Goal: Task Accomplishment & Management: Manage account settings

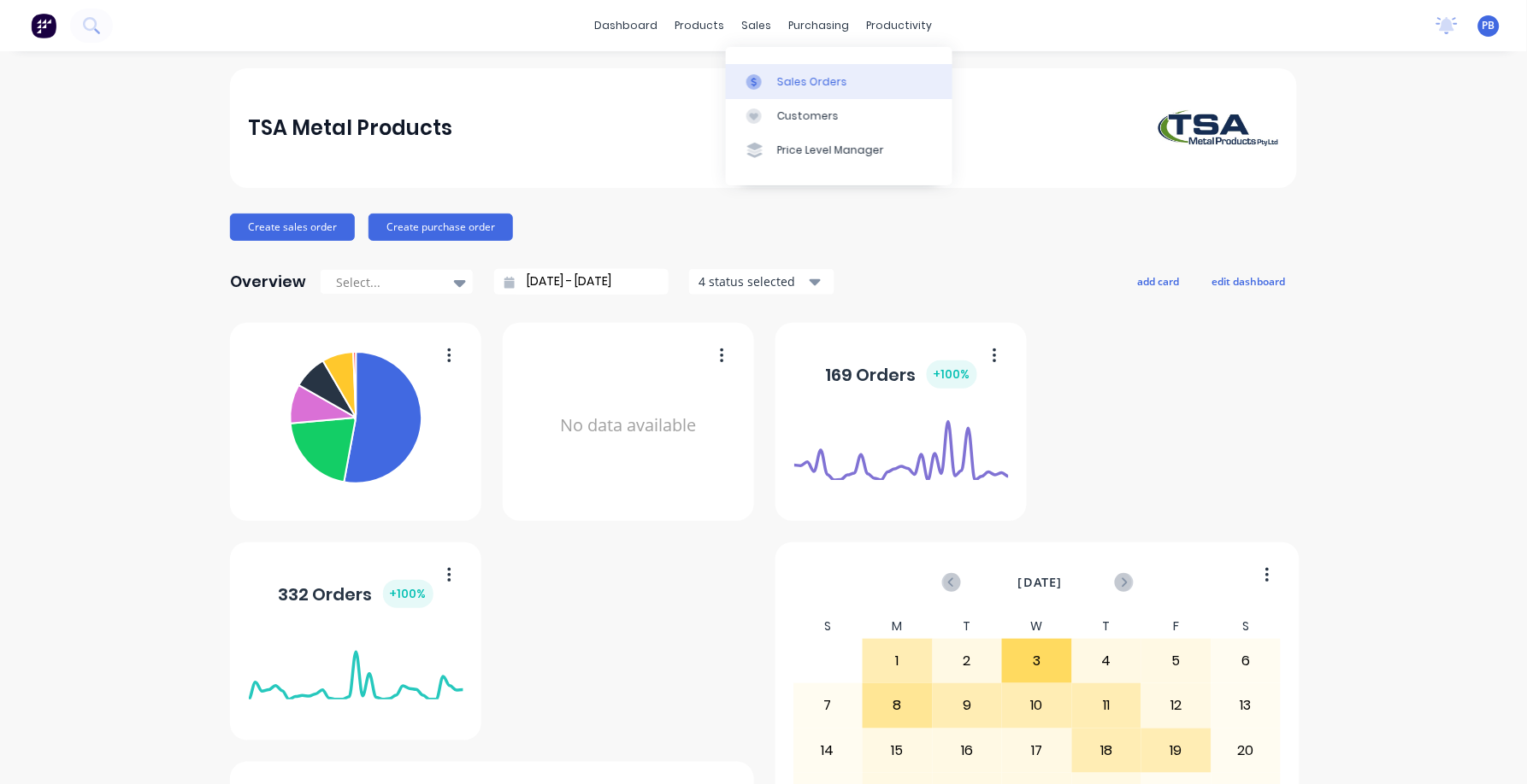
click at [810, 75] on div "Sales Orders" at bounding box center [812, 81] width 70 height 15
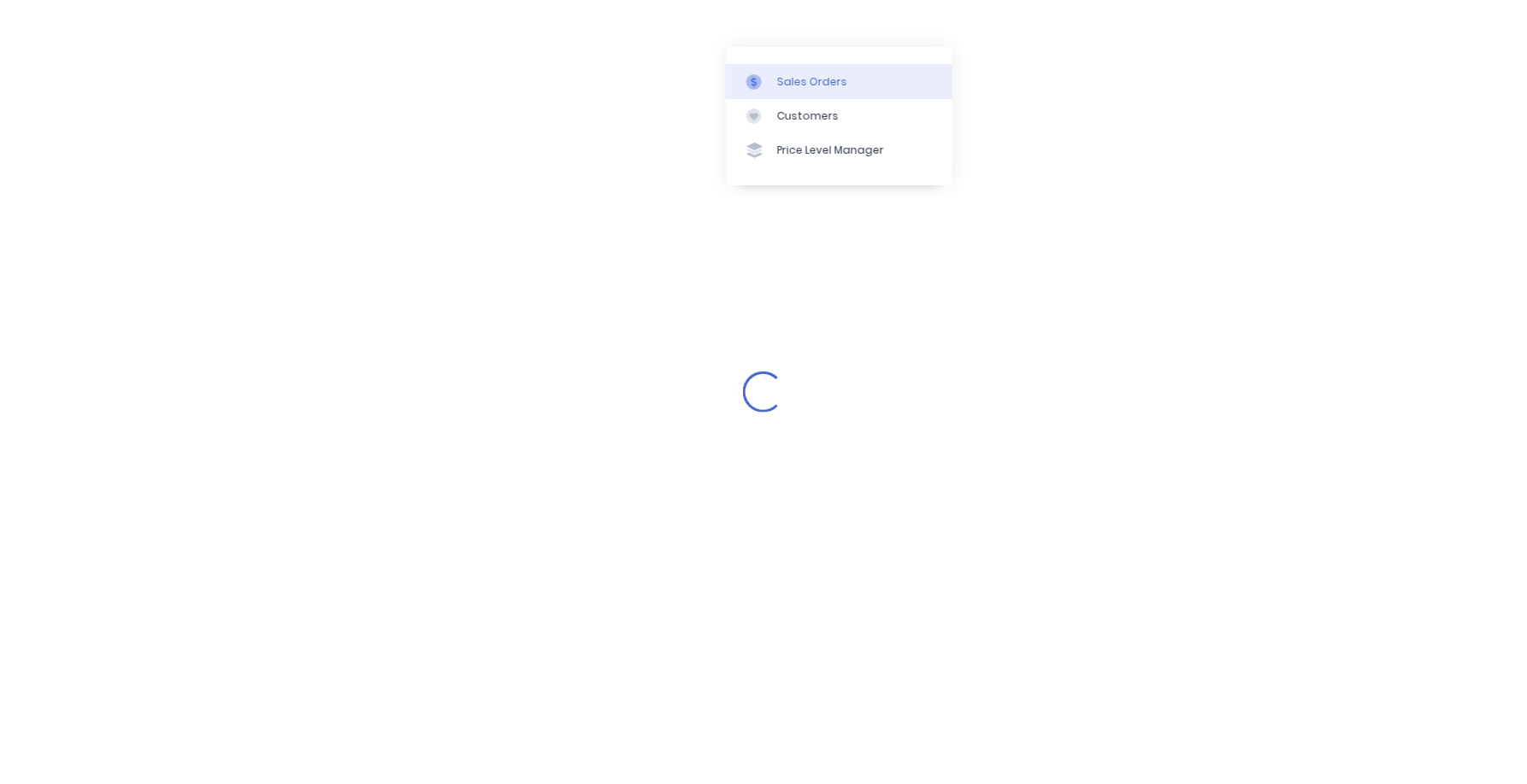
drag, startPoint x: 810, startPoint y: 79, endPoint x: 763, endPoint y: 80, distance: 47.0
click at [810, 79] on div "Sales Orders" at bounding box center [812, 81] width 70 height 15
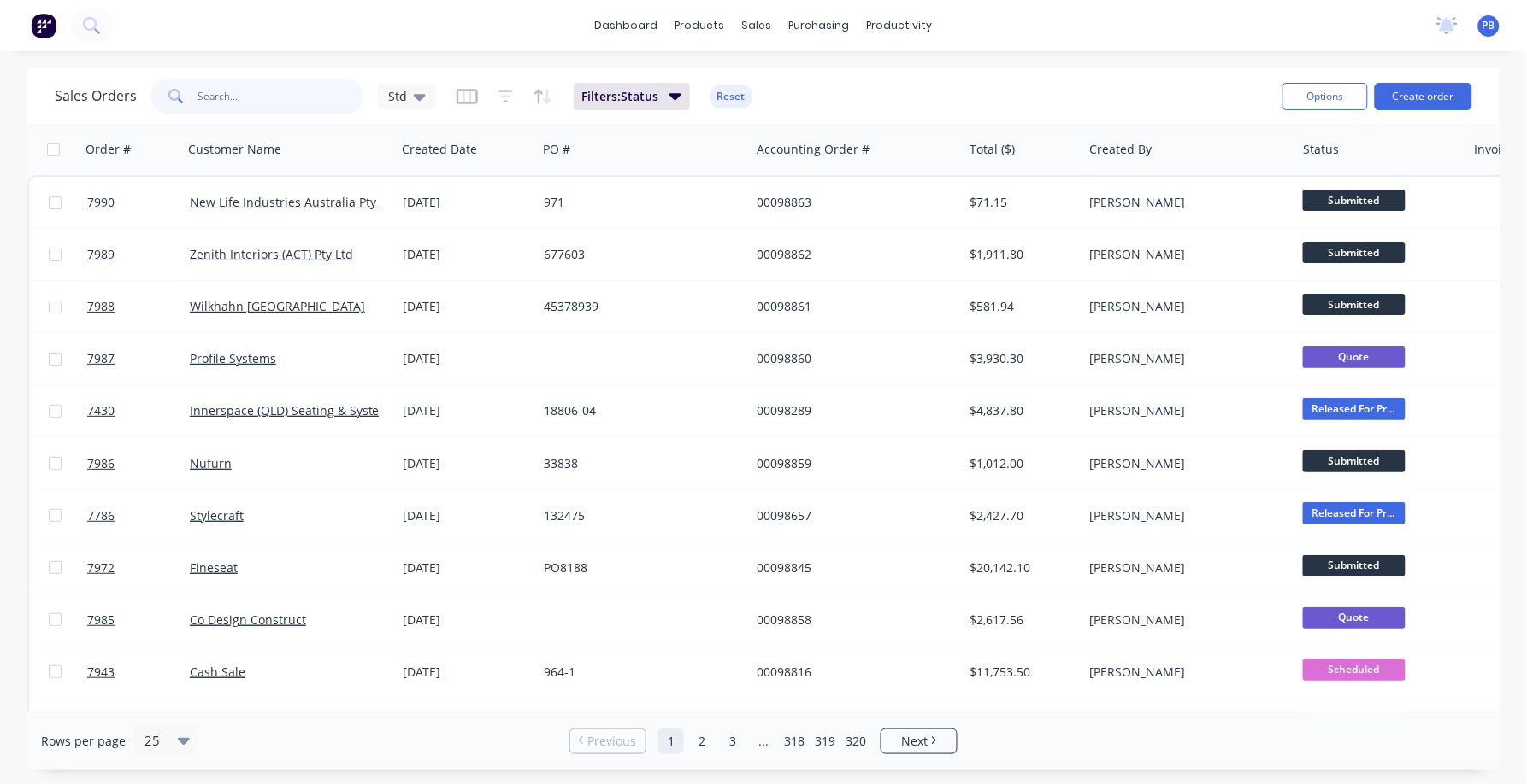
click at [261, 102] on input "text" at bounding box center [281, 96] width 167 height 34
type input "98755"
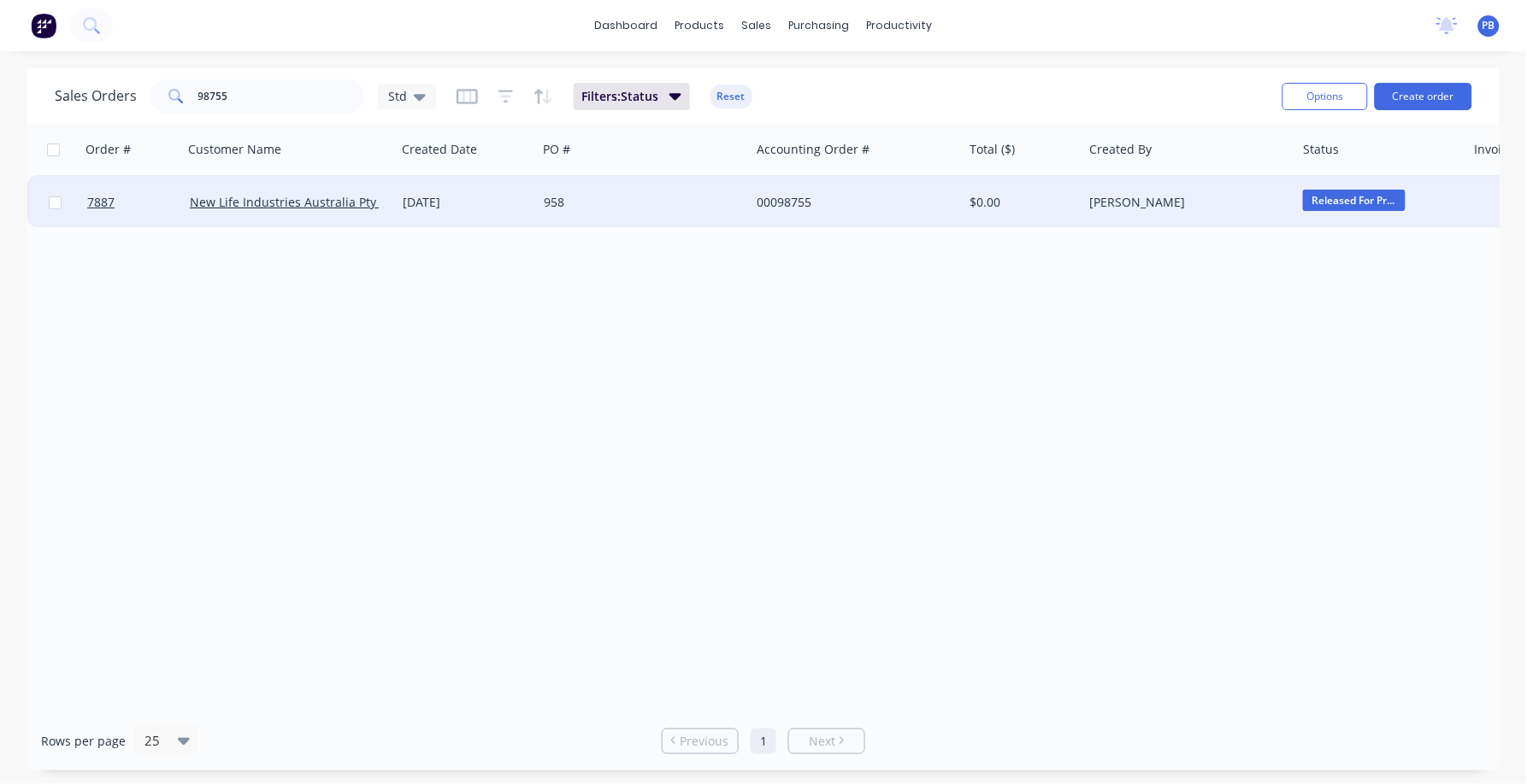
click at [768, 194] on div "00098755" at bounding box center [852, 202] width 189 height 17
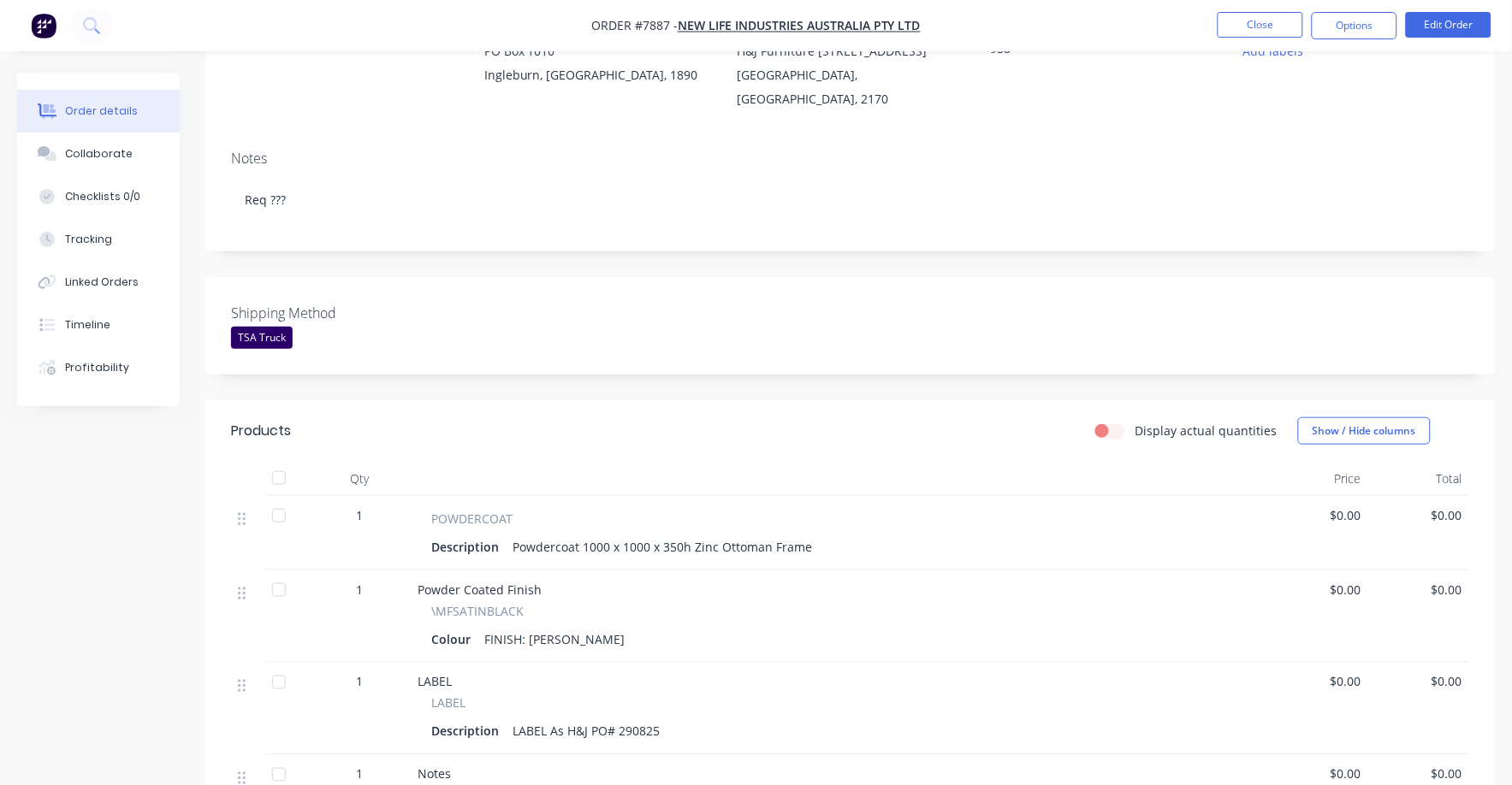
scroll to position [213, 0]
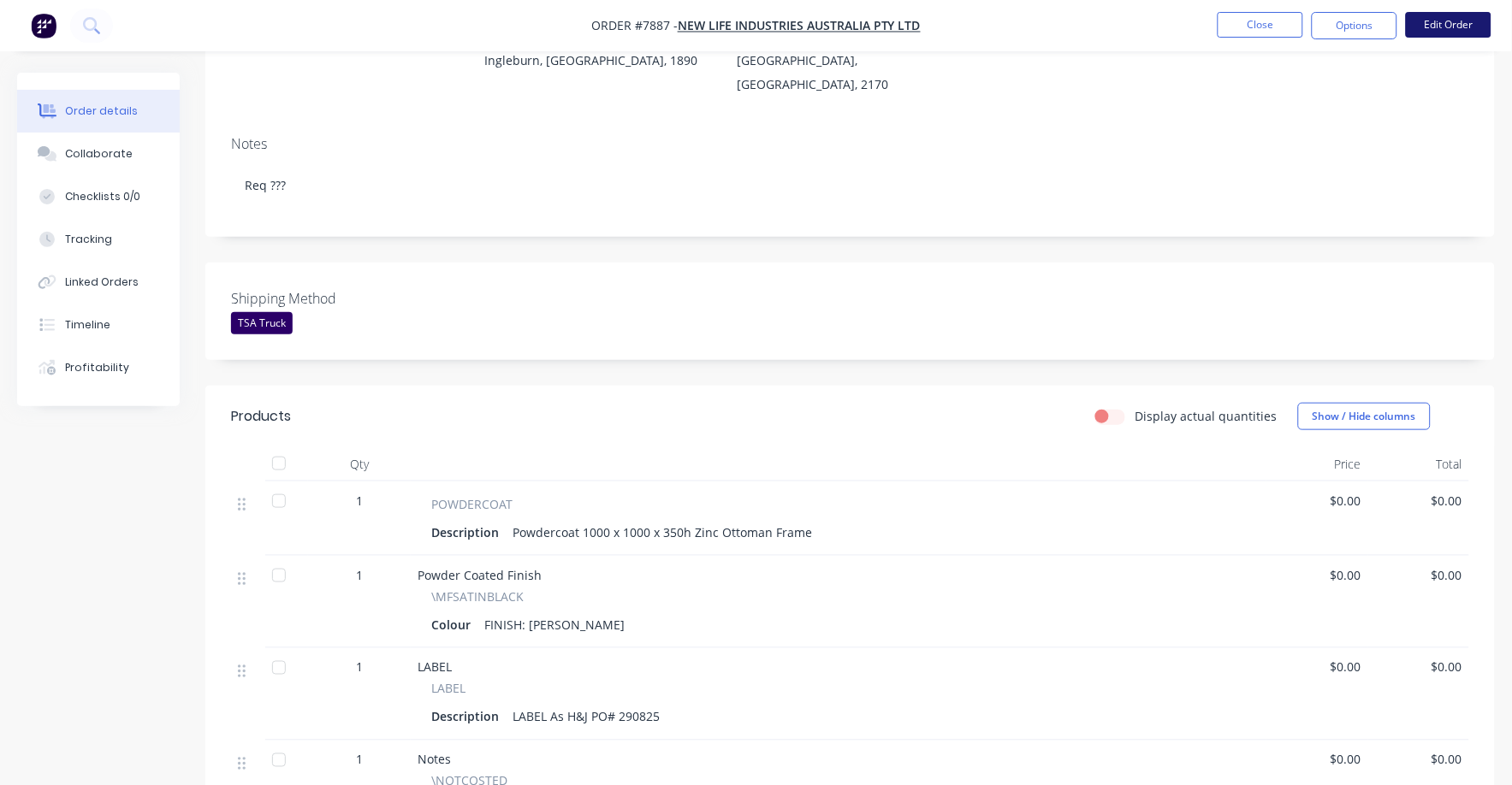
click at [1450, 15] on button "Edit Order" at bounding box center [1449, 24] width 86 height 26
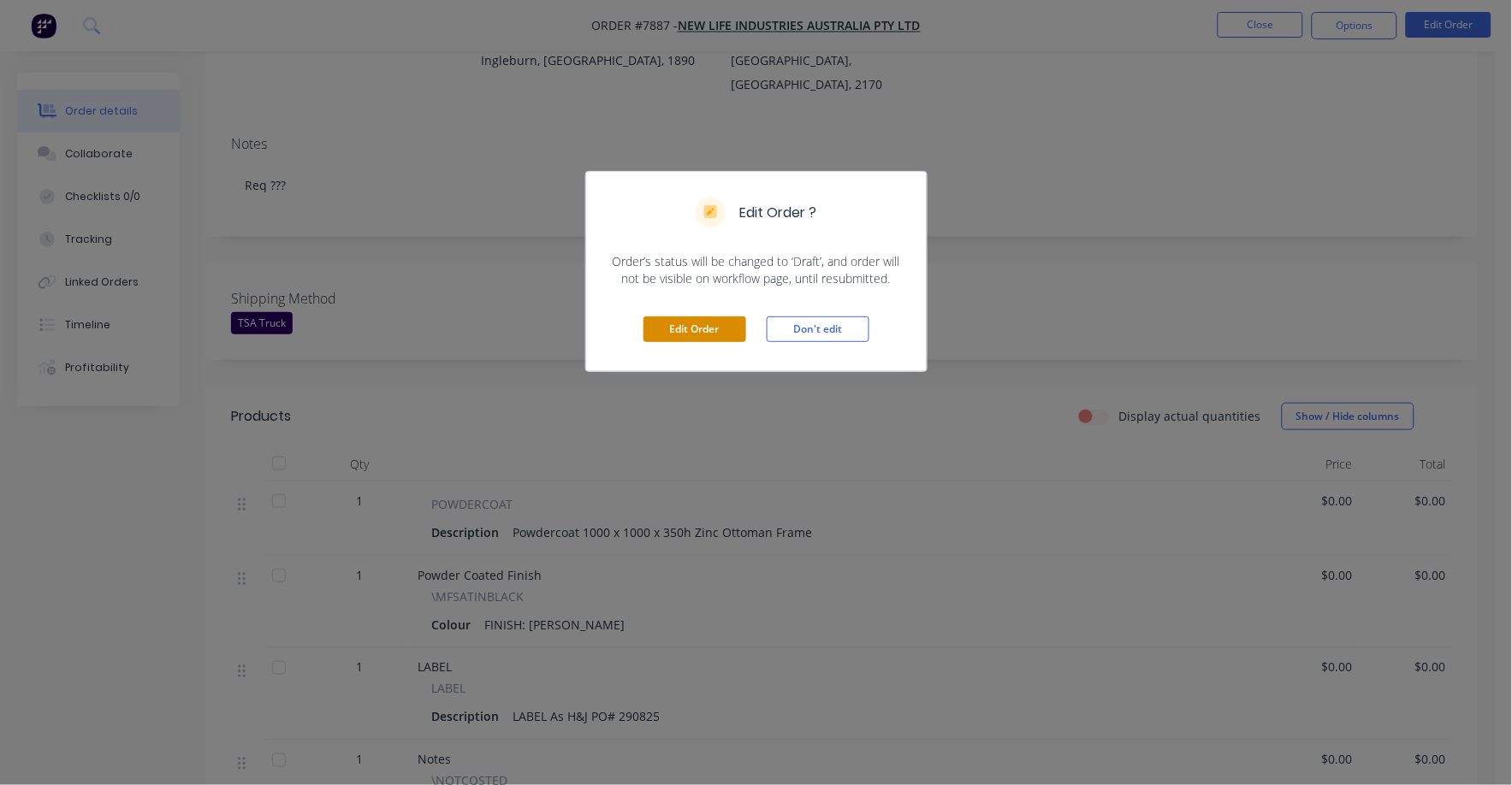
click at [677, 333] on button "Edit Order" at bounding box center [695, 329] width 103 height 26
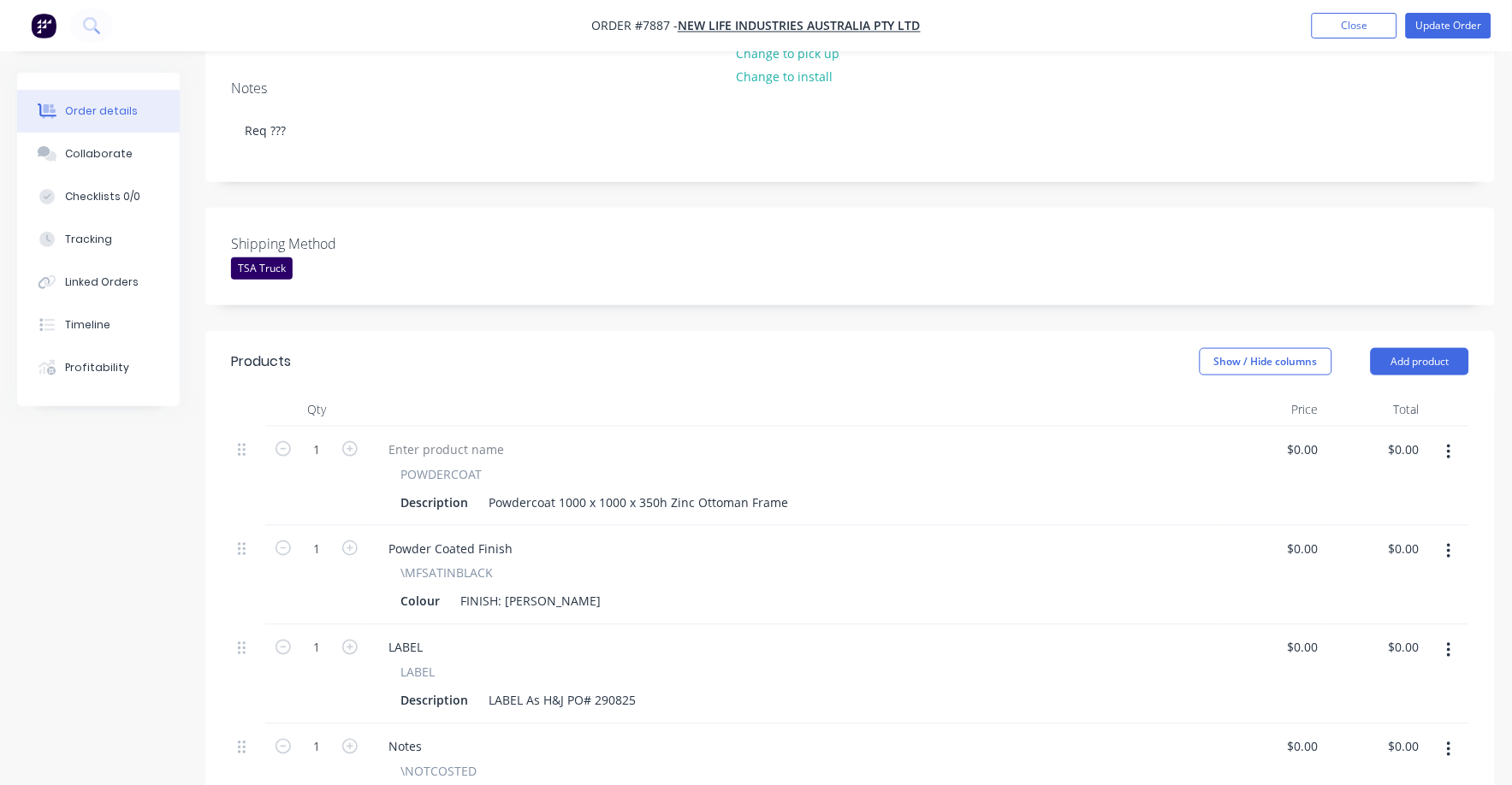
scroll to position [321, 0]
click at [1315, 435] on input "0" at bounding box center [1315, 448] width 20 height 25
type input "$43.00"
click at [1049, 525] on div "Powder Coated Finish \MFSATINBLACK Colour FINISH: Satin Black" at bounding box center [795, 574] width 856 height 99
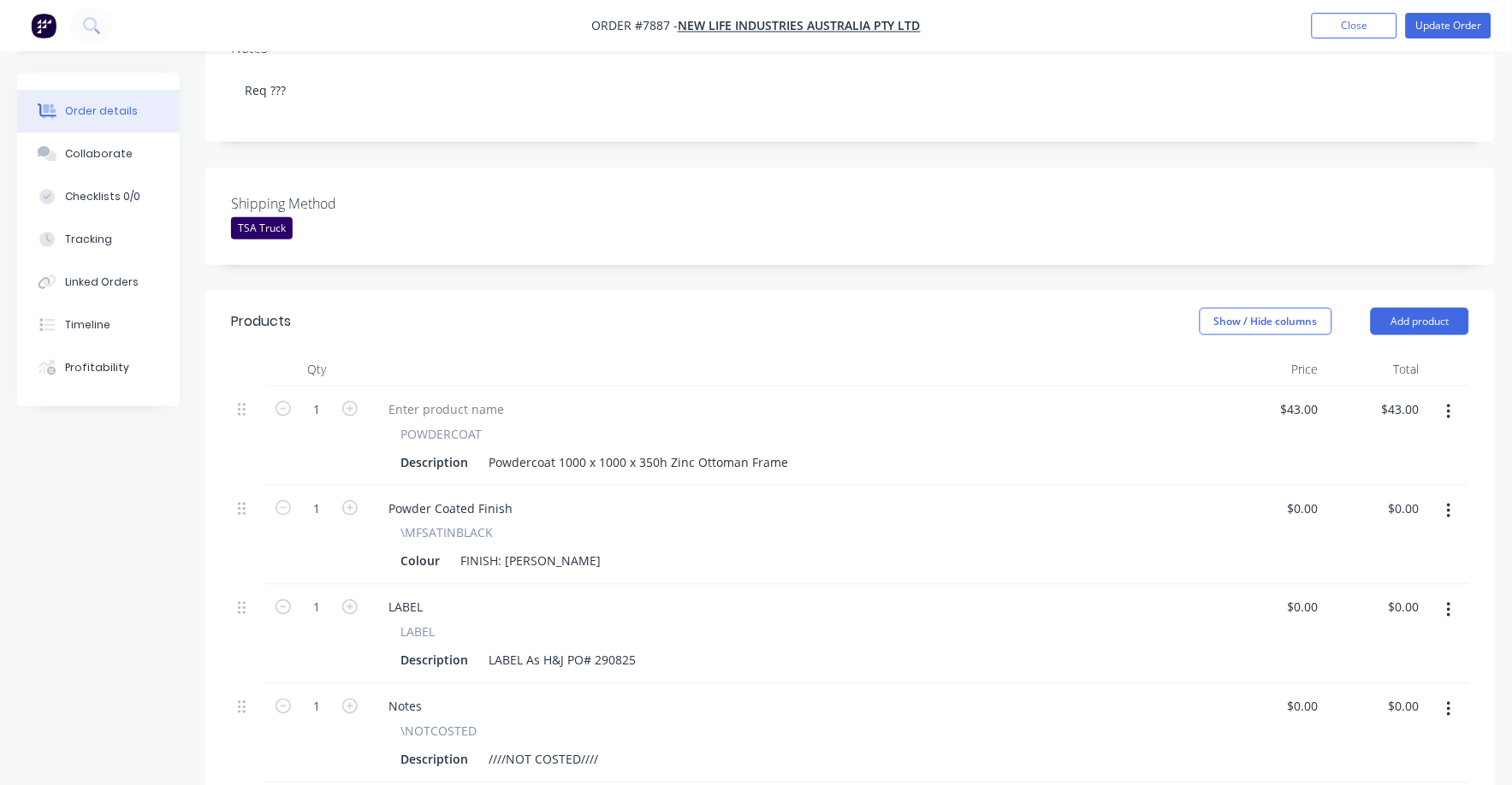
scroll to position [642, 0]
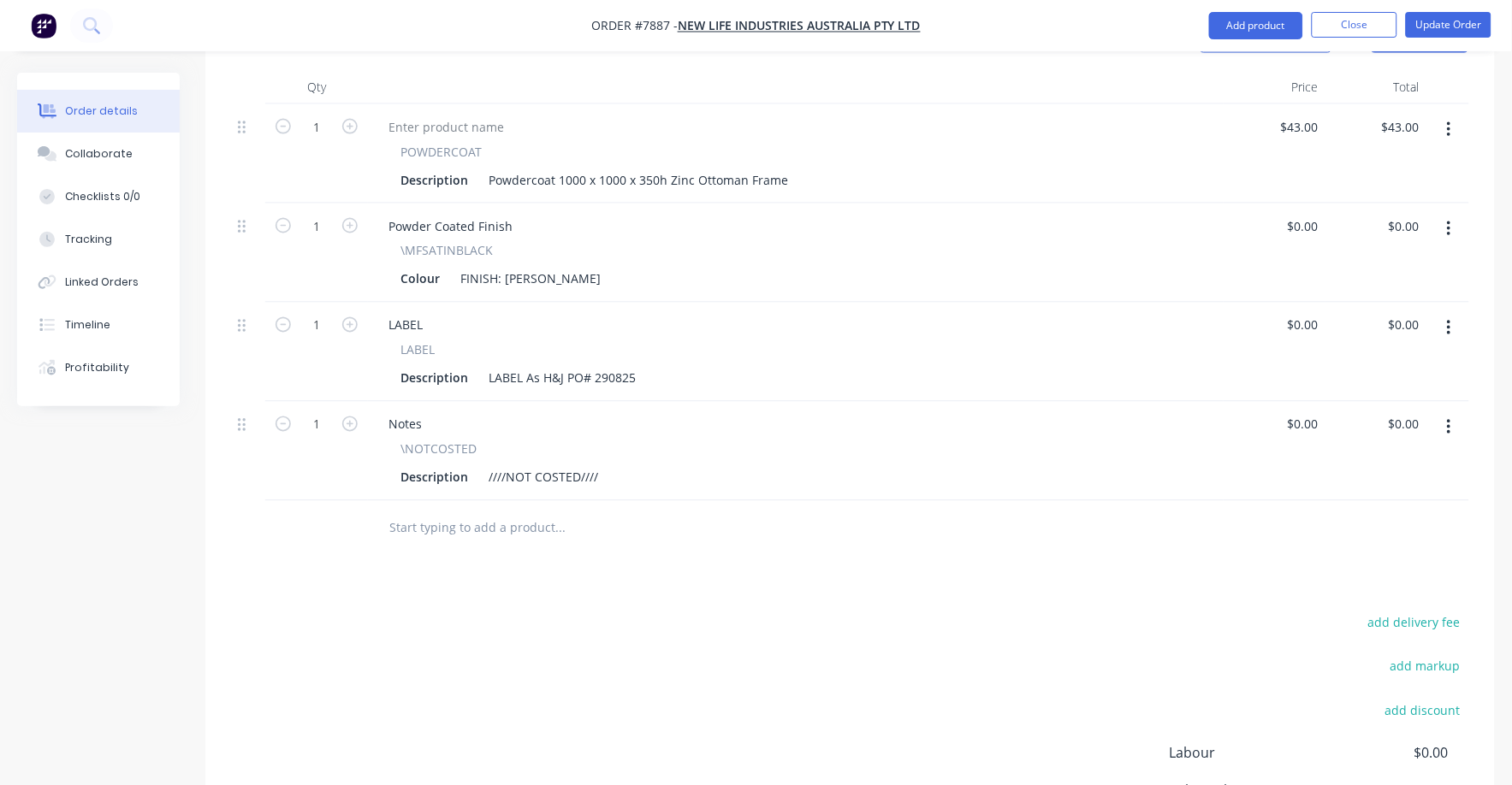
click at [1451, 418] on icon "button" at bounding box center [1449, 427] width 4 height 19
click at [1338, 563] on div "Delete" at bounding box center [1387, 576] width 131 height 25
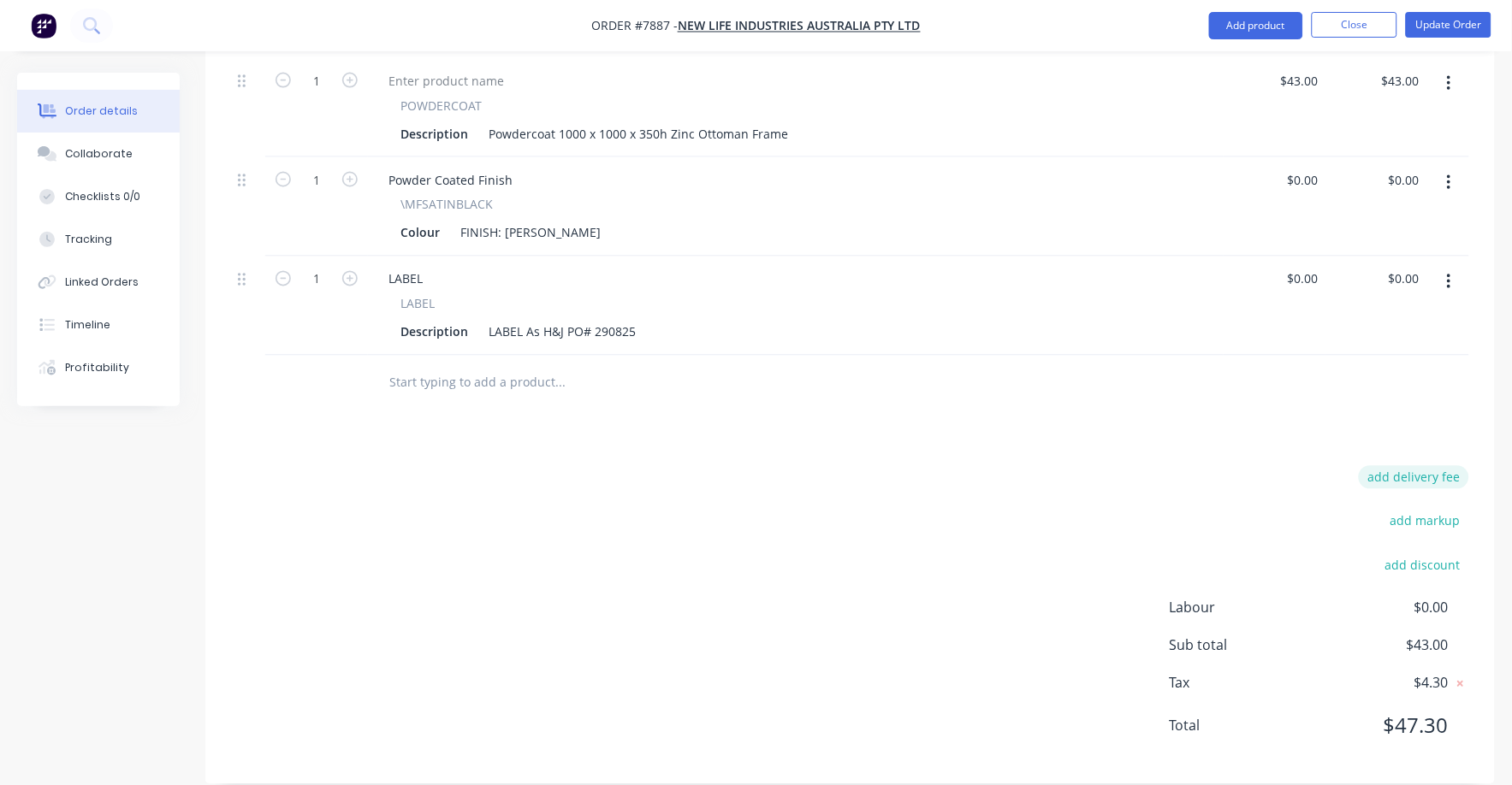
click at [1437, 466] on button "add delivery fee" at bounding box center [1413, 477] width 110 height 23
type input "75"
click input "submit" at bounding box center [0, 0] width 0 height 0
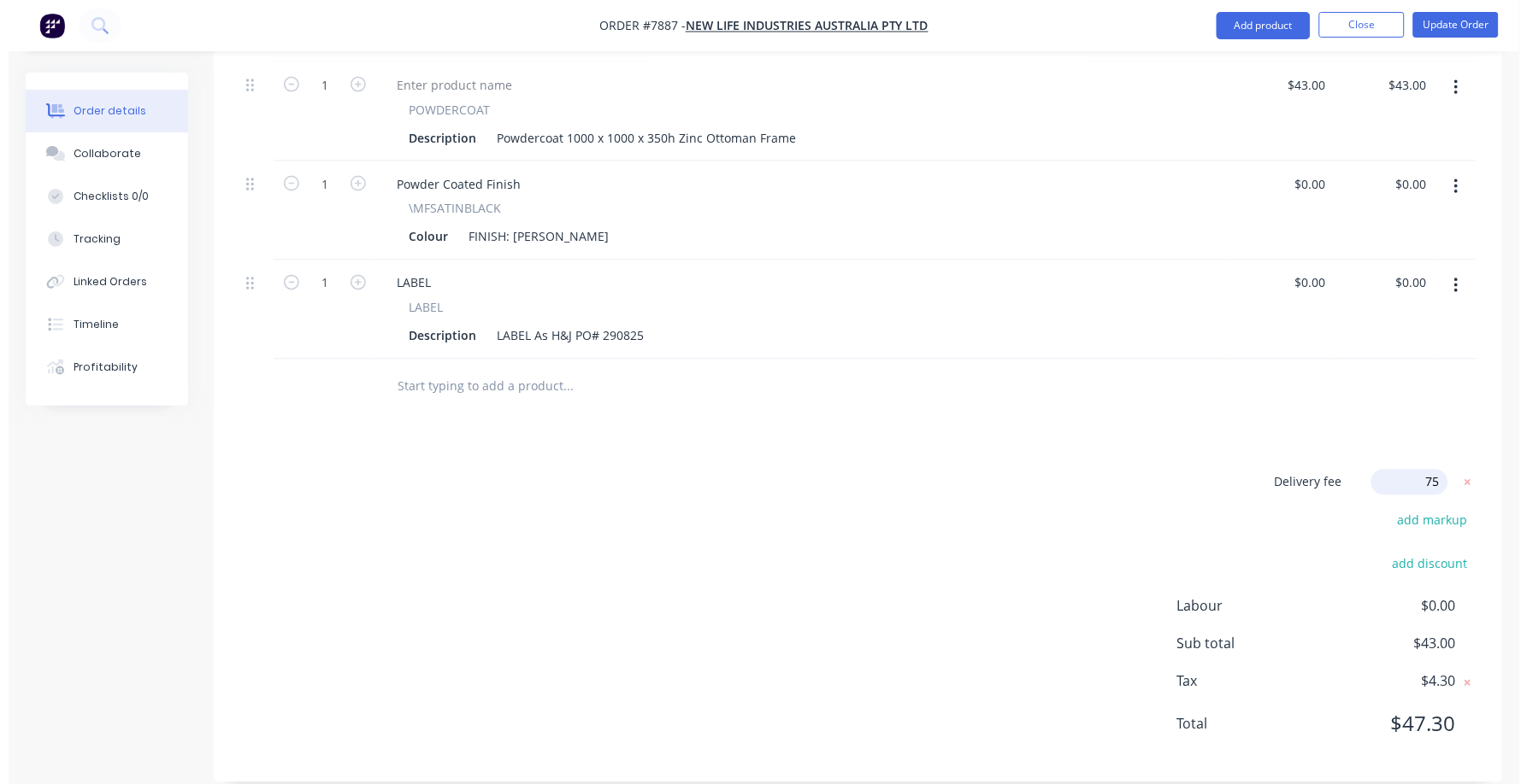
scroll to position [680, 0]
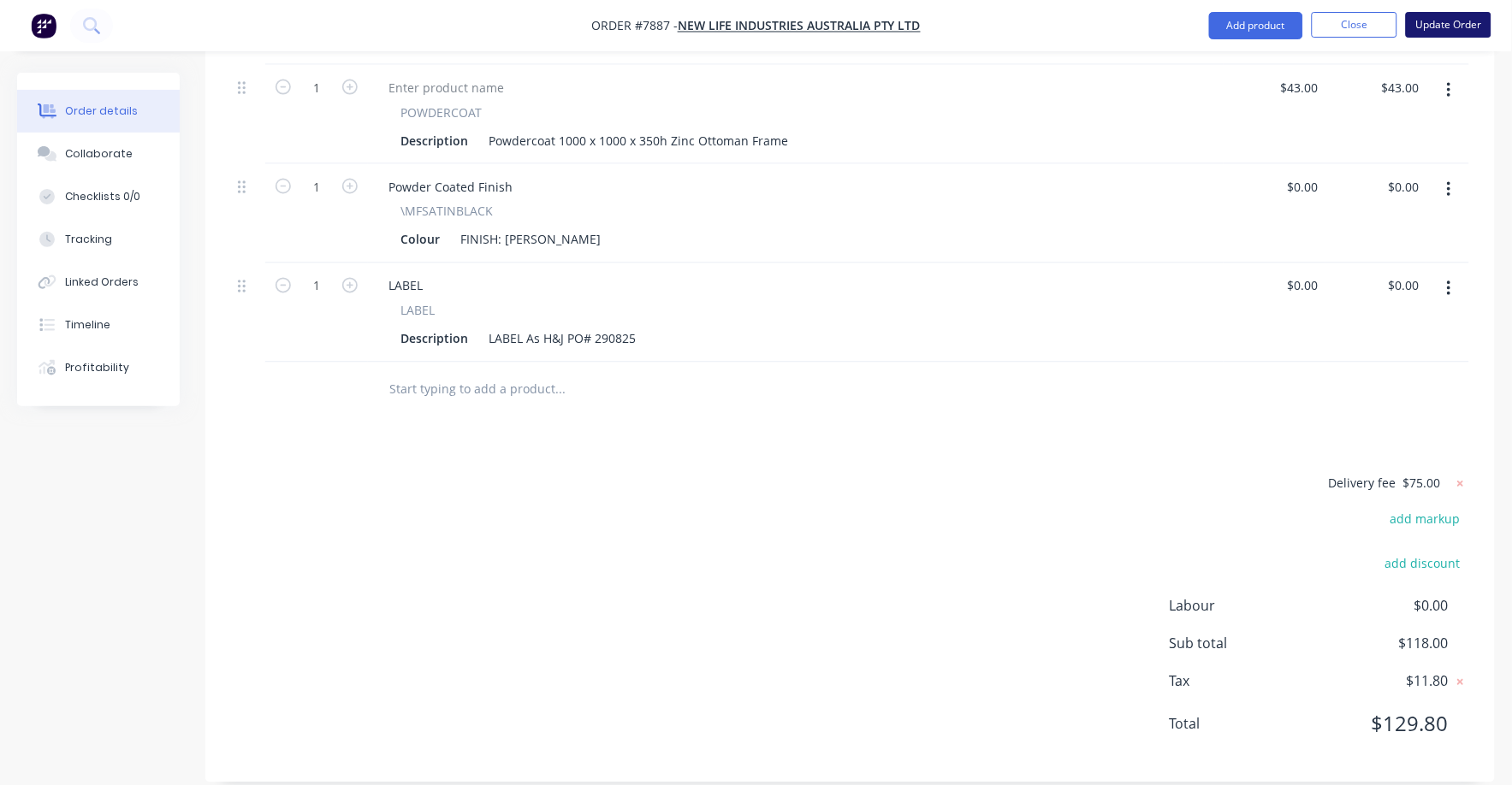
click at [1432, 24] on button "Update Order" at bounding box center [1449, 24] width 86 height 26
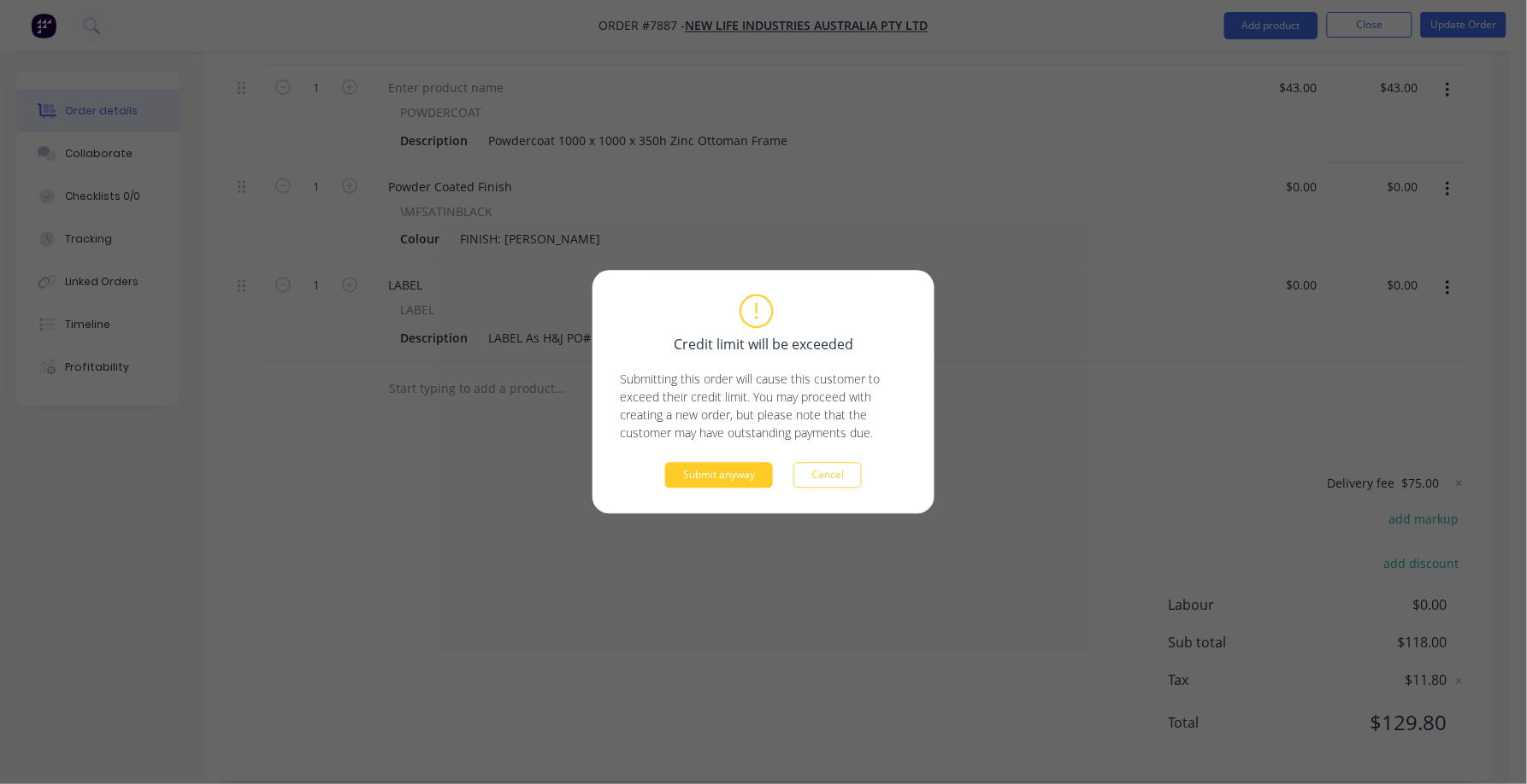
click at [703, 471] on button "Submit anyway" at bounding box center [718, 476] width 108 height 26
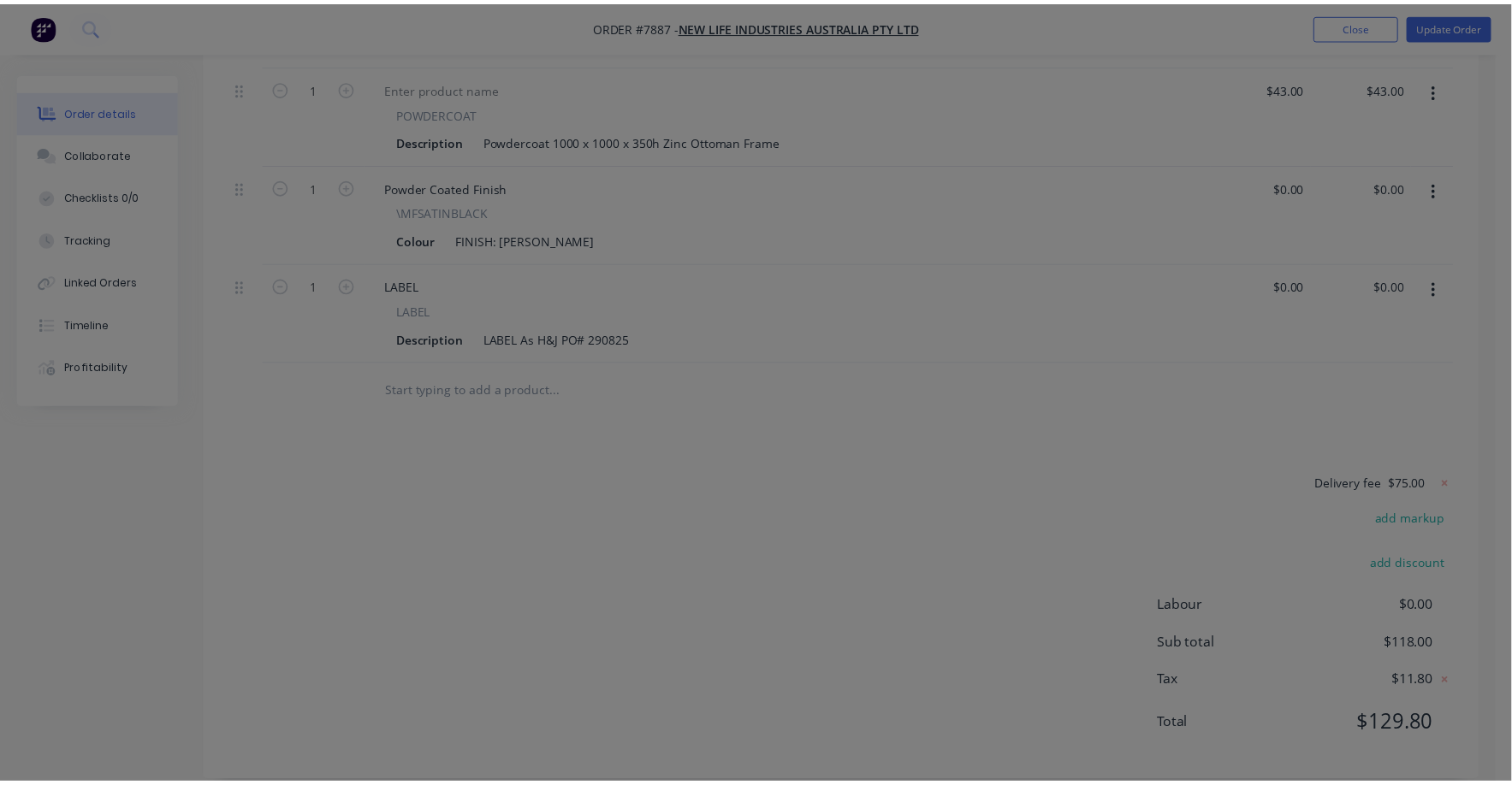
scroll to position [500, 0]
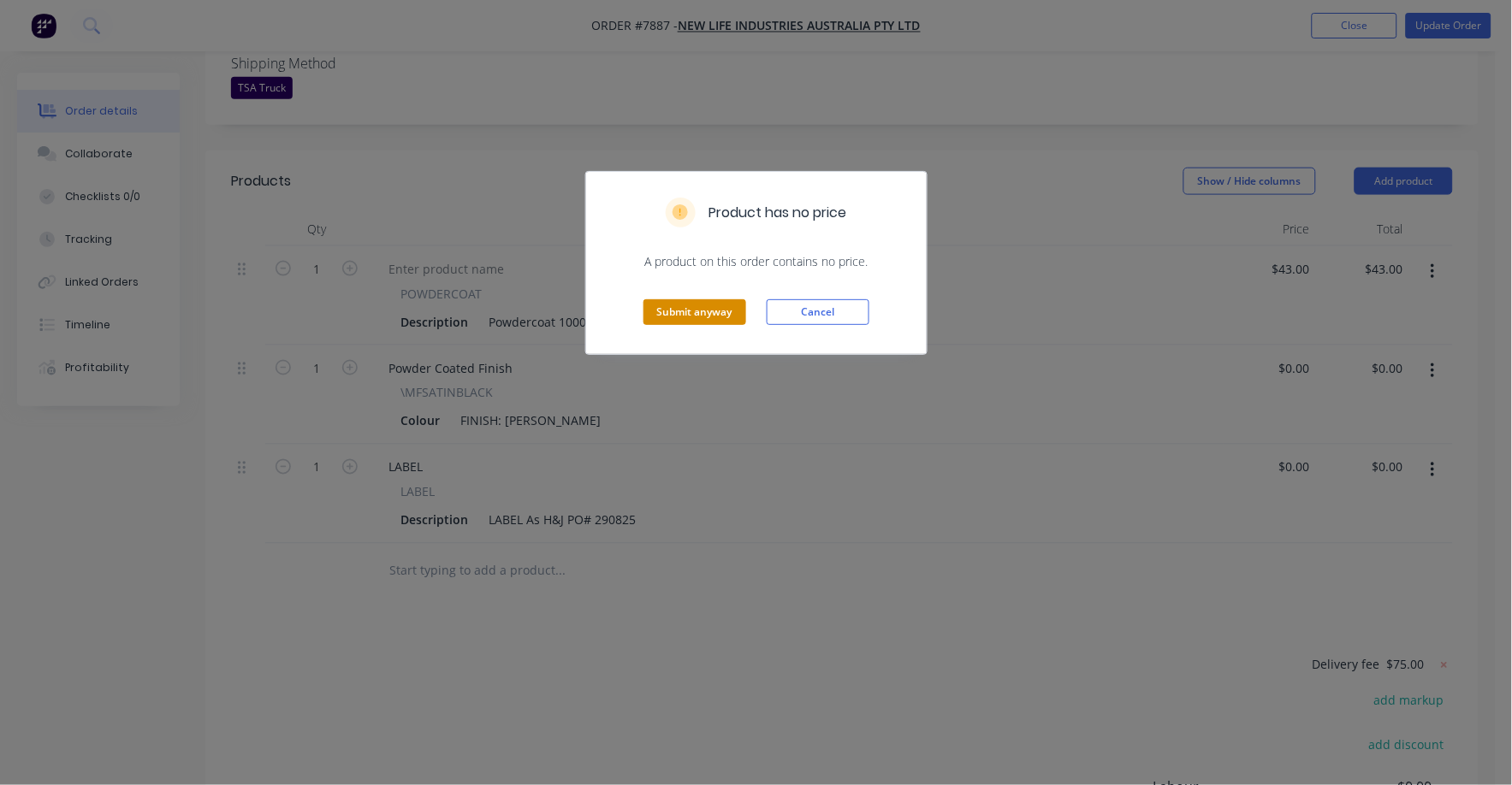
click at [704, 301] on button "Submit anyway" at bounding box center [695, 312] width 103 height 26
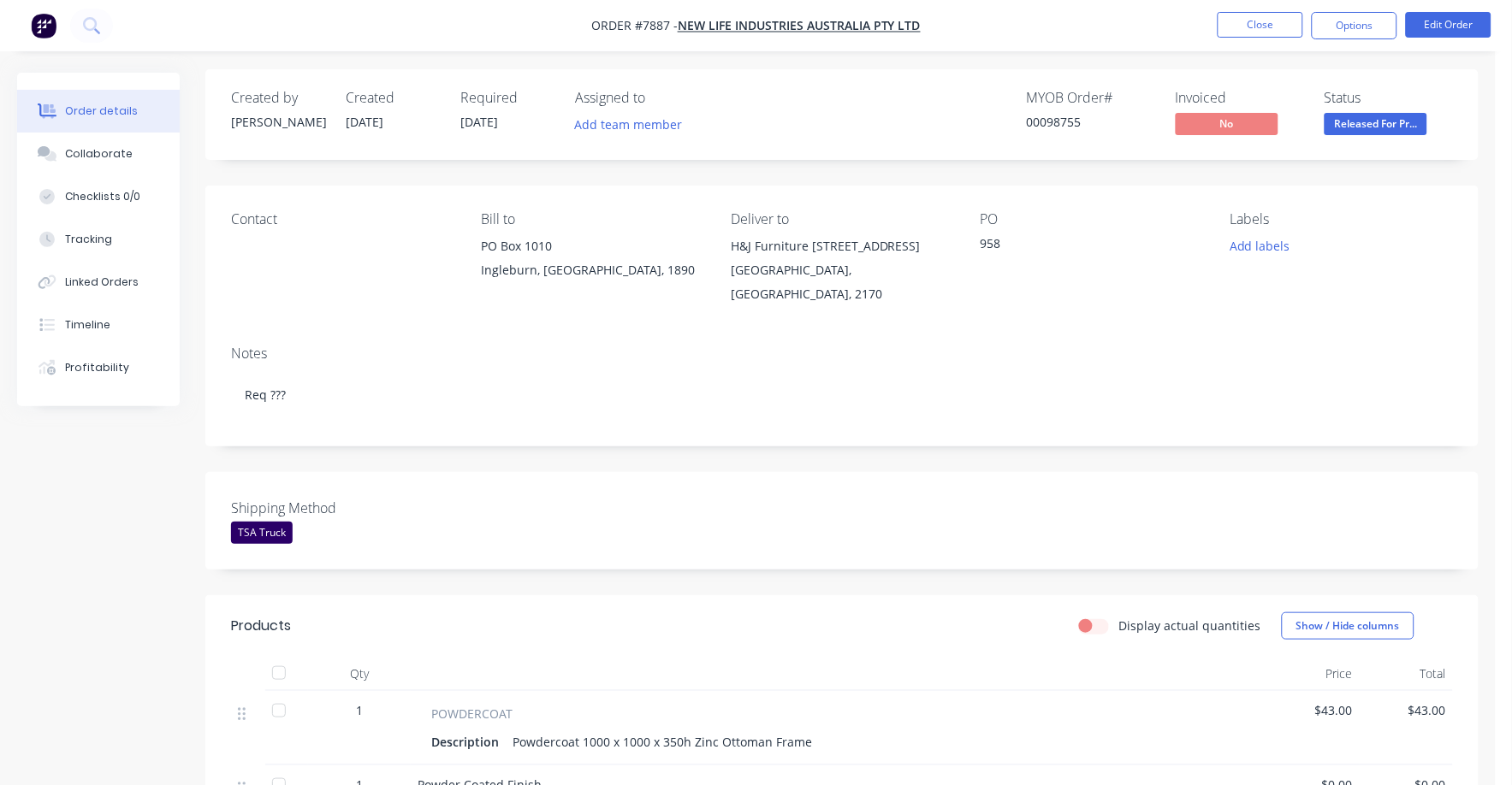
scroll to position [0, 0]
click at [1369, 136] on span "Released For Pr..." at bounding box center [1375, 127] width 103 height 21
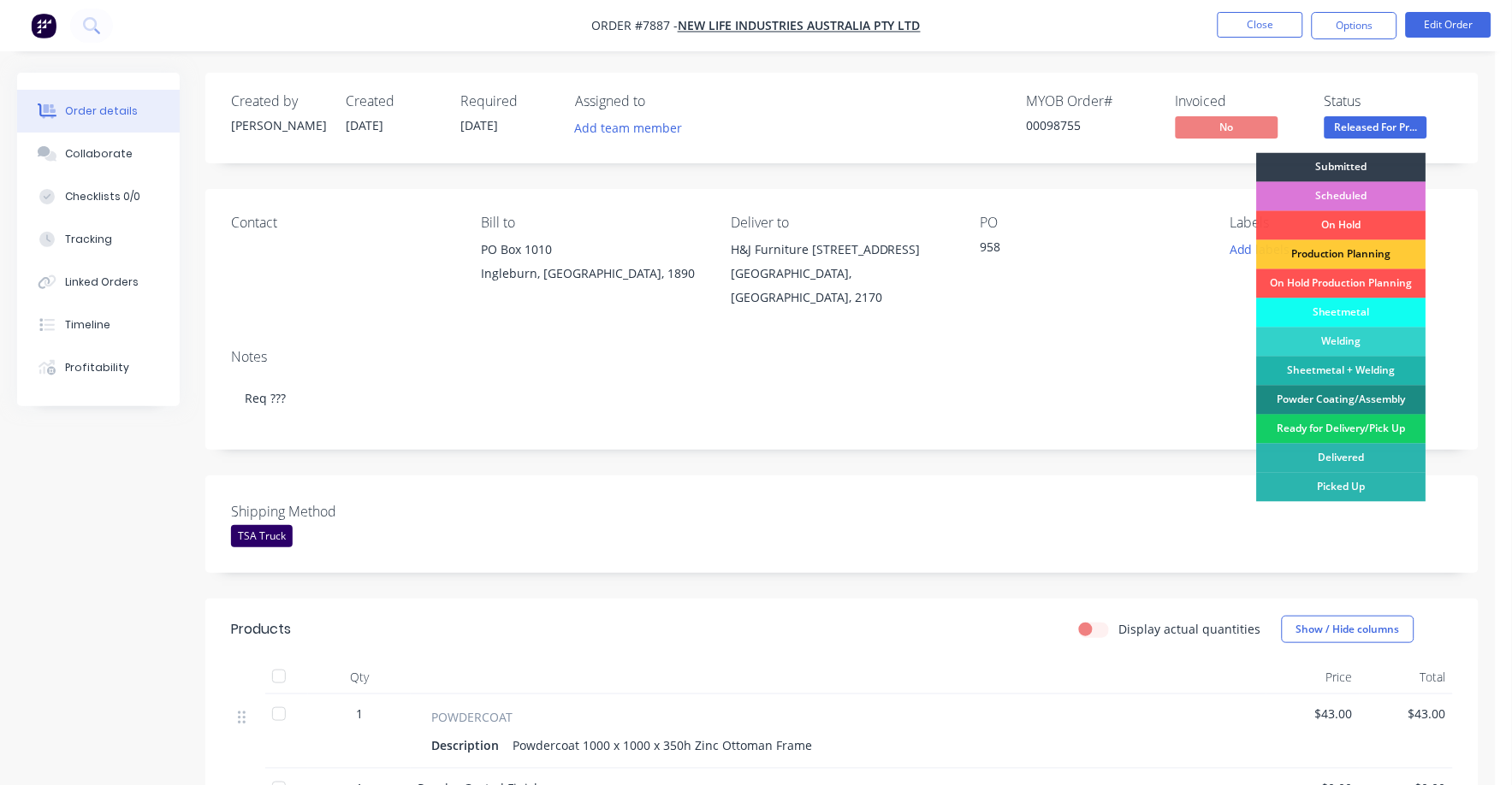
click at [1353, 441] on div "Ready for Delivery/Pick Up" at bounding box center [1341, 429] width 169 height 30
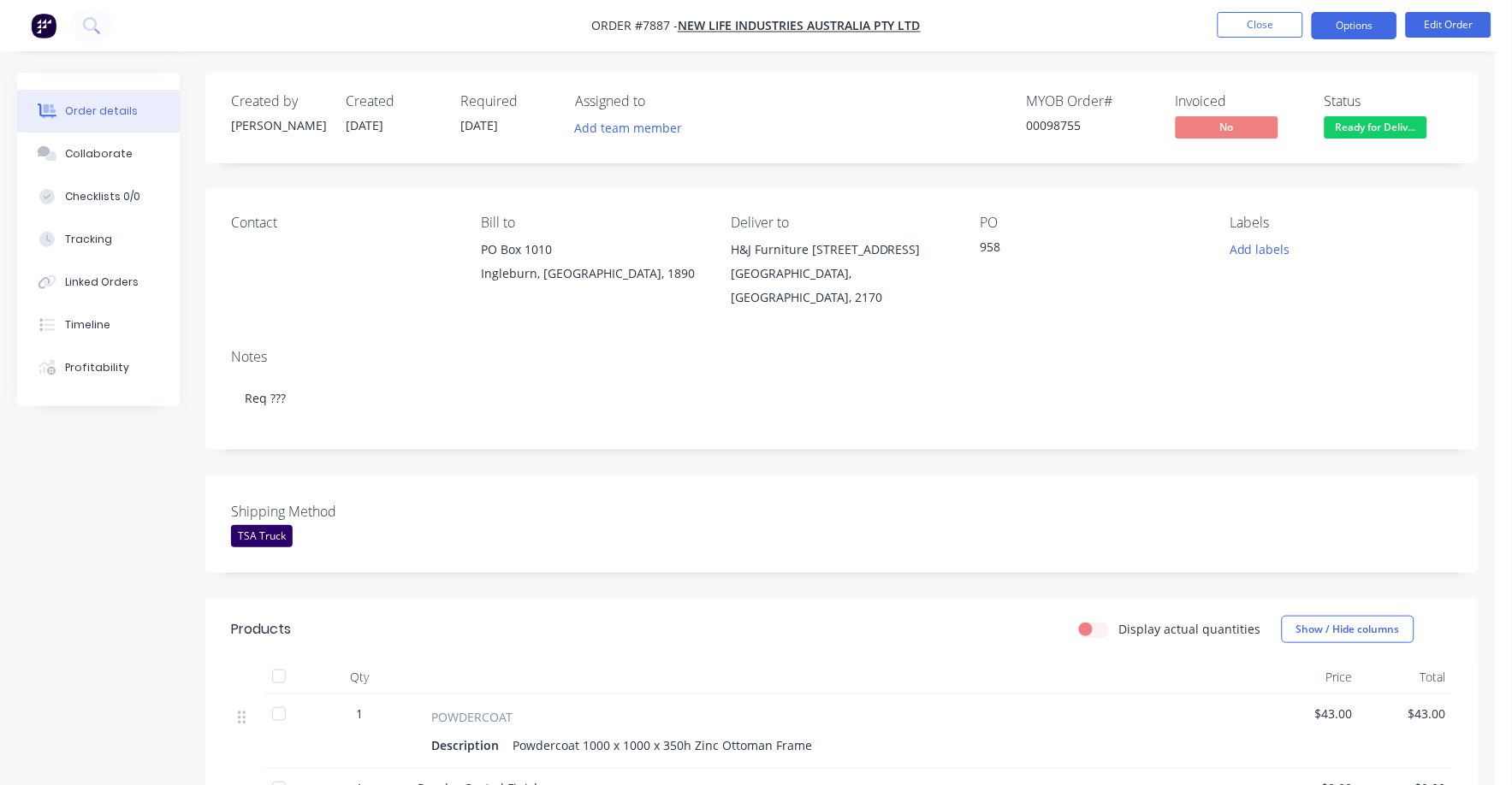
click at [1342, 28] on button "Options" at bounding box center [1355, 25] width 86 height 28
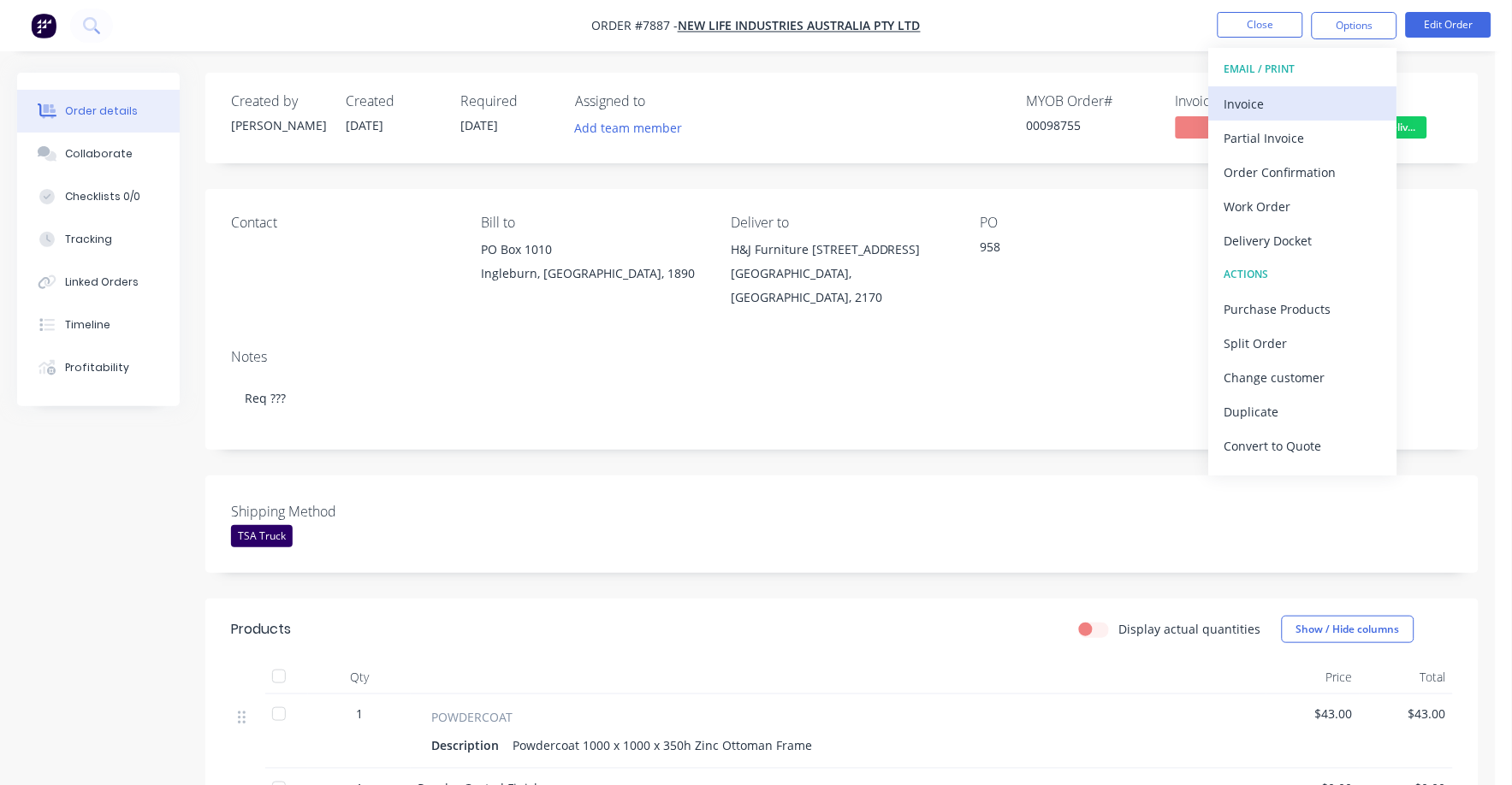
click at [1280, 94] on div "Invoice" at bounding box center [1303, 104] width 157 height 25
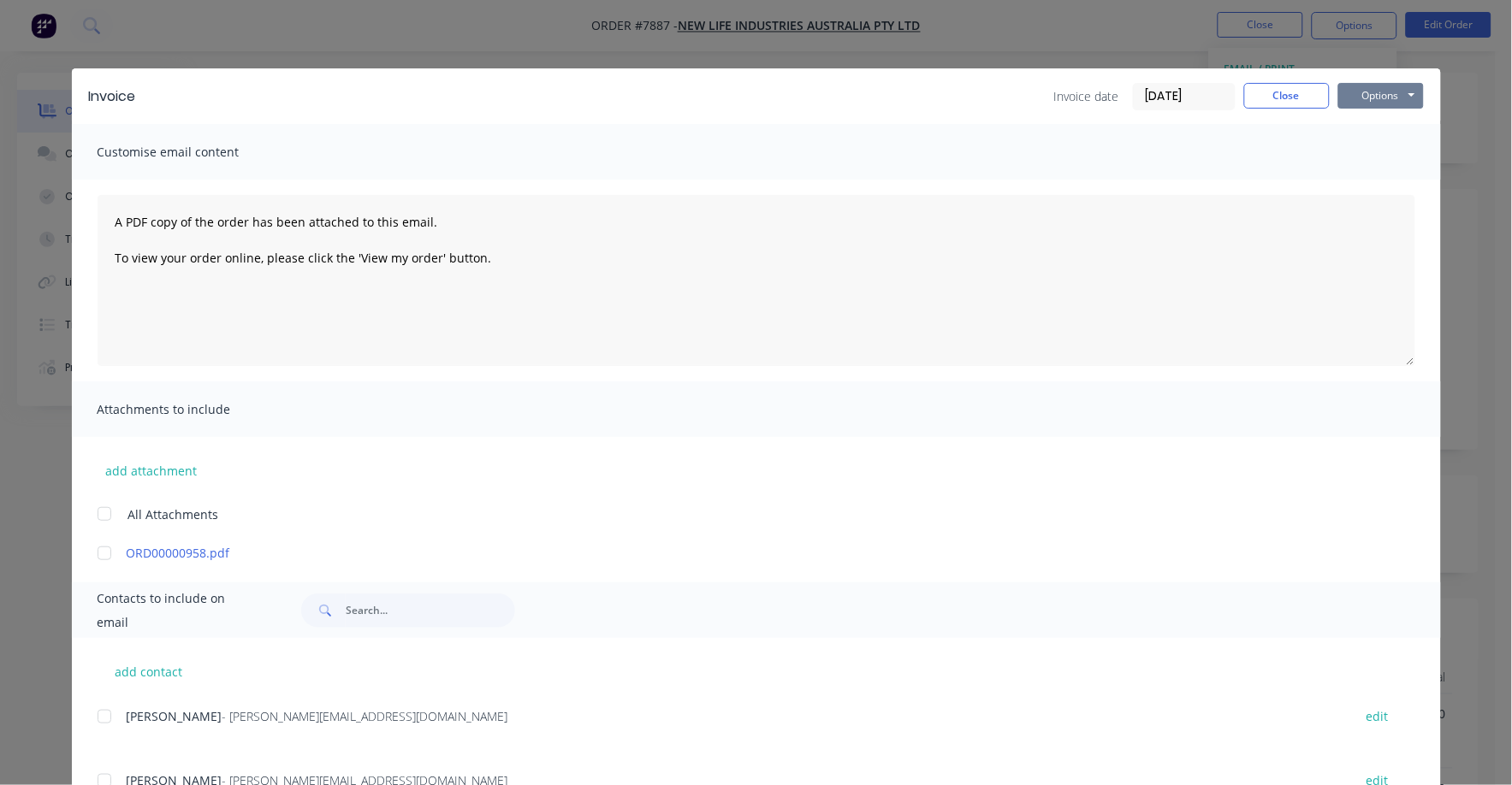
click at [1347, 89] on button "Options" at bounding box center [1381, 96] width 86 height 26
click at [1347, 144] on button "Print" at bounding box center [1393, 155] width 109 height 29
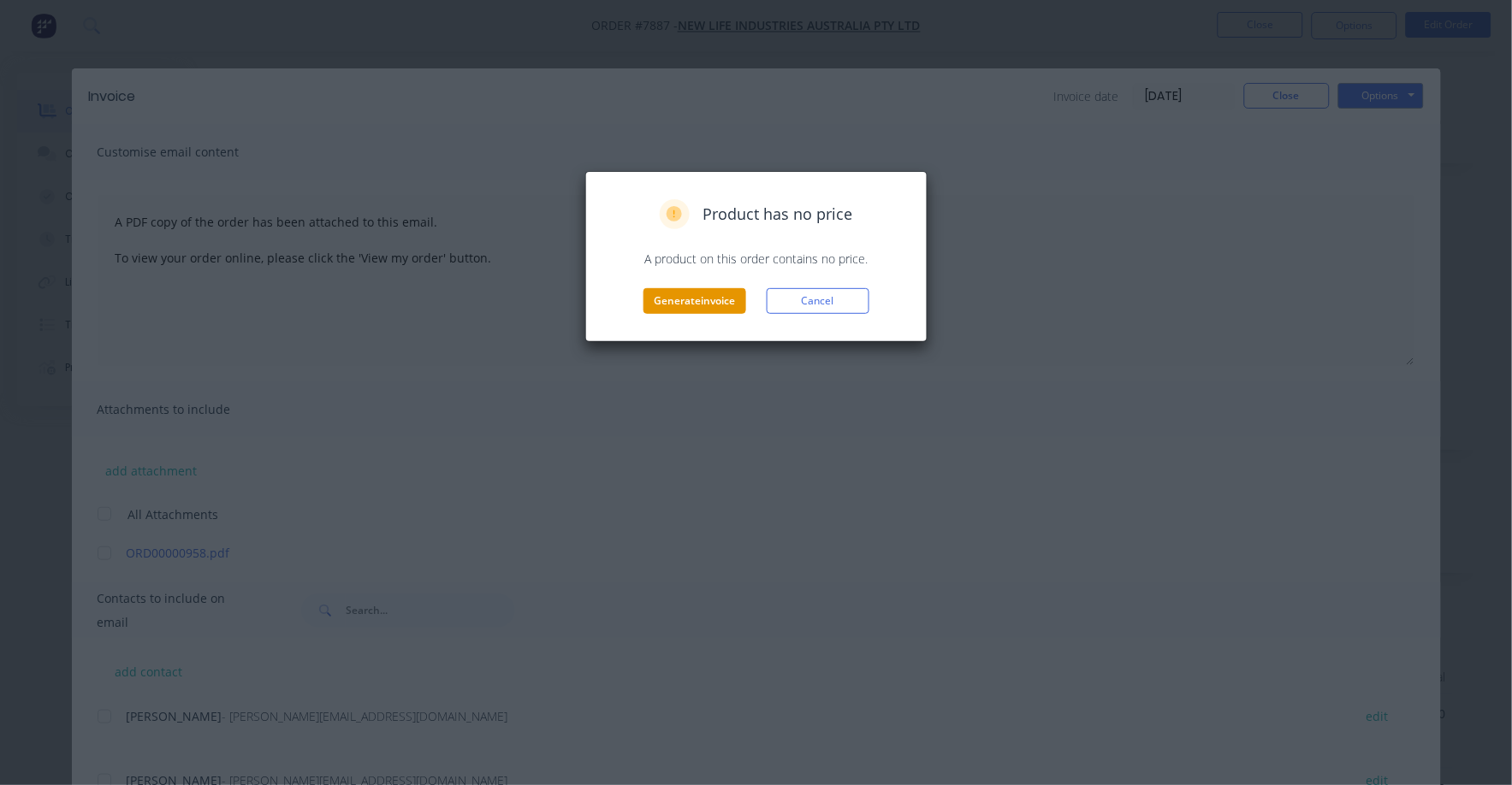
click at [697, 306] on button "Generate invoice" at bounding box center [695, 300] width 103 height 26
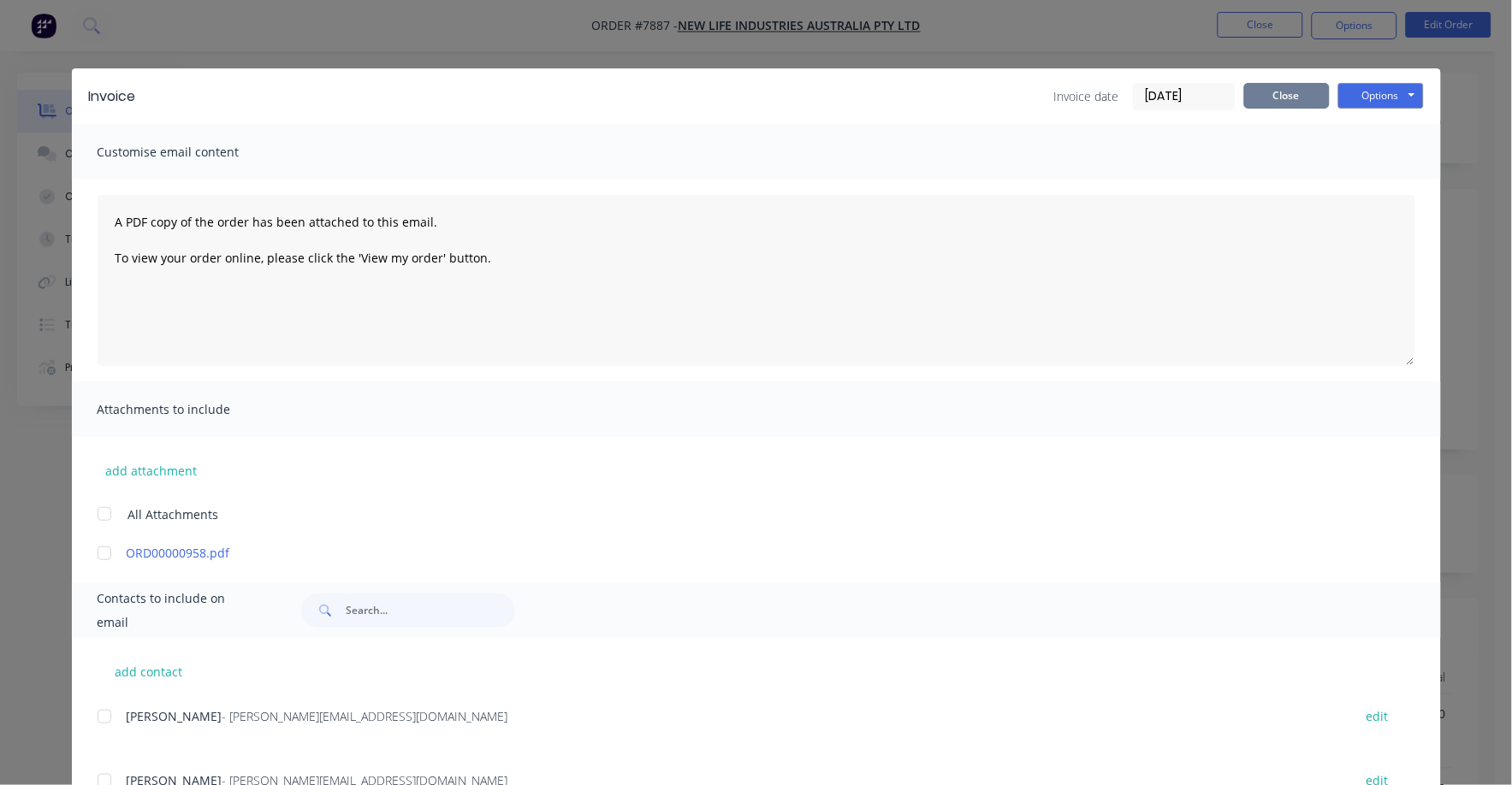
click at [1271, 98] on button "Close" at bounding box center [1287, 96] width 86 height 26
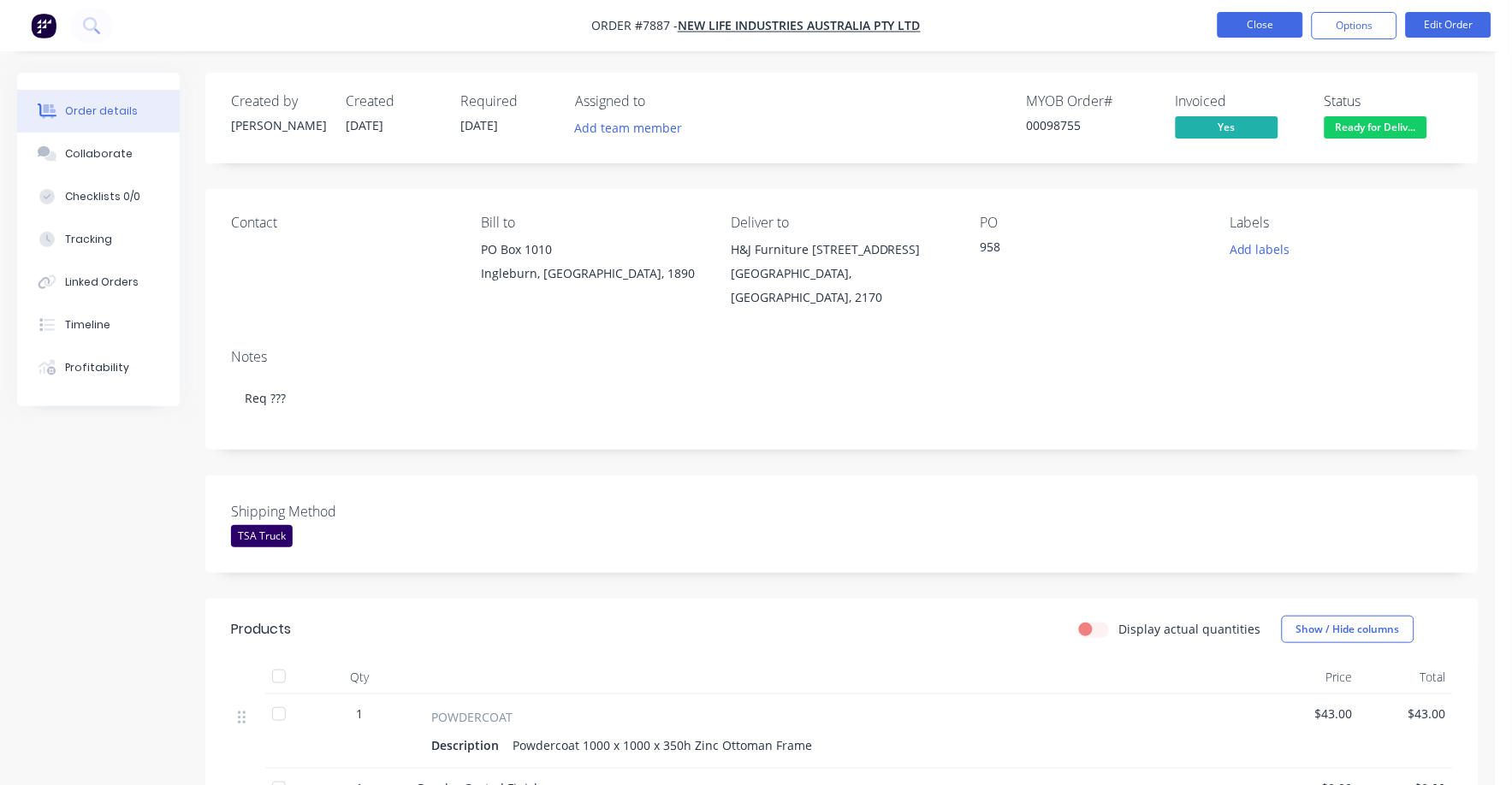
click at [1274, 26] on button "Close" at bounding box center [1261, 24] width 86 height 26
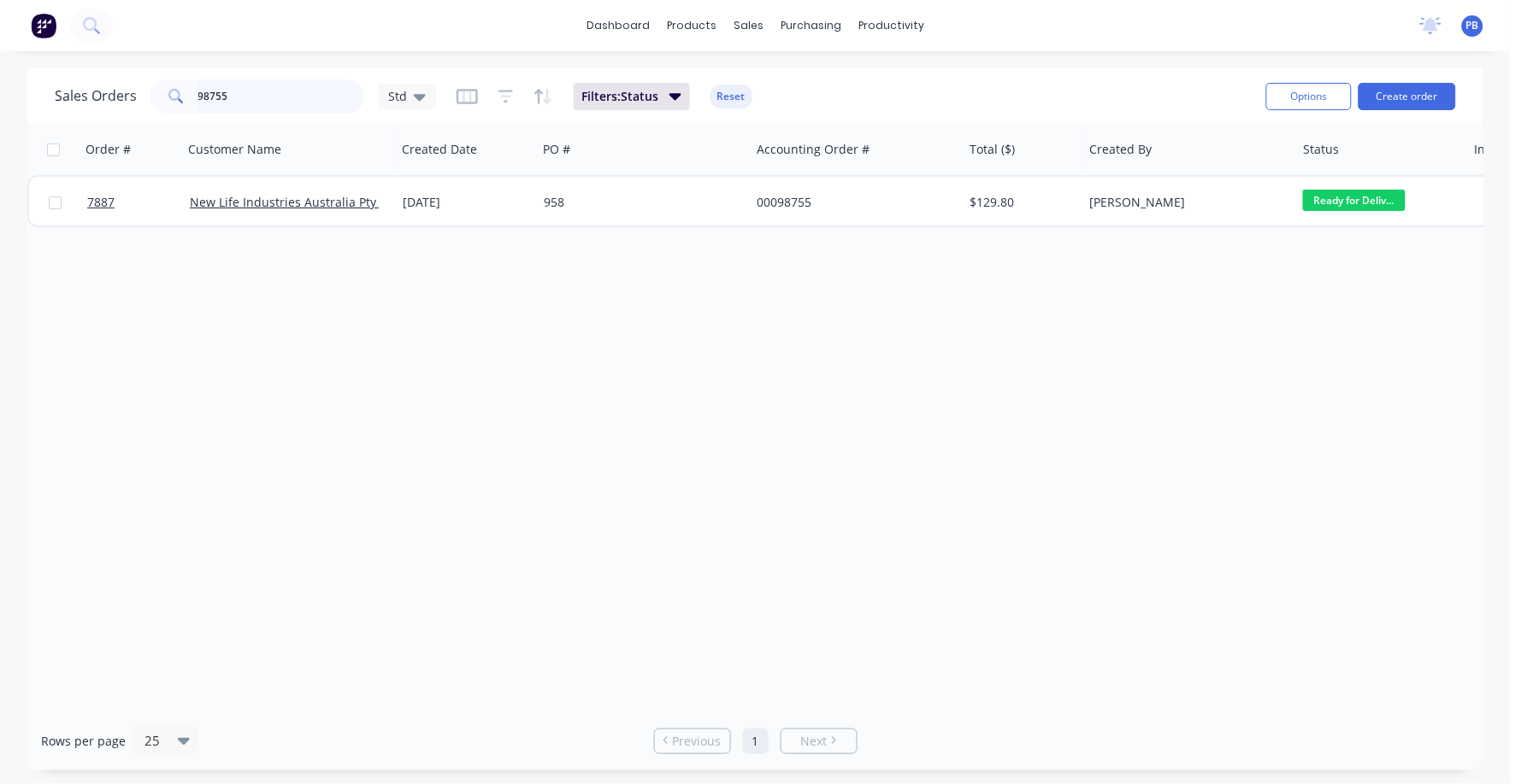
click at [260, 84] on input "98755" at bounding box center [281, 96] width 167 height 34
click at [257, 92] on input "98755" at bounding box center [281, 96] width 167 height 34
drag, startPoint x: 252, startPoint y: 102, endPoint x: 180, endPoint y: 91, distance: 72.8
click at [180, 91] on div "98755" at bounding box center [256, 96] width 214 height 34
type input "98667"
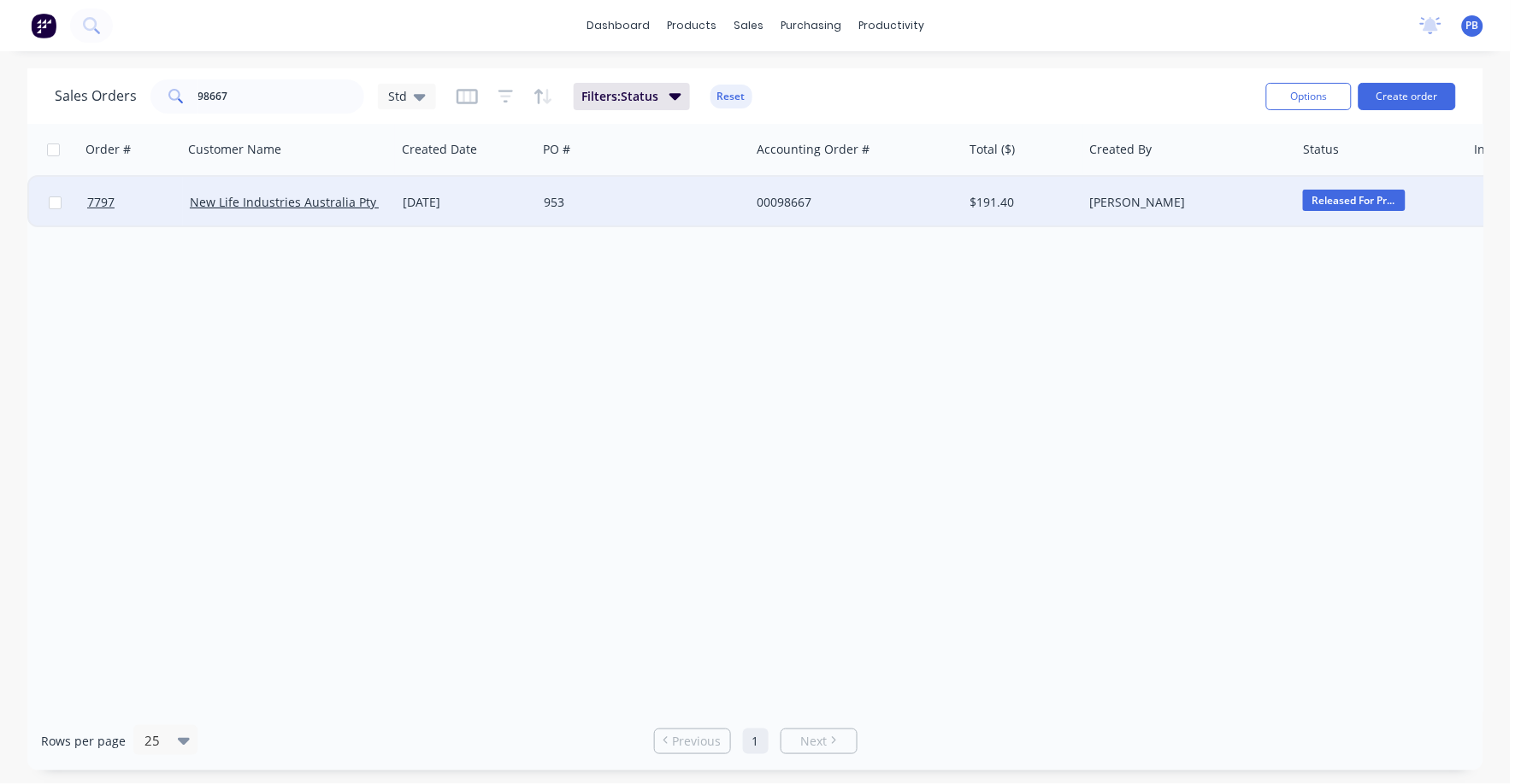
click at [793, 207] on div "00098667" at bounding box center [852, 202] width 189 height 17
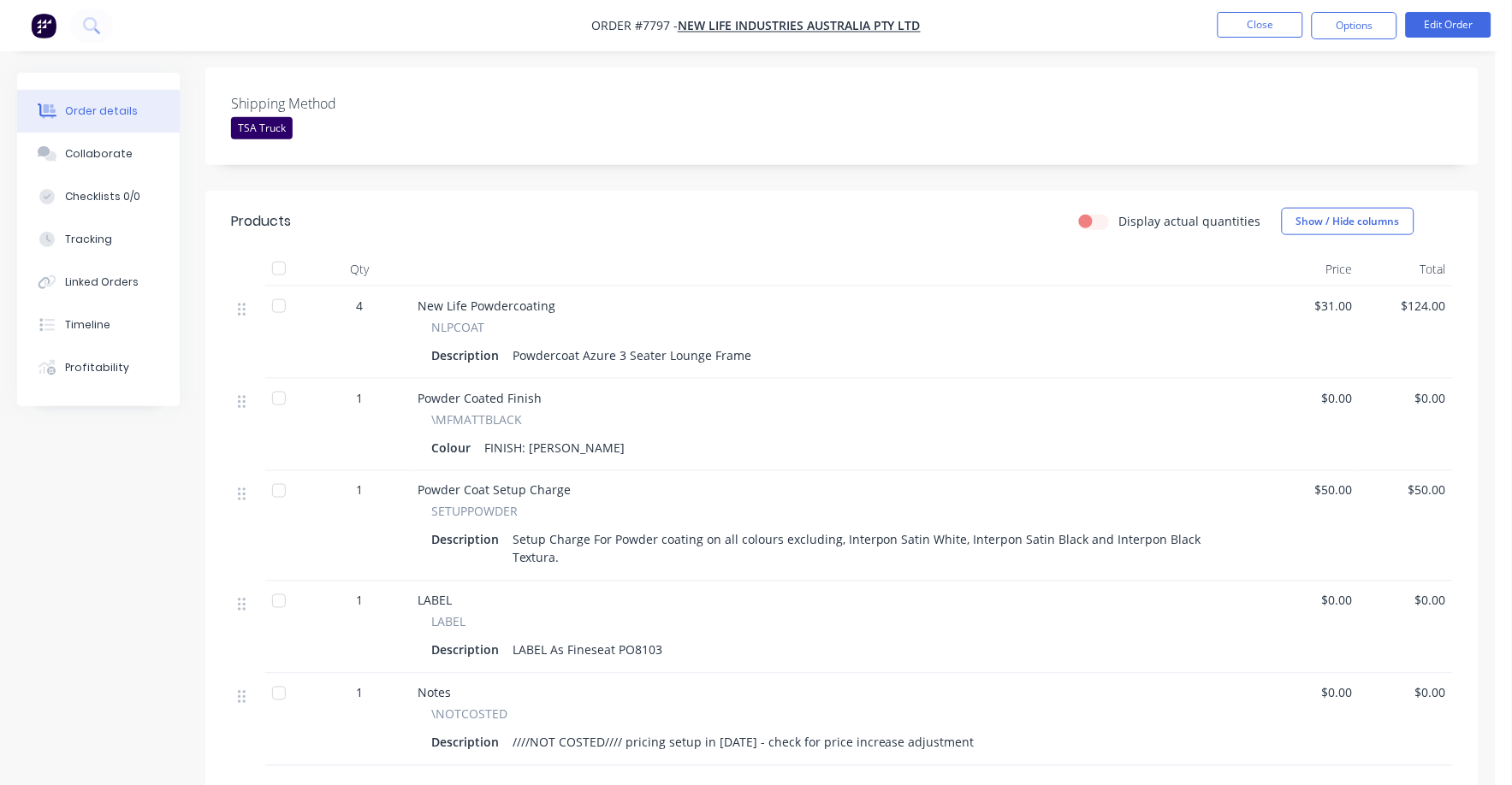
scroll to position [426, 0]
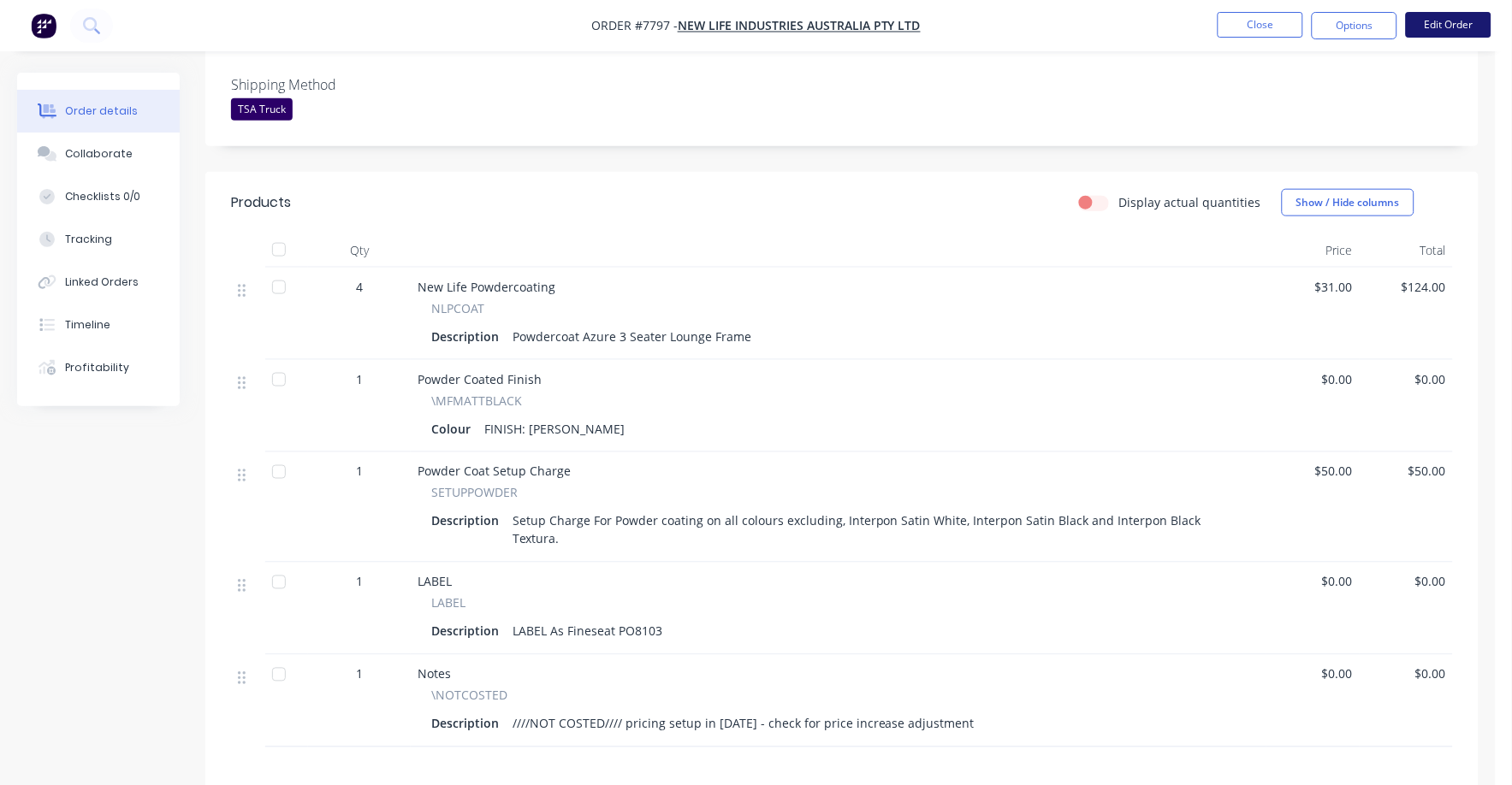
click at [1438, 22] on button "Edit Order" at bounding box center [1449, 24] width 86 height 26
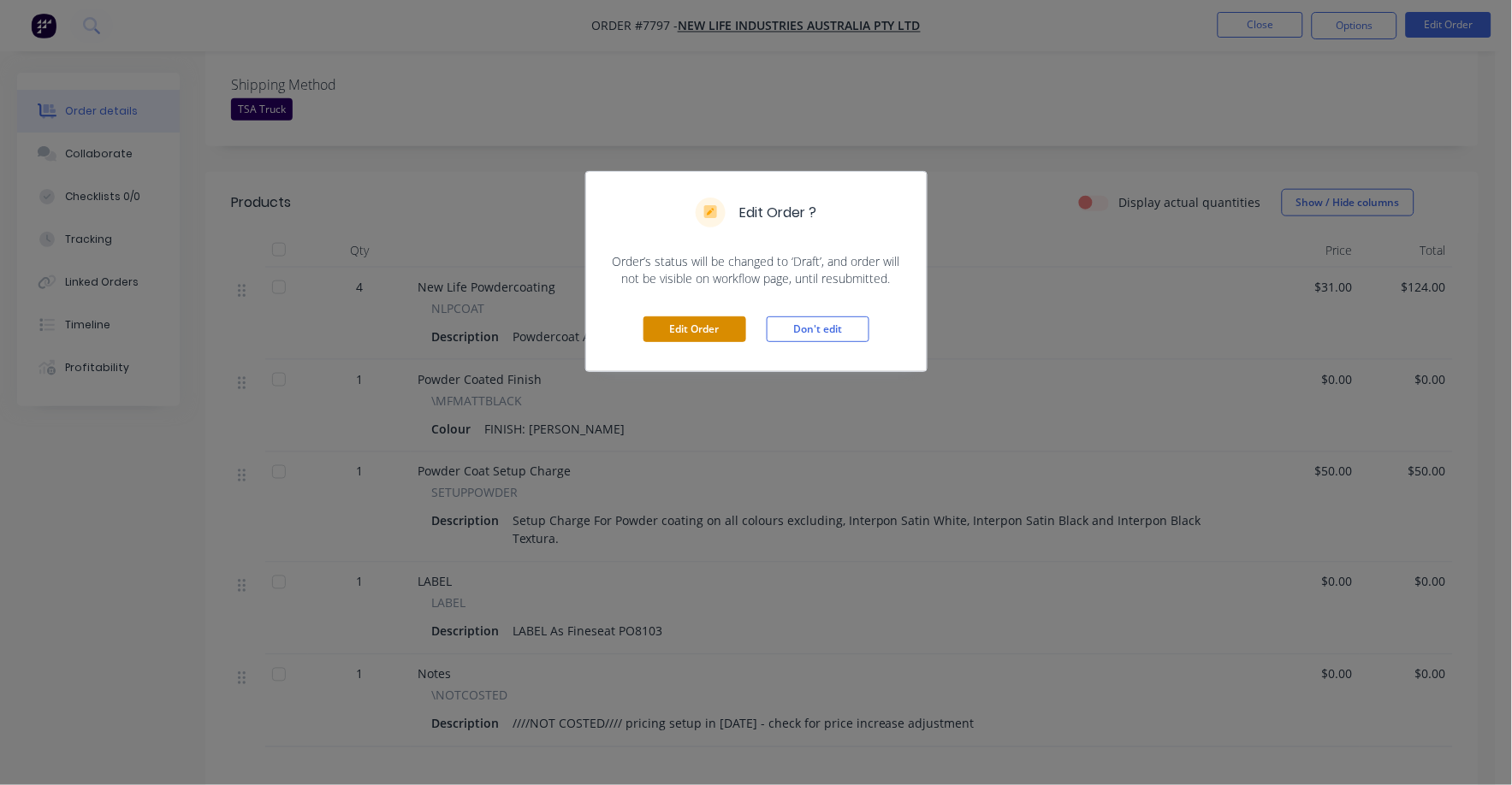
click at [702, 335] on button "Edit Order" at bounding box center [695, 329] width 103 height 26
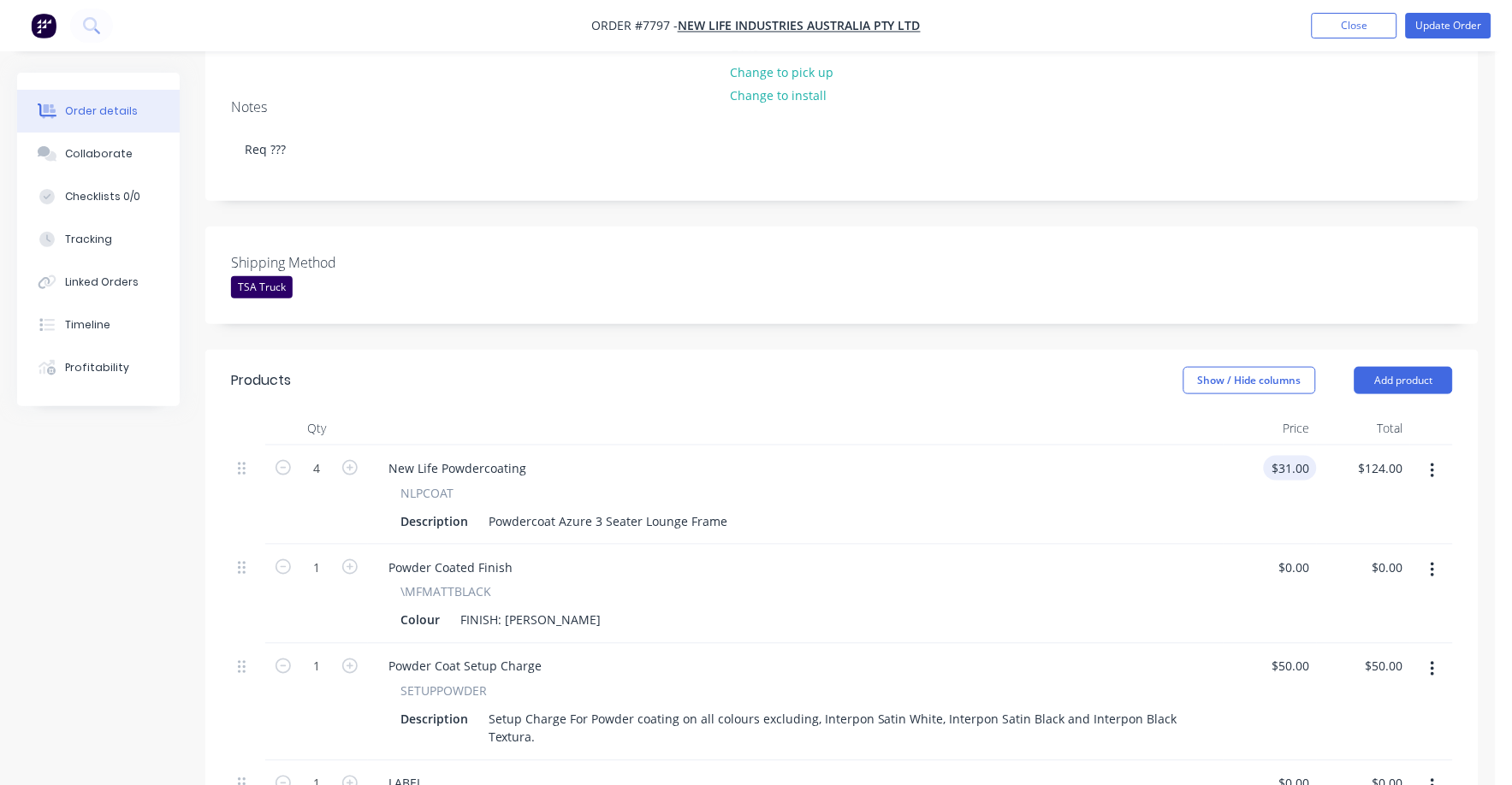
scroll to position [321, 0]
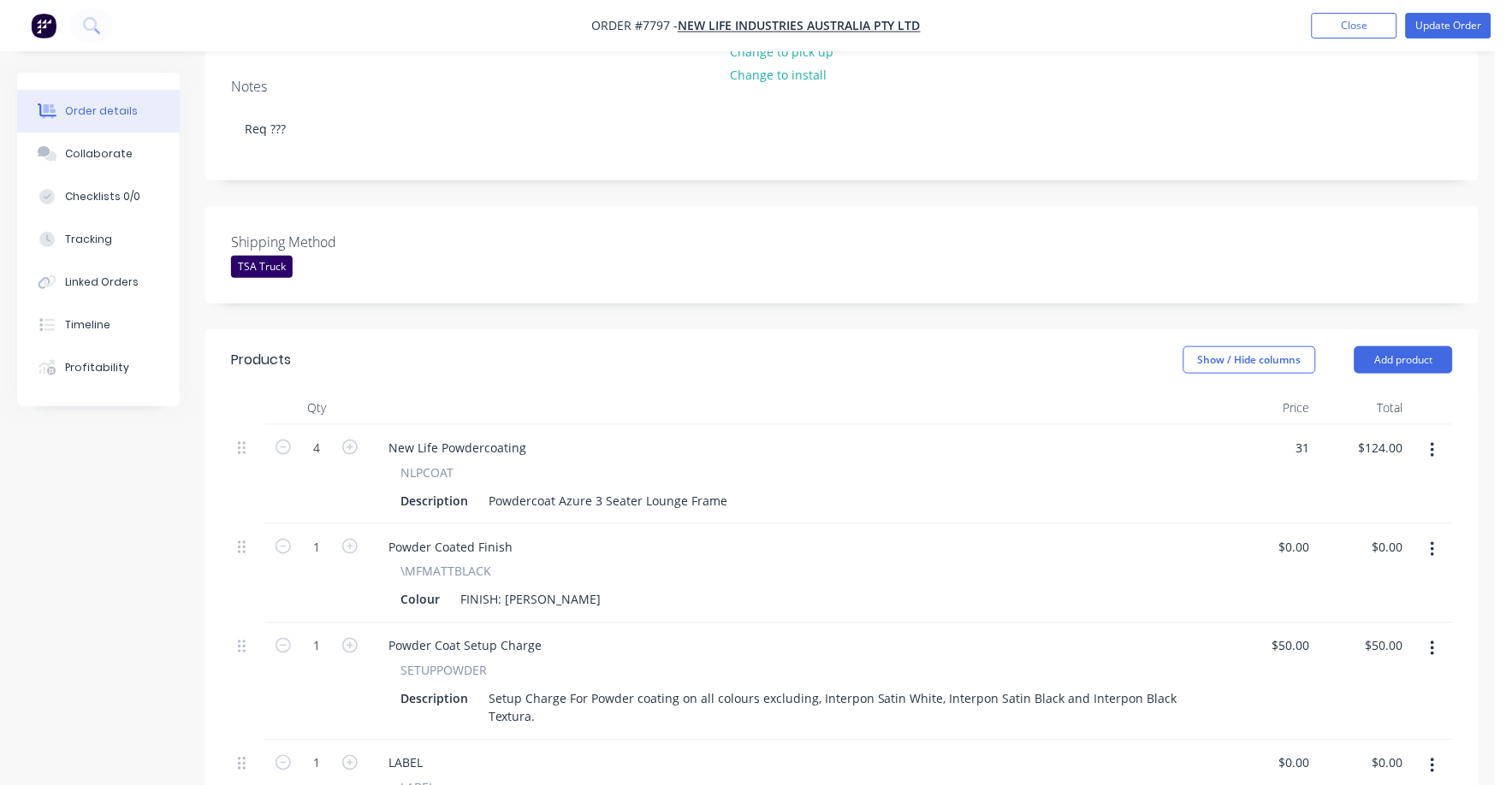
drag, startPoint x: 1295, startPoint y: 402, endPoint x: 1317, endPoint y: 399, distance: 22.2
click at [1296, 435] on input "31" at bounding box center [1294, 448] width 46 height 25
type input "$36.00"
type input "$144.00"
click at [1046, 464] on div "NLPCOAT" at bounding box center [796, 473] width 790 height 18
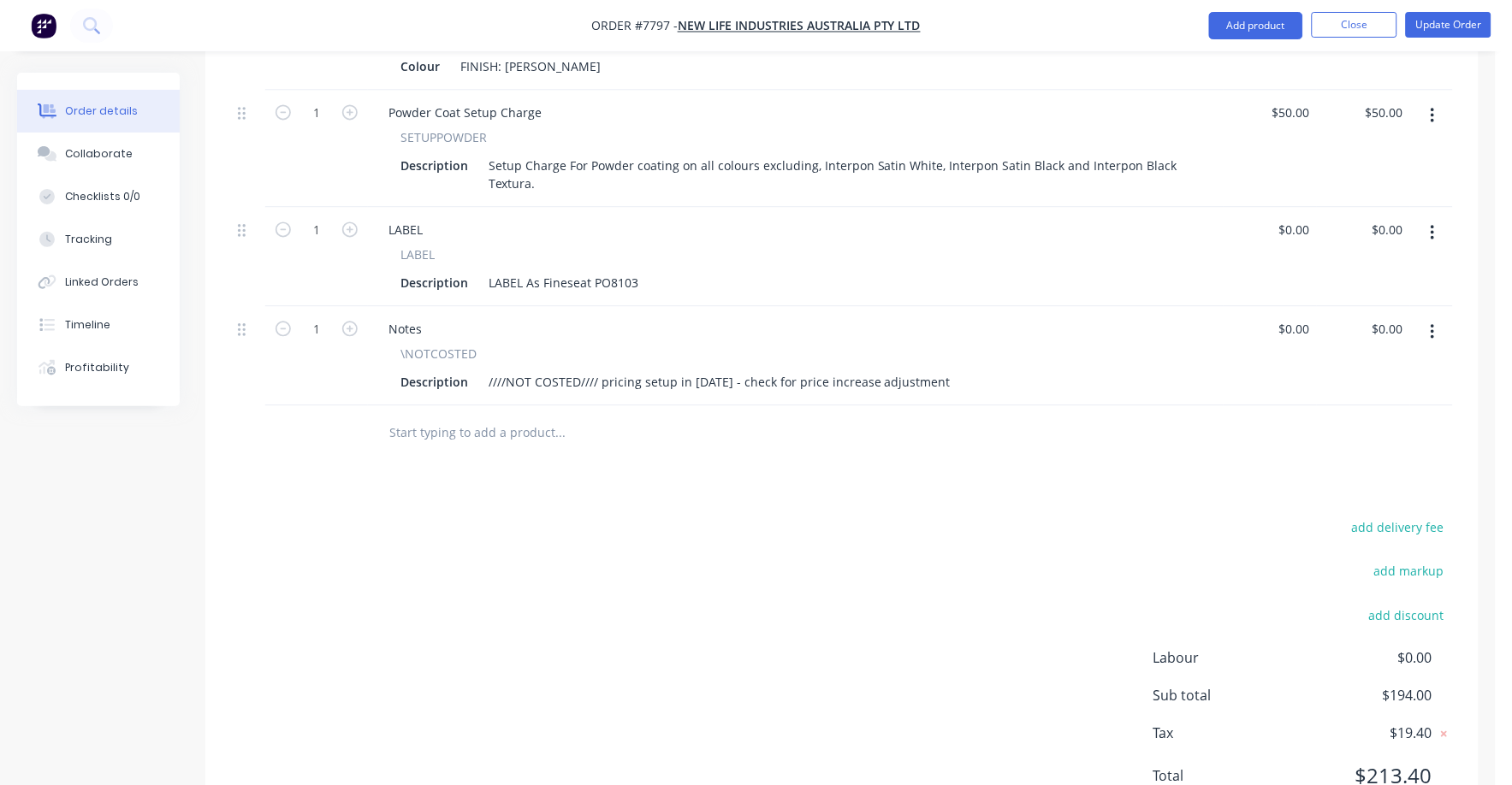
scroll to position [855, 0]
click at [1419, 516] on button "add delivery fee" at bounding box center [1397, 528] width 110 height 23
type input "75"
click input "submit" at bounding box center [0, 0] width 0 height 0
click at [1153, 458] on div "Products Show / Hide columns Add product Qty Price Total 4 New Life Powdercoati…" at bounding box center [842, 310] width 1273 height 1030
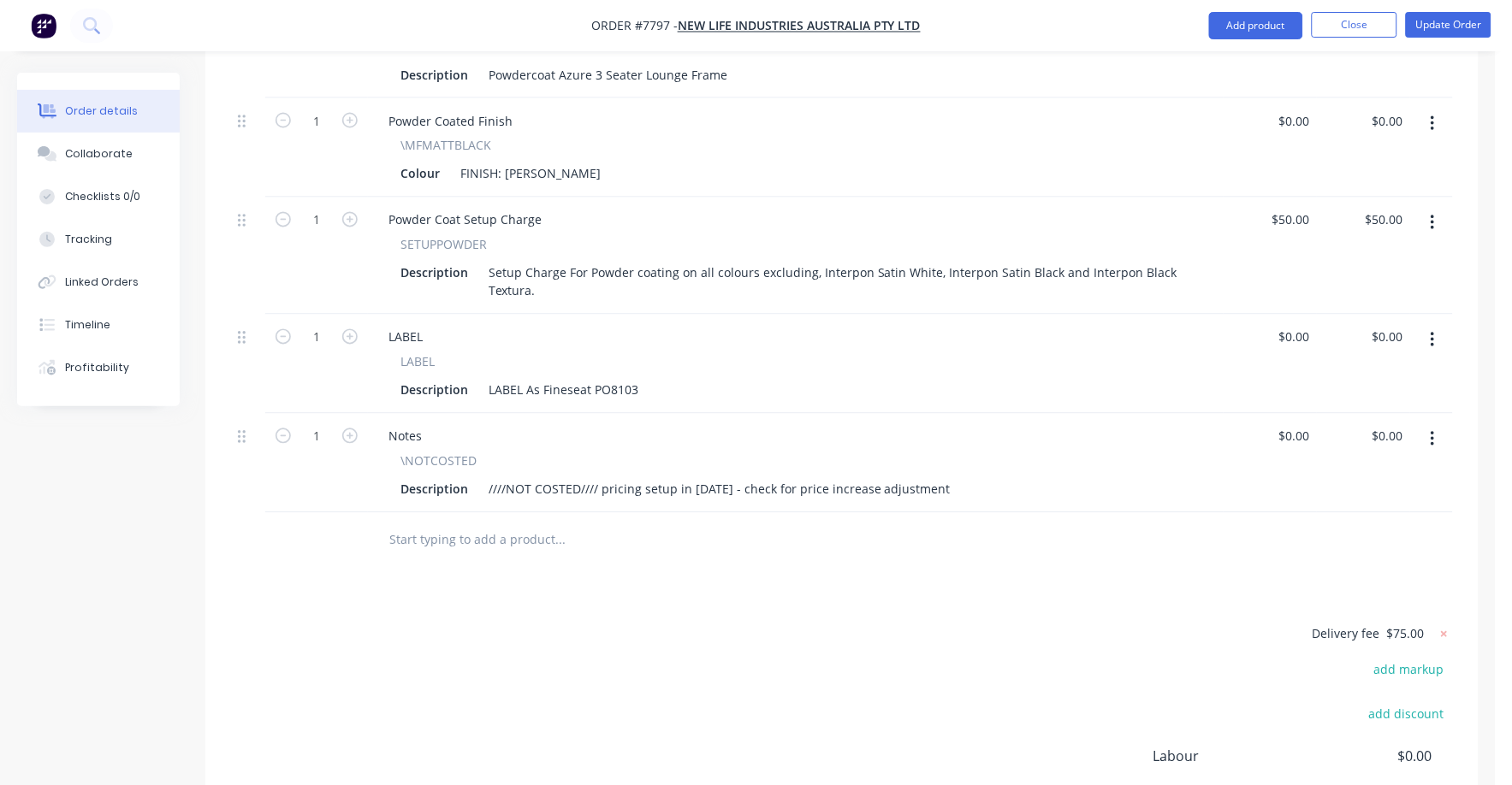
scroll to position [748, 0]
click at [1427, 423] on button "button" at bounding box center [1432, 438] width 40 height 30
click at [1379, 573] on div "Delete" at bounding box center [1371, 586] width 131 height 25
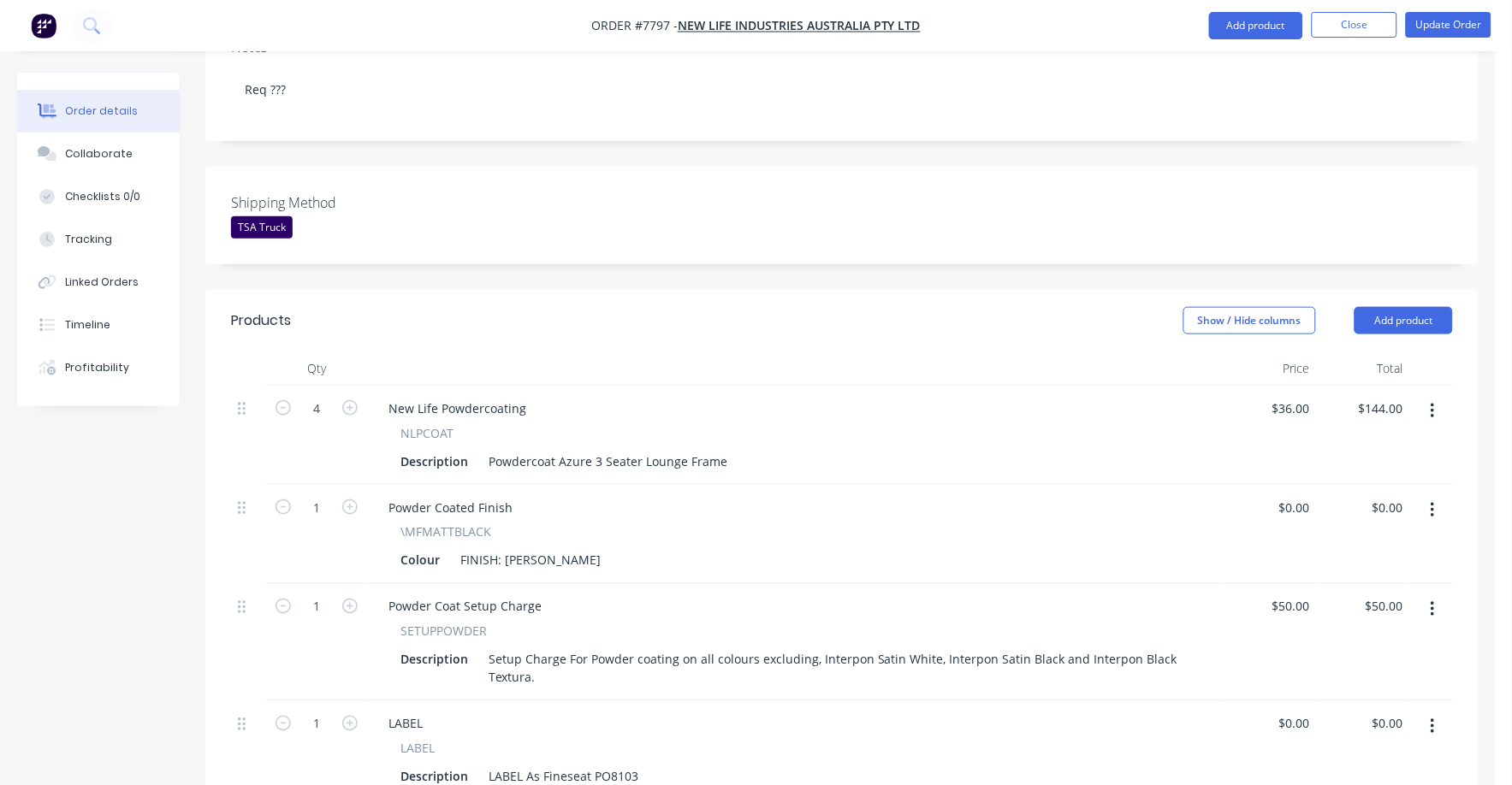
scroll to position [0, 0]
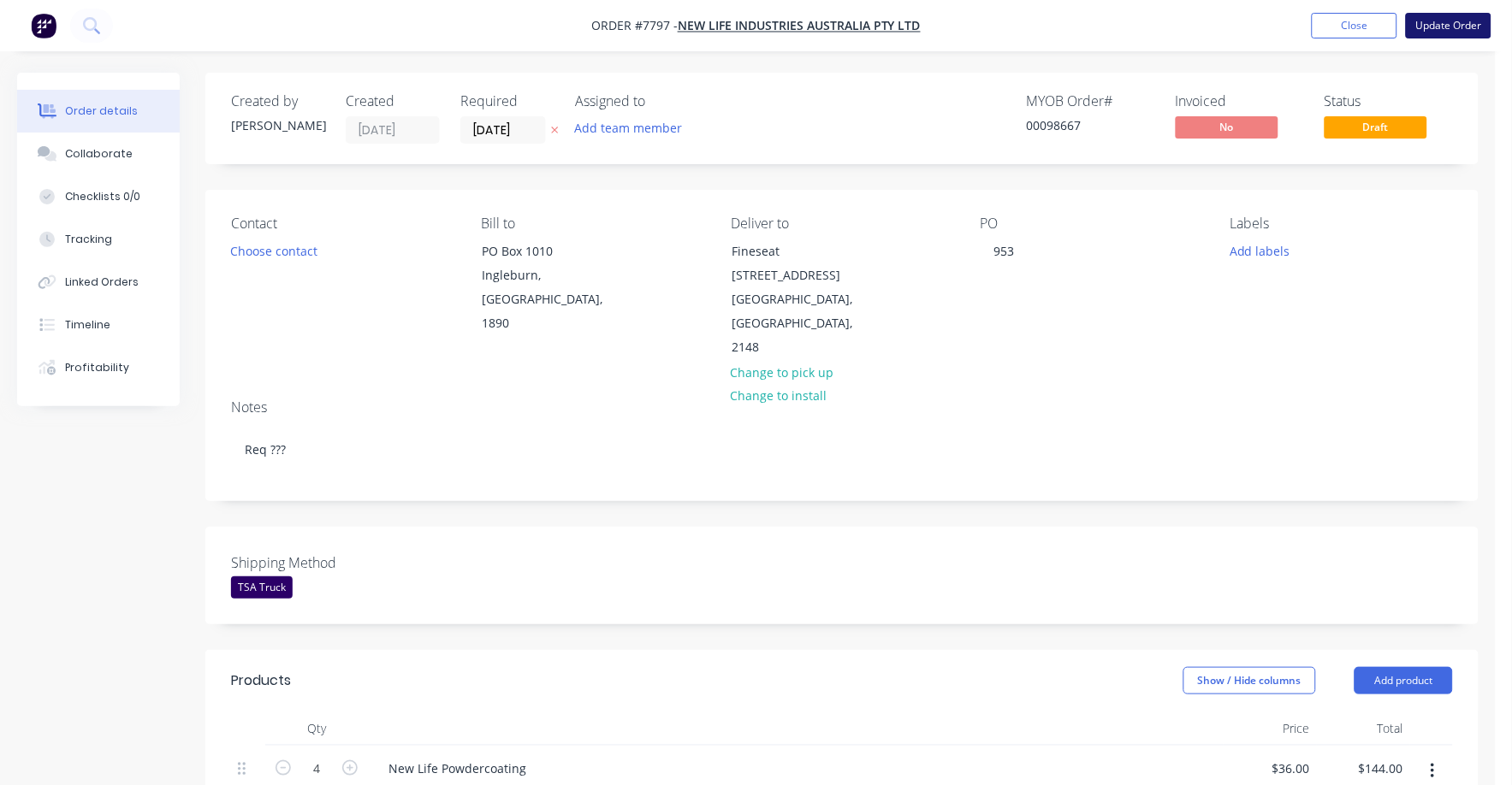
click at [1438, 16] on button "Update Order" at bounding box center [1449, 25] width 86 height 26
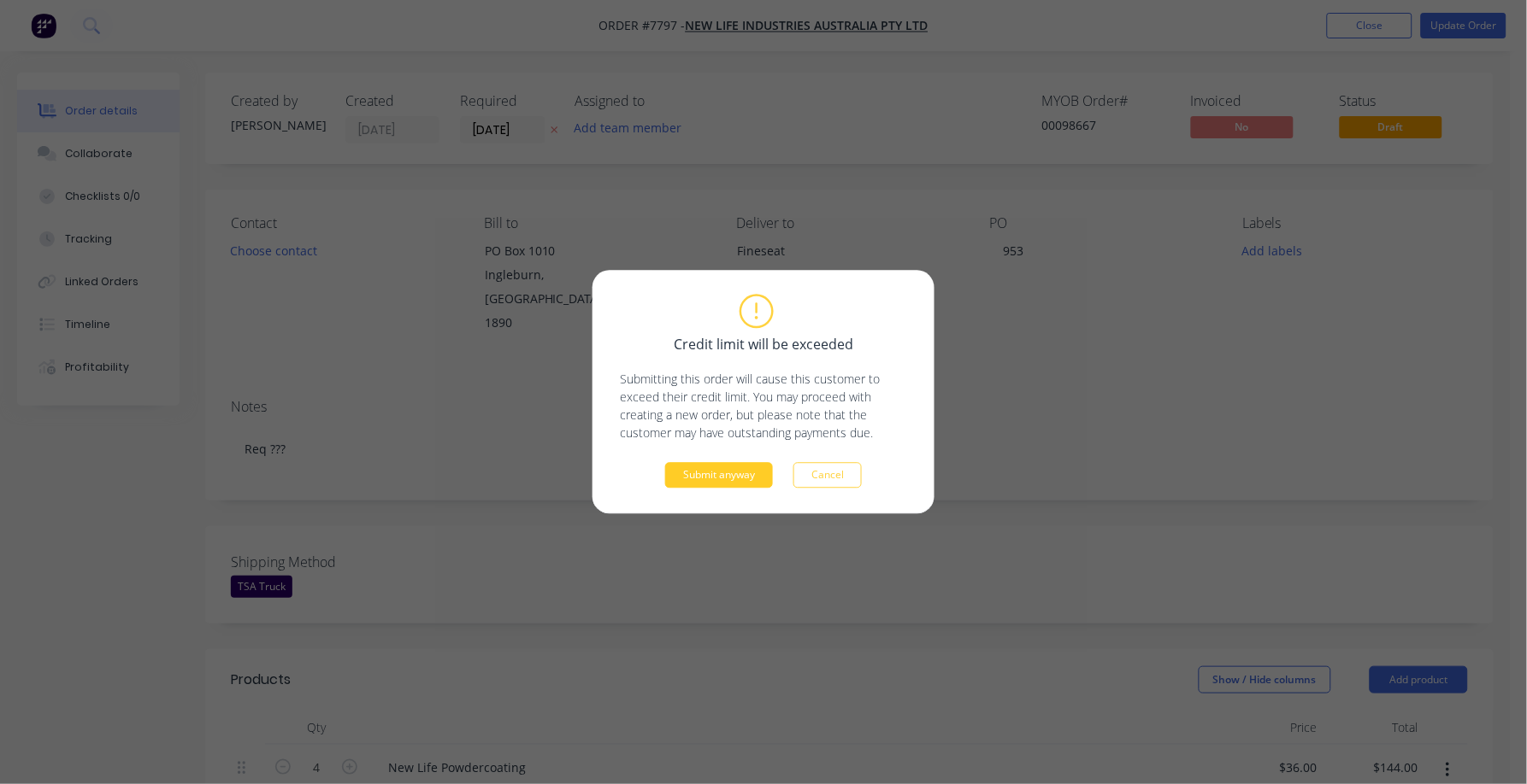
click at [719, 473] on button "Submit anyway" at bounding box center [718, 476] width 108 height 26
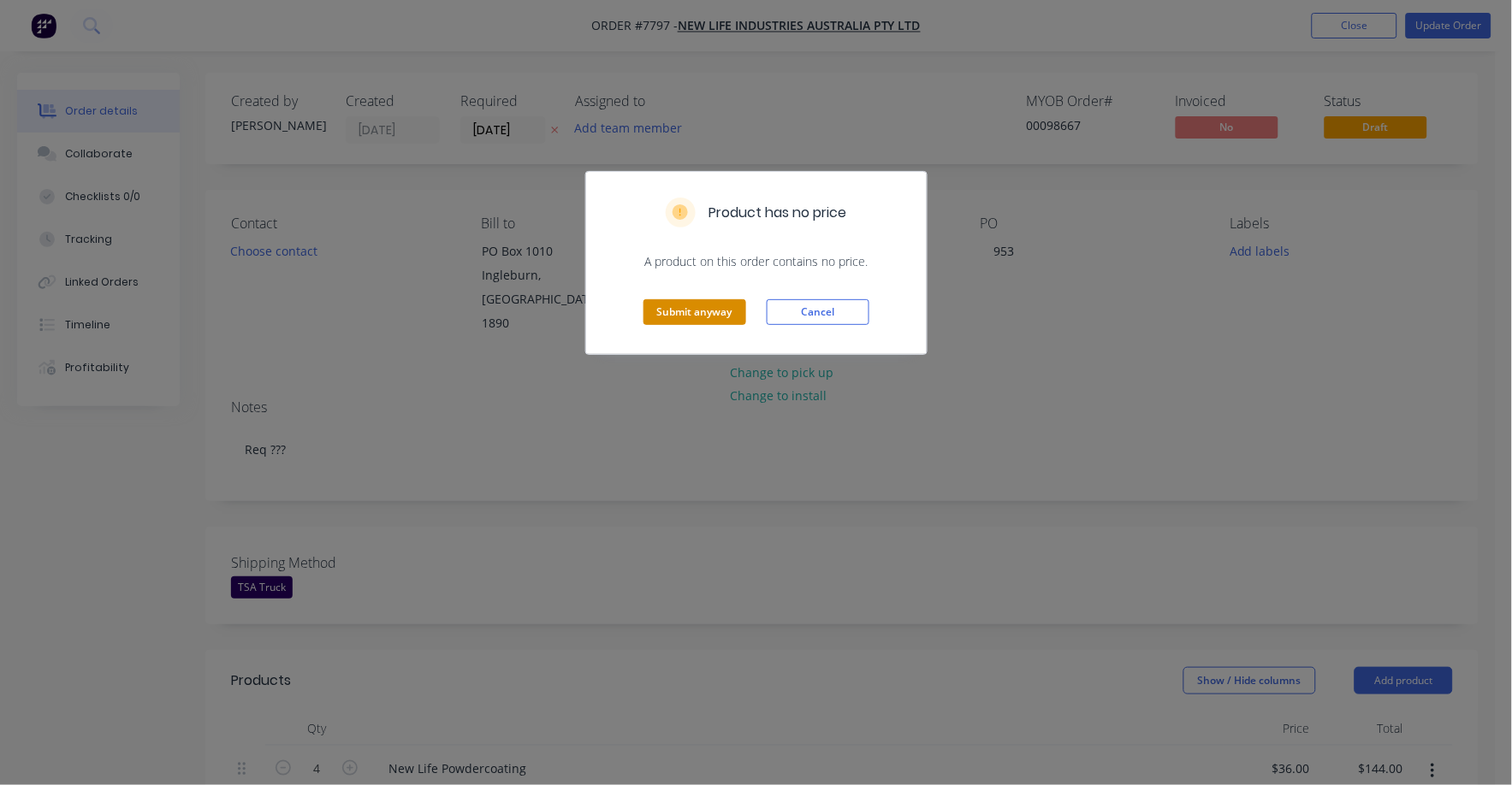
click at [717, 301] on div "Submit anyway Cancel" at bounding box center [756, 312] width 341 height 84
click at [717, 308] on button "Submit anyway" at bounding box center [695, 312] width 103 height 26
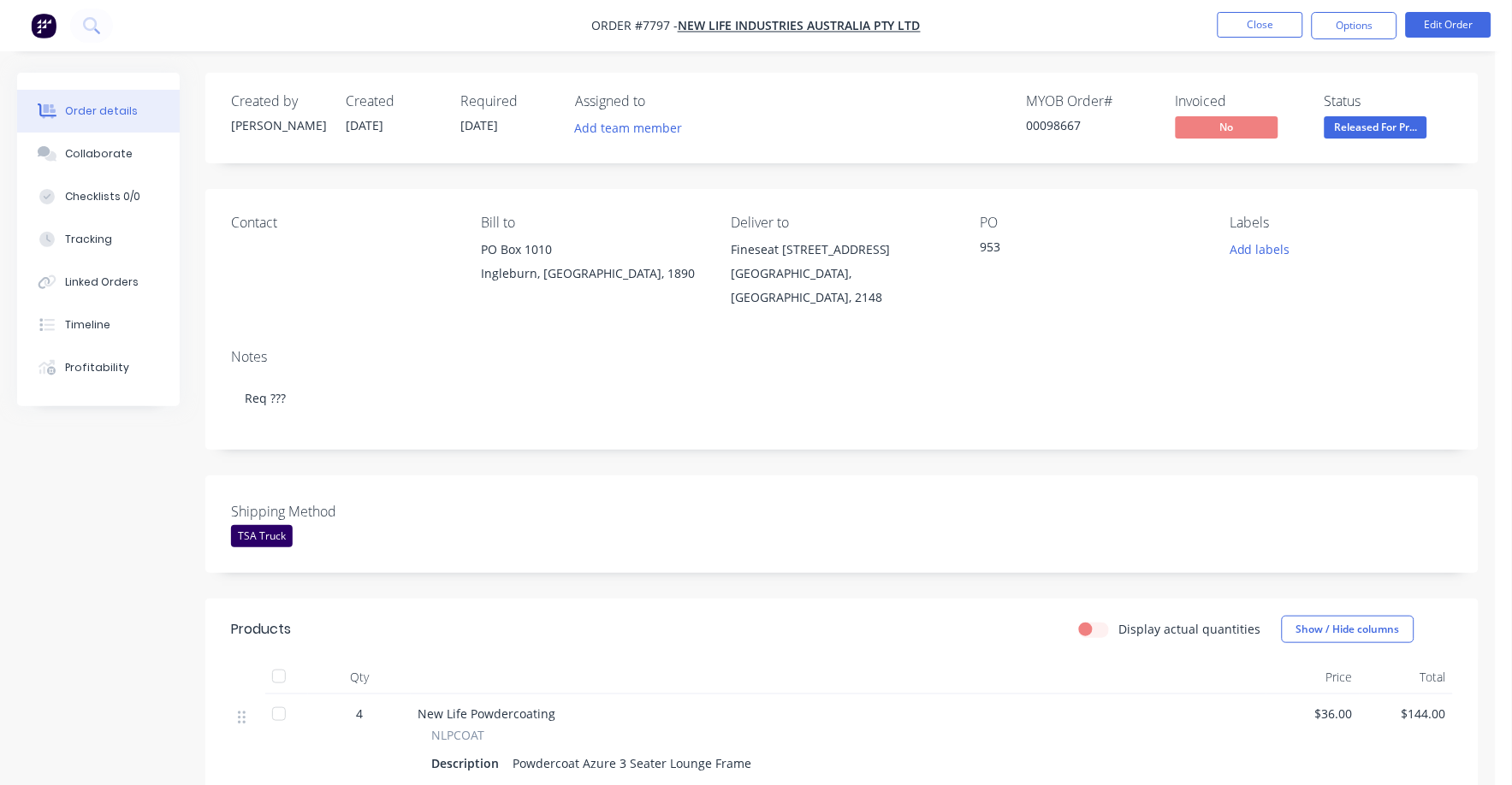
click at [1402, 133] on span "Released For Pr..." at bounding box center [1375, 127] width 103 height 21
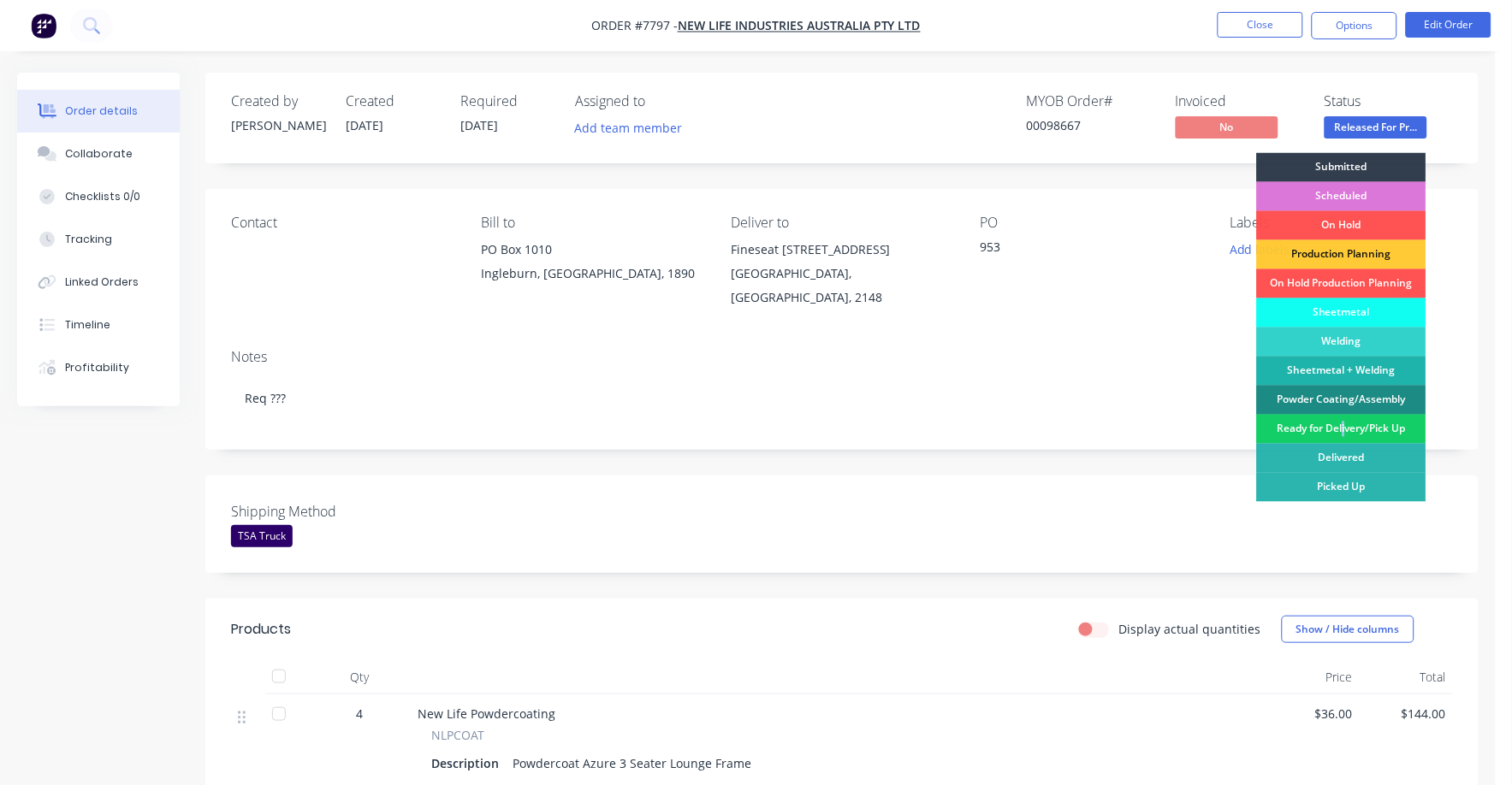
click at [1343, 426] on div "Ready for Delivery/Pick Up" at bounding box center [1341, 429] width 169 height 30
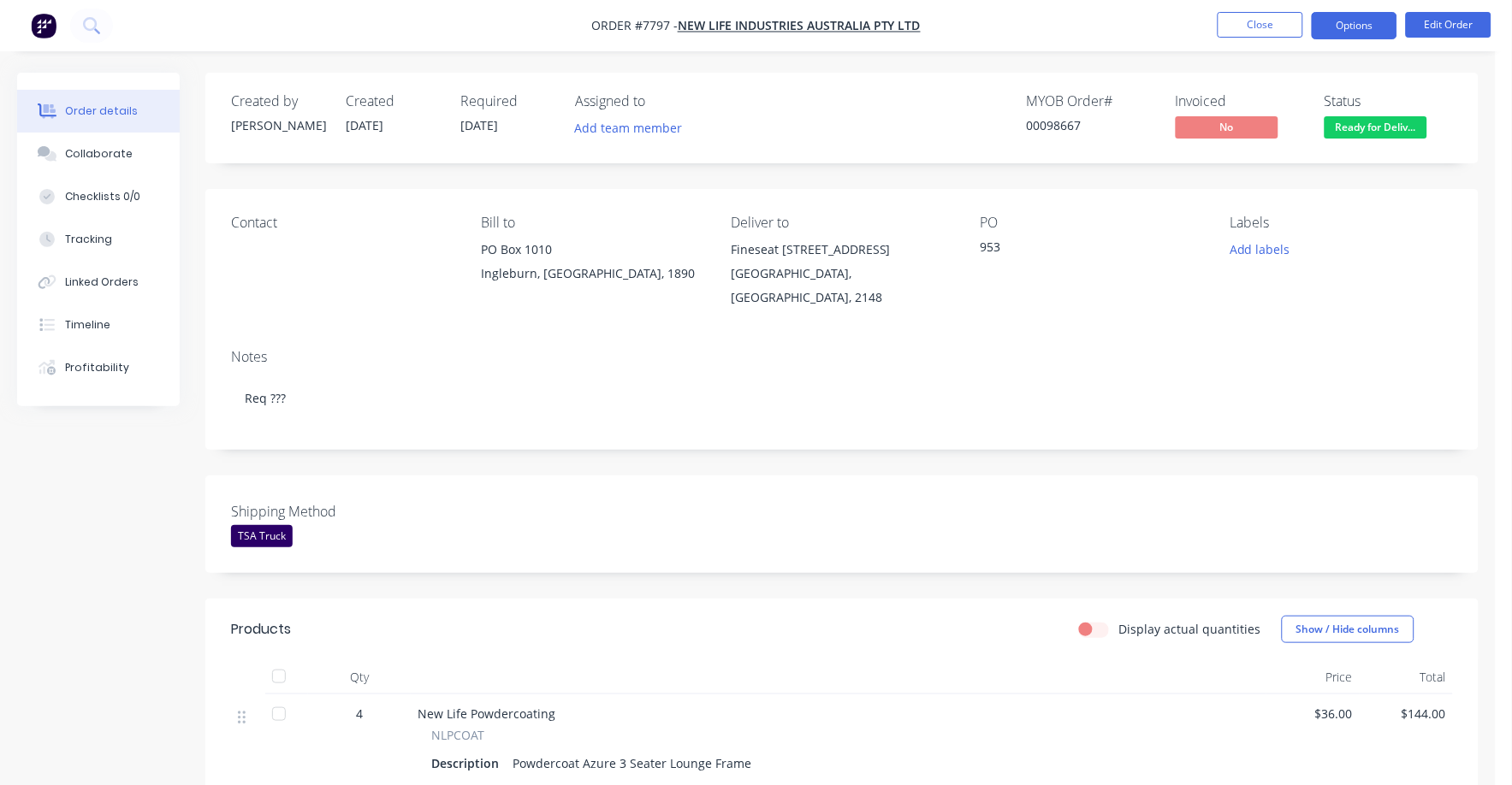
click at [1355, 23] on button "Options" at bounding box center [1355, 25] width 86 height 28
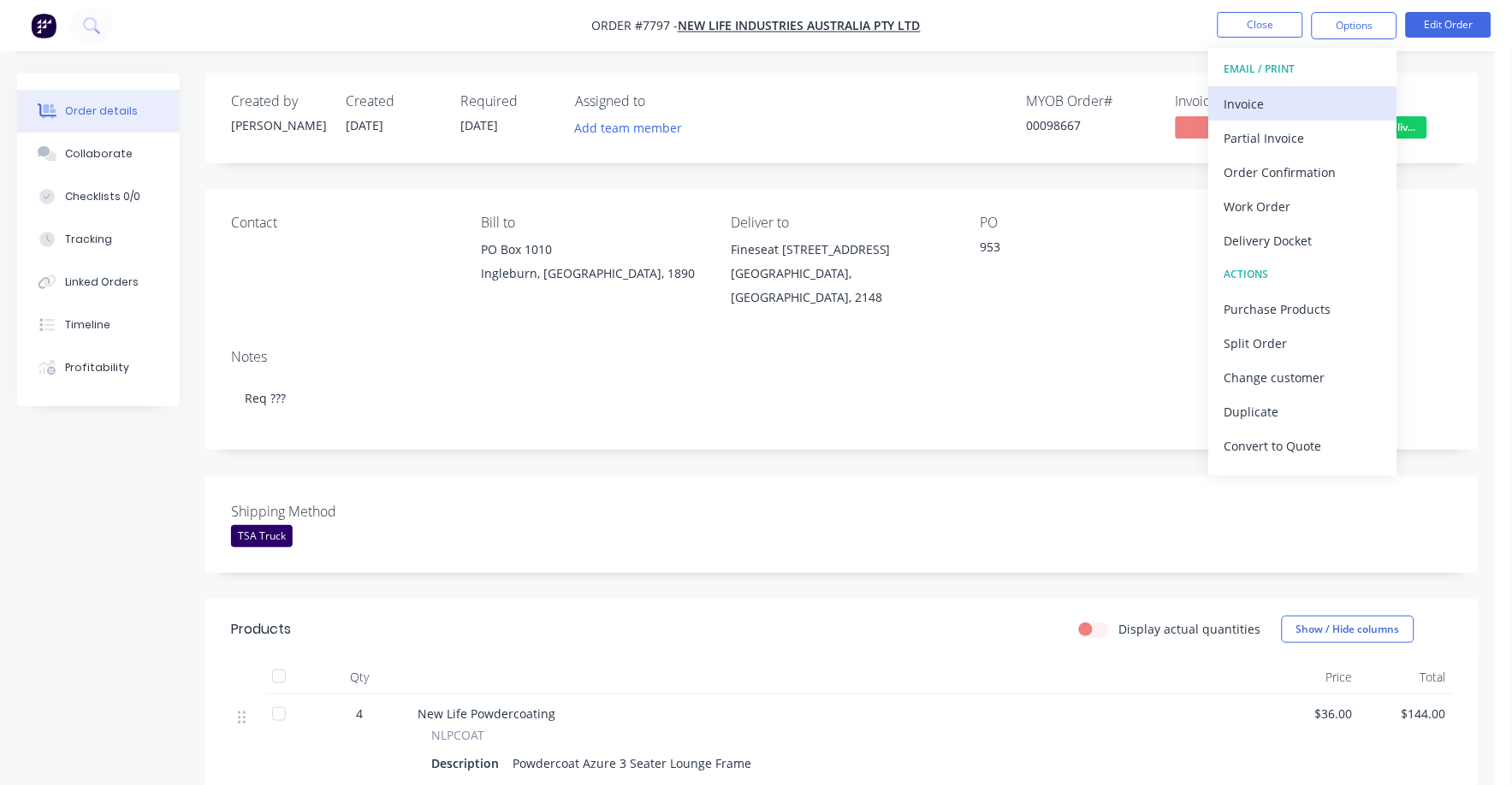
click at [1263, 105] on div "Invoice" at bounding box center [1303, 104] width 157 height 25
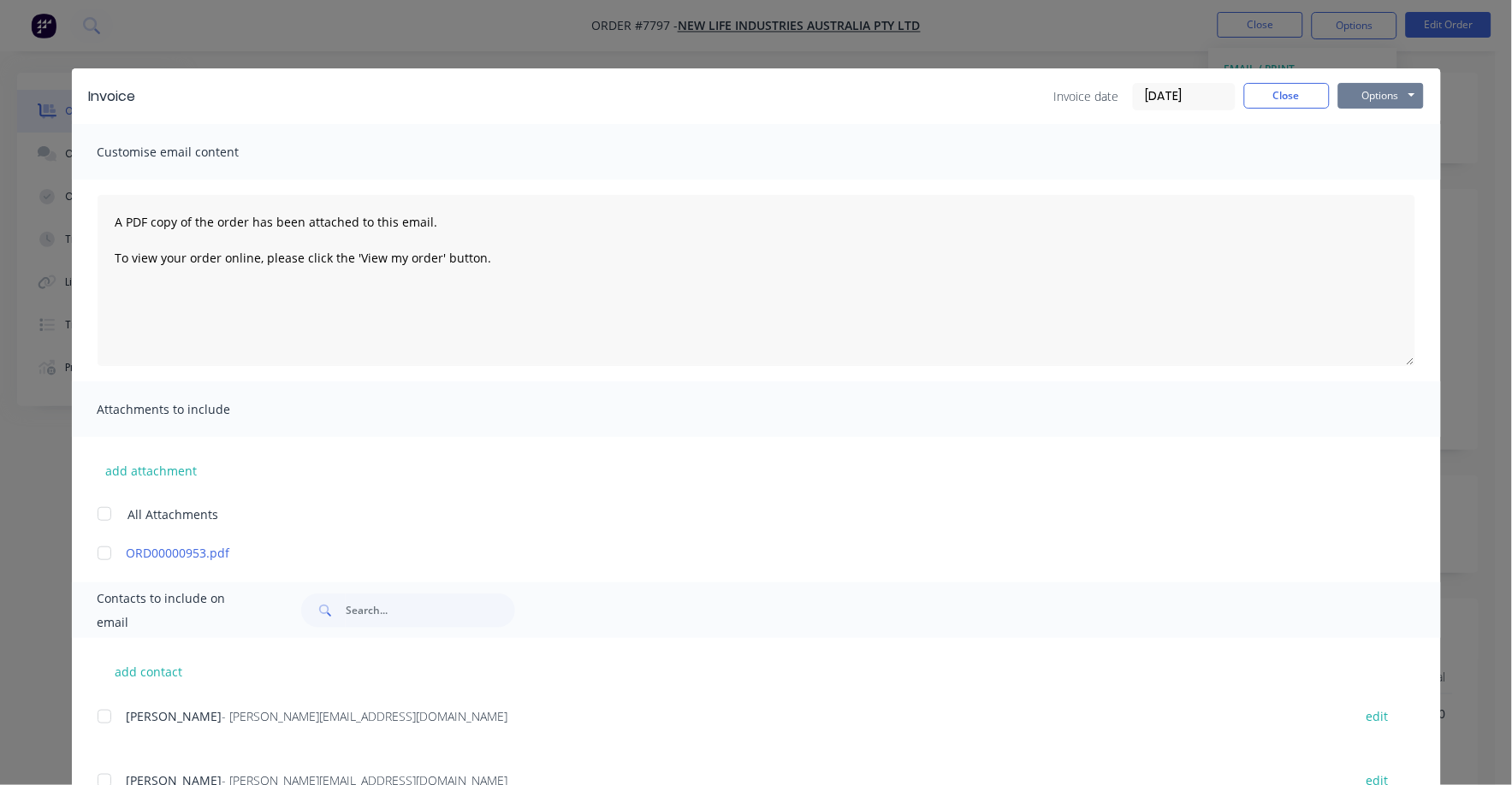
click at [1360, 89] on button "Options" at bounding box center [1381, 96] width 86 height 26
click at [1347, 147] on button "Print" at bounding box center [1393, 155] width 109 height 29
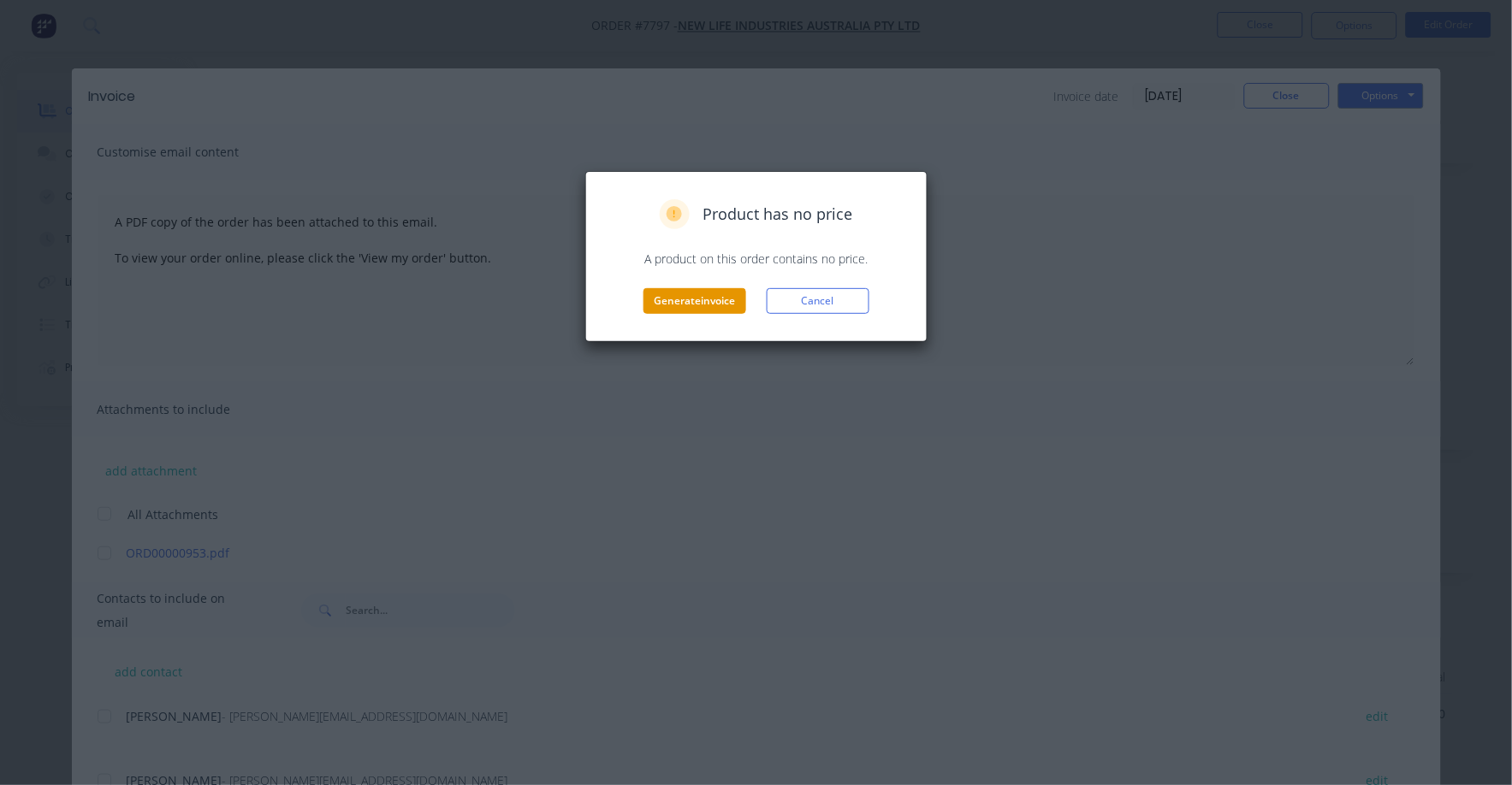
click at [704, 302] on button "Generate invoice" at bounding box center [695, 300] width 103 height 26
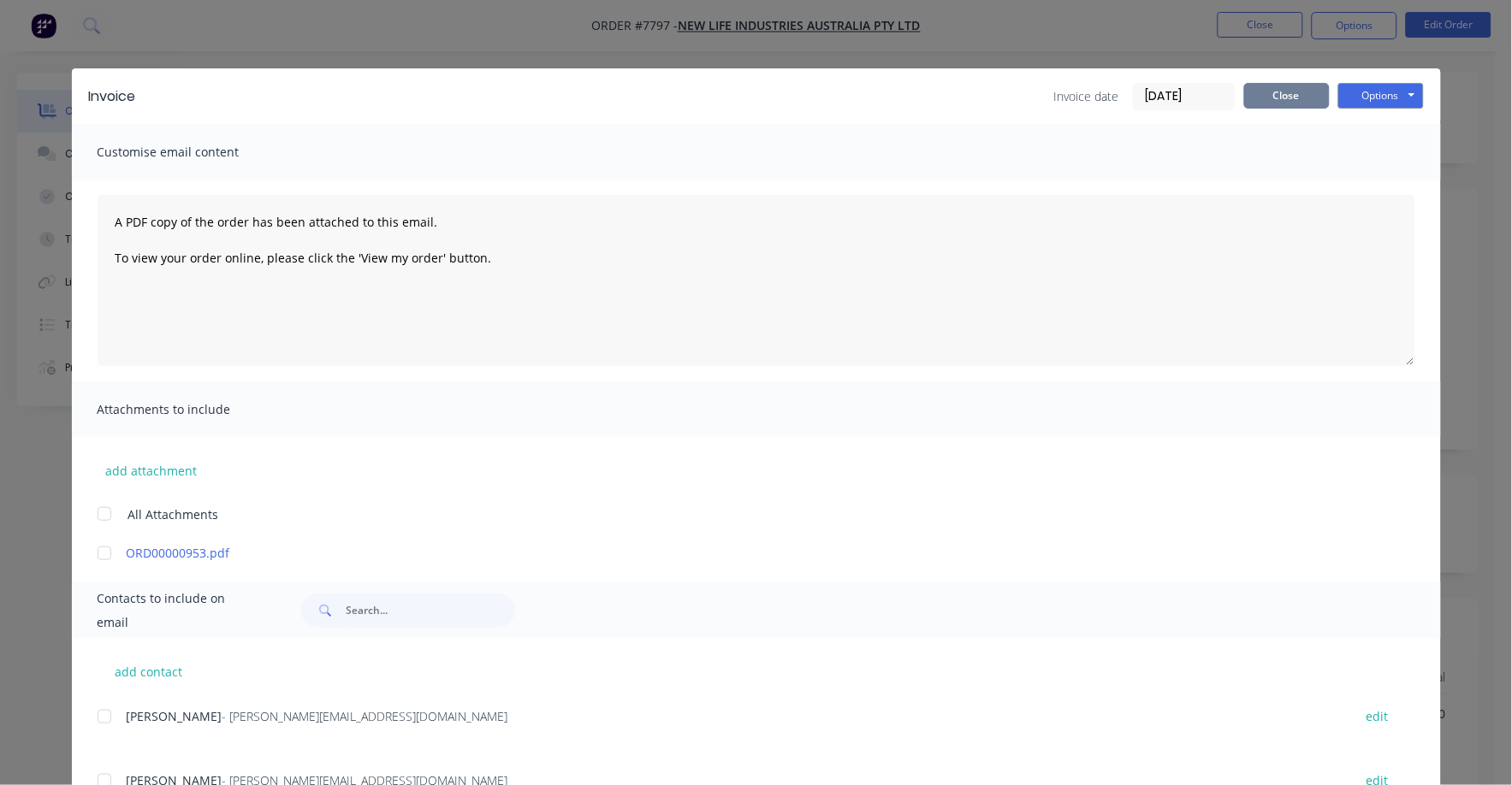
click at [1248, 91] on button "Close" at bounding box center [1287, 96] width 86 height 26
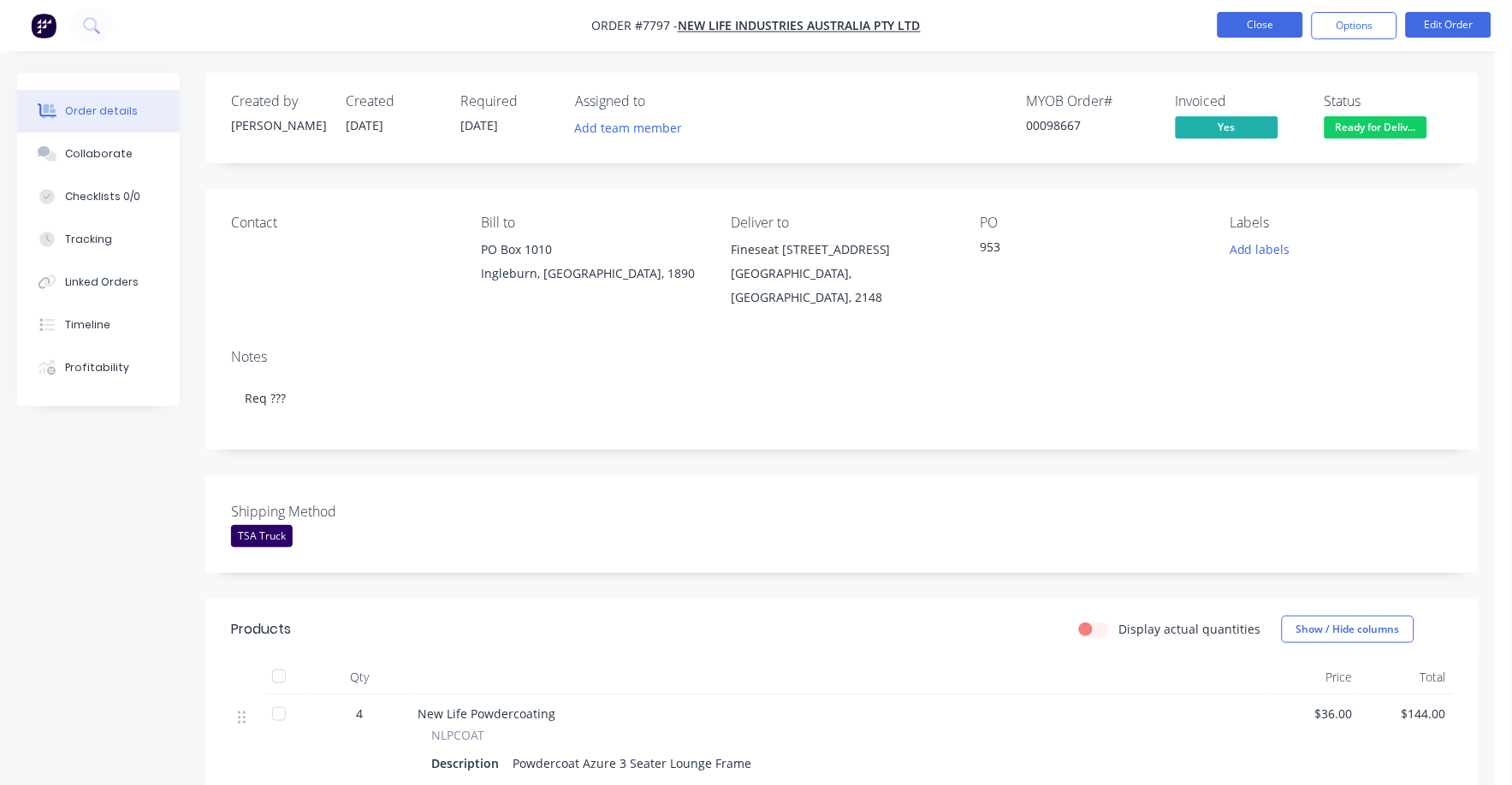
click at [1252, 26] on button "Close" at bounding box center [1261, 24] width 86 height 26
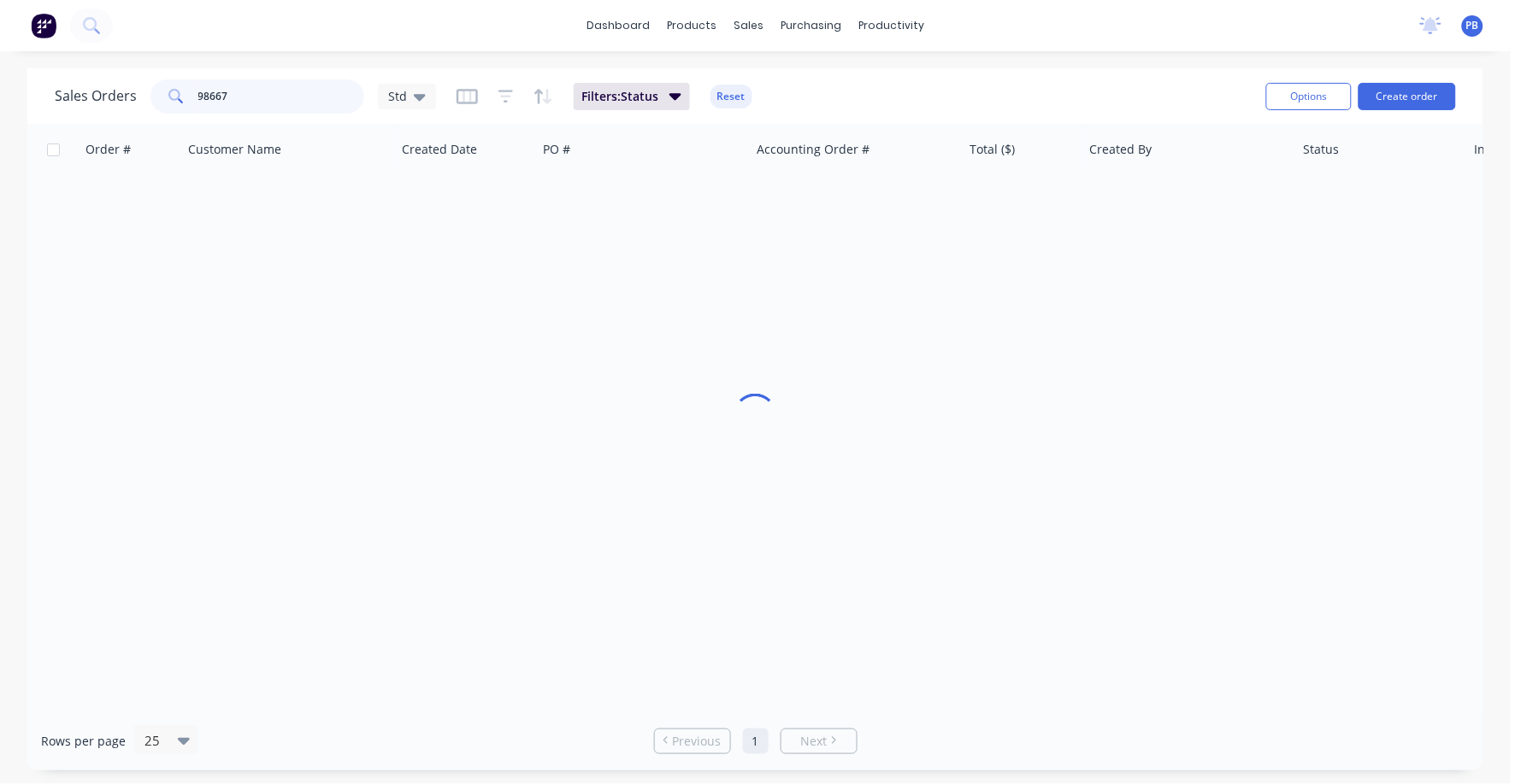
drag, startPoint x: 268, startPoint y: 86, endPoint x: 172, endPoint y: 77, distance: 96.4
click at [172, 77] on div "Sales Orders 98667 Std Filters: Status Reset" at bounding box center [653, 96] width 1198 height 42
click at [248, 102] on input "98721" at bounding box center [281, 96] width 167 height 34
type input "98715"
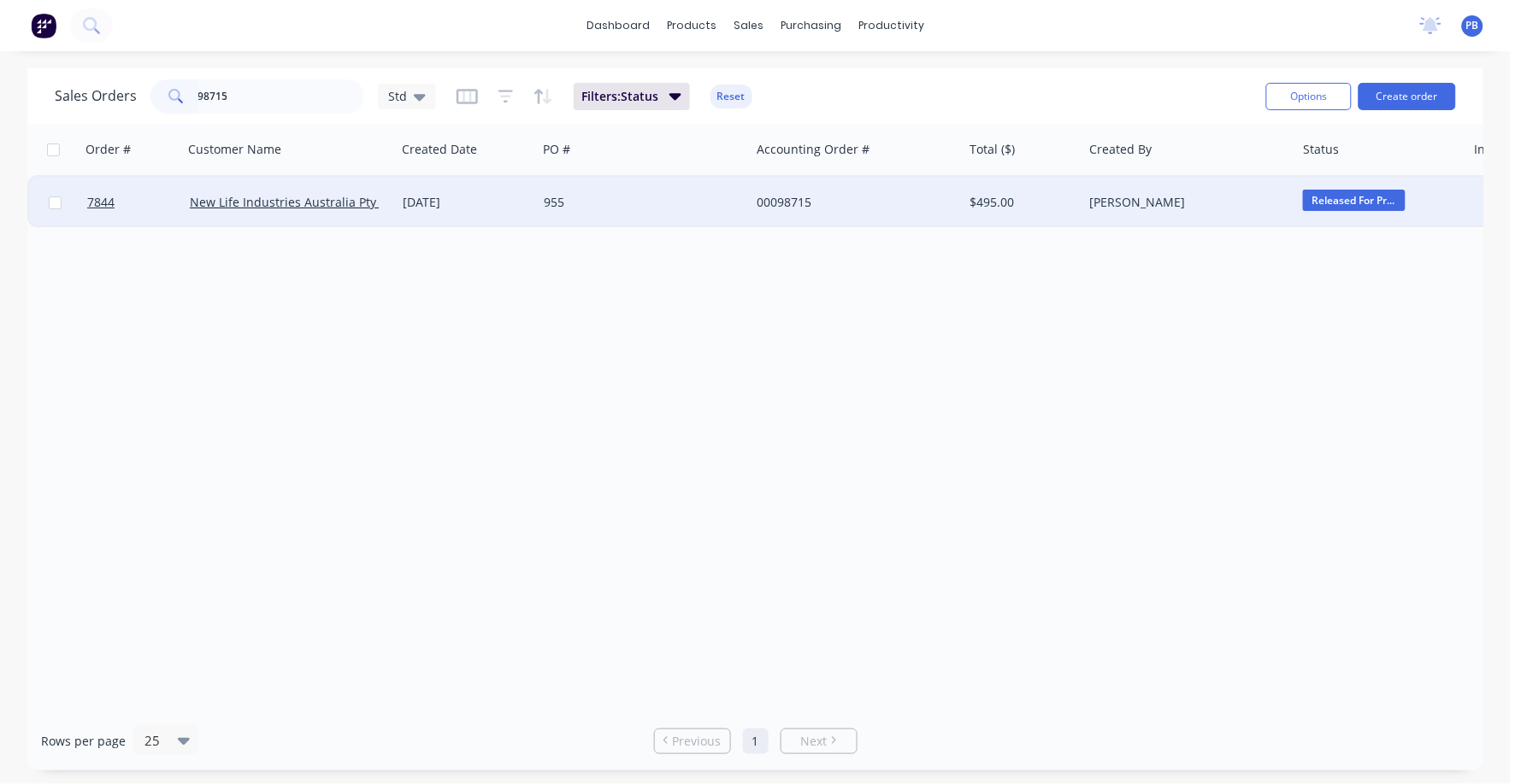
click at [794, 203] on div "00098715" at bounding box center [852, 202] width 189 height 17
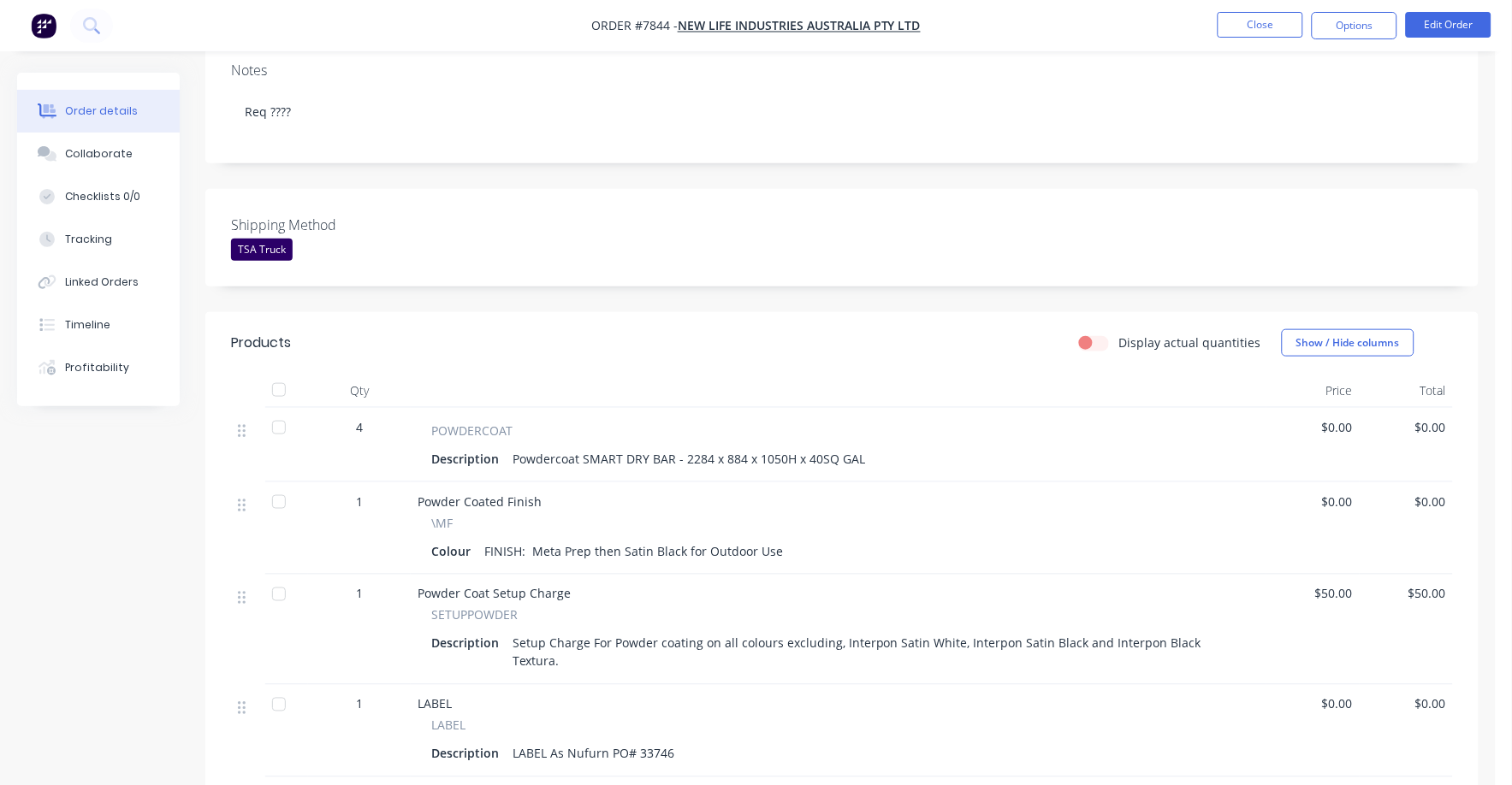
scroll to position [321, 0]
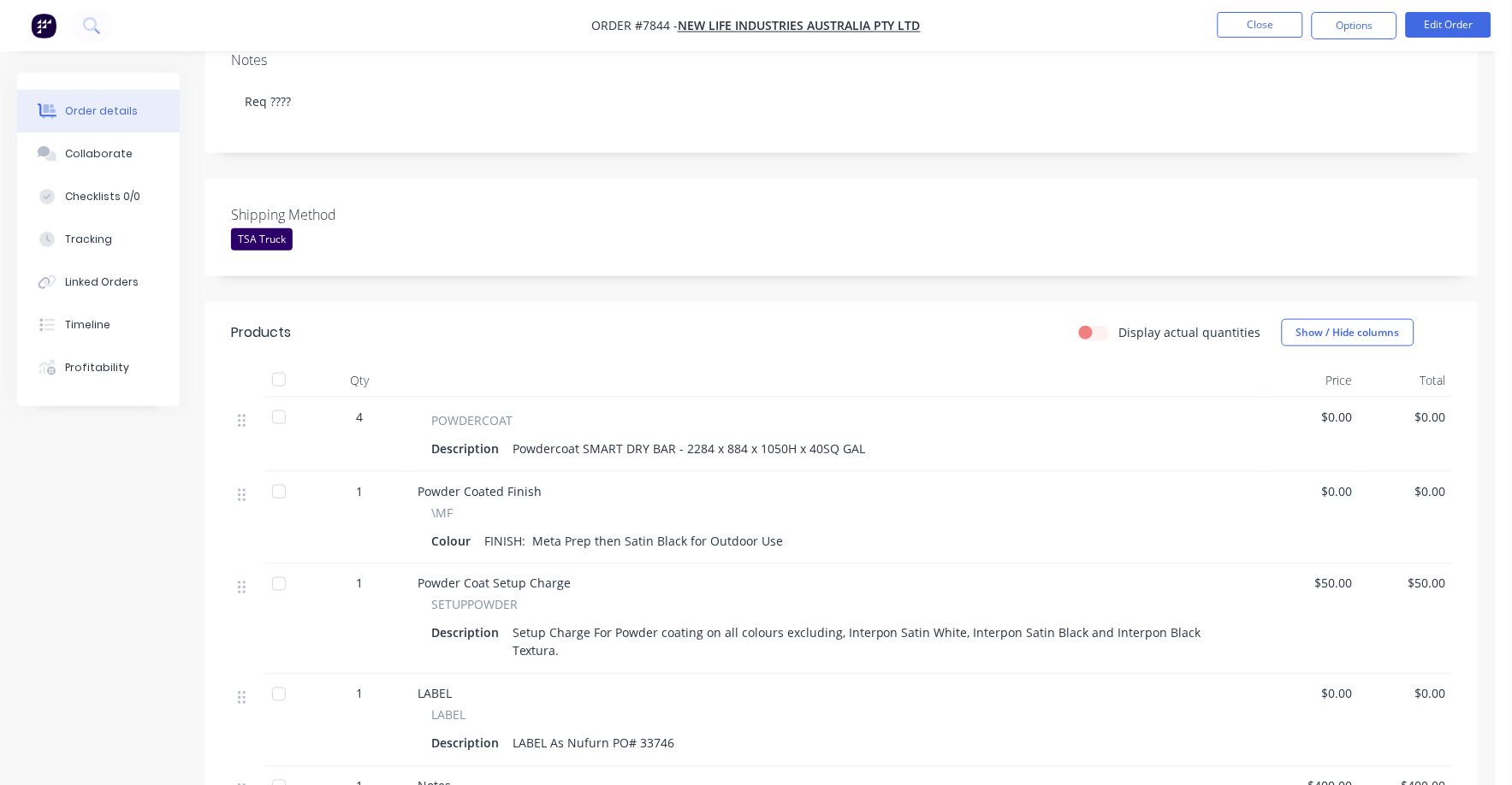
click at [1337, 408] on span "$0.00" at bounding box center [1313, 417] width 80 height 18
click at [1466, 30] on button "Edit Order" at bounding box center [1449, 24] width 86 height 26
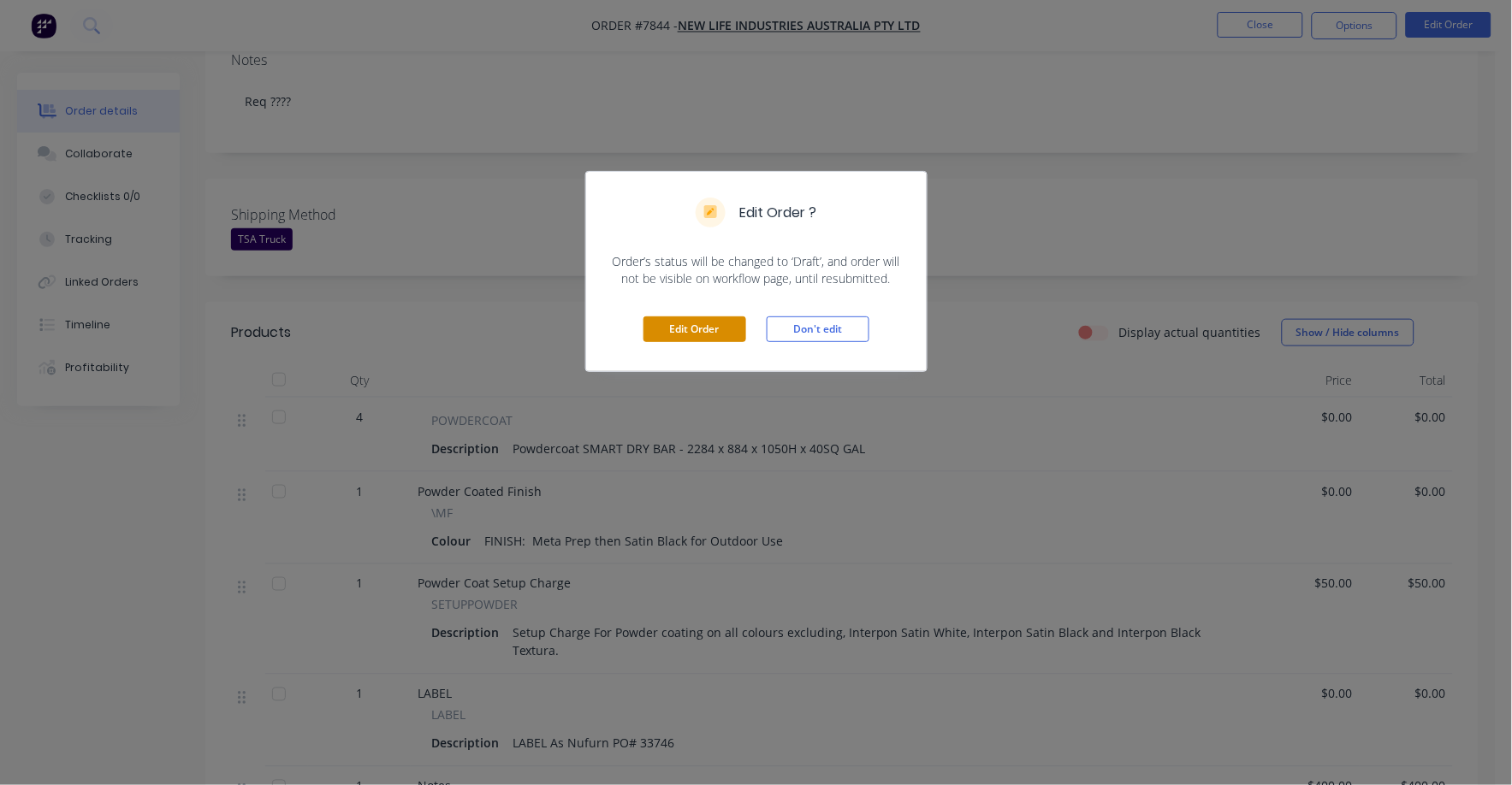
click at [719, 334] on button "Edit Order" at bounding box center [695, 329] width 103 height 26
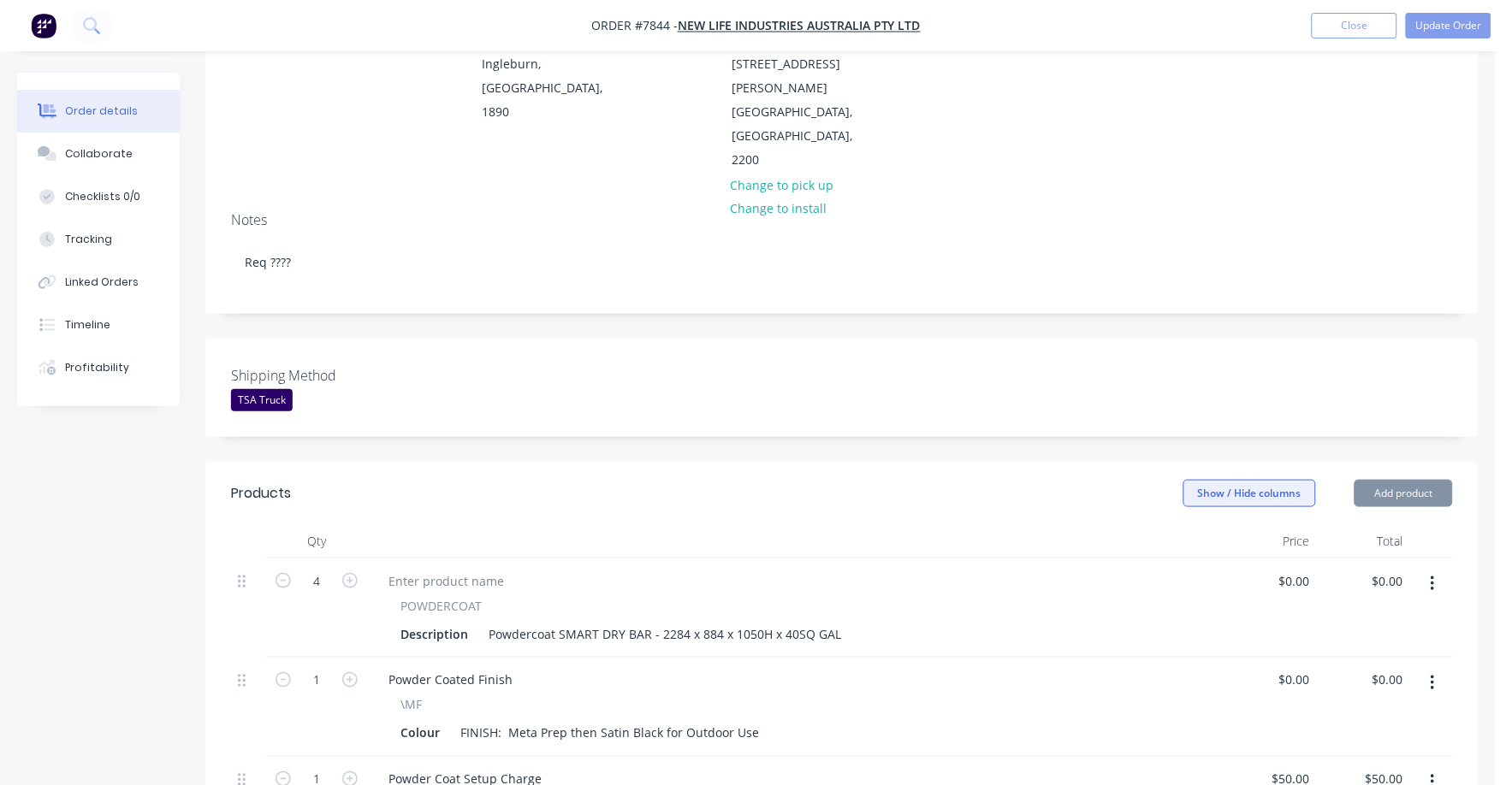
scroll to position [213, 0]
click at [1301, 567] on input "0" at bounding box center [1307, 579] width 20 height 25
click at [1318, 557] on div "$0.00 $0.00" at bounding box center [1364, 606] width 93 height 99
click at [1312, 567] on input "0" at bounding box center [1297, 579] width 39 height 25
click at [1313, 567] on input "0" at bounding box center [1307, 579] width 20 height 25
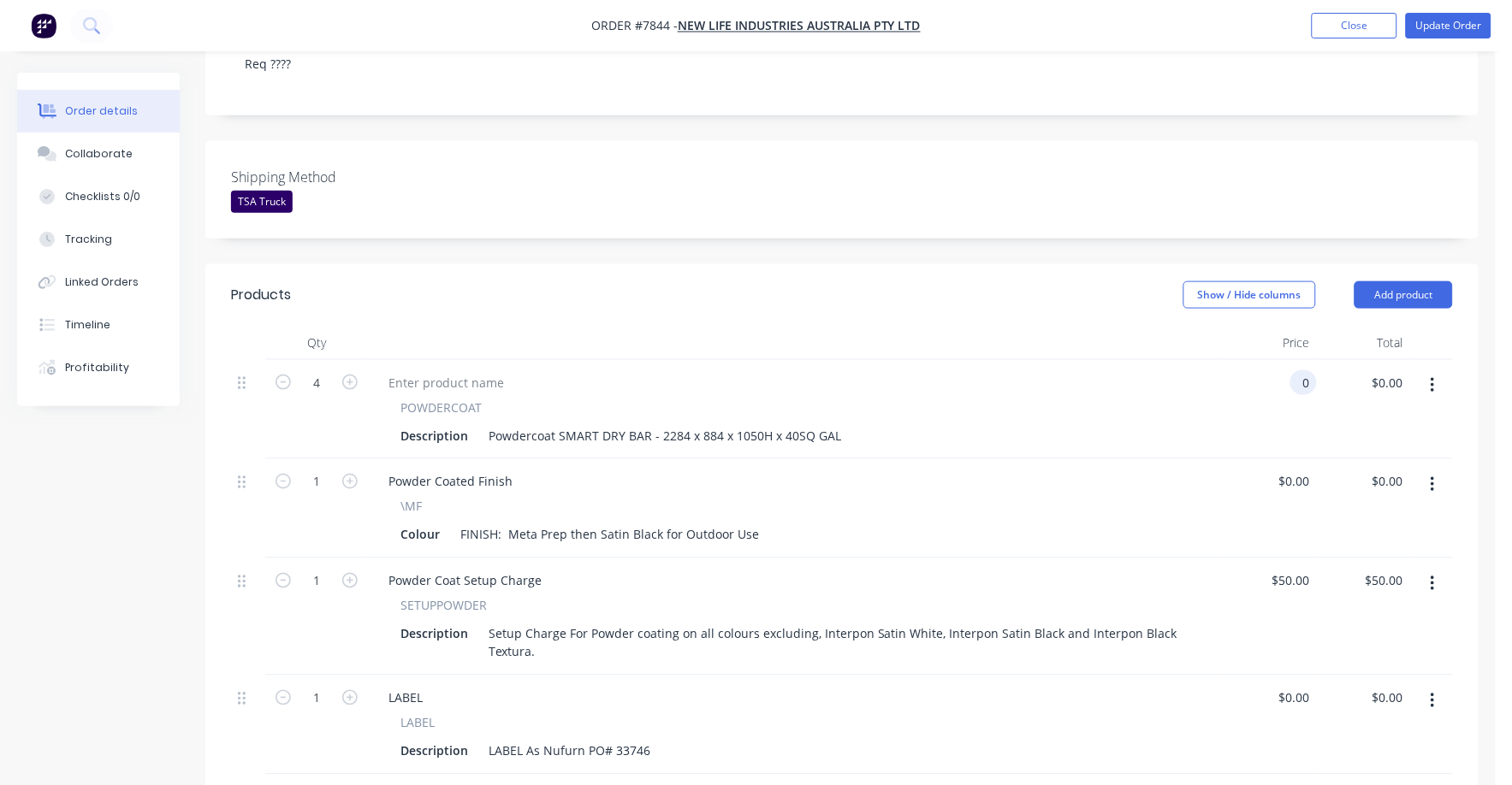
scroll to position [426, 0]
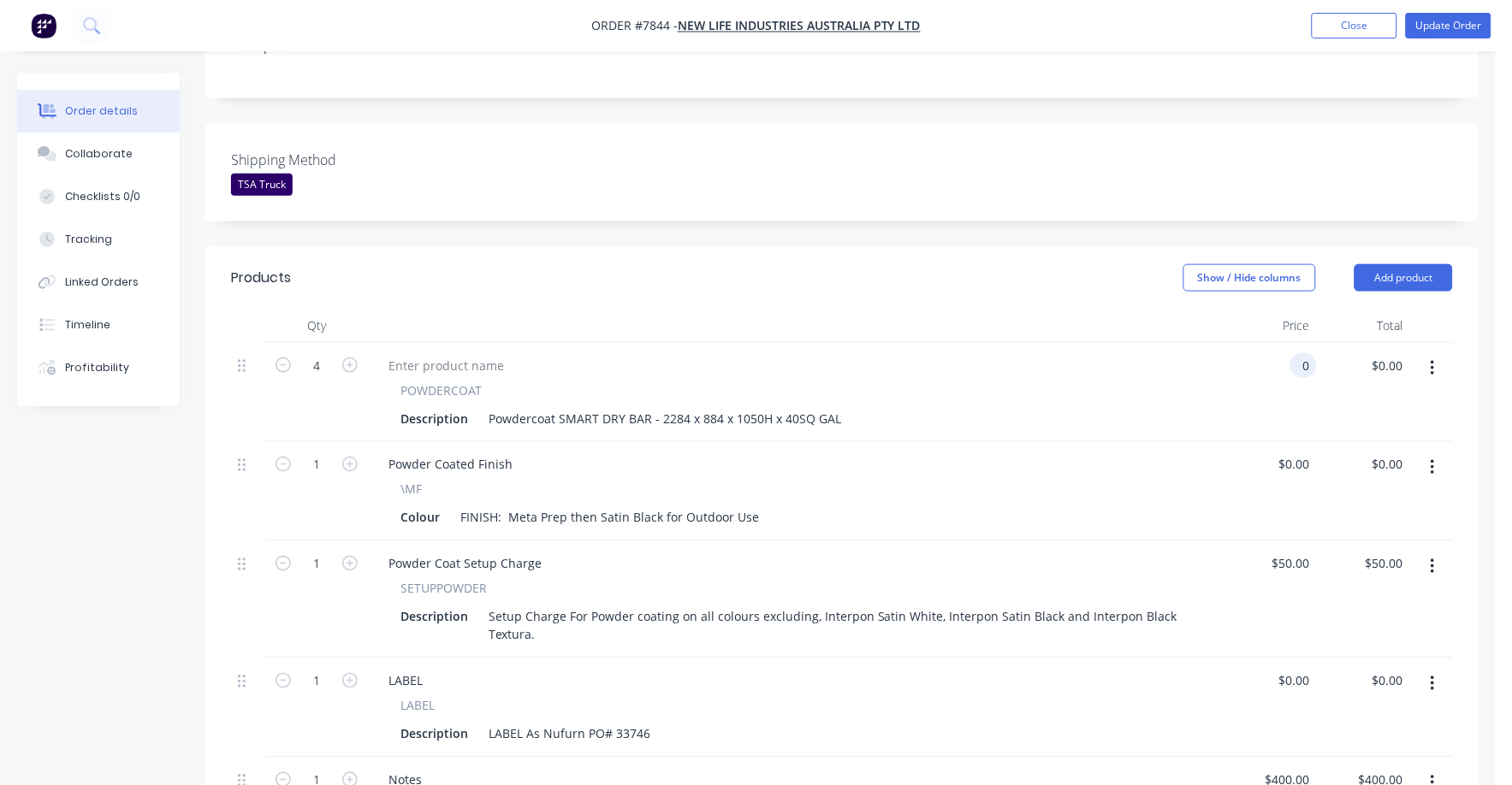
click at [1311, 353] on input "0" at bounding box center [1307, 366] width 20 height 25
click at [1301, 353] on input "0" at bounding box center [1307, 366] width 20 height 25
type input "$327.00"
type input "$1,308.00"
click at [1232, 443] on div "$0.00 $0.00" at bounding box center [1270, 492] width 93 height 99
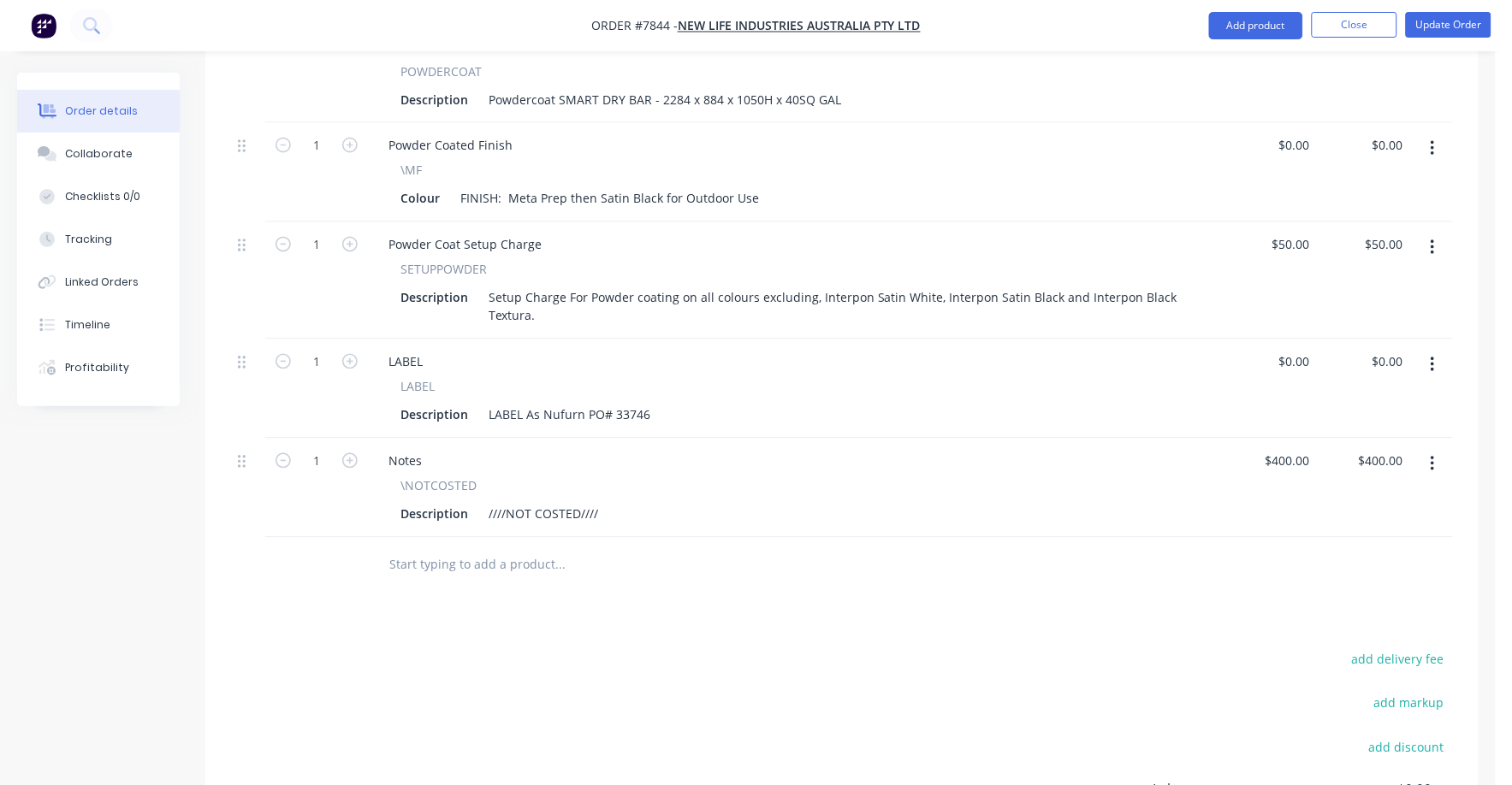
scroll to position [748, 0]
click at [1433, 355] on icon "button" at bounding box center [1432, 362] width 4 height 15
click at [1352, 498] on div "Delete" at bounding box center [1371, 511] width 131 height 25
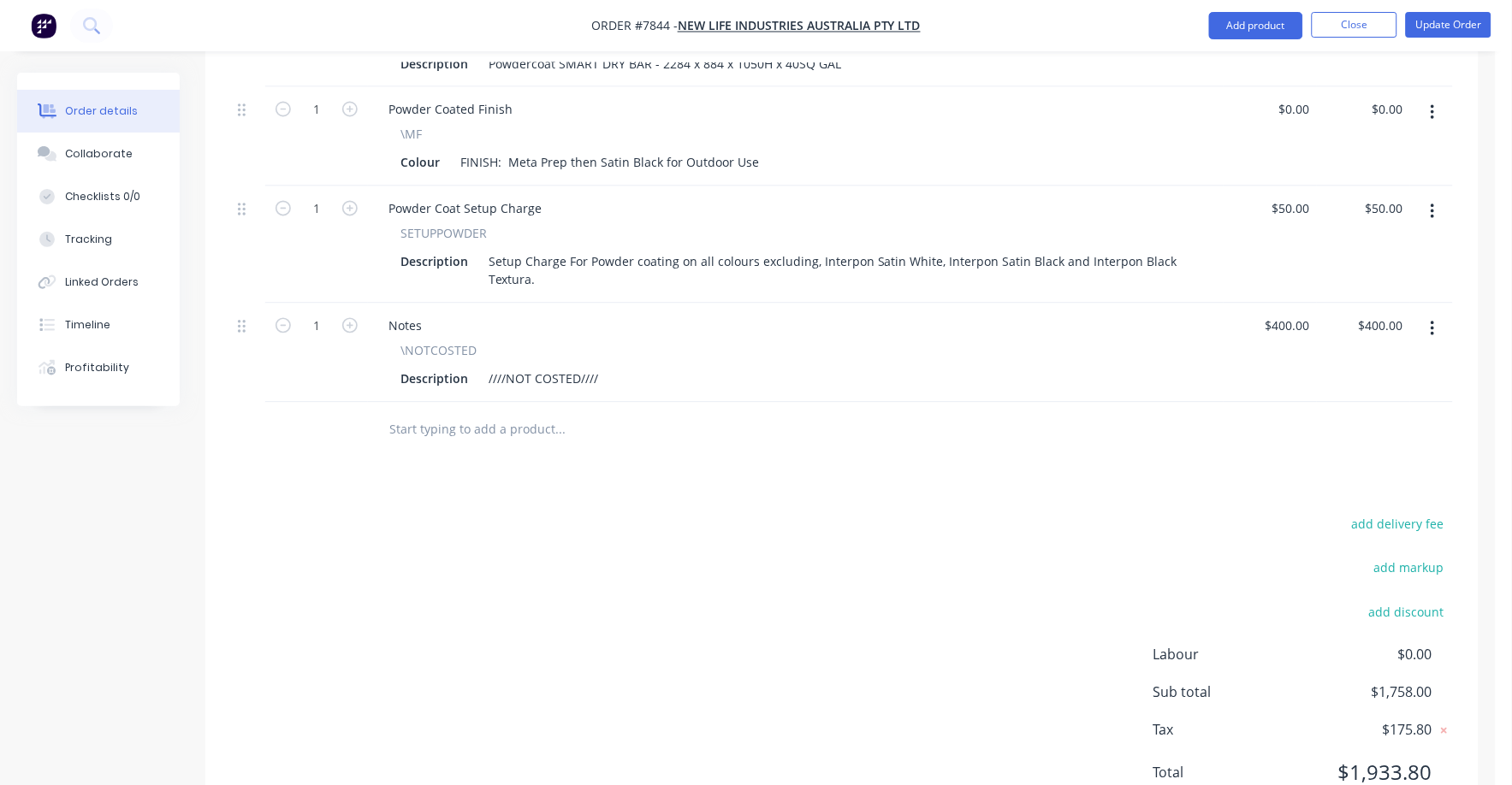
drag, startPoint x: 1417, startPoint y: 451, endPoint x: 1496, endPoint y: 450, distance: 79.0
click at [1419, 513] on button "add delivery fee" at bounding box center [1397, 525] width 110 height 23
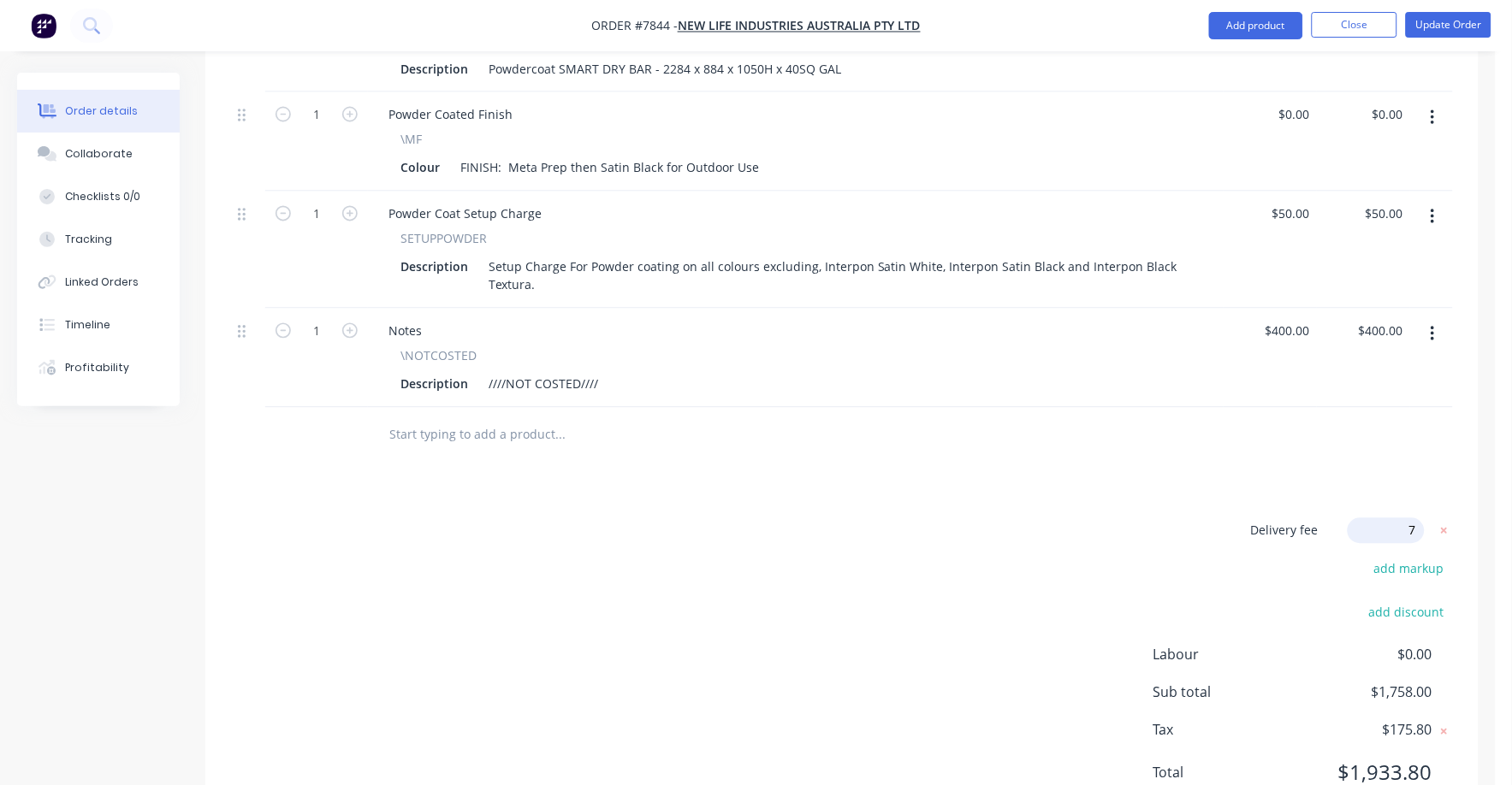
type input "75"
click input "submit" at bounding box center [0, 0] width 0 height 0
click at [1325, 399] on div "Products Show / Hide columns Add product Qty Price Total 4 POWDERCOAT Descripti…" at bounding box center [842, 365] width 1273 height 931
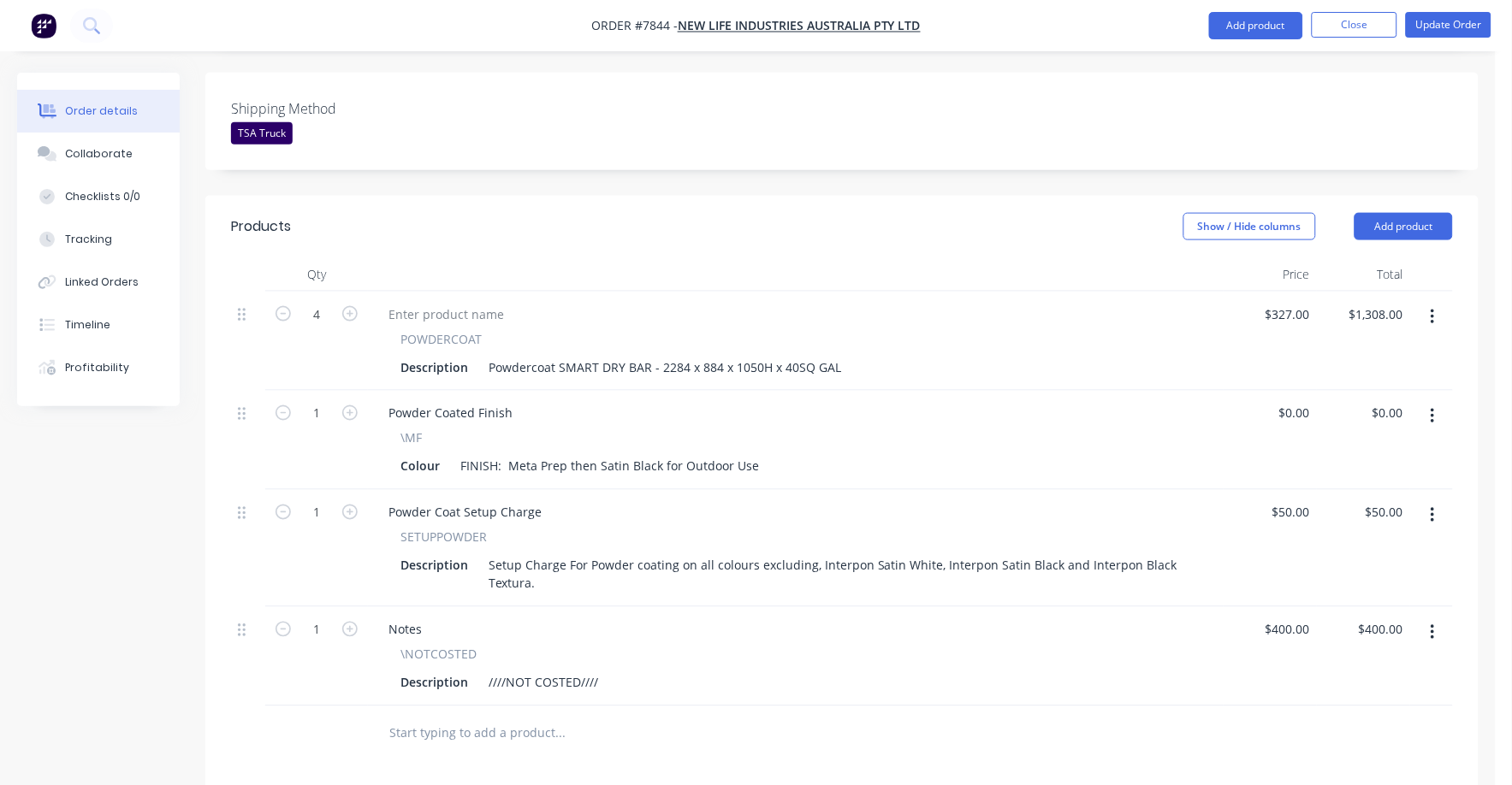
scroll to position [132, 0]
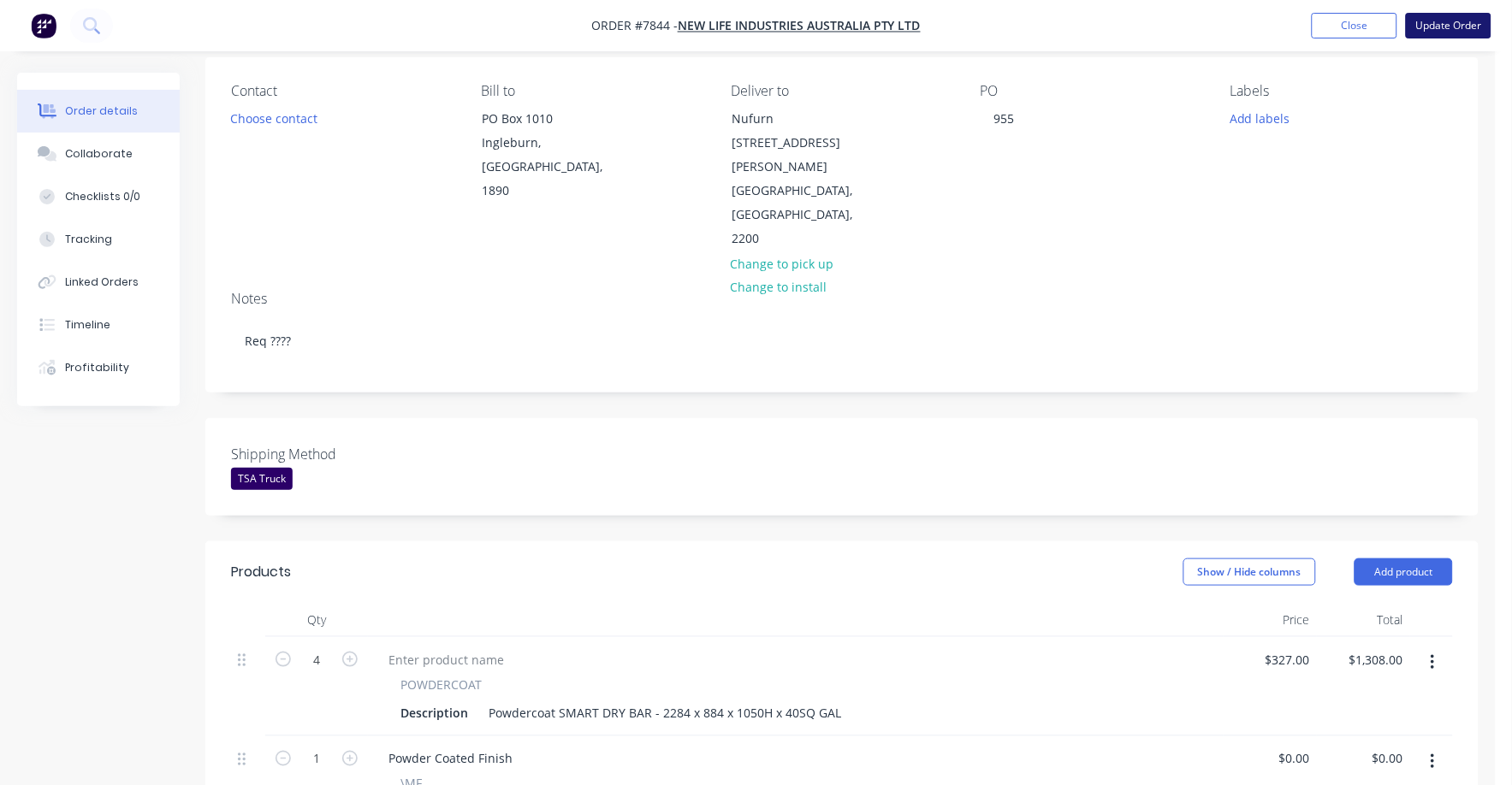
click at [1461, 29] on button "Update Order" at bounding box center [1449, 25] width 86 height 26
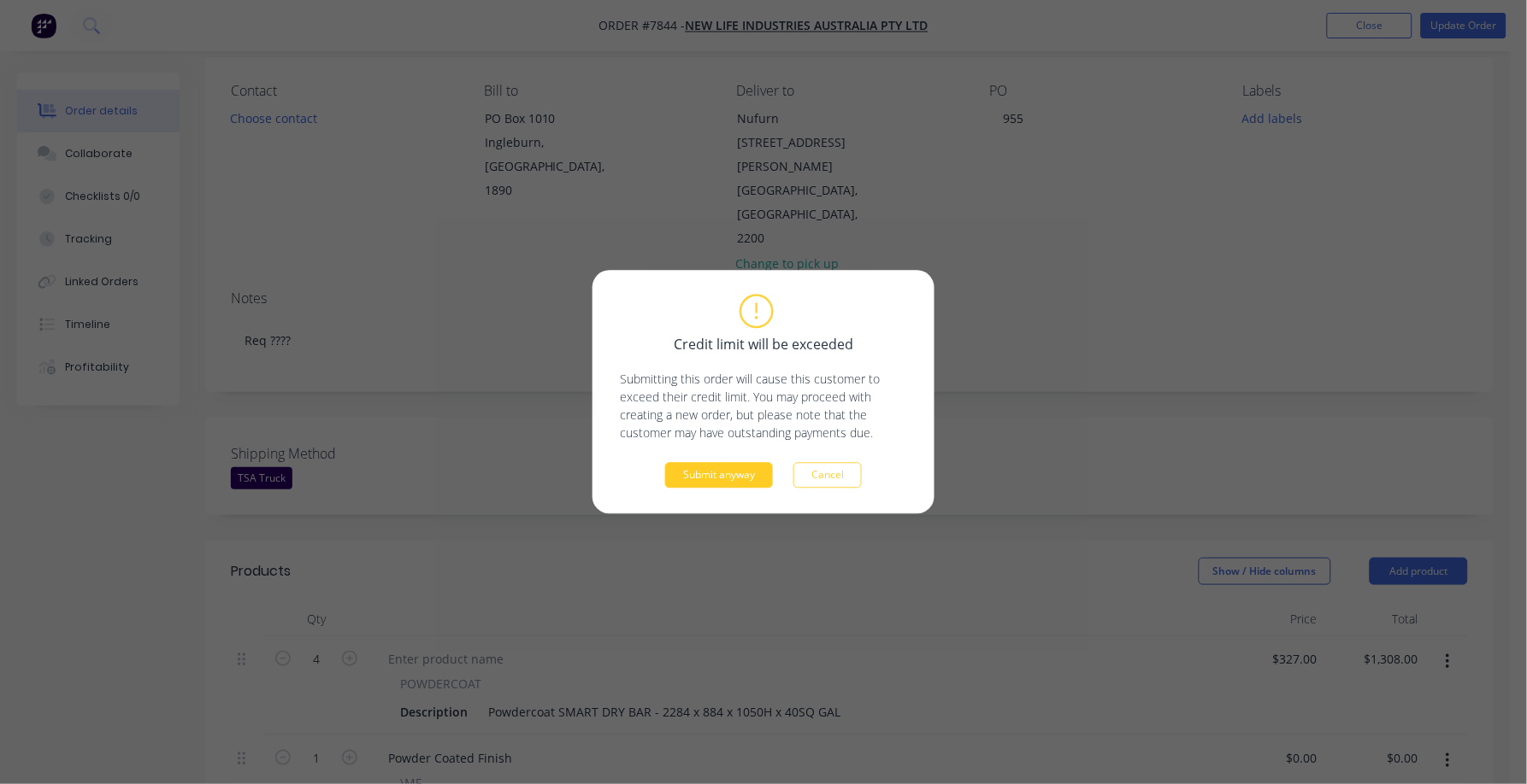
click at [737, 485] on button "Submit anyway" at bounding box center [718, 476] width 108 height 26
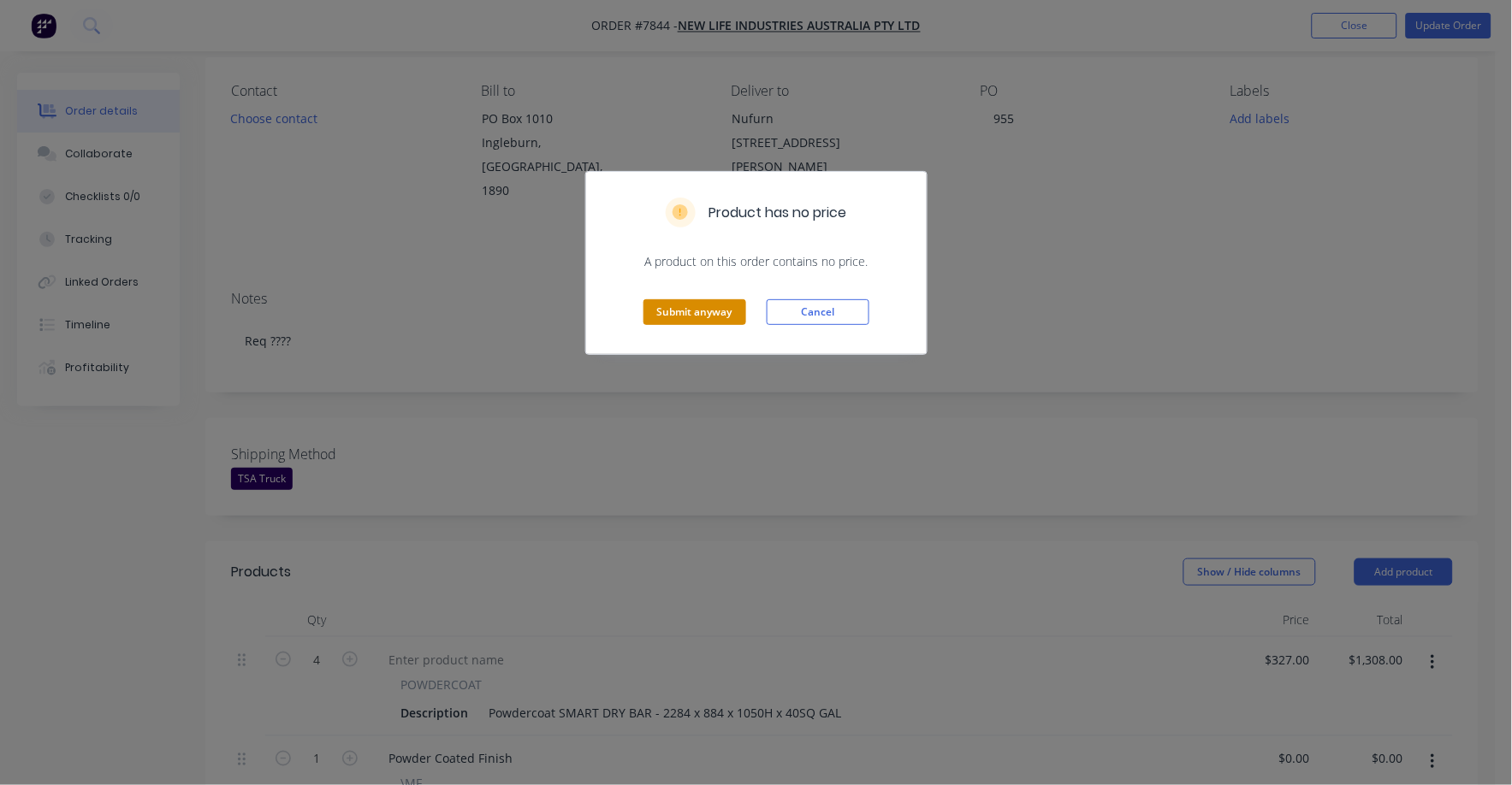
click at [707, 309] on button "Submit anyway" at bounding box center [695, 312] width 103 height 26
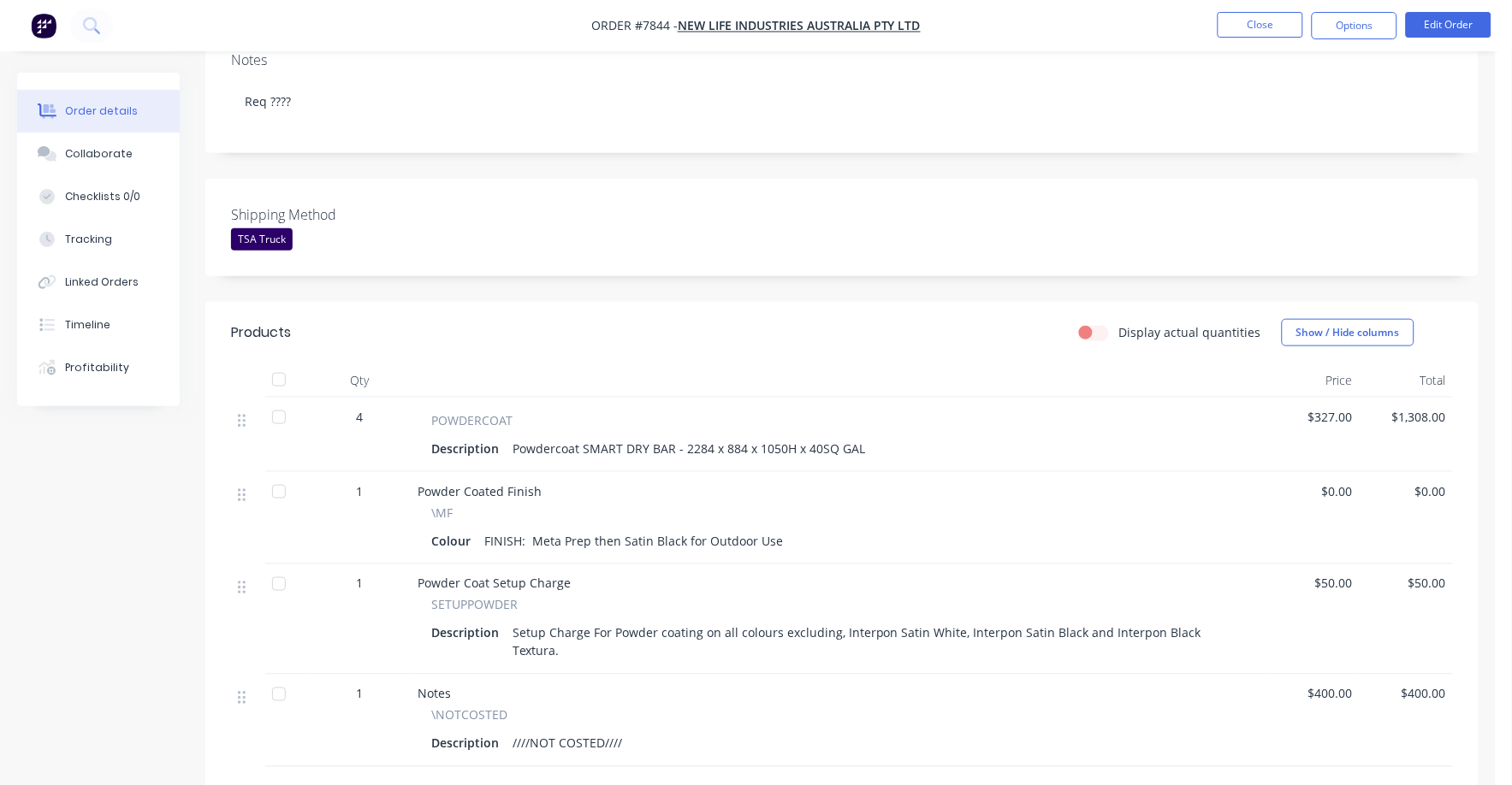
scroll to position [426, 0]
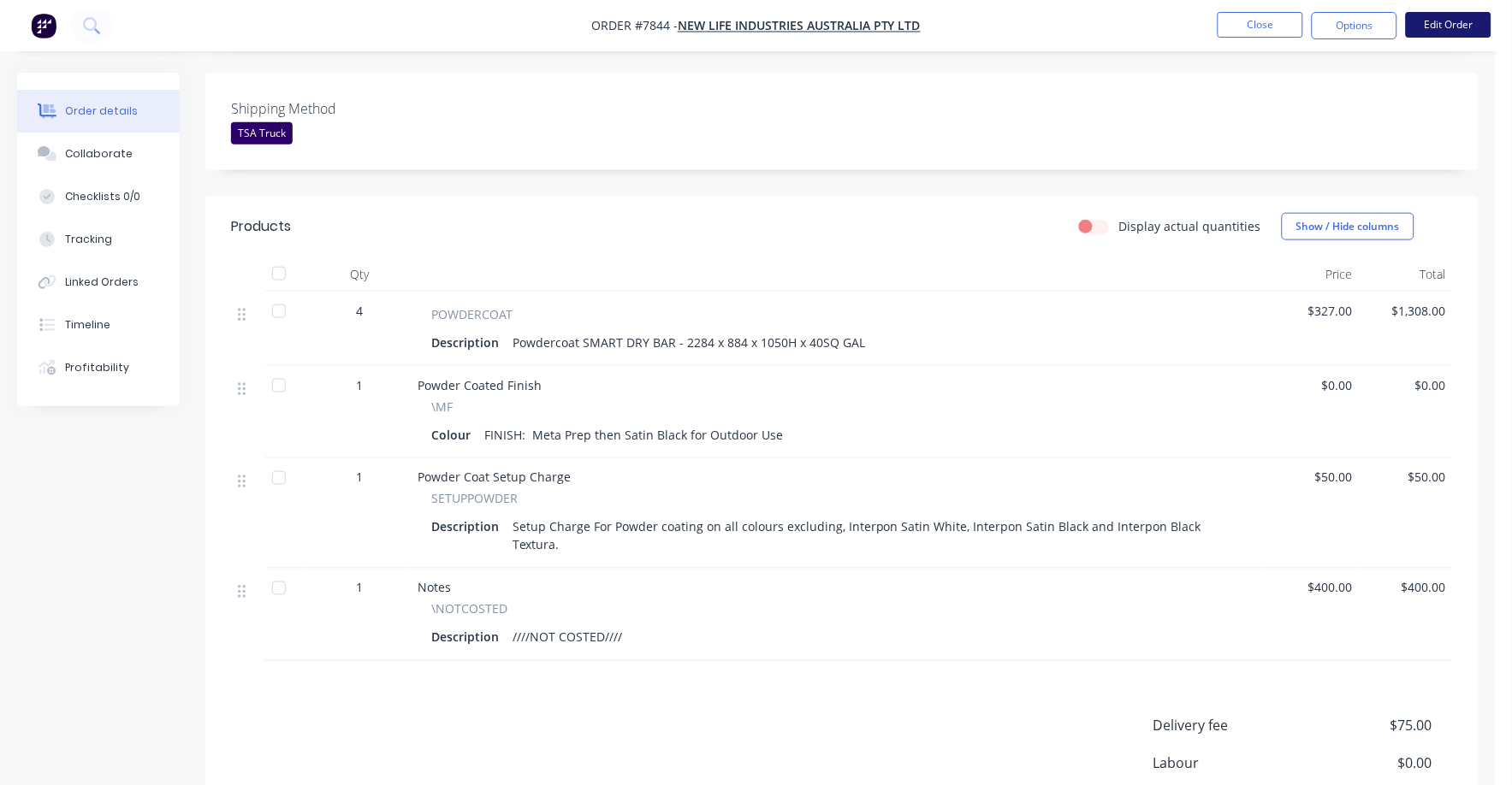
click at [1457, 18] on button "Edit Order" at bounding box center [1449, 24] width 86 height 26
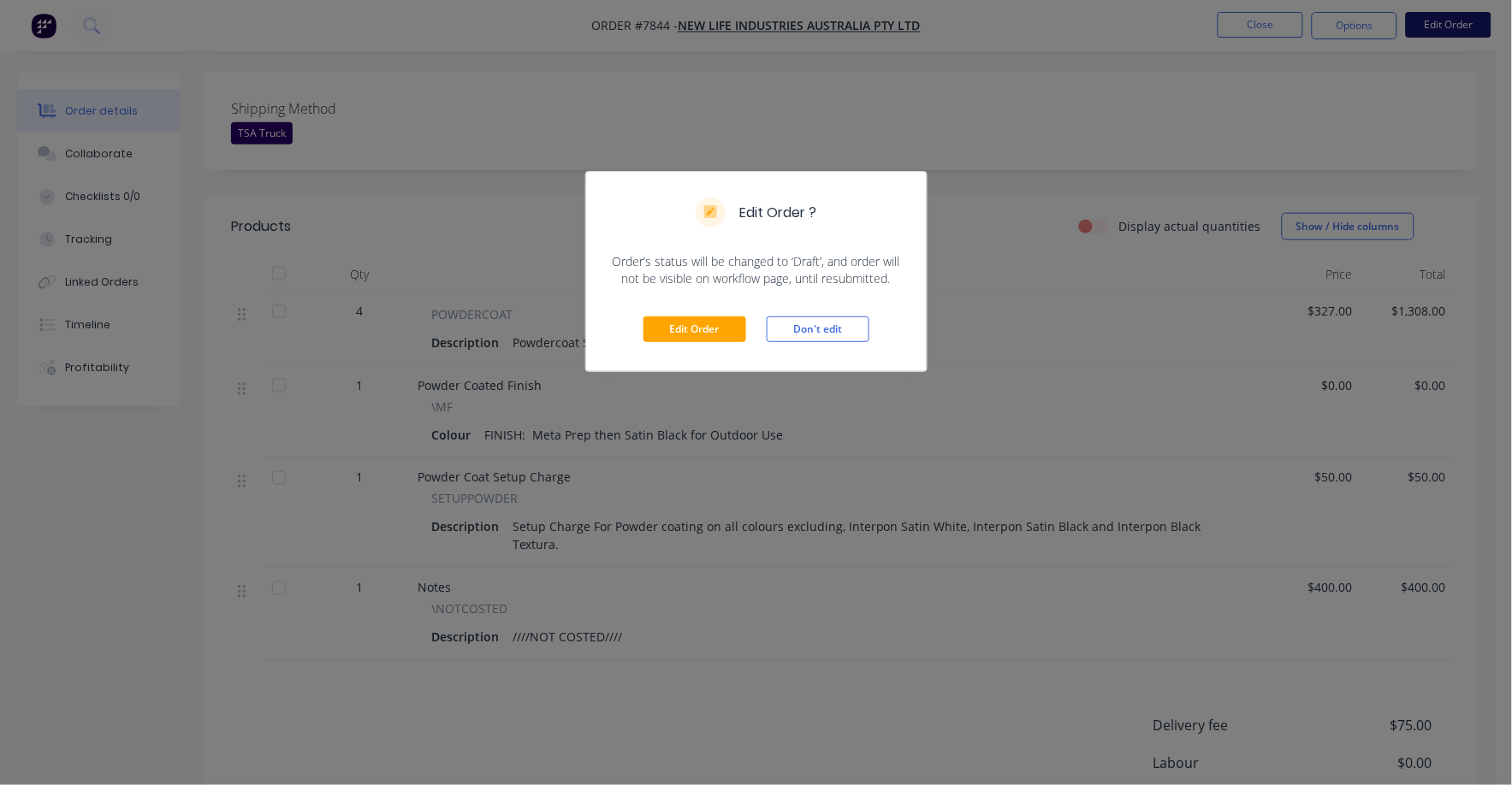
click at [1457, 21] on div "Edit Order ? Order’s status will be changed to ‘Draft’, and order will not be v…" at bounding box center [756, 392] width 1512 height 785
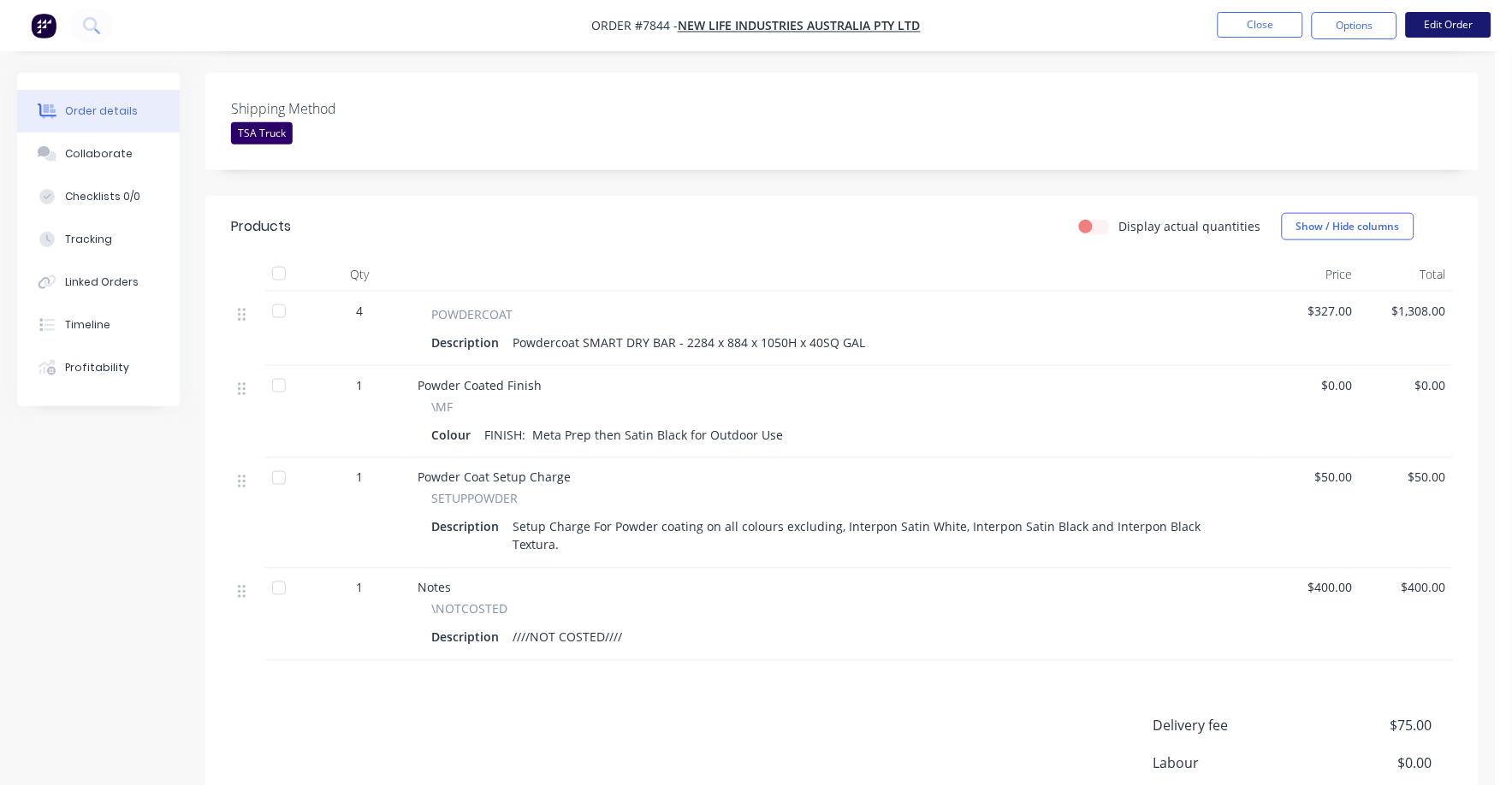
click at [1435, 22] on button "Edit Order" at bounding box center [1449, 24] width 86 height 26
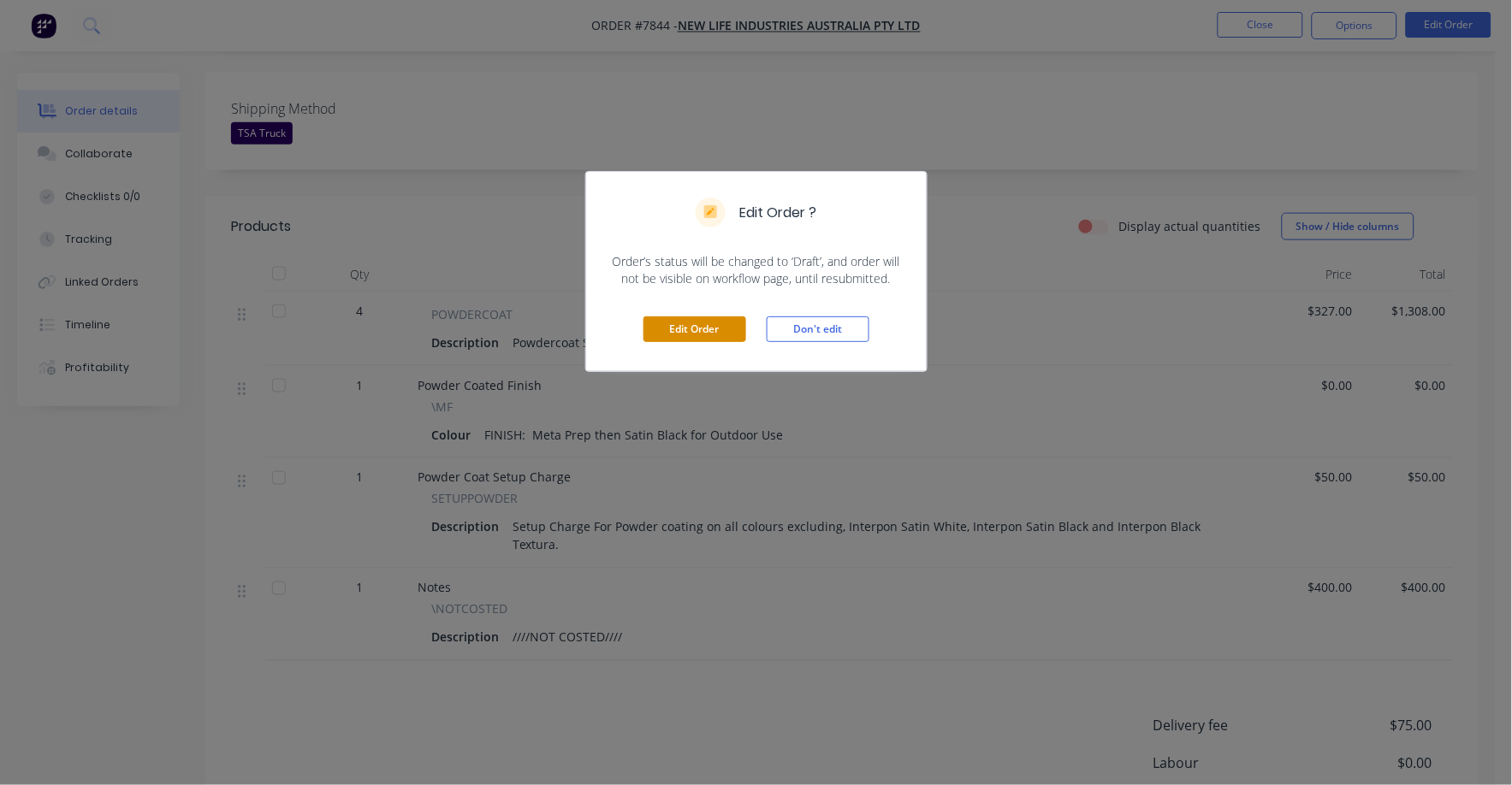
click at [696, 322] on button "Edit Order" at bounding box center [695, 329] width 103 height 26
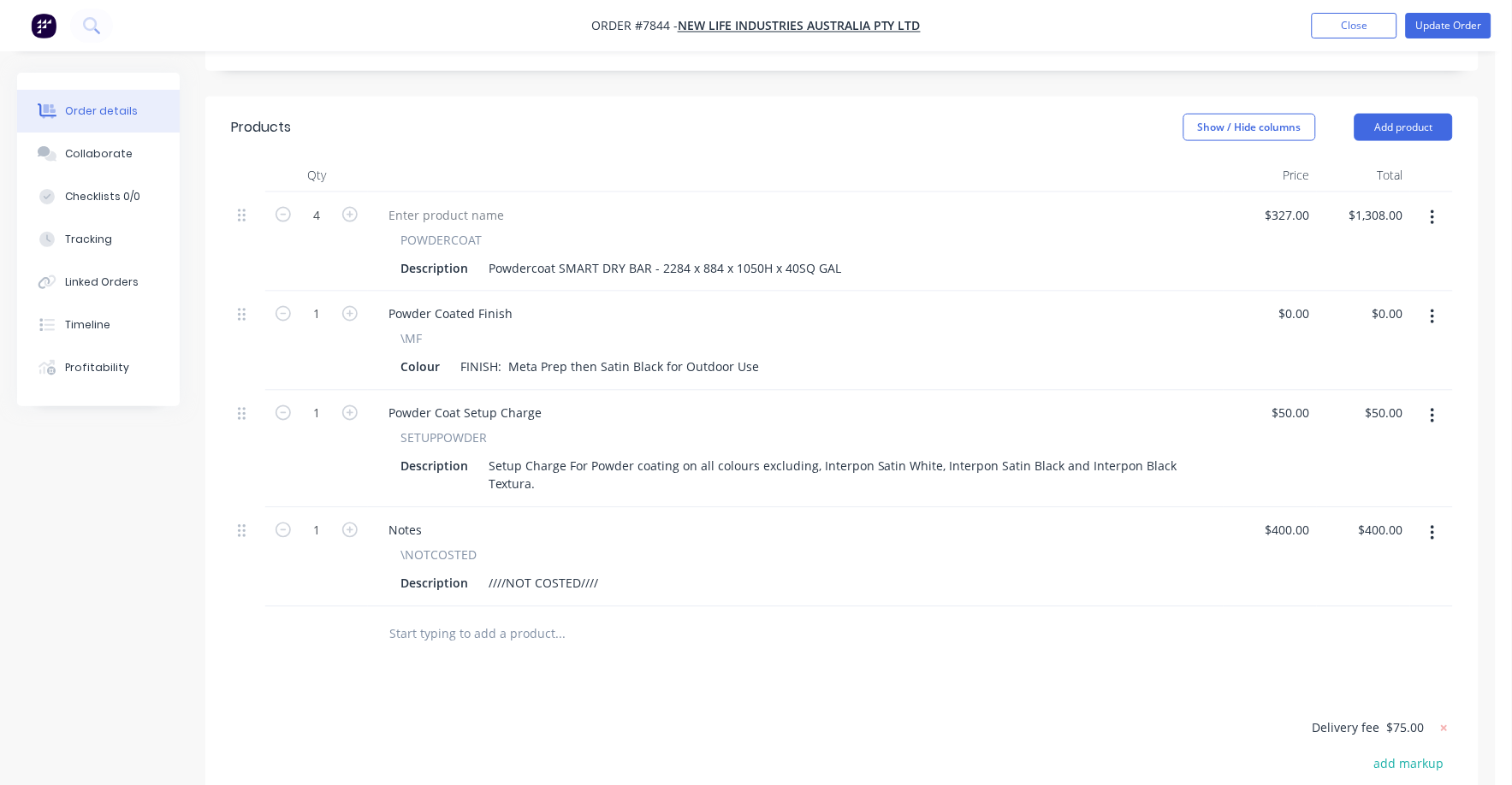
scroll to position [748, 0]
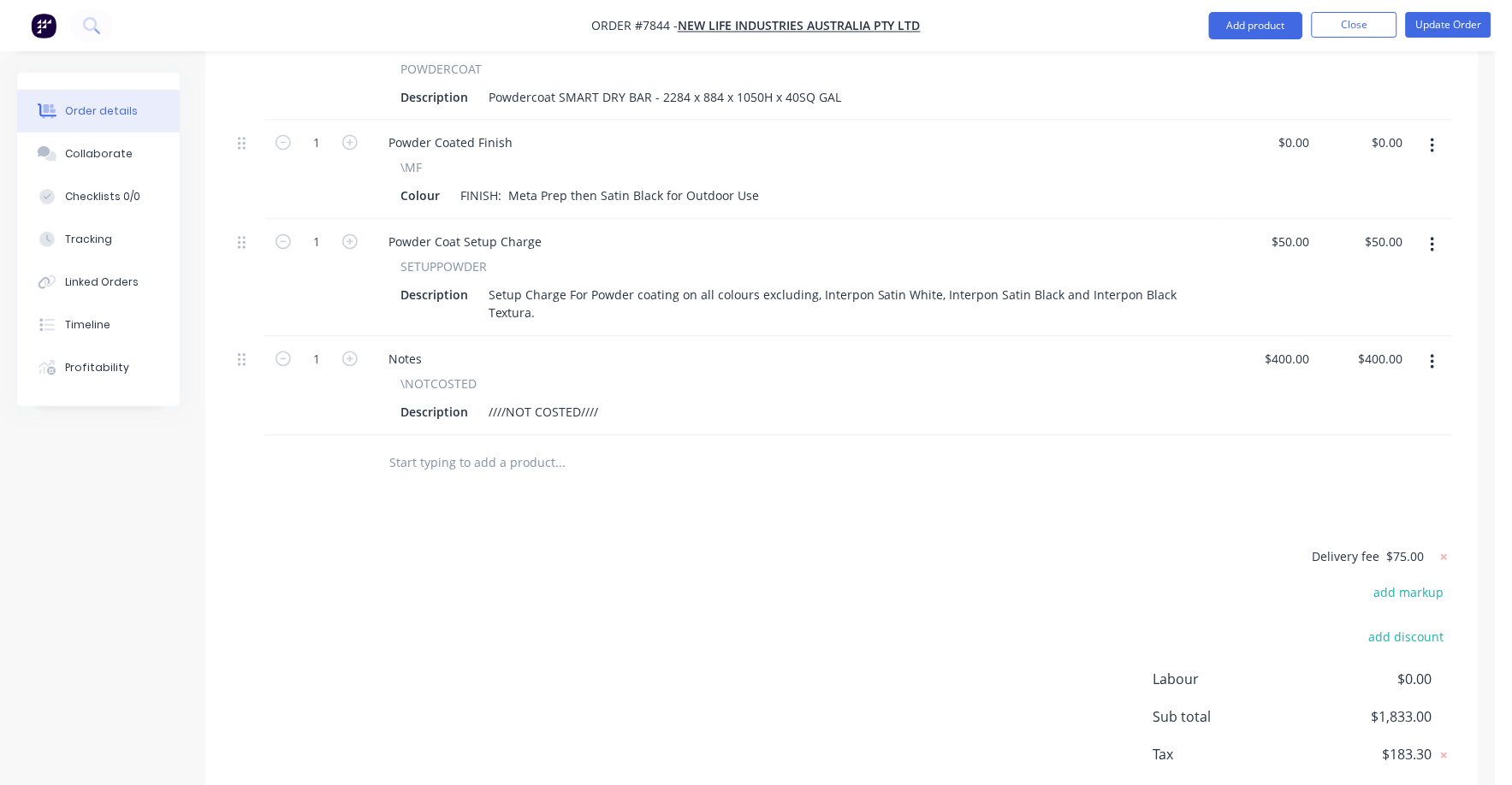
click at [1440, 347] on button "button" at bounding box center [1432, 362] width 40 height 30
click at [1353, 498] on div "Delete" at bounding box center [1371, 511] width 131 height 25
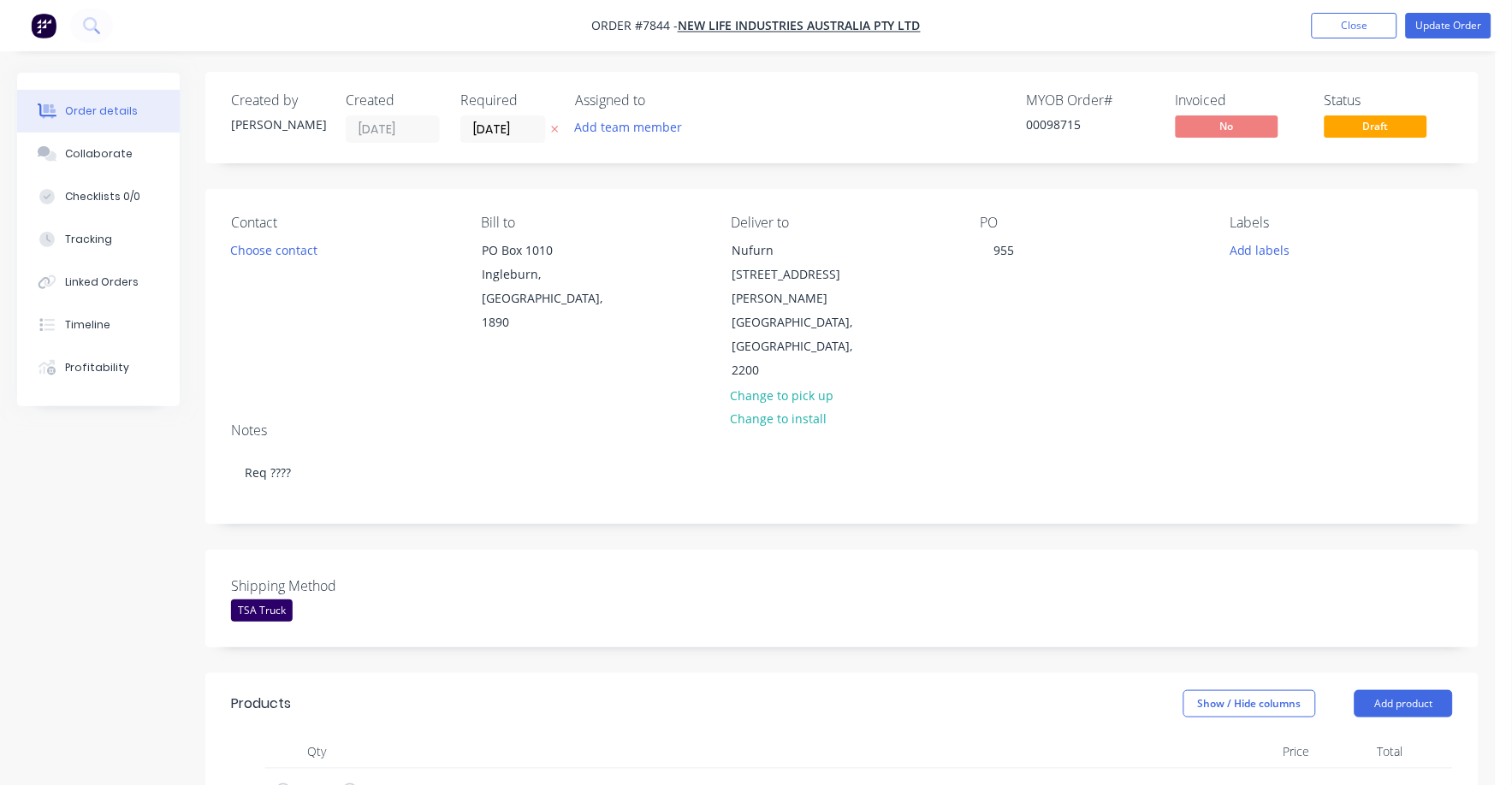
scroll to position [0, 0]
click at [1471, 12] on nav "Order #7844 - New Life Industries Australia Pty Ltd Add product Close Update Or…" at bounding box center [756, 25] width 1512 height 51
click at [1460, 23] on button "Update Order" at bounding box center [1449, 25] width 86 height 26
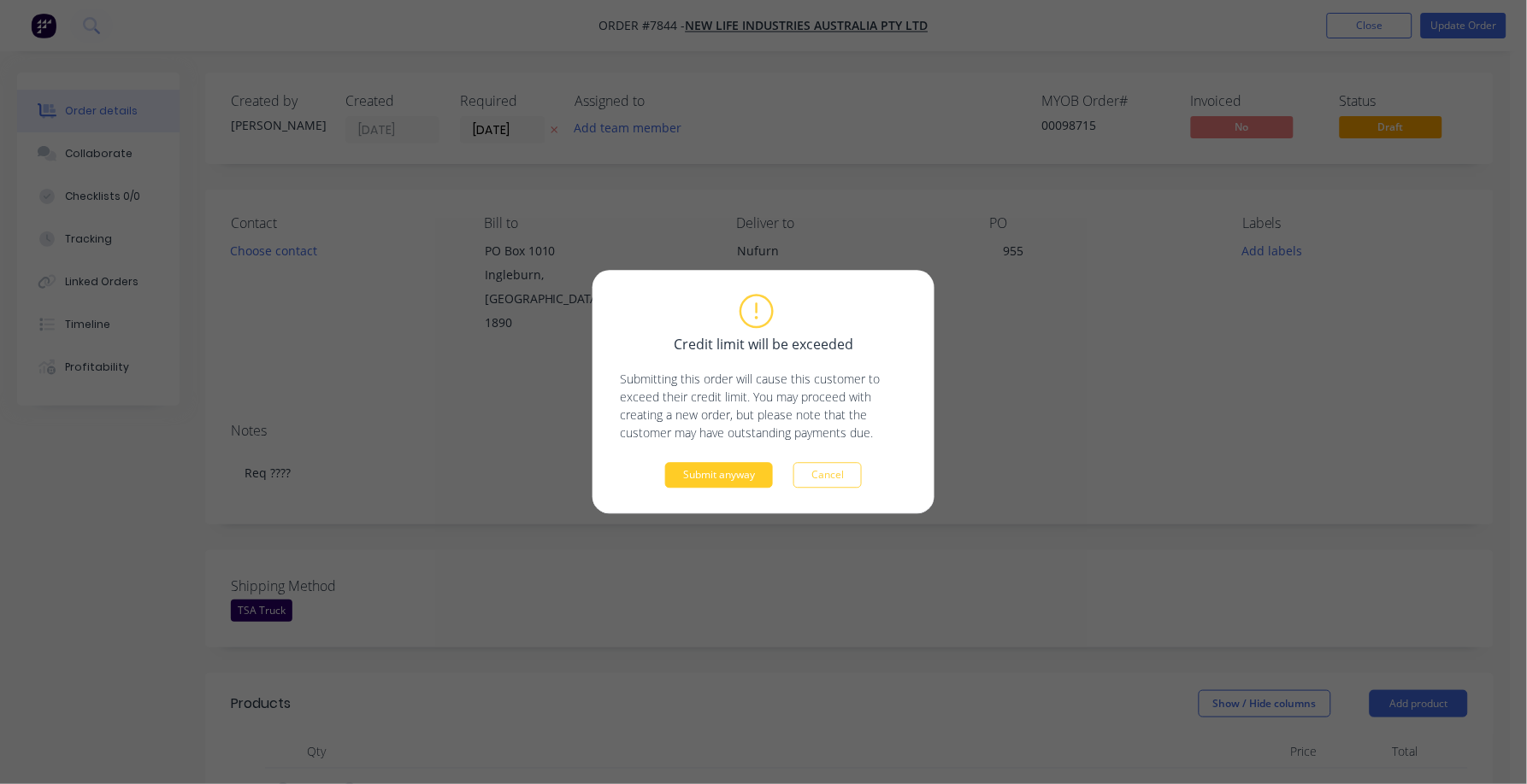
click at [711, 480] on button "Submit anyway" at bounding box center [718, 476] width 108 height 26
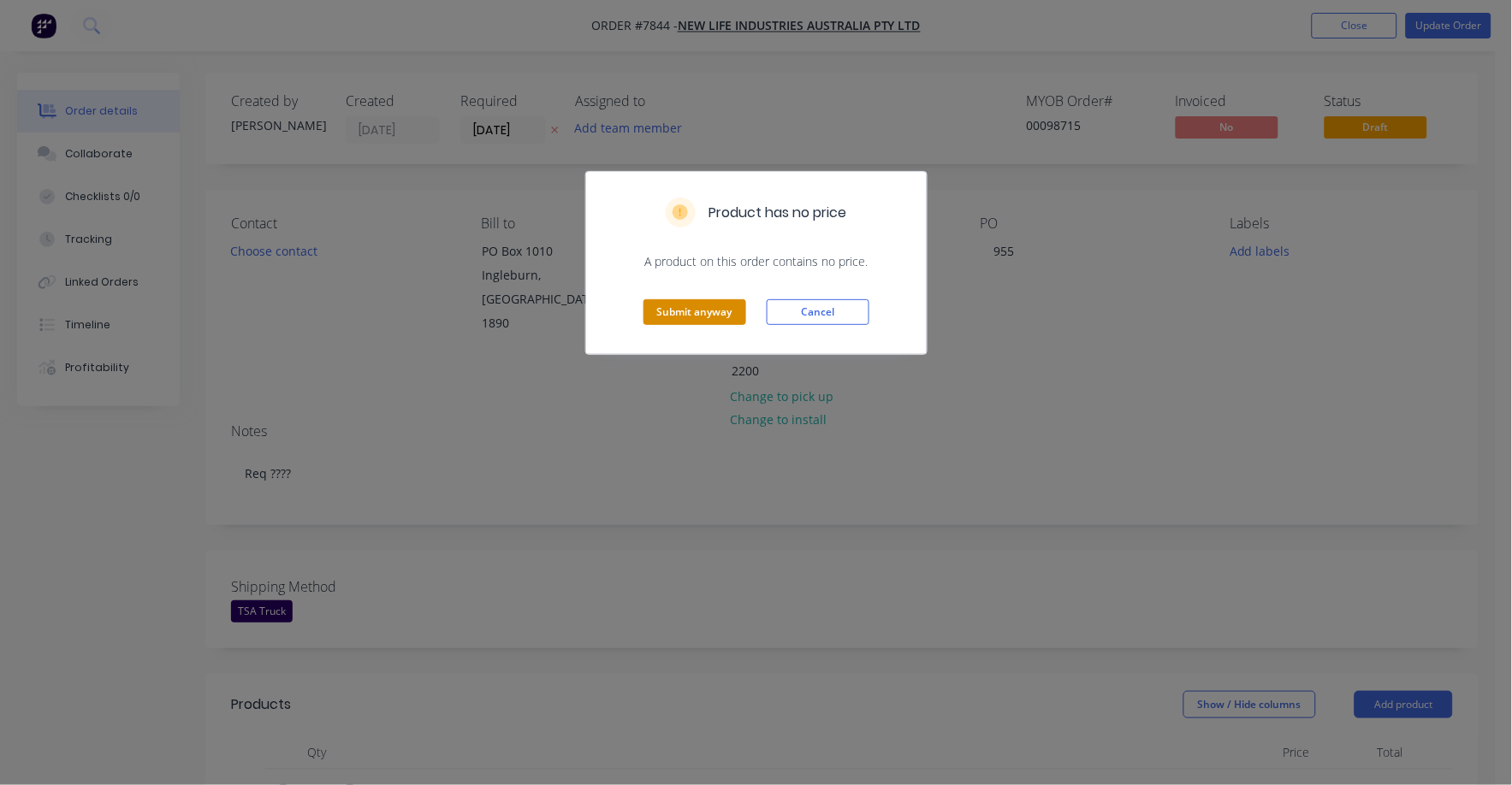
click at [704, 314] on button "Submit anyway" at bounding box center [695, 312] width 103 height 26
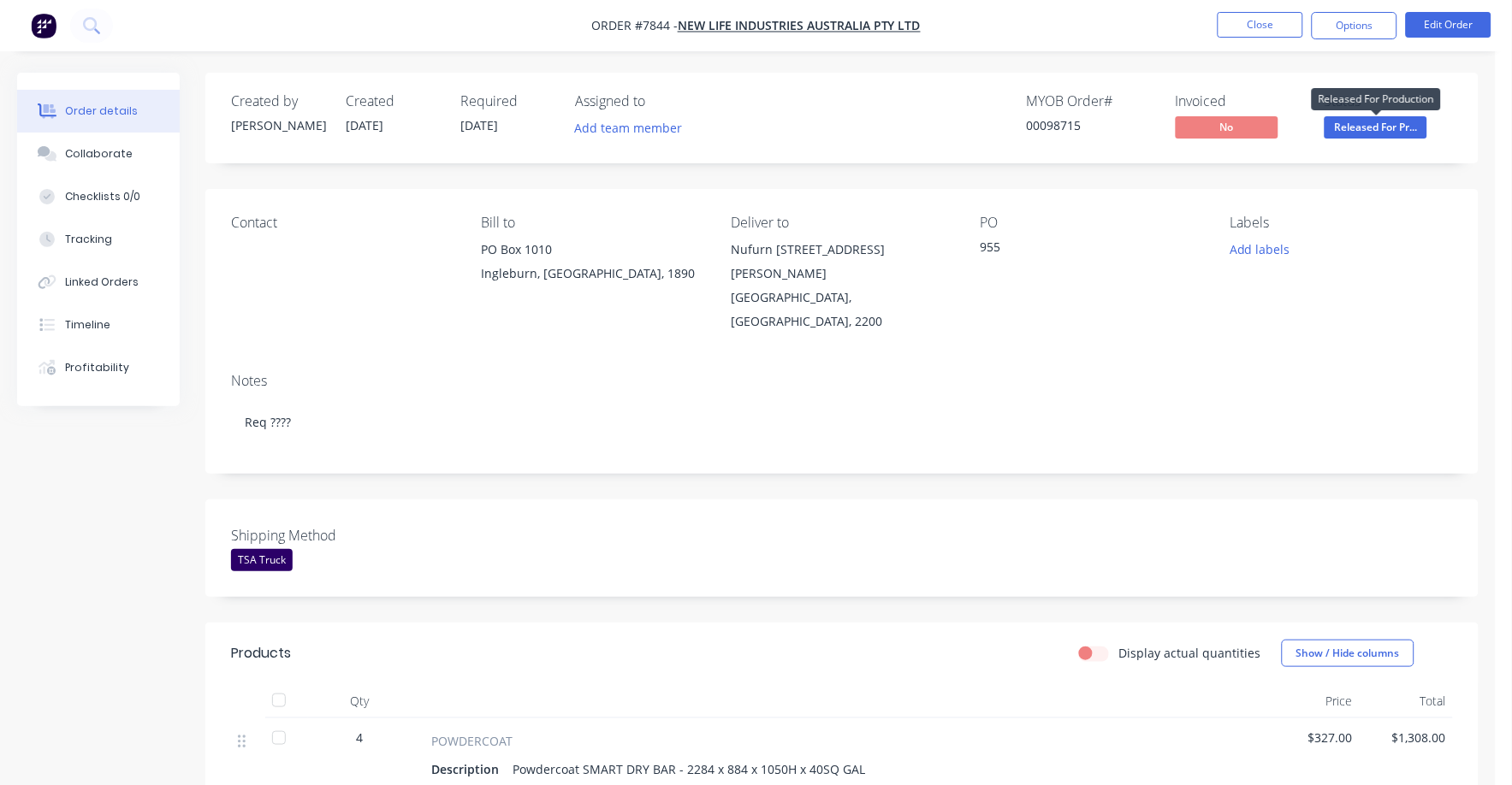
click at [1395, 123] on span "Released For Pr..." at bounding box center [1375, 127] width 103 height 21
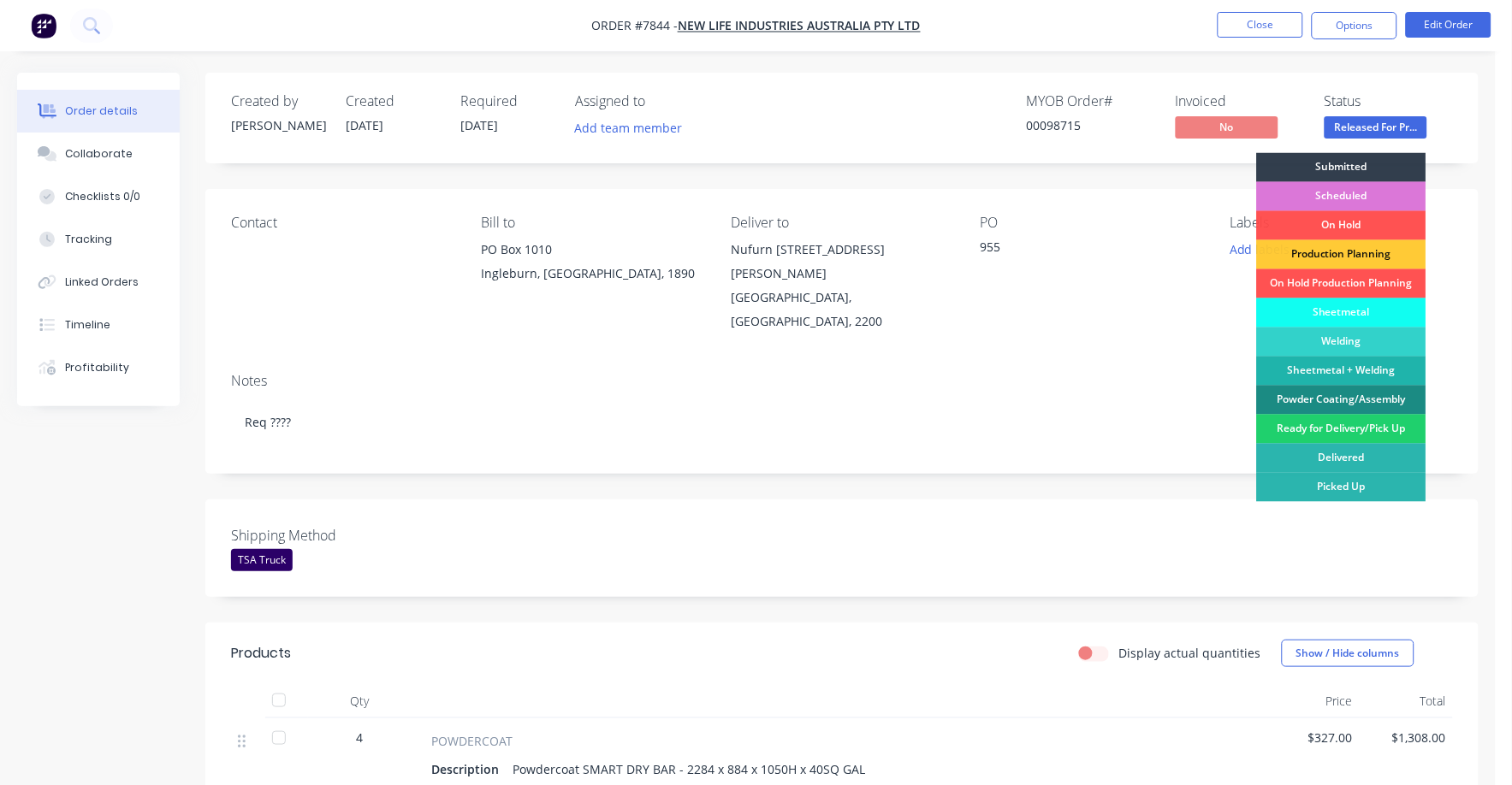
drag, startPoint x: 1364, startPoint y: 425, endPoint x: 1347, endPoint y: 302, distance: 124.2
click at [1364, 424] on div "Ready for Delivery/Pick Up" at bounding box center [1341, 429] width 169 height 30
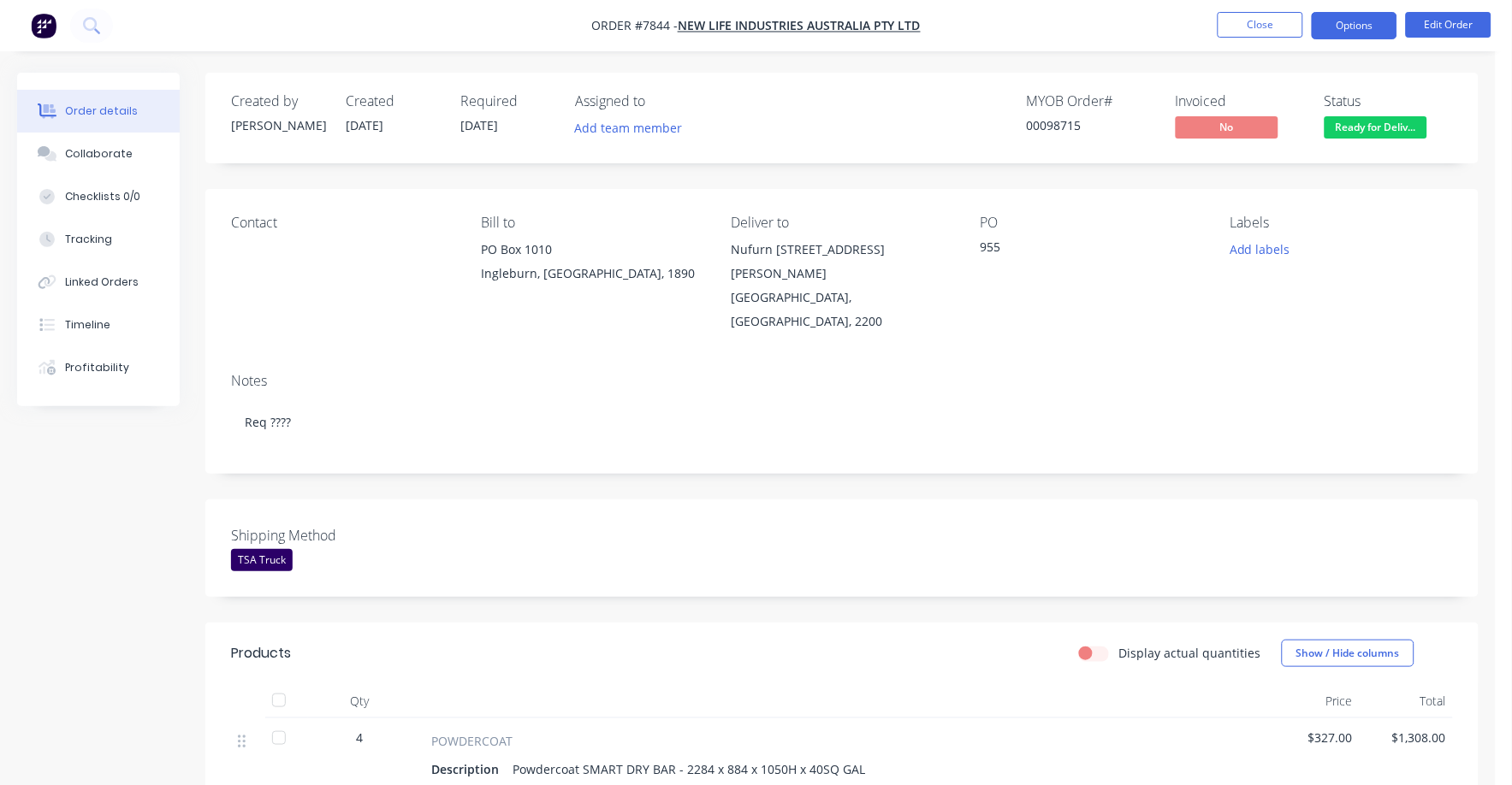
click at [1337, 21] on button "Options" at bounding box center [1355, 25] width 86 height 28
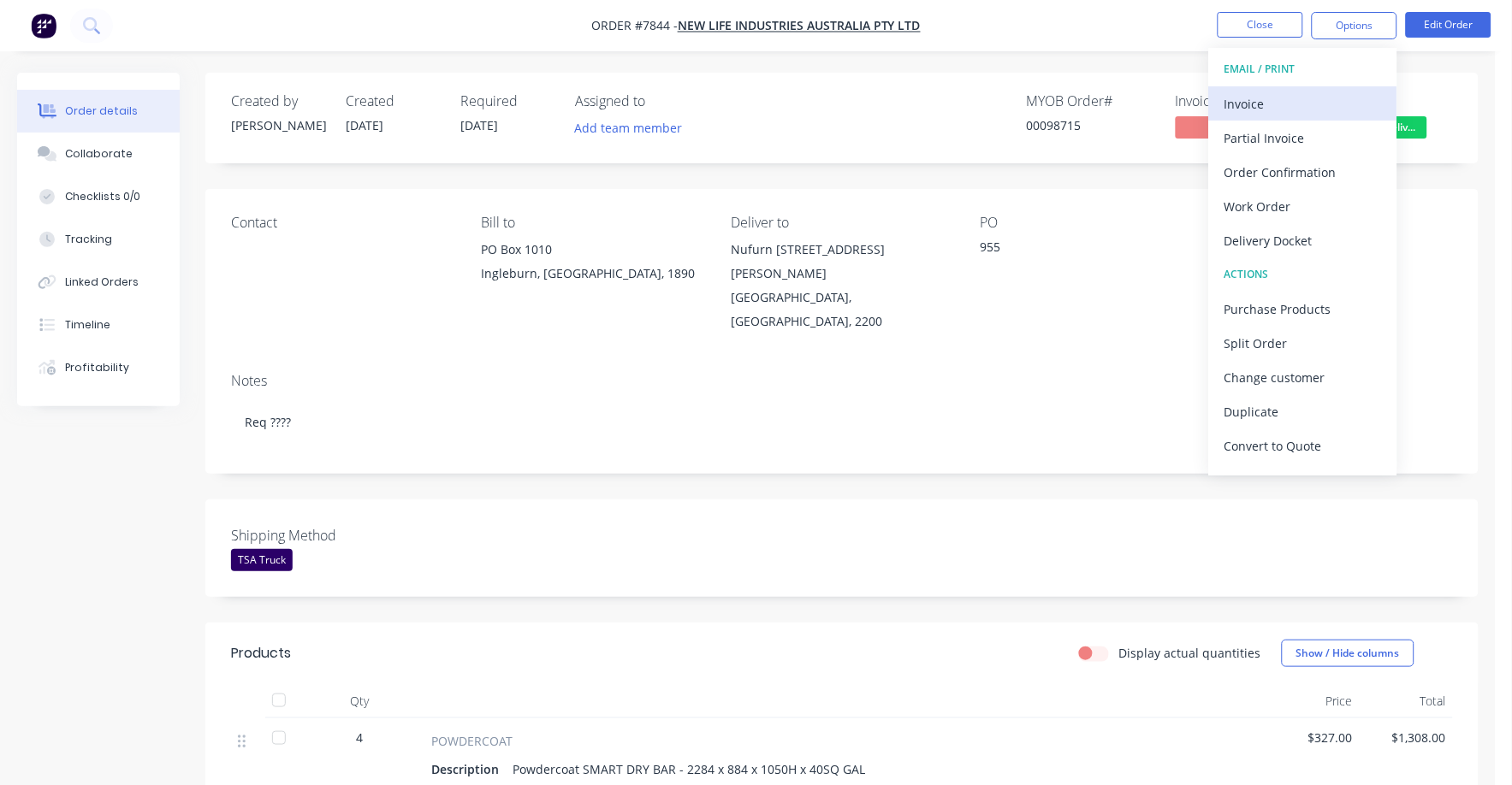
click at [1257, 101] on div "Invoice" at bounding box center [1303, 104] width 157 height 25
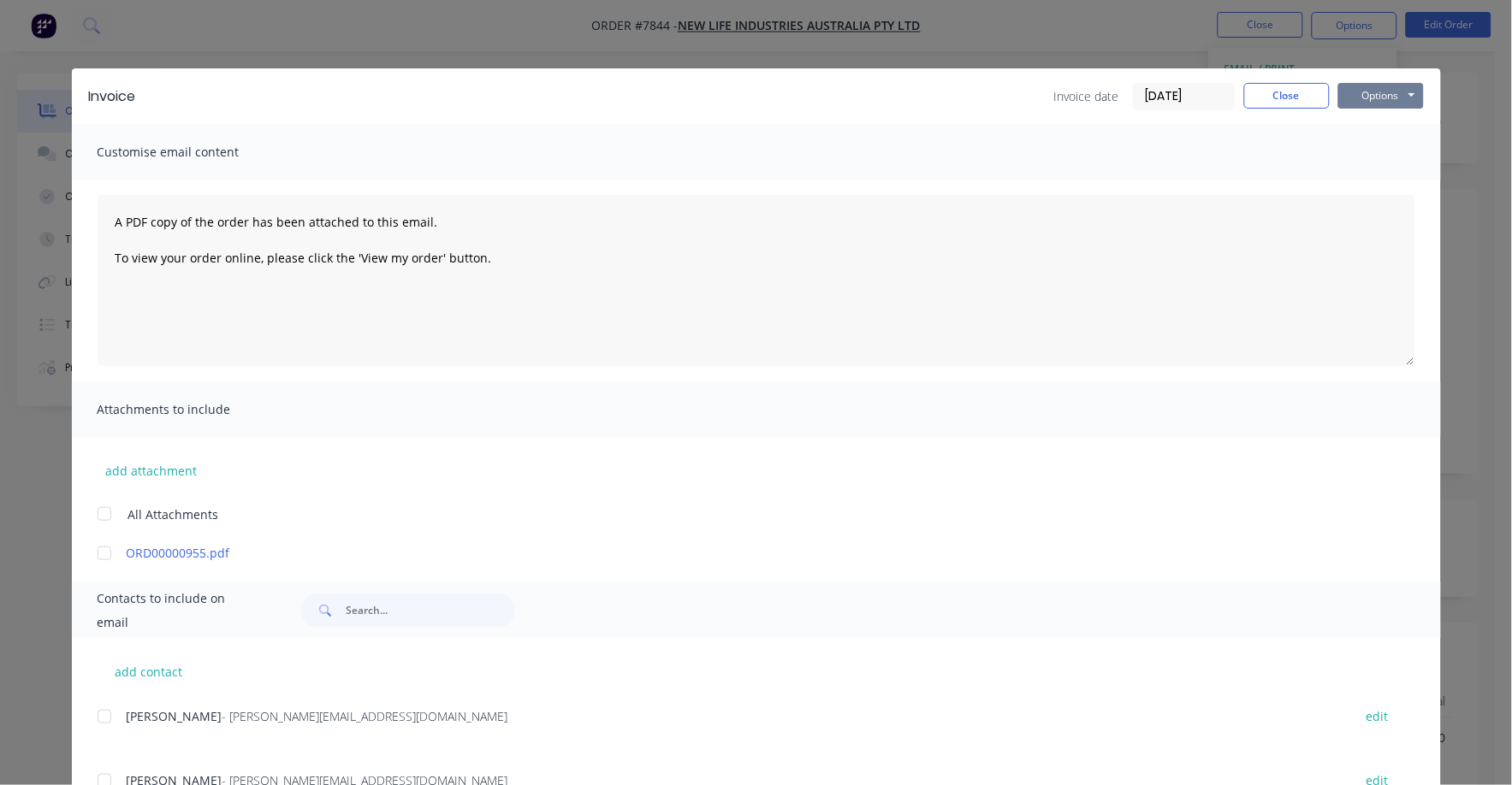
click at [1366, 89] on button "Options" at bounding box center [1381, 96] width 86 height 26
click at [1352, 150] on button "Print" at bounding box center [1393, 155] width 109 height 29
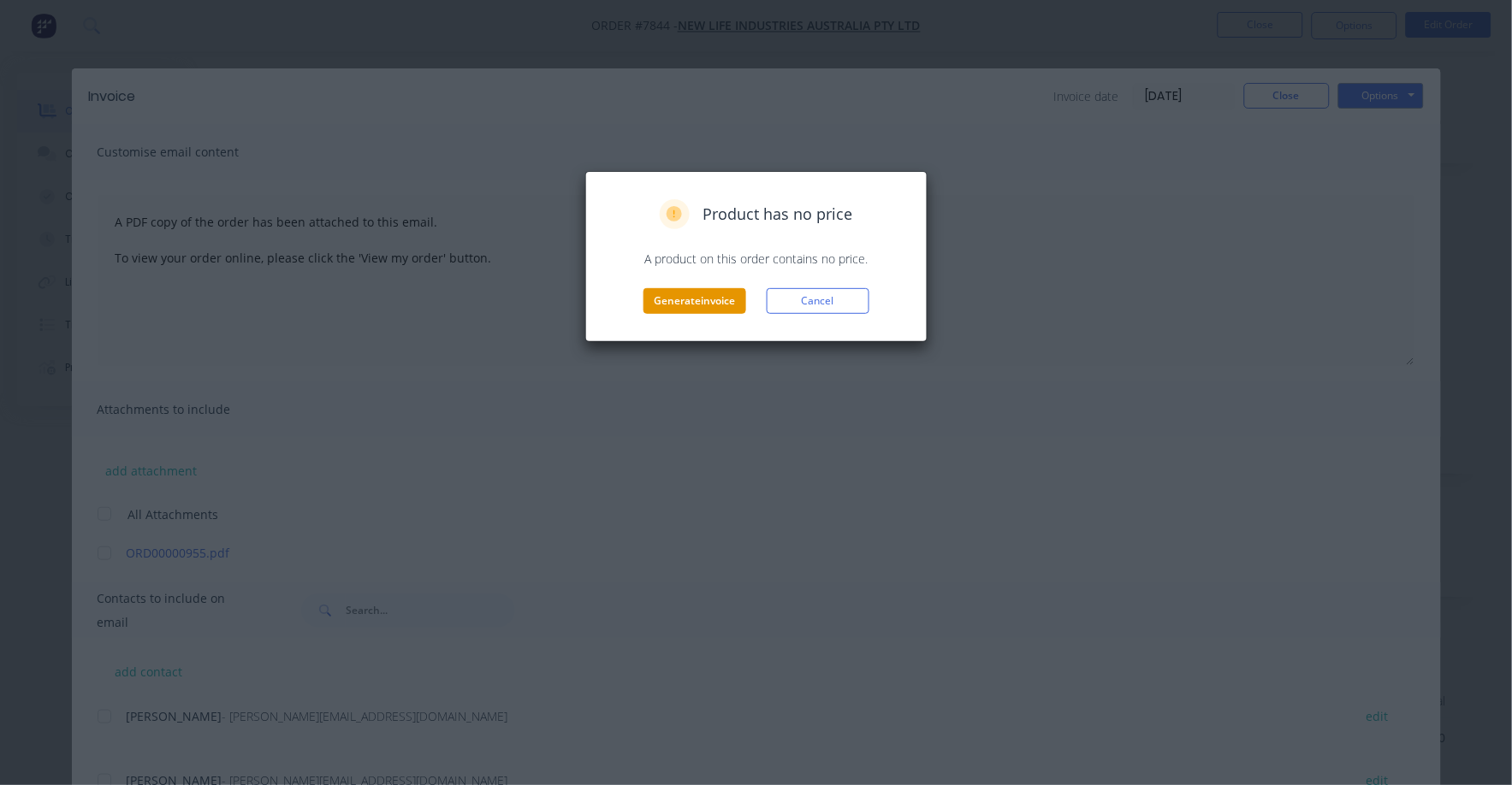
click at [682, 300] on button "Generate invoice" at bounding box center [695, 300] width 103 height 26
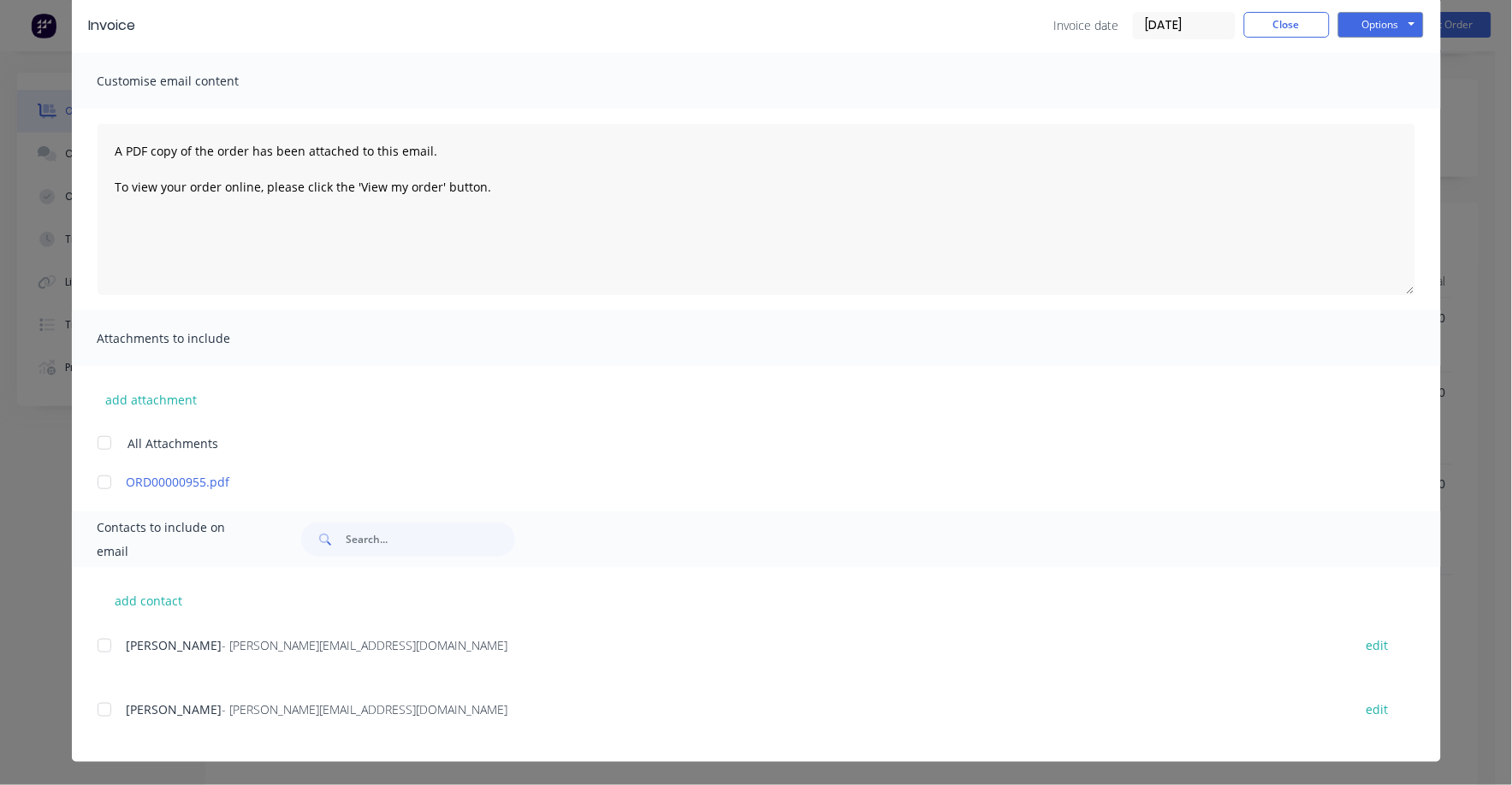
scroll to position [426, 0]
drag, startPoint x: 1274, startPoint y: 12, endPoint x: 1270, endPoint y: 23, distance: 11.7
click at [1272, 19] on button "Close" at bounding box center [1287, 24] width 86 height 26
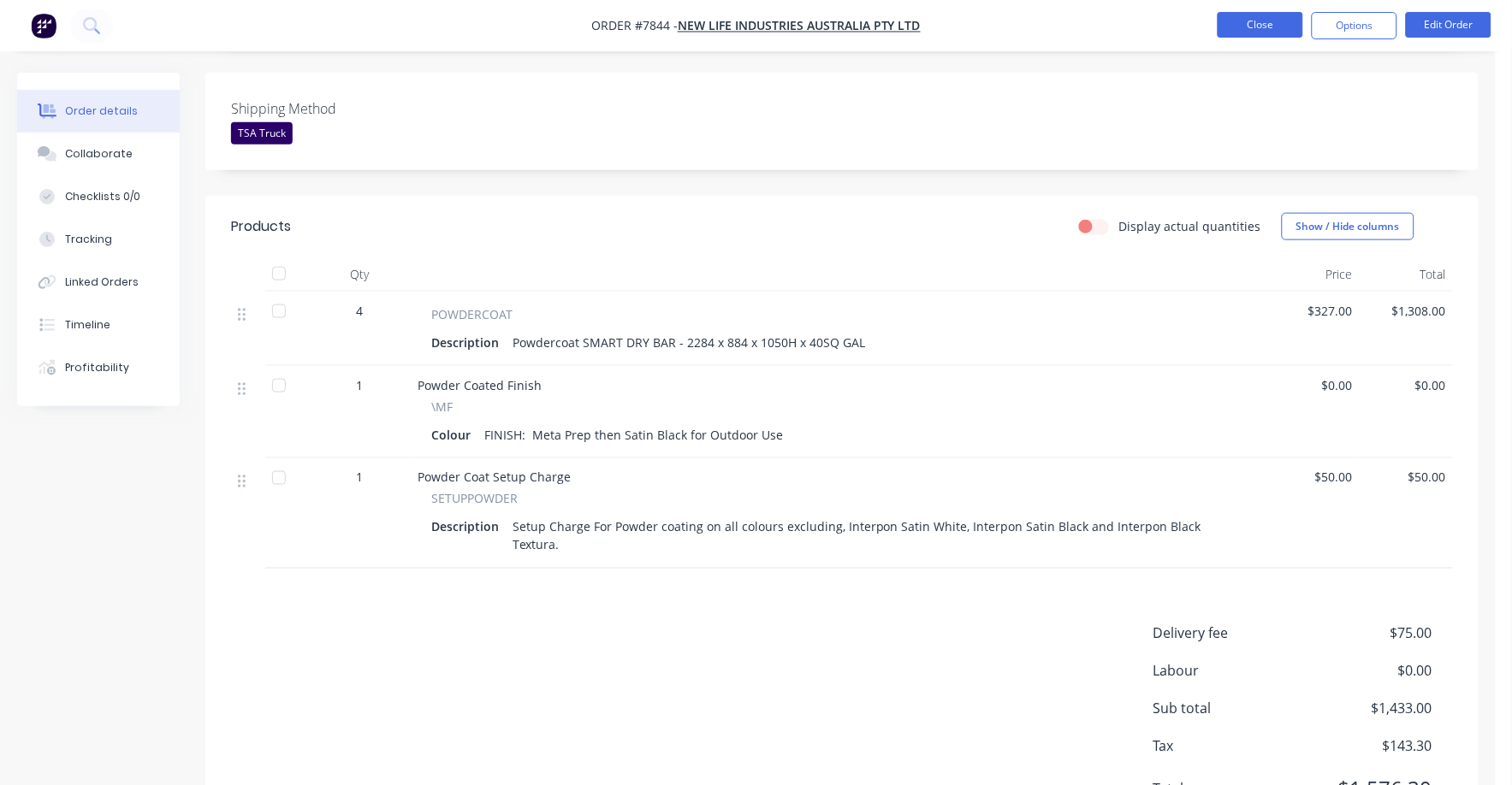
click at [1268, 30] on button "Close" at bounding box center [1261, 24] width 86 height 26
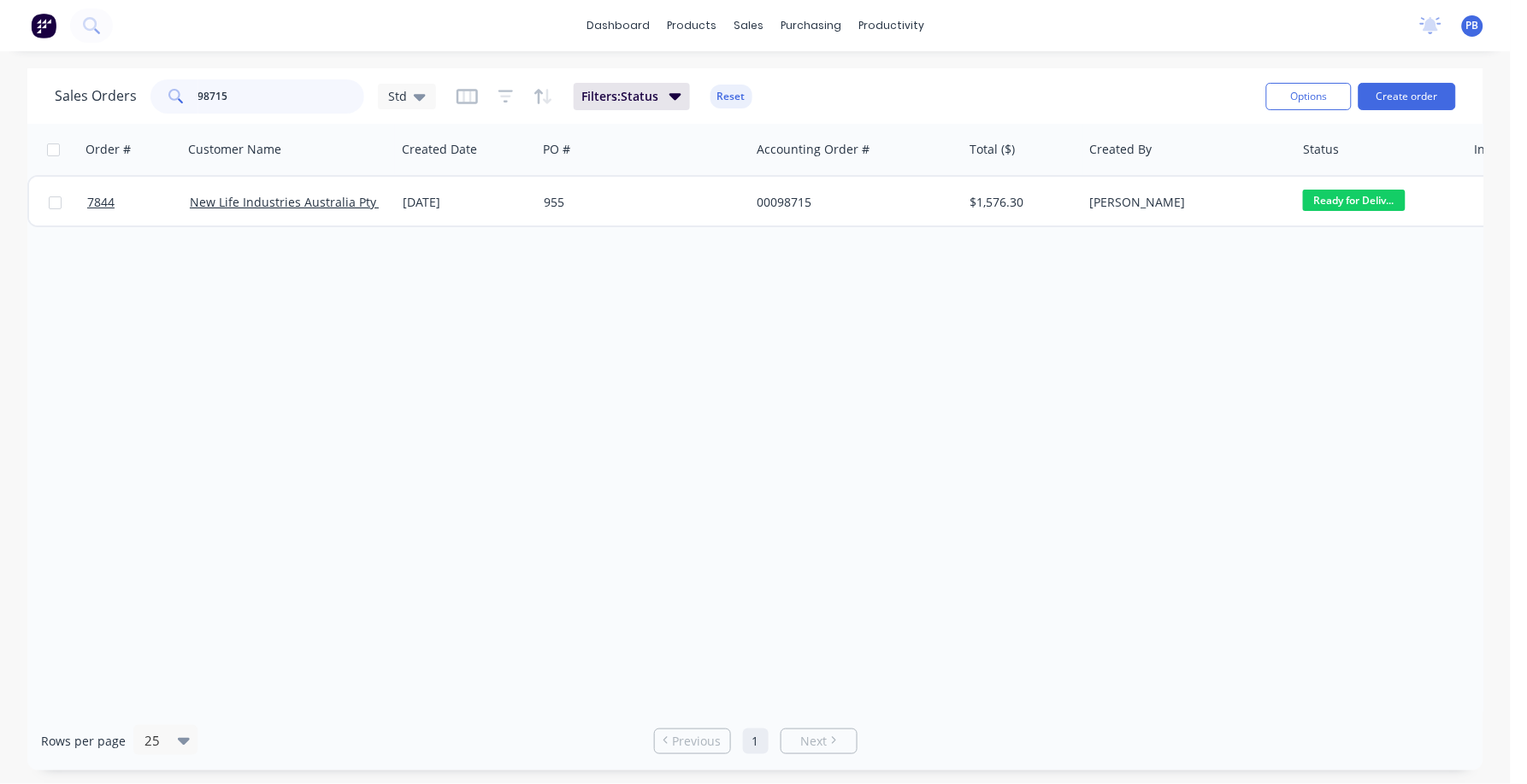
drag, startPoint x: 256, startPoint y: 96, endPoint x: 177, endPoint y: 91, distance: 79.2
click at [177, 91] on div "98715" at bounding box center [256, 96] width 214 height 34
type input "98779"
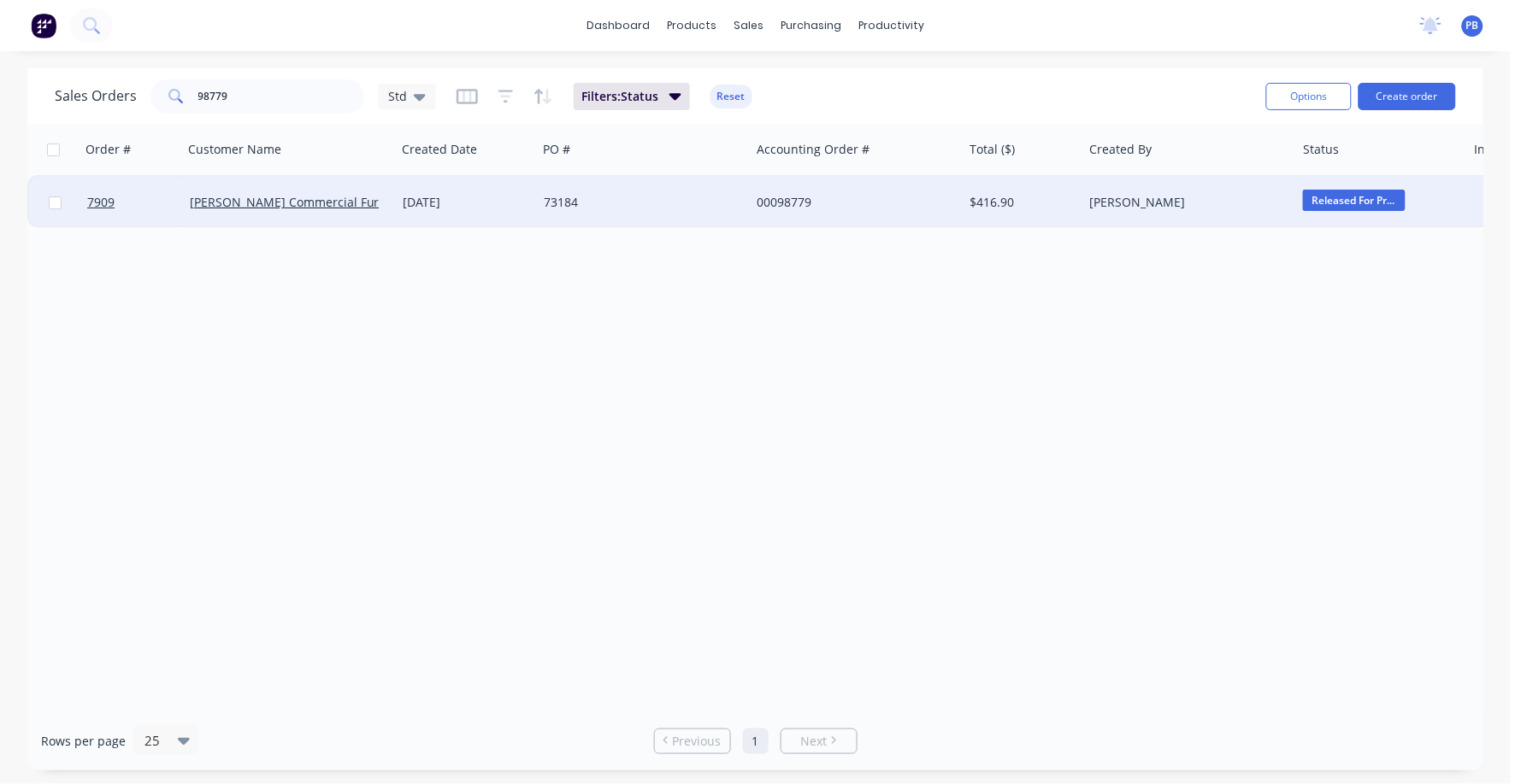
click at [788, 204] on div "00098779" at bounding box center [852, 202] width 189 height 17
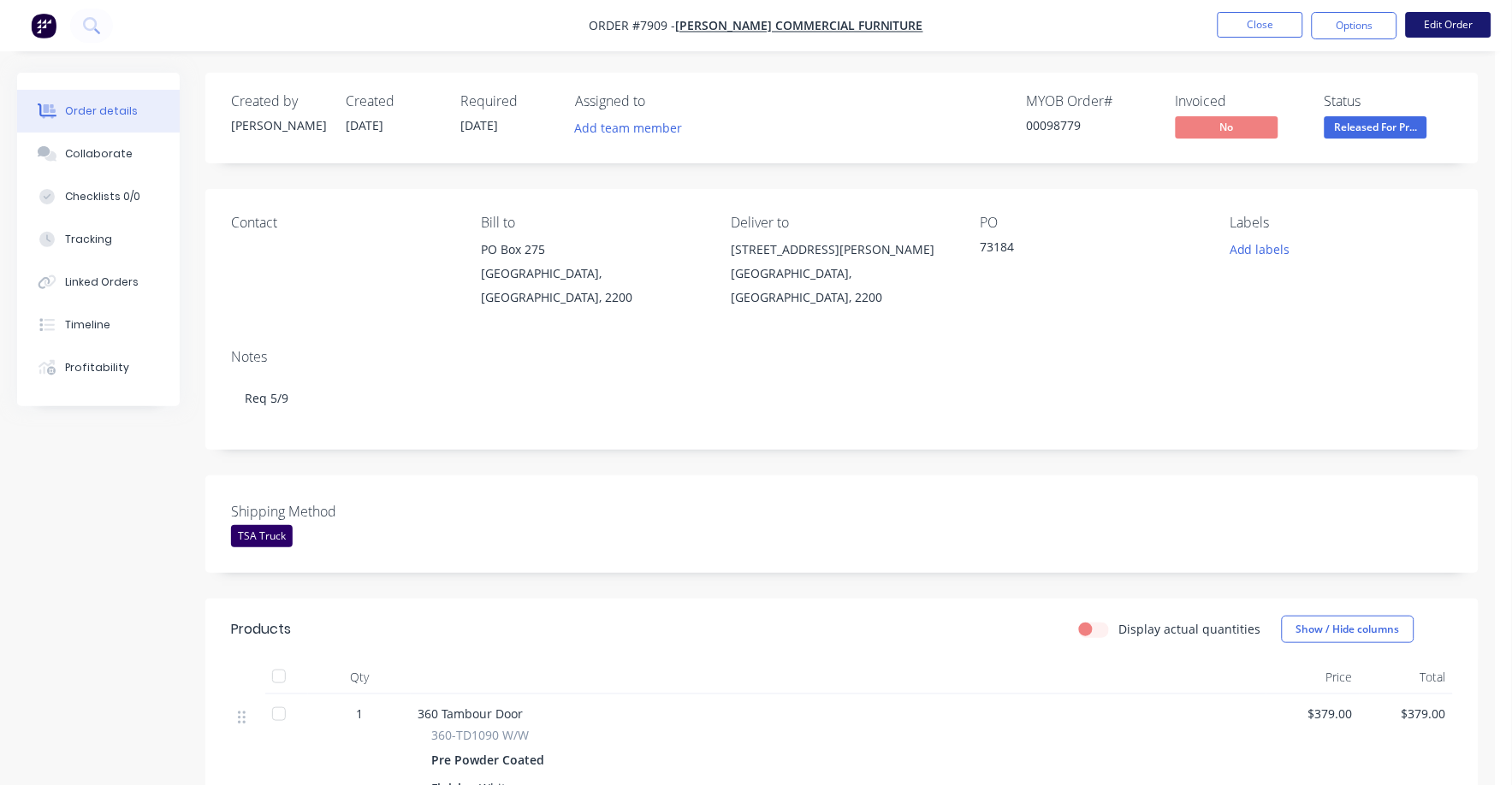
click at [1443, 20] on button "Edit Order" at bounding box center [1449, 24] width 86 height 26
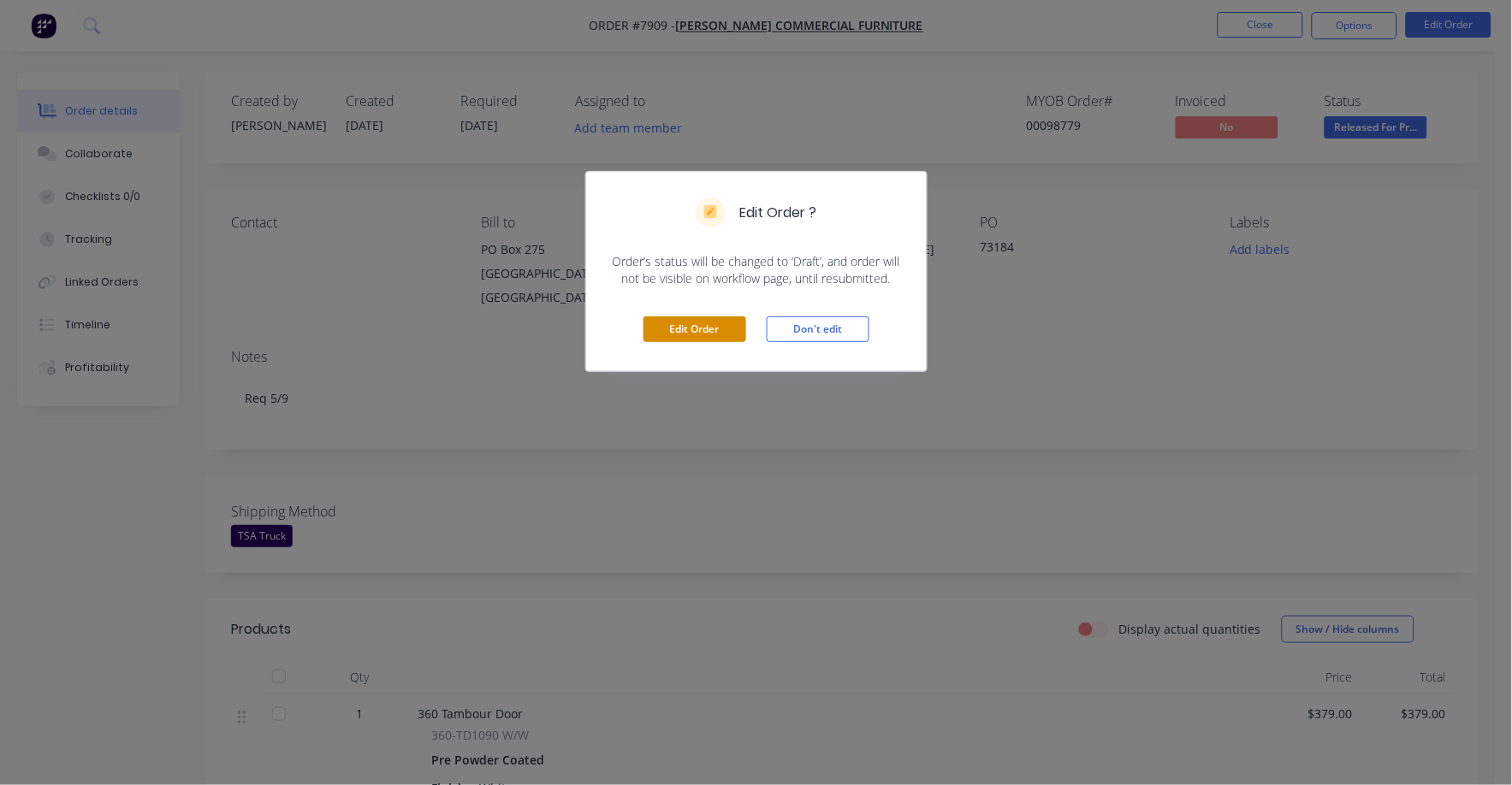
click at [722, 326] on button "Edit Order" at bounding box center [695, 329] width 103 height 26
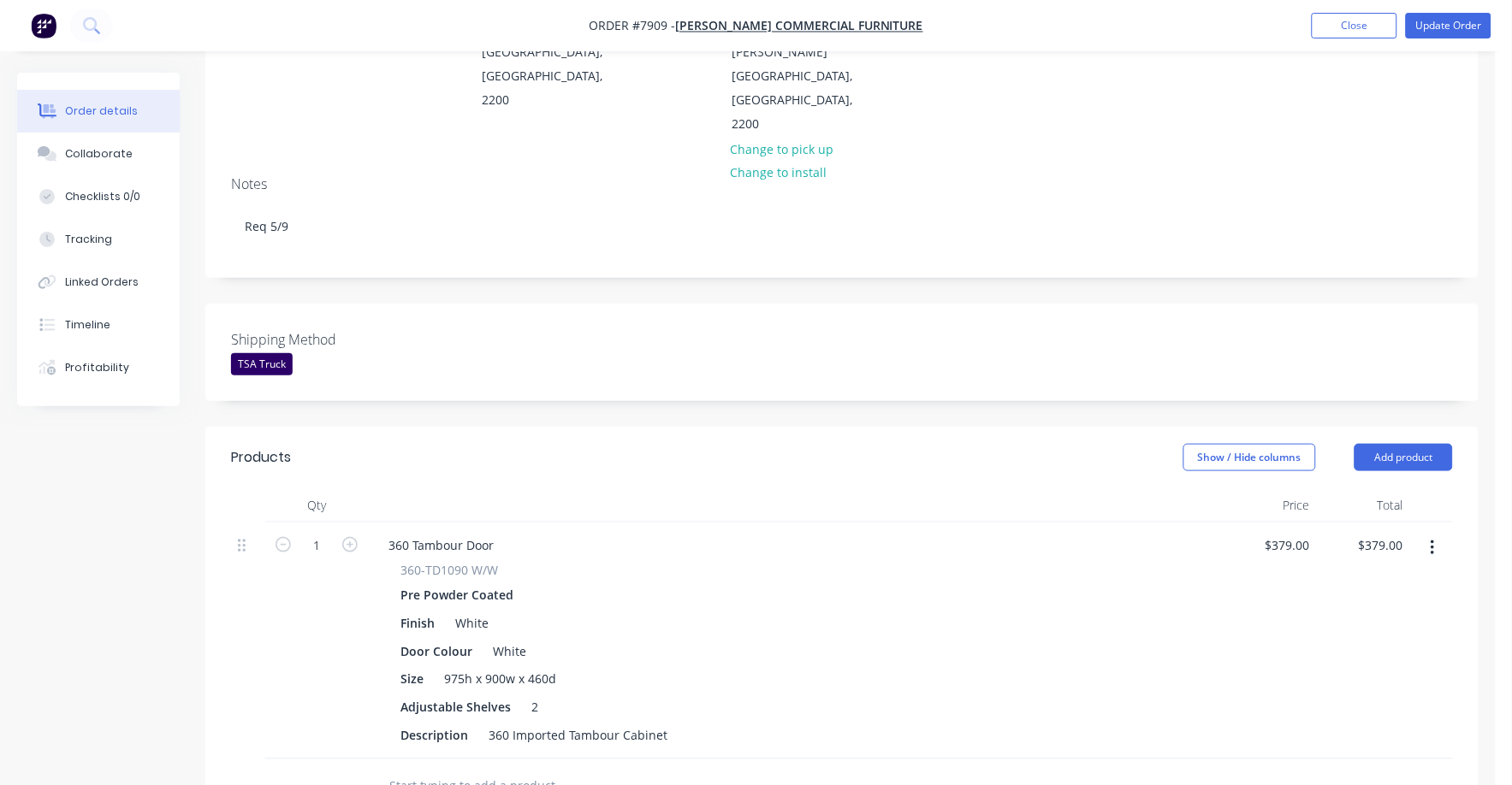
scroll to position [604, 0]
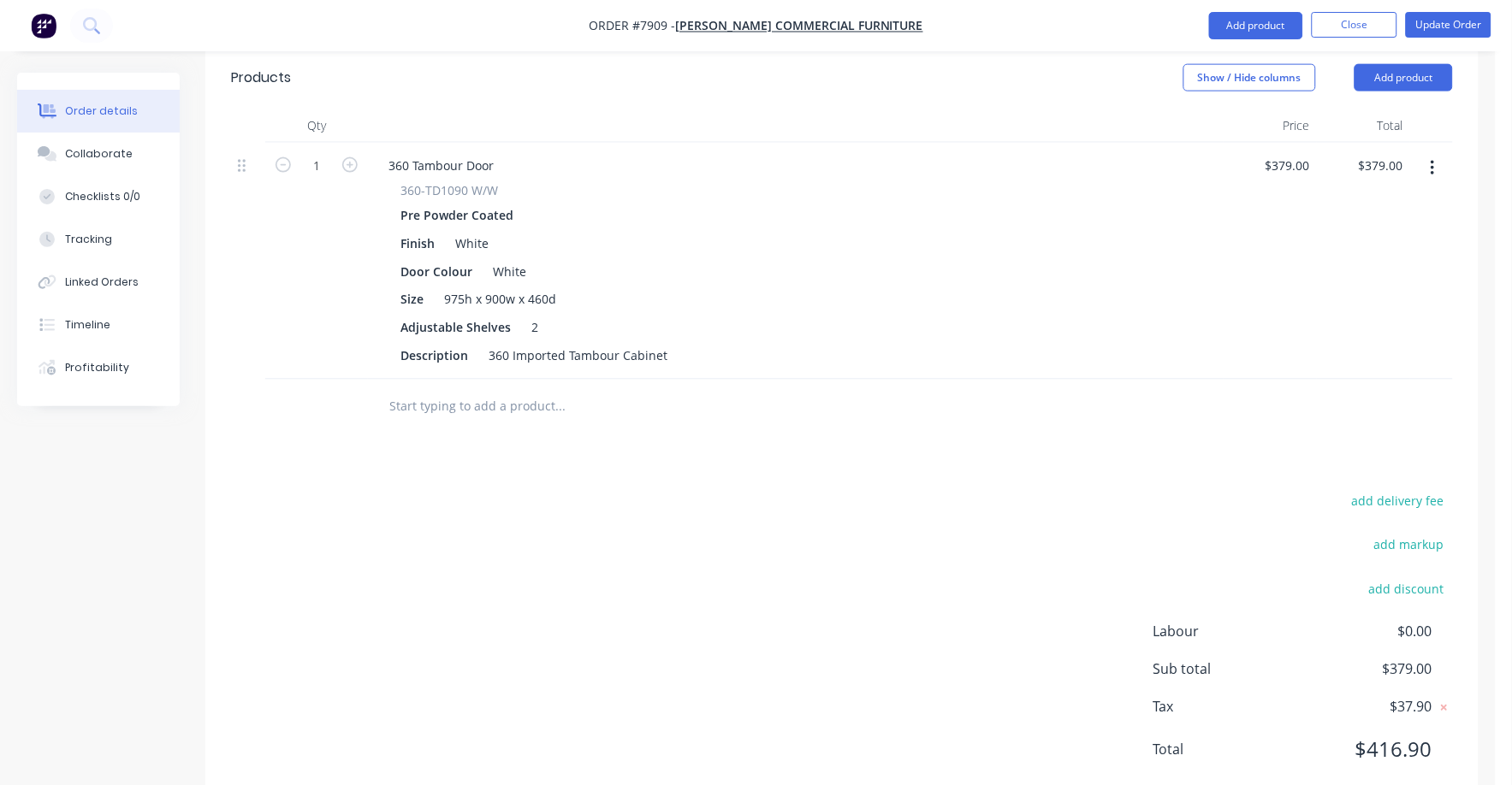
click at [1415, 441] on div "Products Show / Hide columns Add product Qty Price Total 1 360 Tambour Door 360…" at bounding box center [842, 428] width 1273 height 762
click at [1405, 441] on div "Products Show / Hide columns Add product Qty Price Total 1 360 Tambour Door 360…" at bounding box center [842, 428] width 1273 height 762
click at [1413, 490] on button "add delivery fee" at bounding box center [1397, 502] width 110 height 23
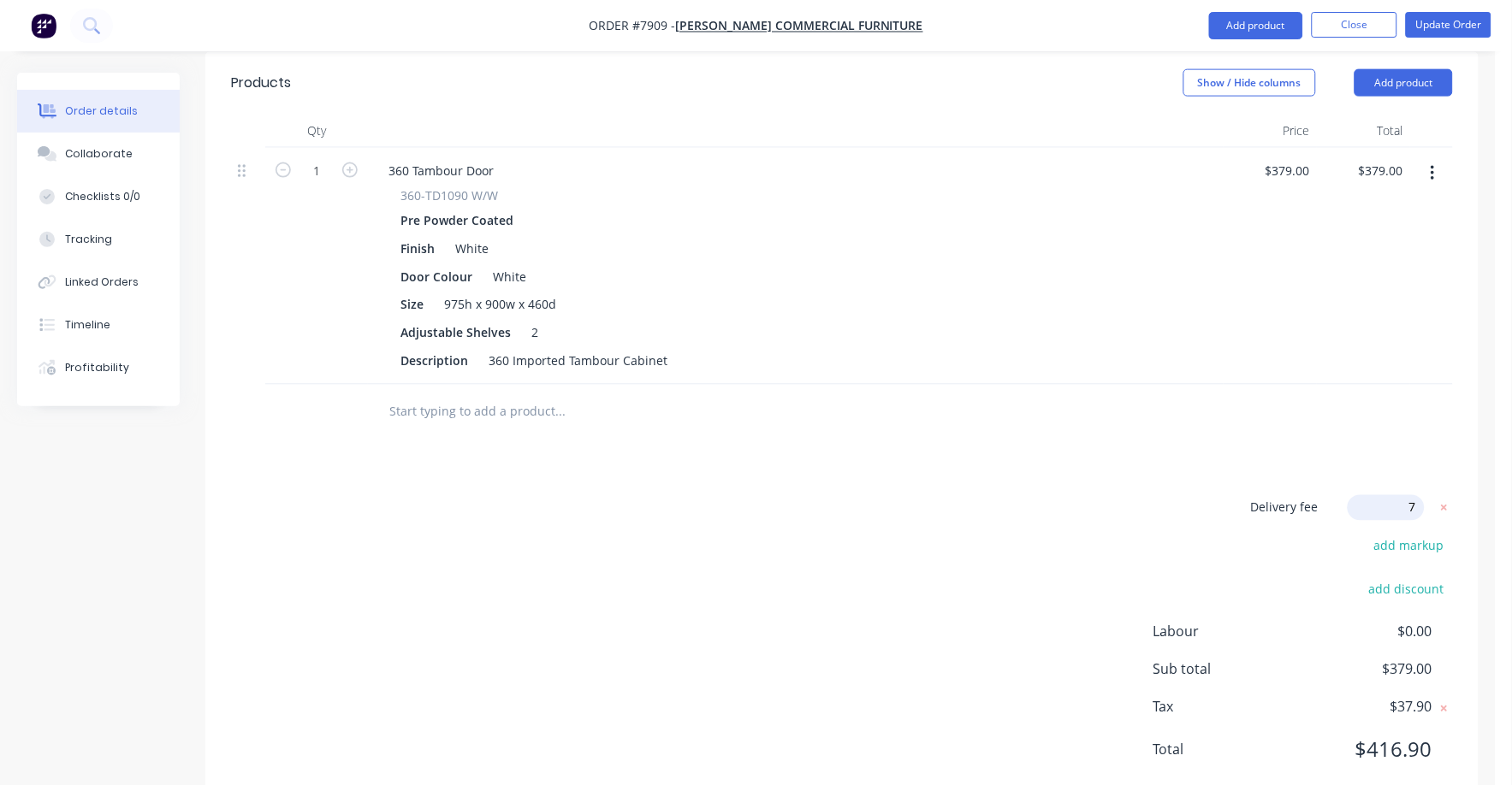
type input "75"
click input "submit" at bounding box center [0, 0] width 0 height 0
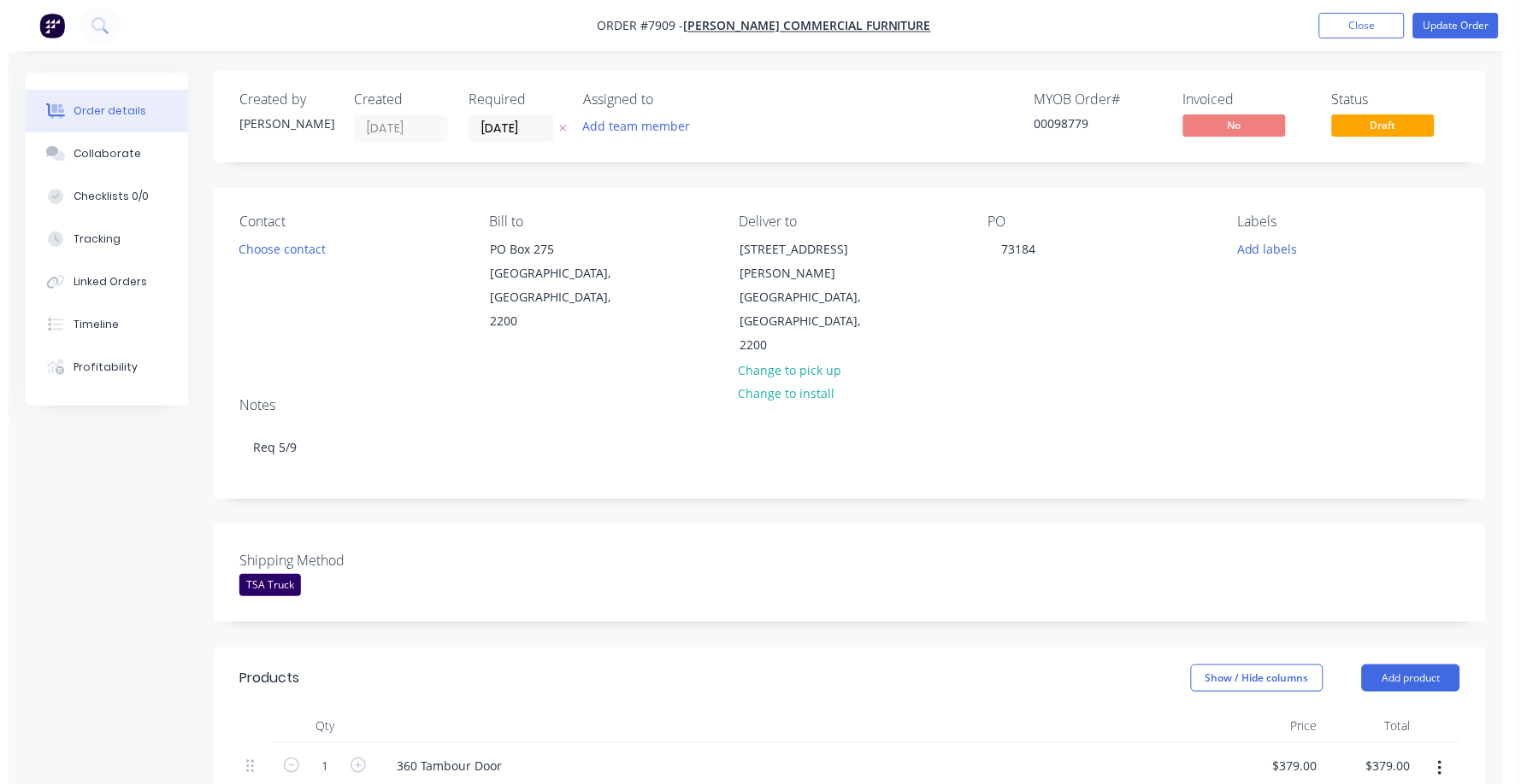
scroll to position [0, 0]
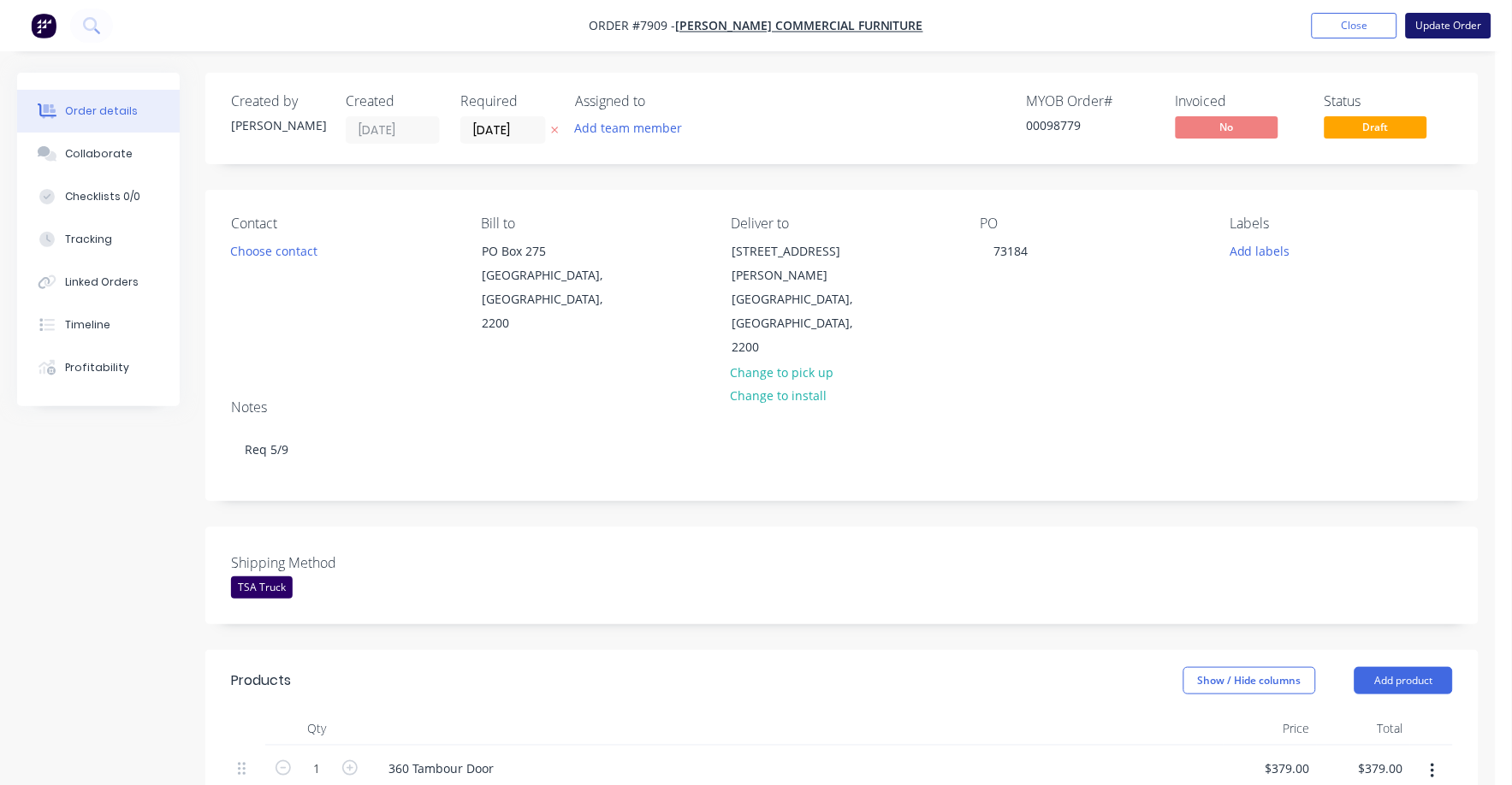
click at [1450, 23] on button "Update Order" at bounding box center [1449, 25] width 86 height 26
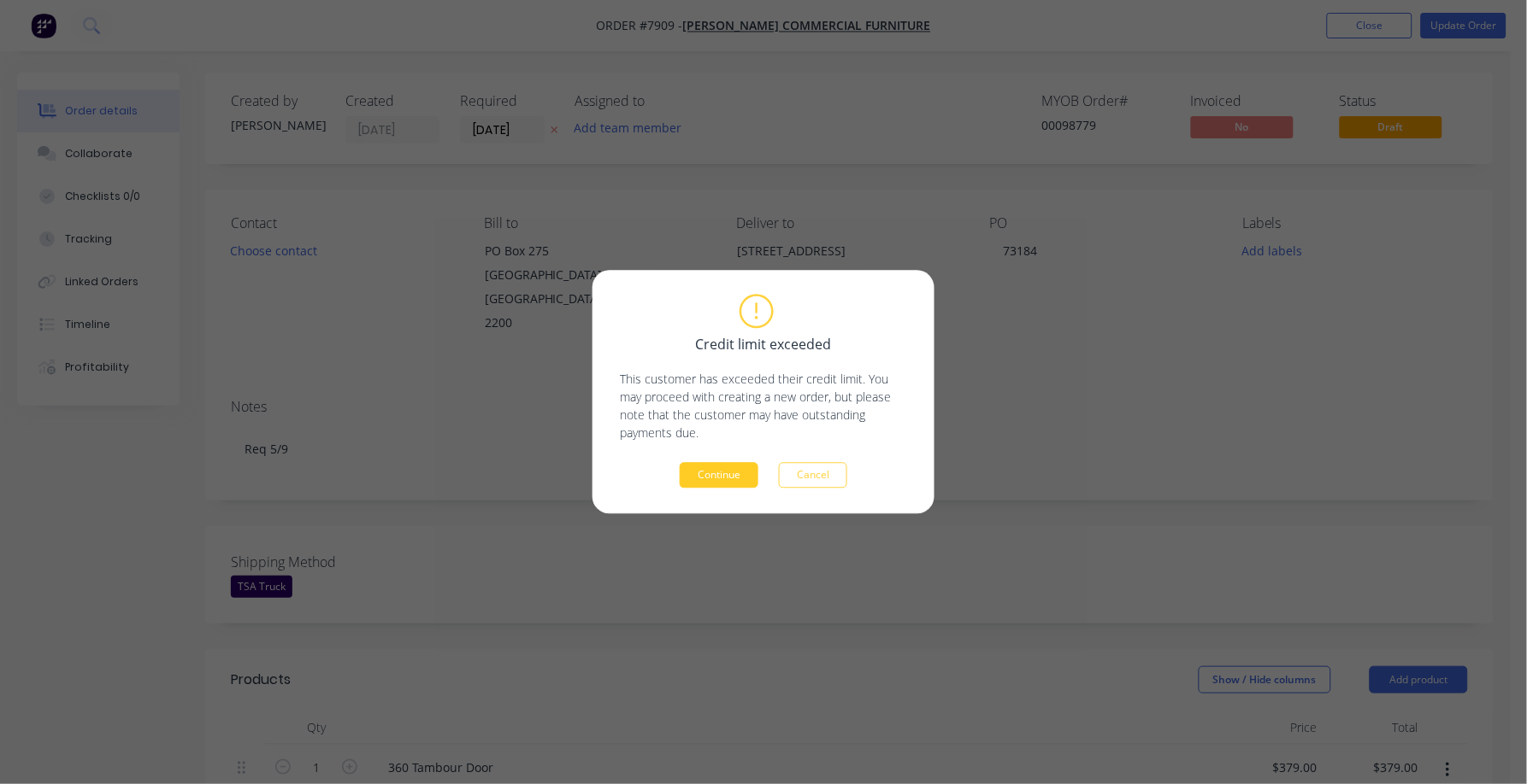
click at [737, 478] on button "Continue" at bounding box center [719, 476] width 79 height 26
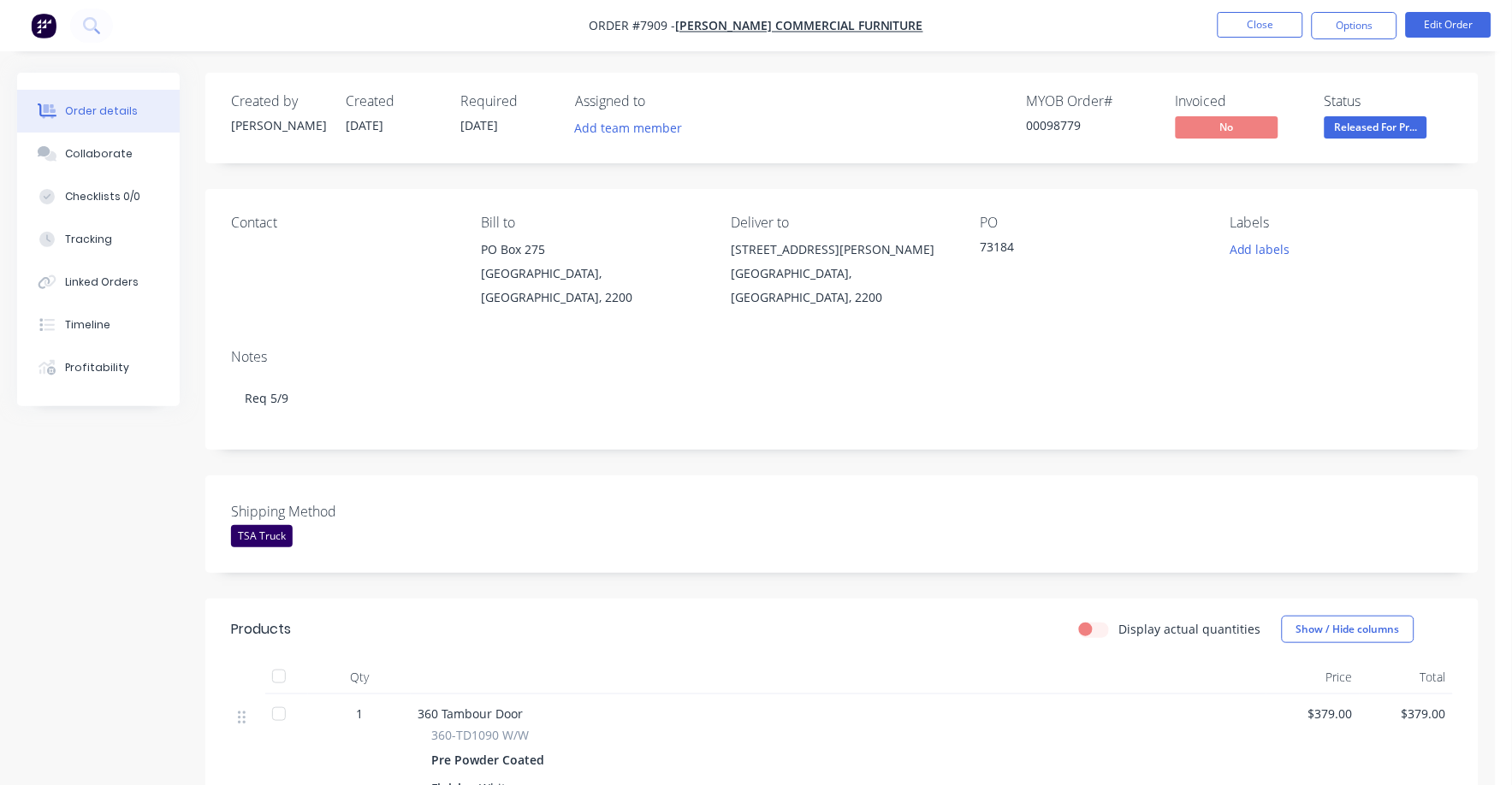
click at [1389, 135] on span "Released For Pr..." at bounding box center [1375, 127] width 103 height 21
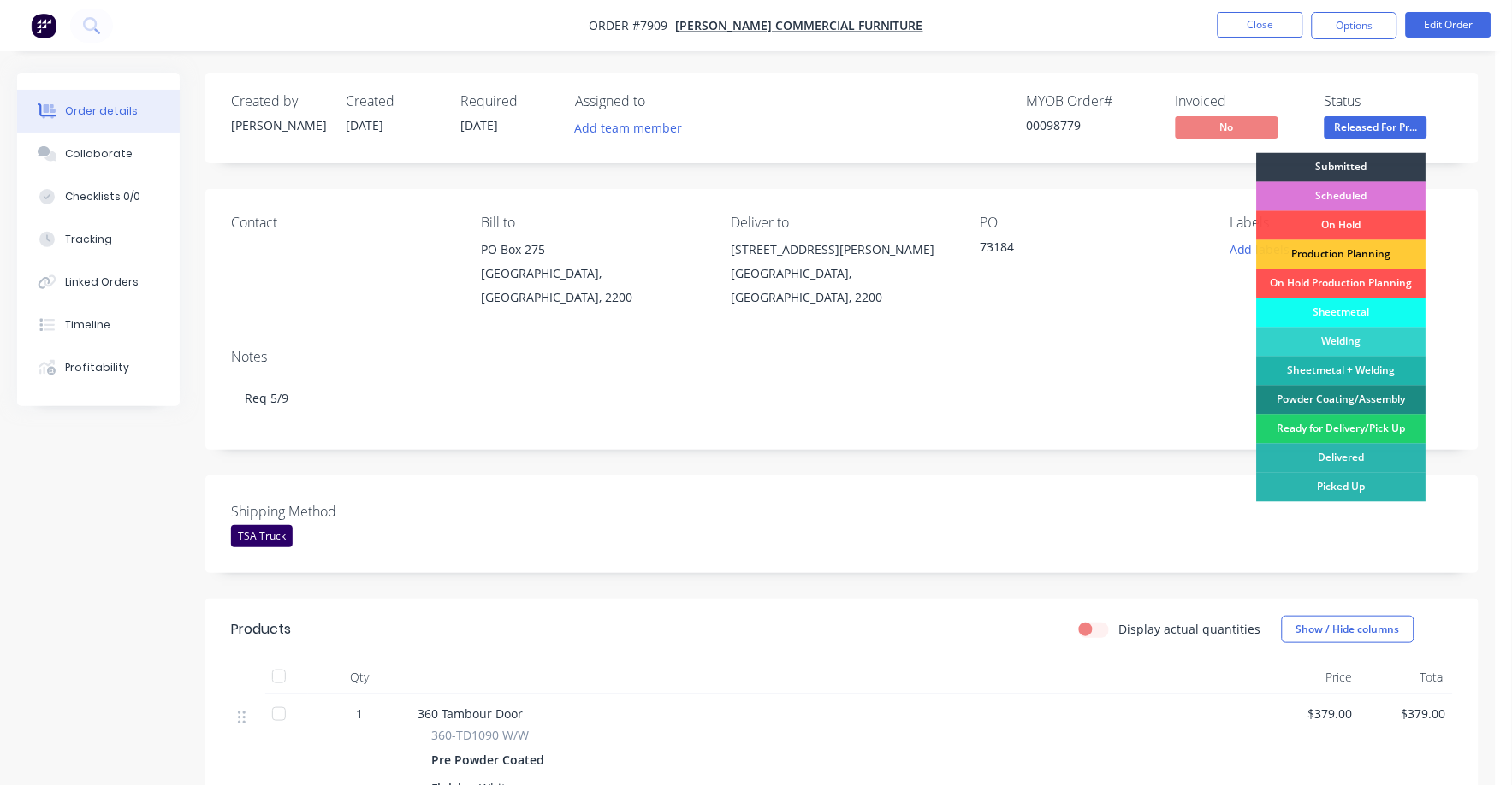
drag, startPoint x: 1374, startPoint y: 435, endPoint x: 1369, endPoint y: 417, distance: 18.7
click at [1374, 434] on div "Ready for Delivery/Pick Up" at bounding box center [1341, 429] width 169 height 30
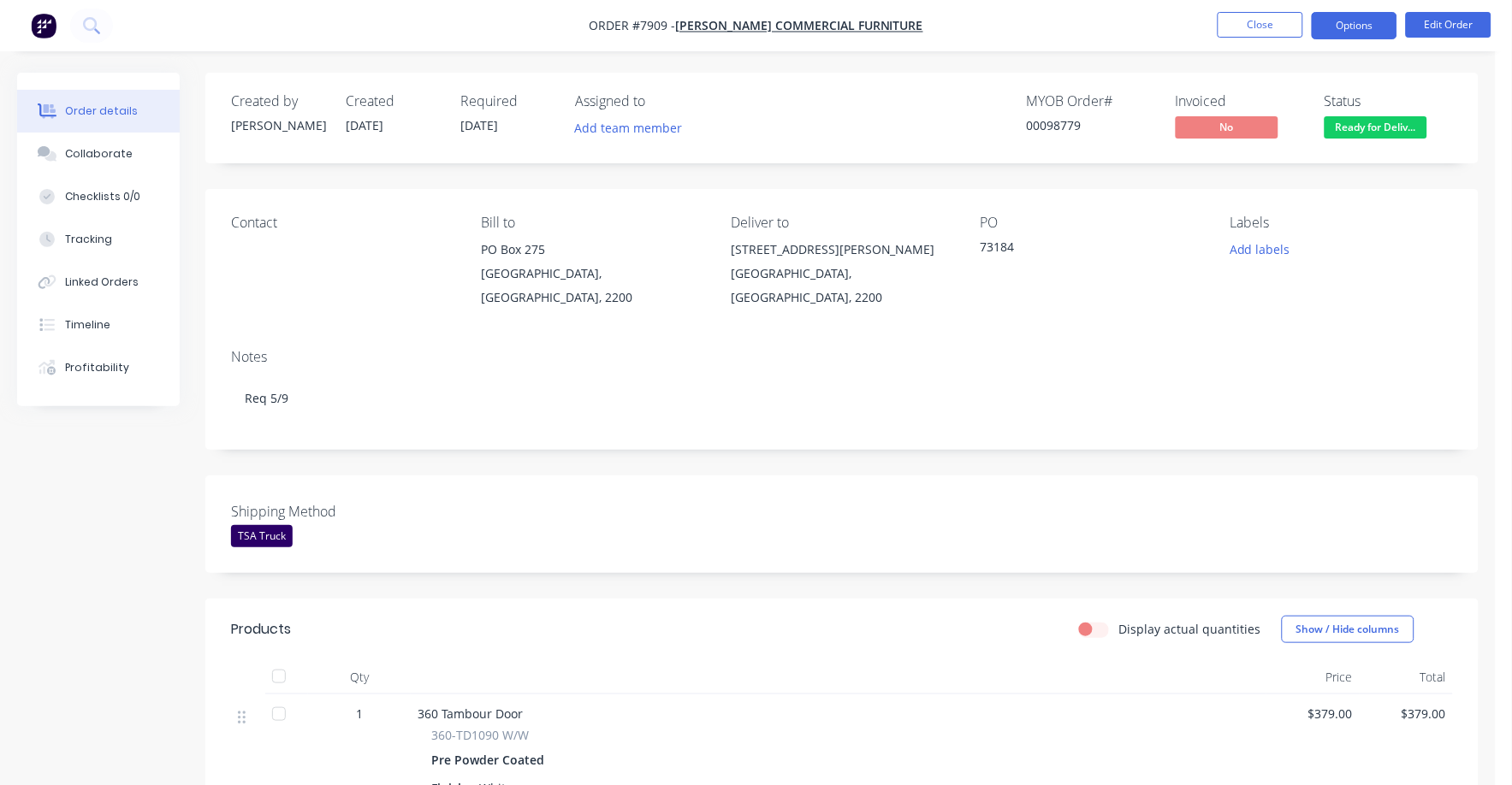
drag, startPoint x: 1345, startPoint y: 27, endPoint x: 1339, endPoint y: 45, distance: 19.0
click at [1345, 28] on button "Options" at bounding box center [1355, 25] width 86 height 28
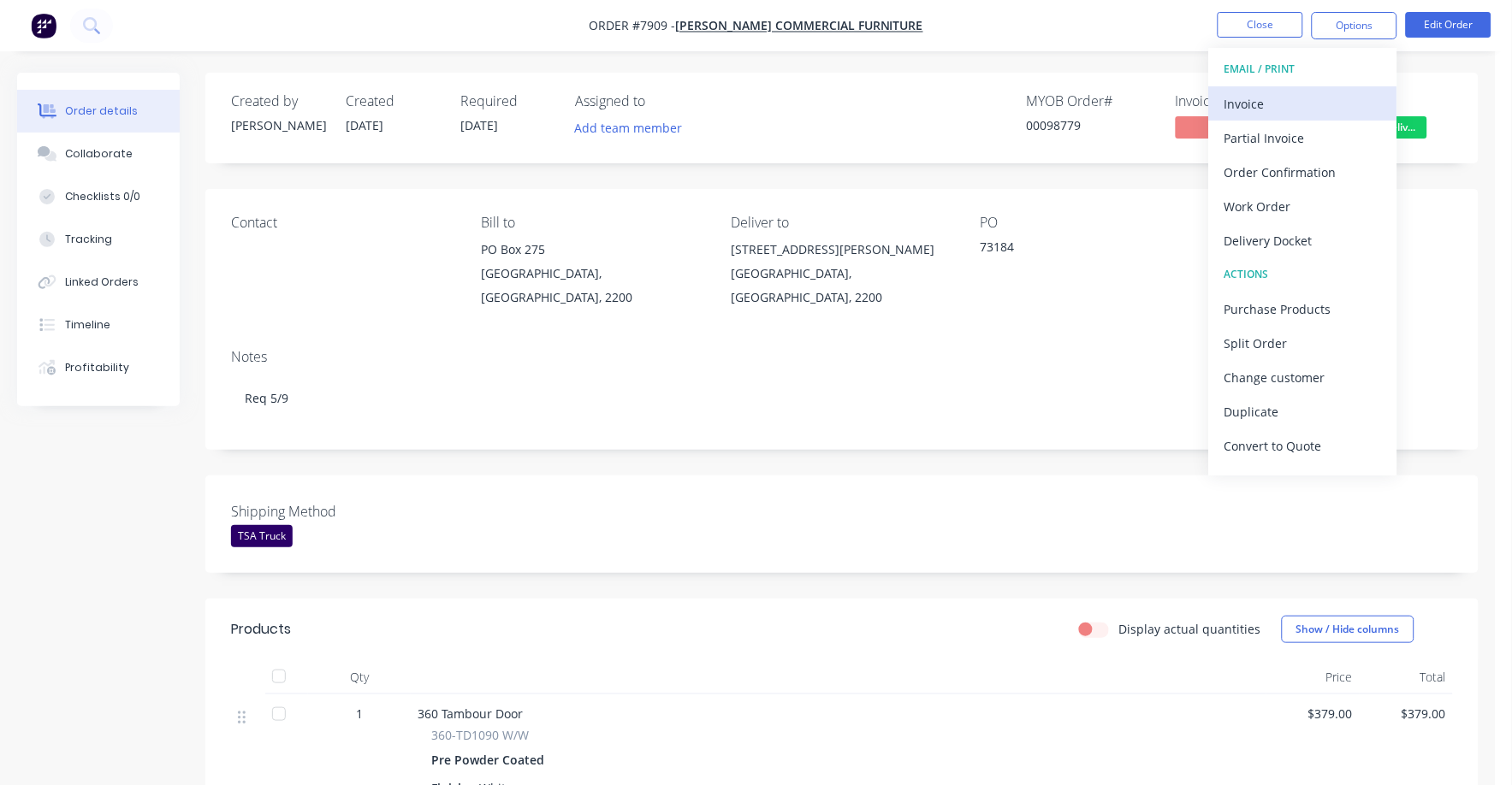
click at [1255, 101] on div "Invoice" at bounding box center [1303, 104] width 157 height 25
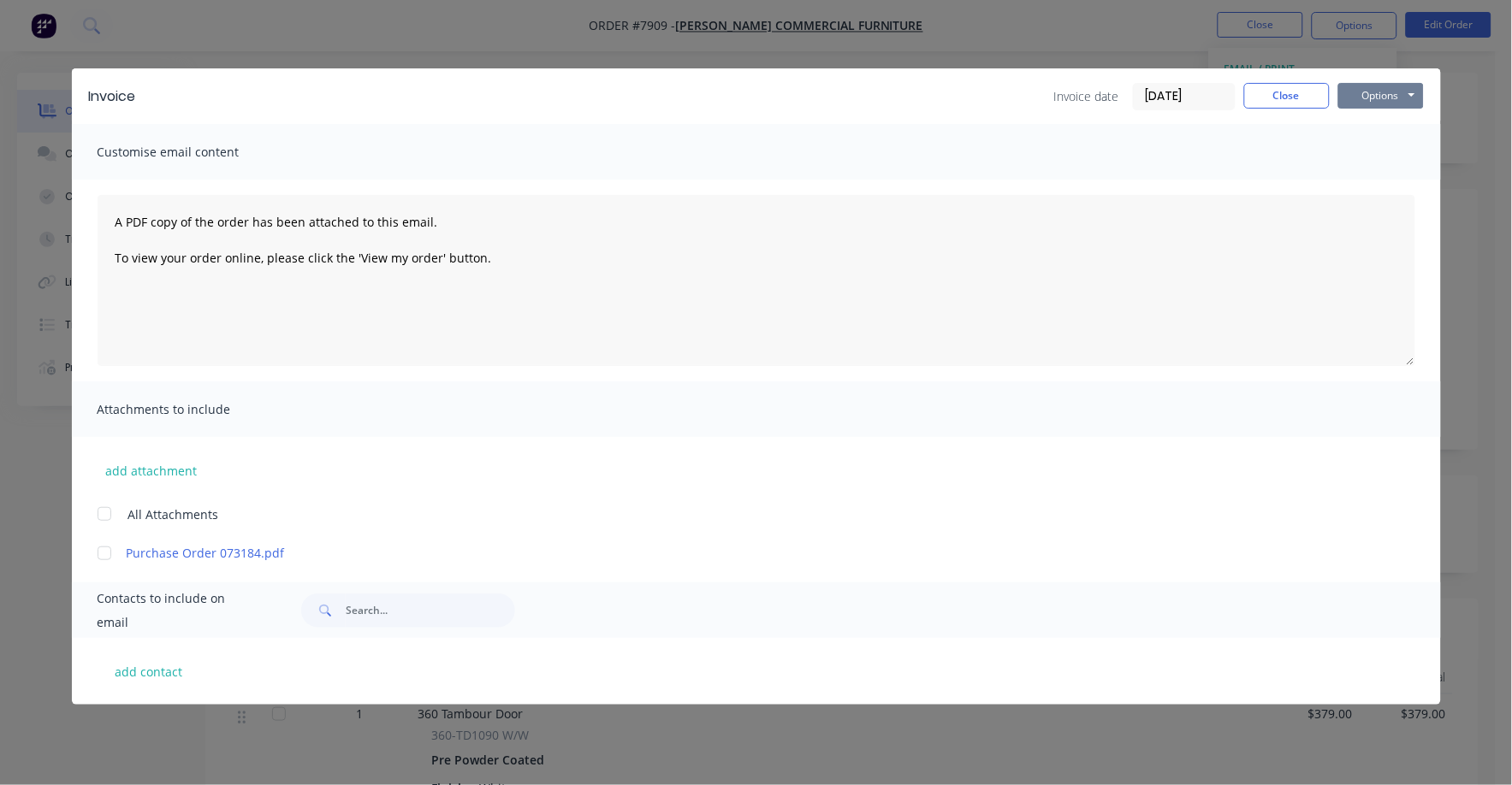
click at [1388, 97] on button "Options" at bounding box center [1381, 96] width 86 height 26
click at [1369, 152] on button "Print" at bounding box center [1393, 155] width 109 height 29
click at [1286, 89] on button "Close" at bounding box center [1287, 96] width 86 height 26
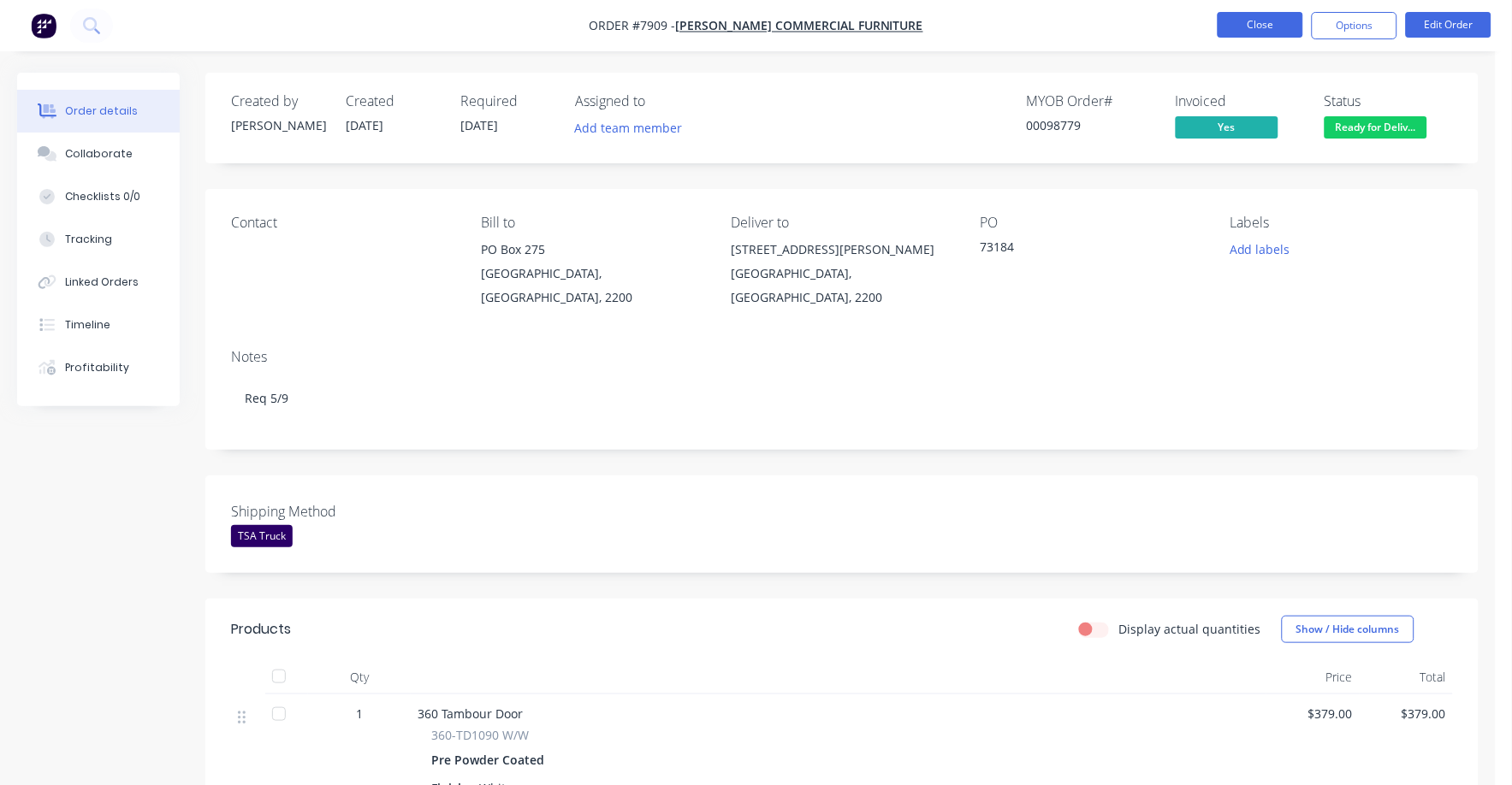
click at [1273, 16] on button "Close" at bounding box center [1261, 24] width 86 height 26
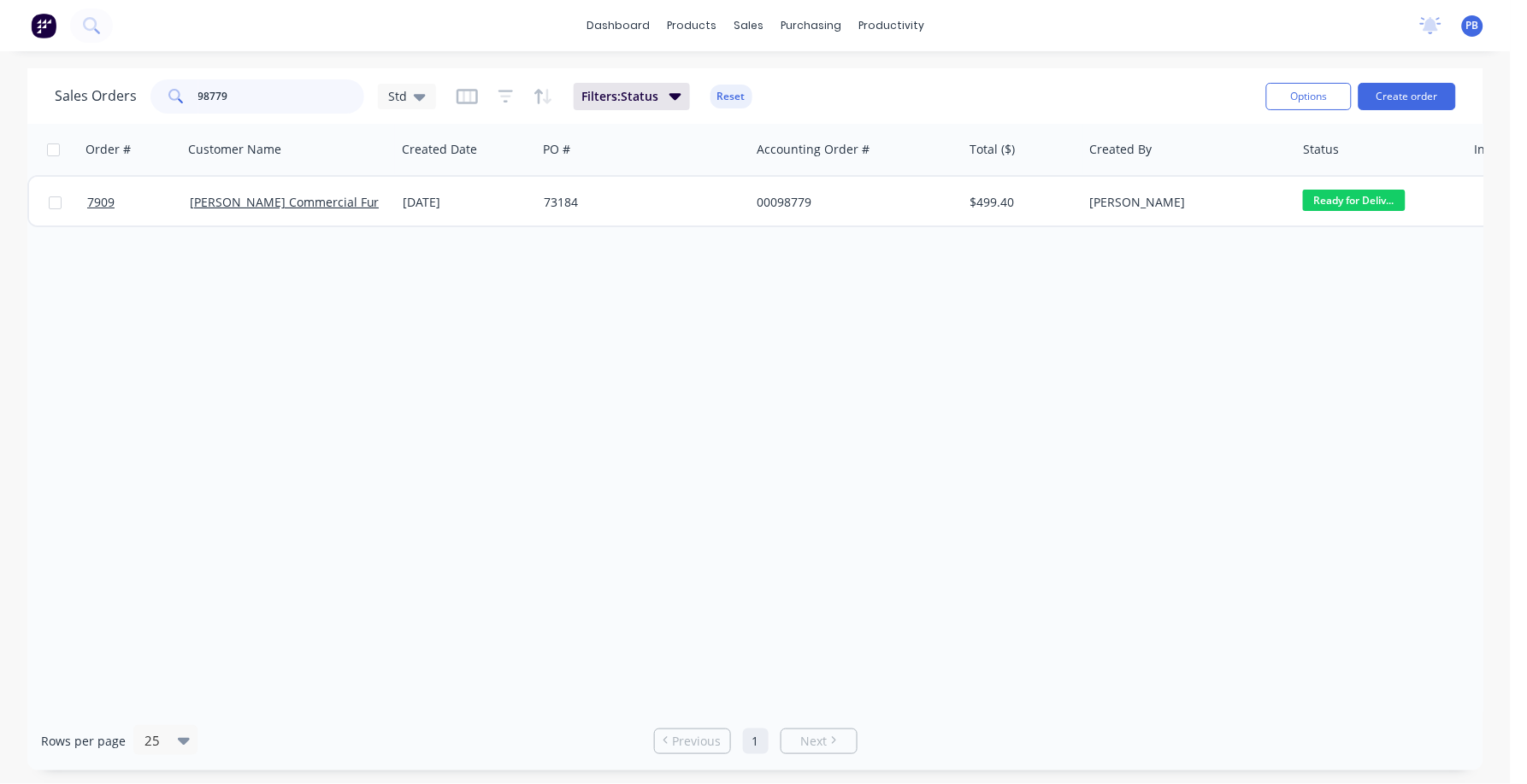
drag, startPoint x: 288, startPoint y: 102, endPoint x: 177, endPoint y: 85, distance: 112.3
click at [177, 85] on div "98779" at bounding box center [256, 96] width 214 height 34
type input "97632"
drag, startPoint x: 265, startPoint y: 89, endPoint x: 162, endPoint y: 88, distance: 103.0
click at [162, 88] on div "97632" at bounding box center [256, 96] width 214 height 34
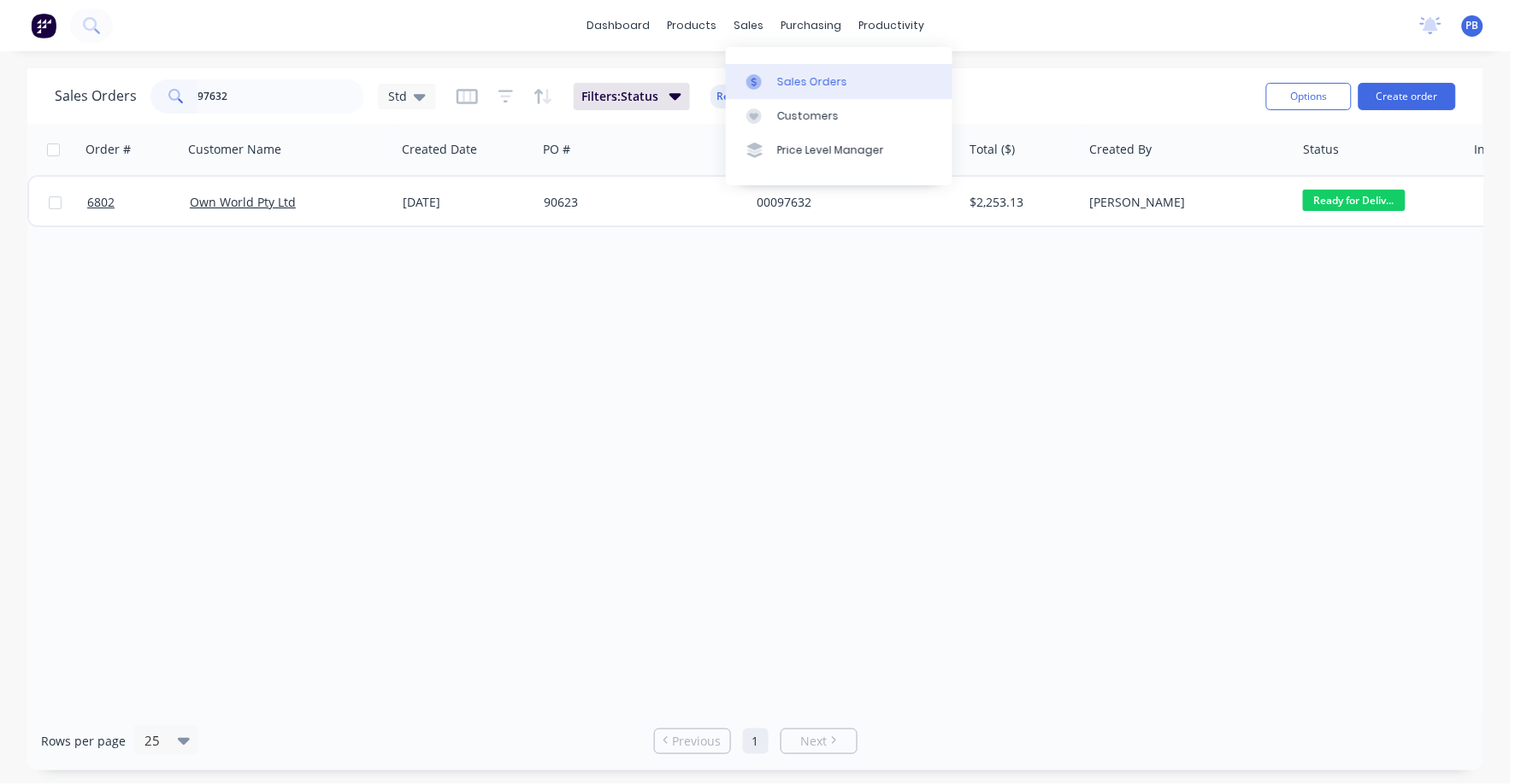
click at [795, 74] on div "Sales Orders" at bounding box center [812, 81] width 70 height 15
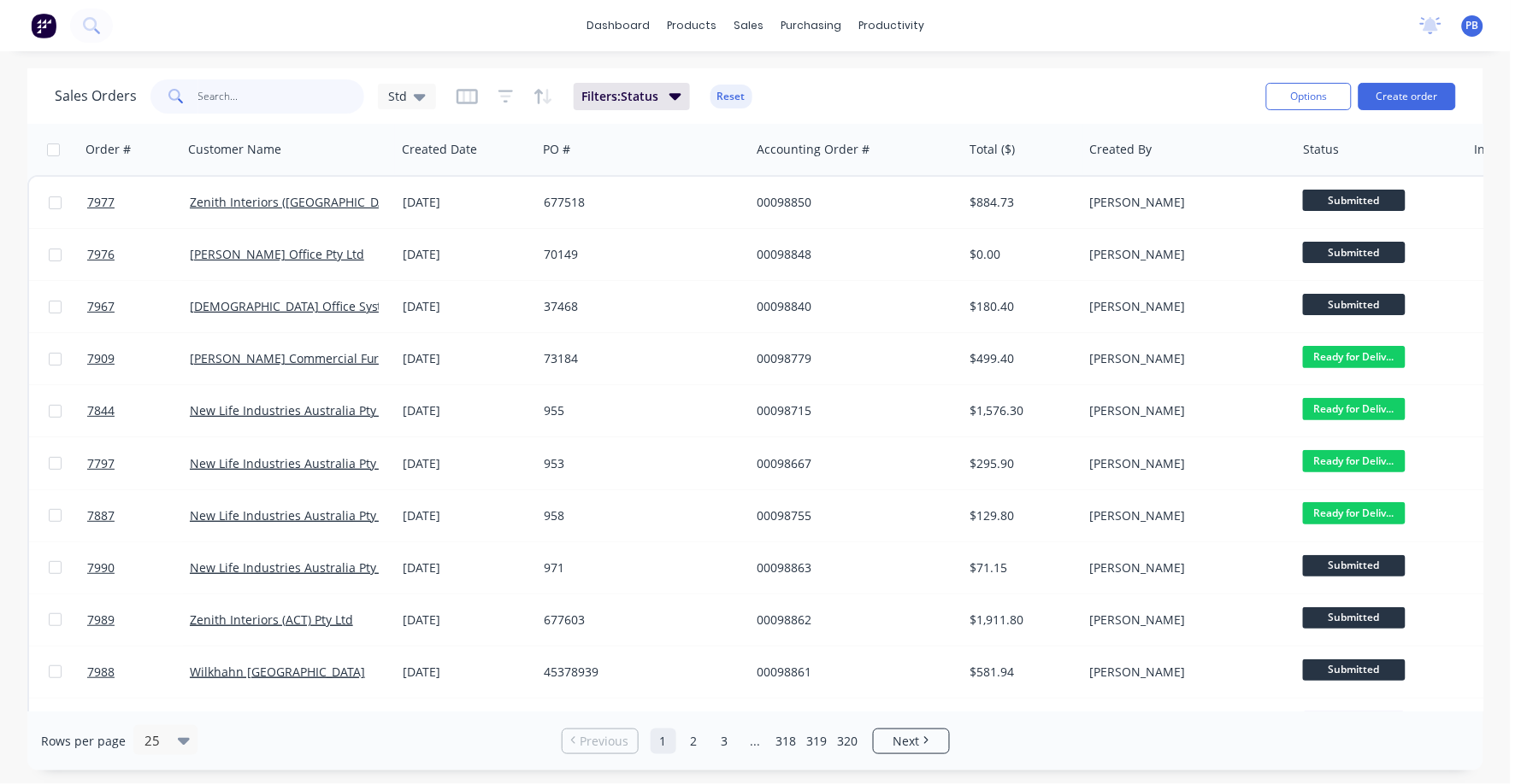
click at [249, 98] on input "text" at bounding box center [281, 96] width 167 height 34
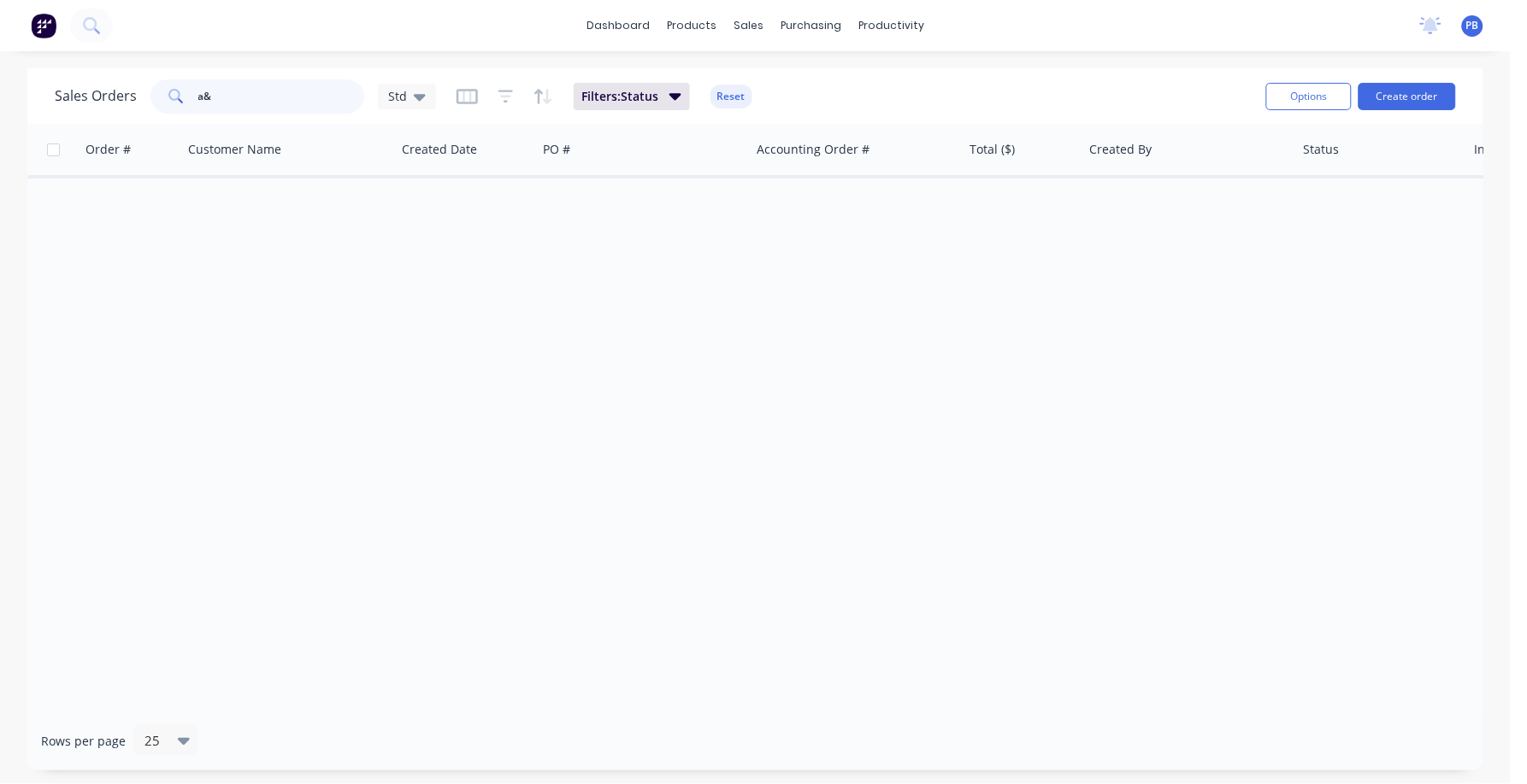
type input "a"
type input "A"
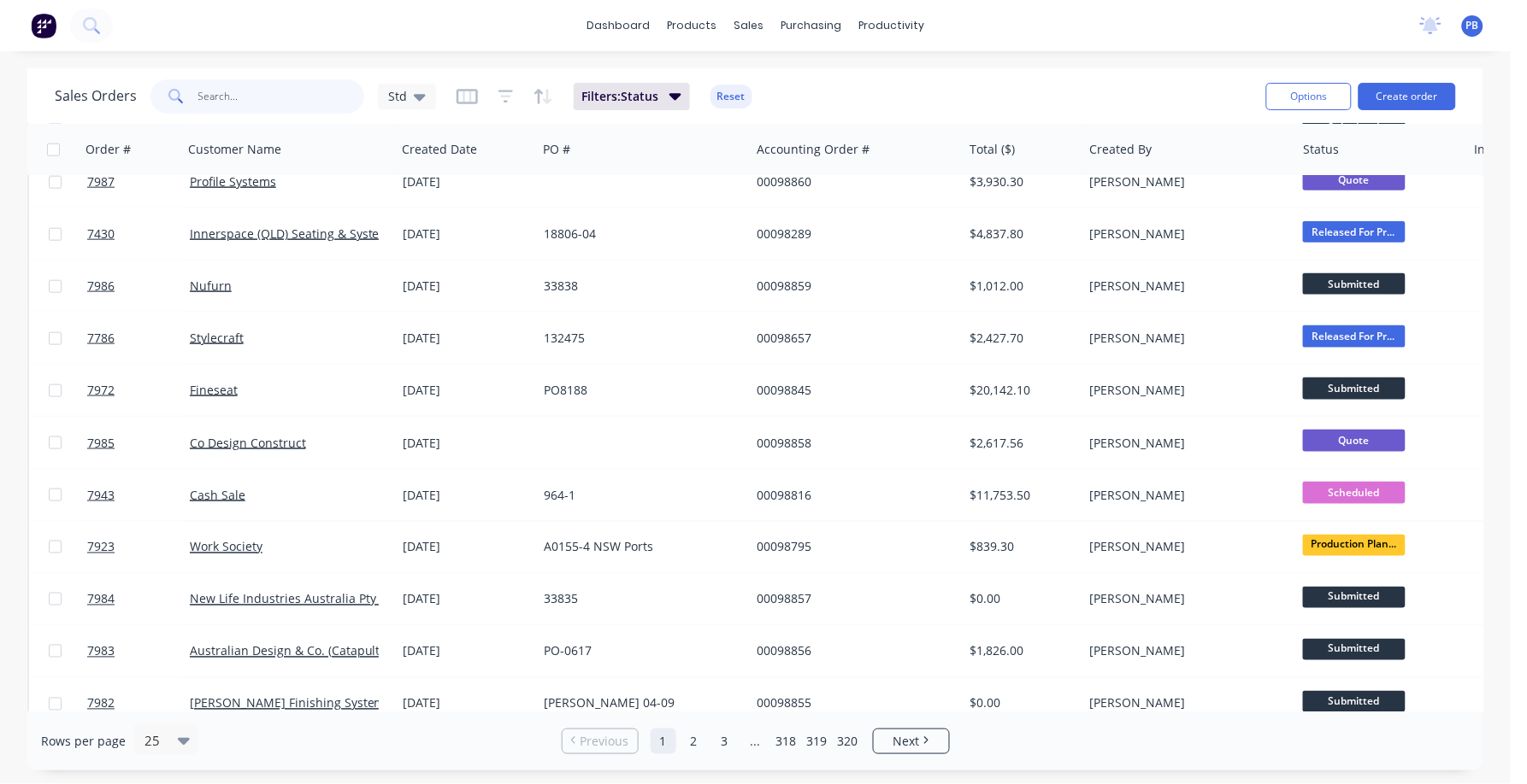
scroll to position [534, 0]
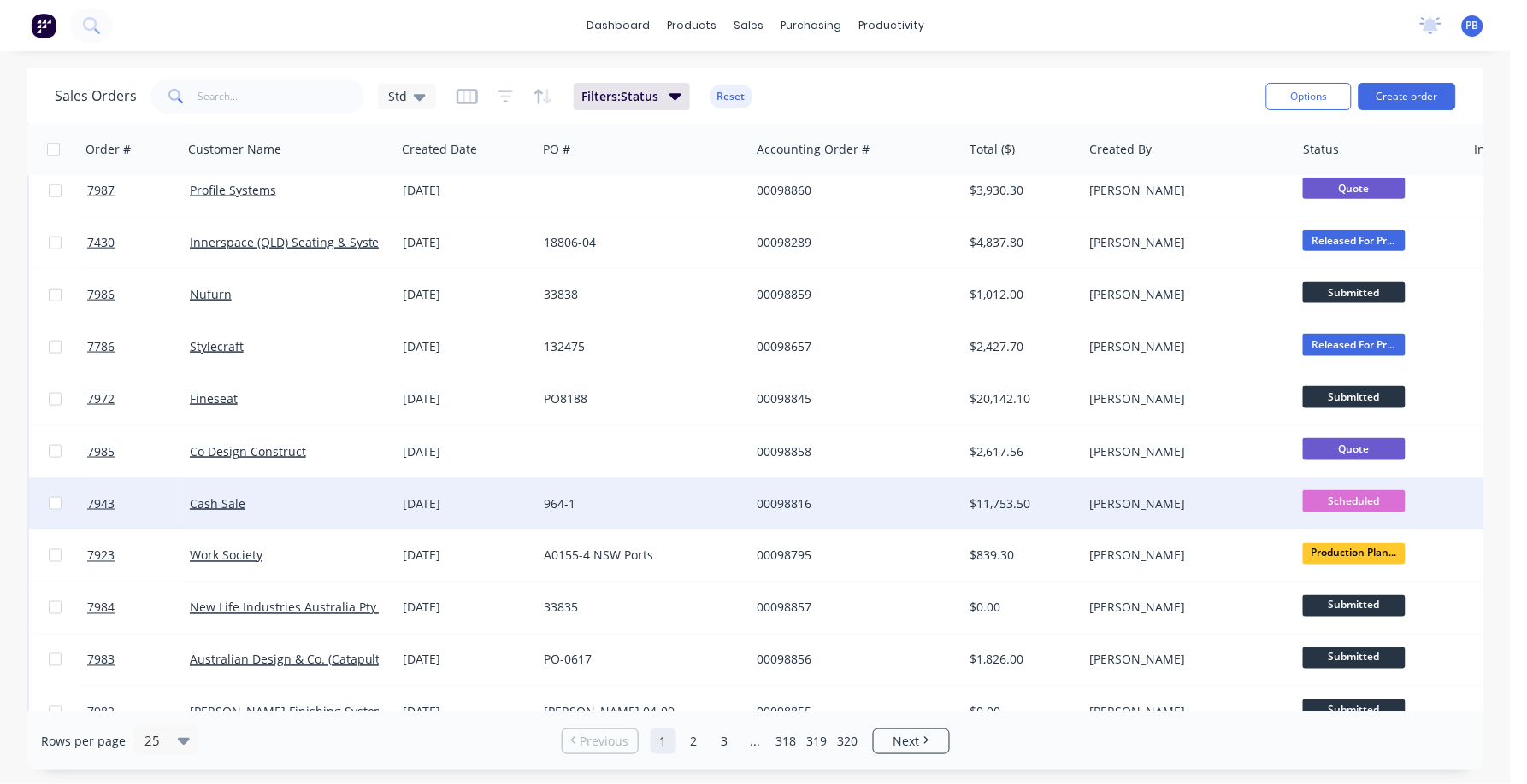
click at [1361, 501] on span "Scheduled" at bounding box center [1354, 501] width 103 height 21
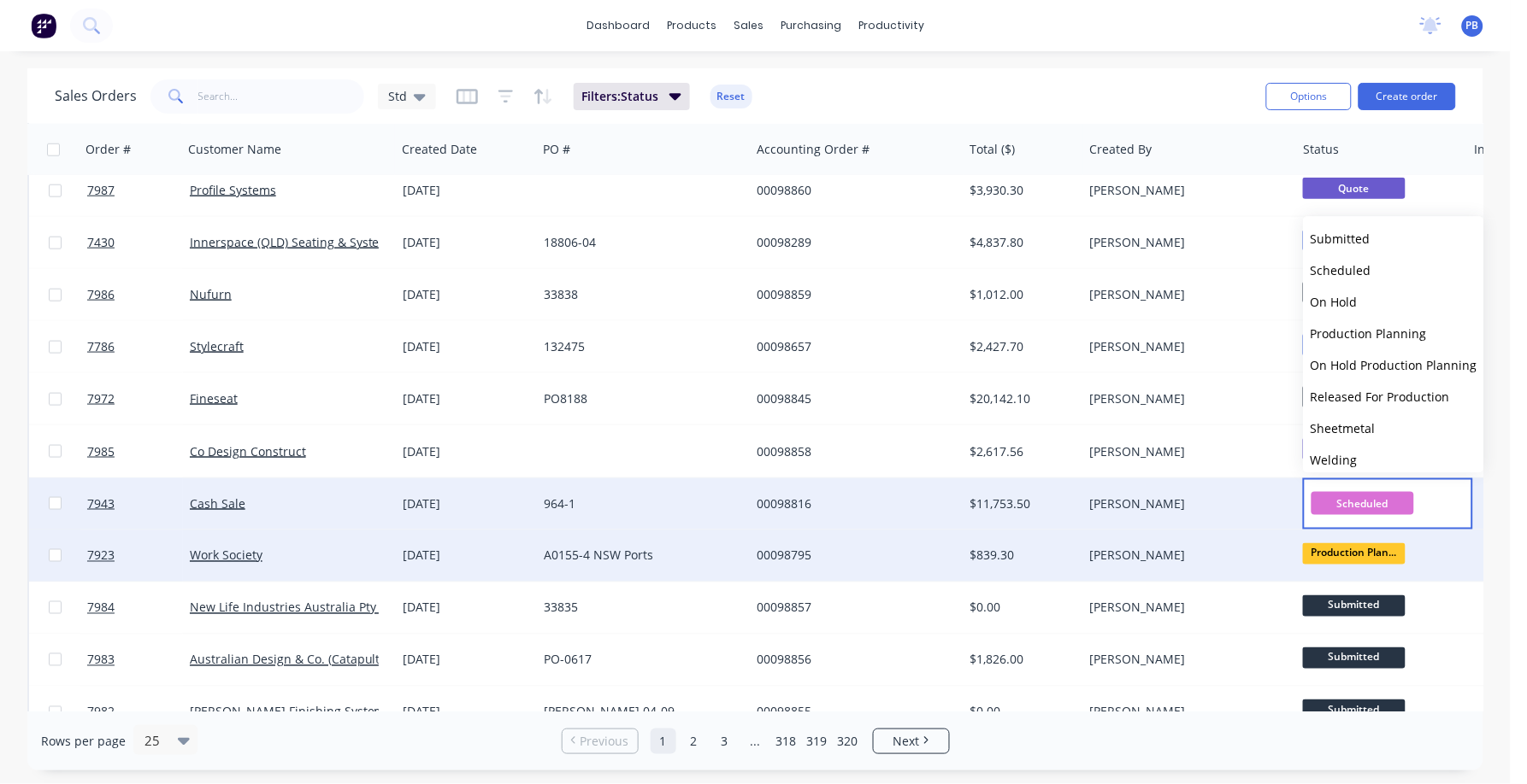
click at [1451, 570] on div "Production Plan..." at bounding box center [1381, 555] width 170 height 51
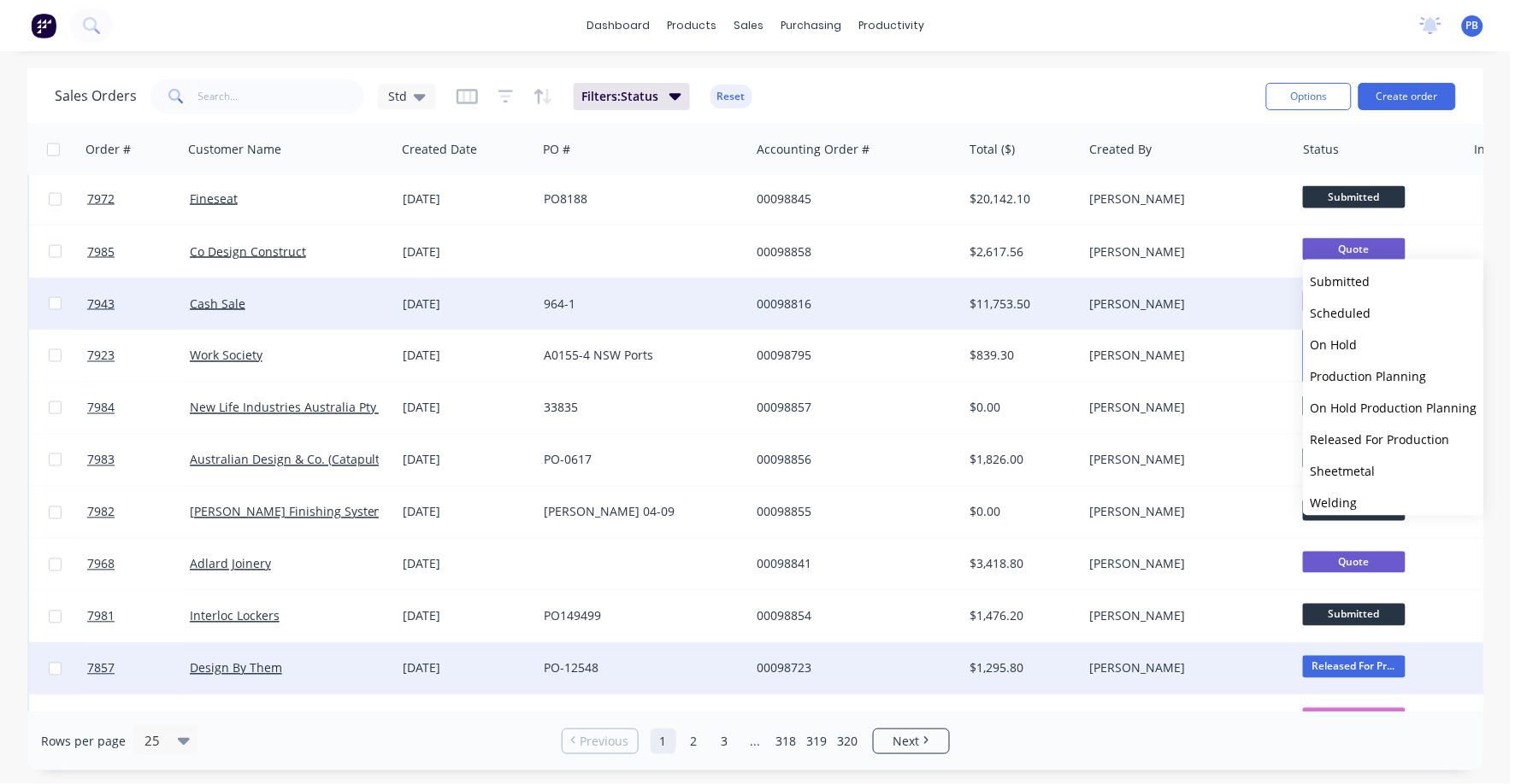
scroll to position [775, 0]
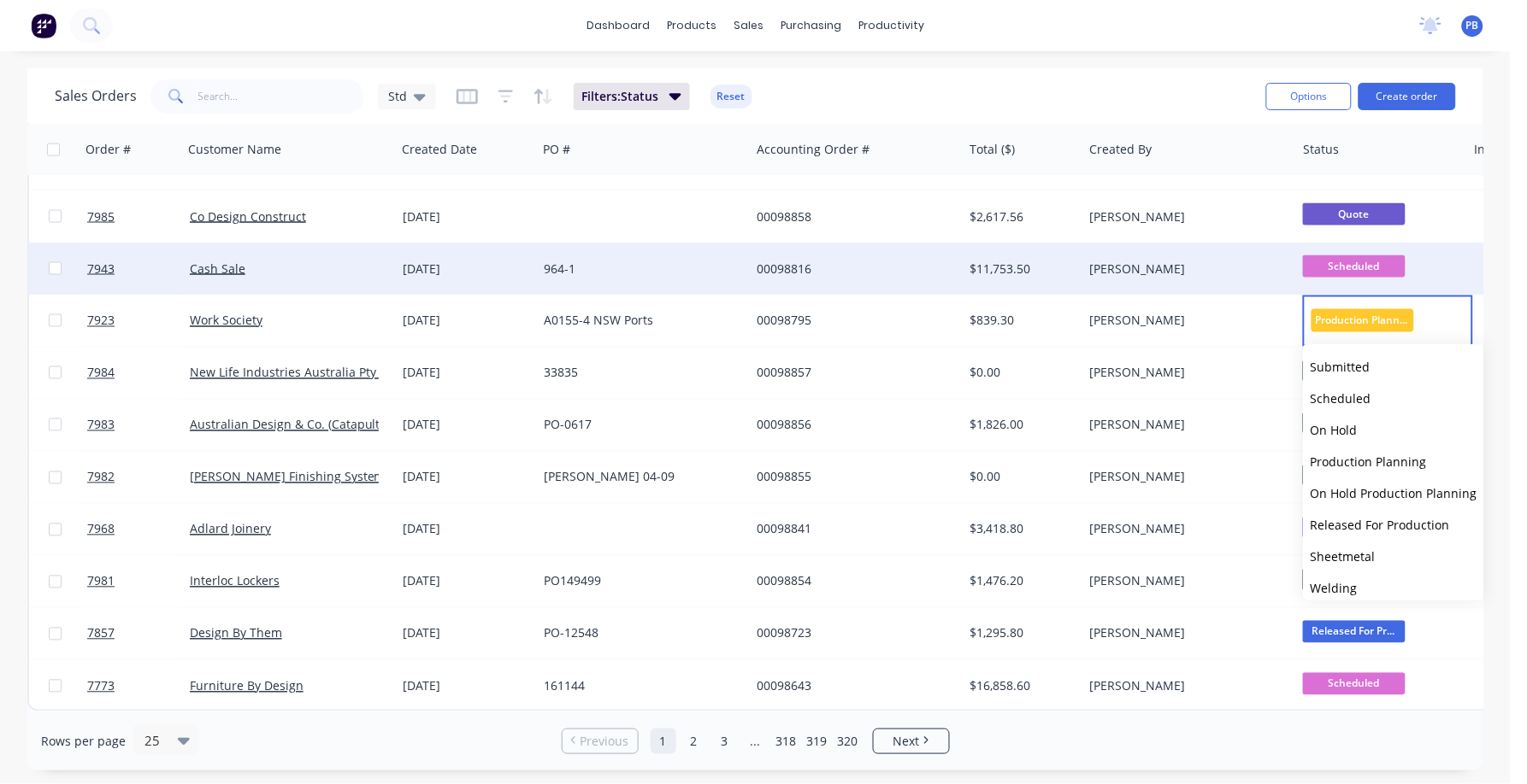
click at [1170, 27] on div "dashboard products sales purchasing productivity dashboard products Product Cat…" at bounding box center [755, 25] width 1511 height 51
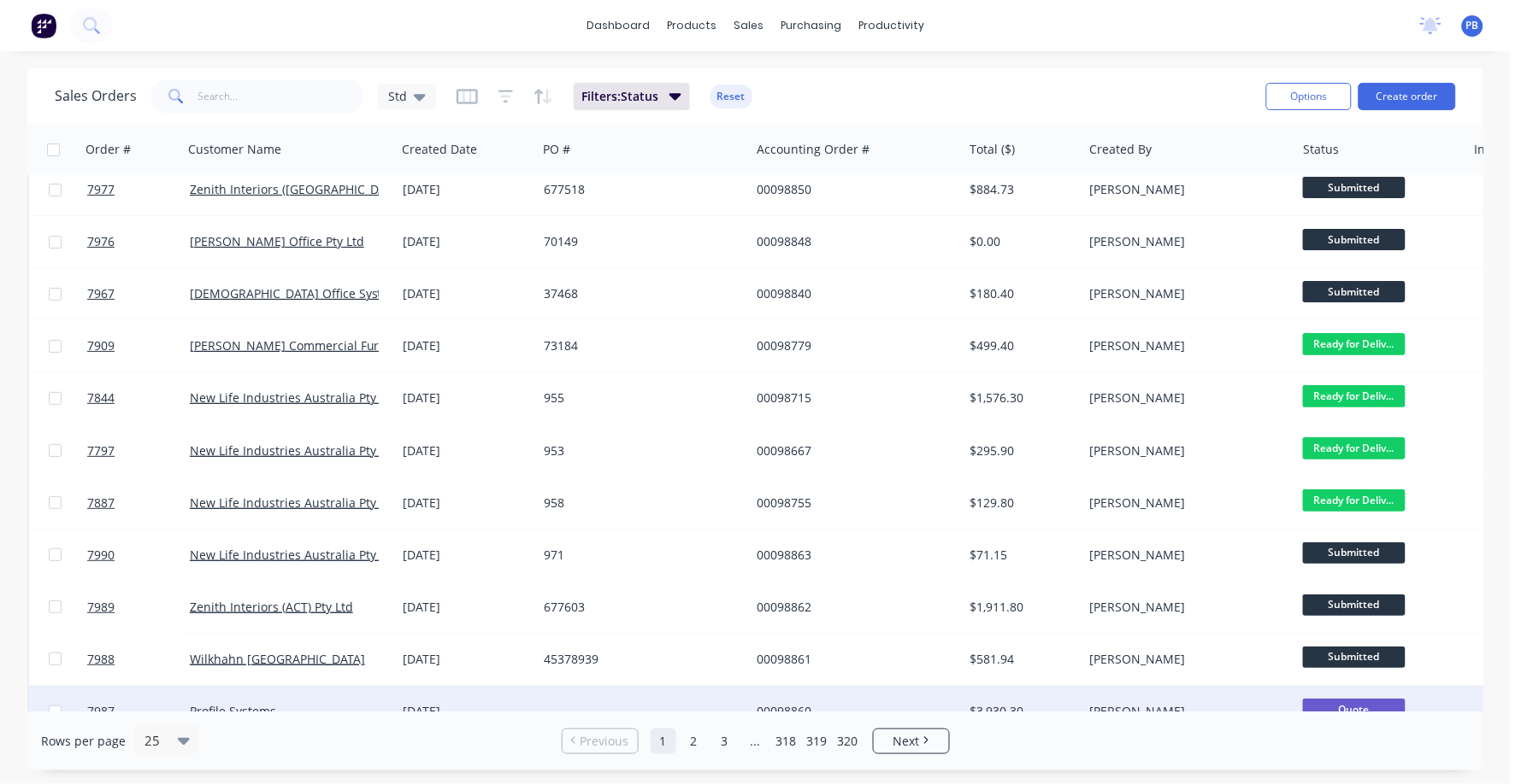
scroll to position [0, 0]
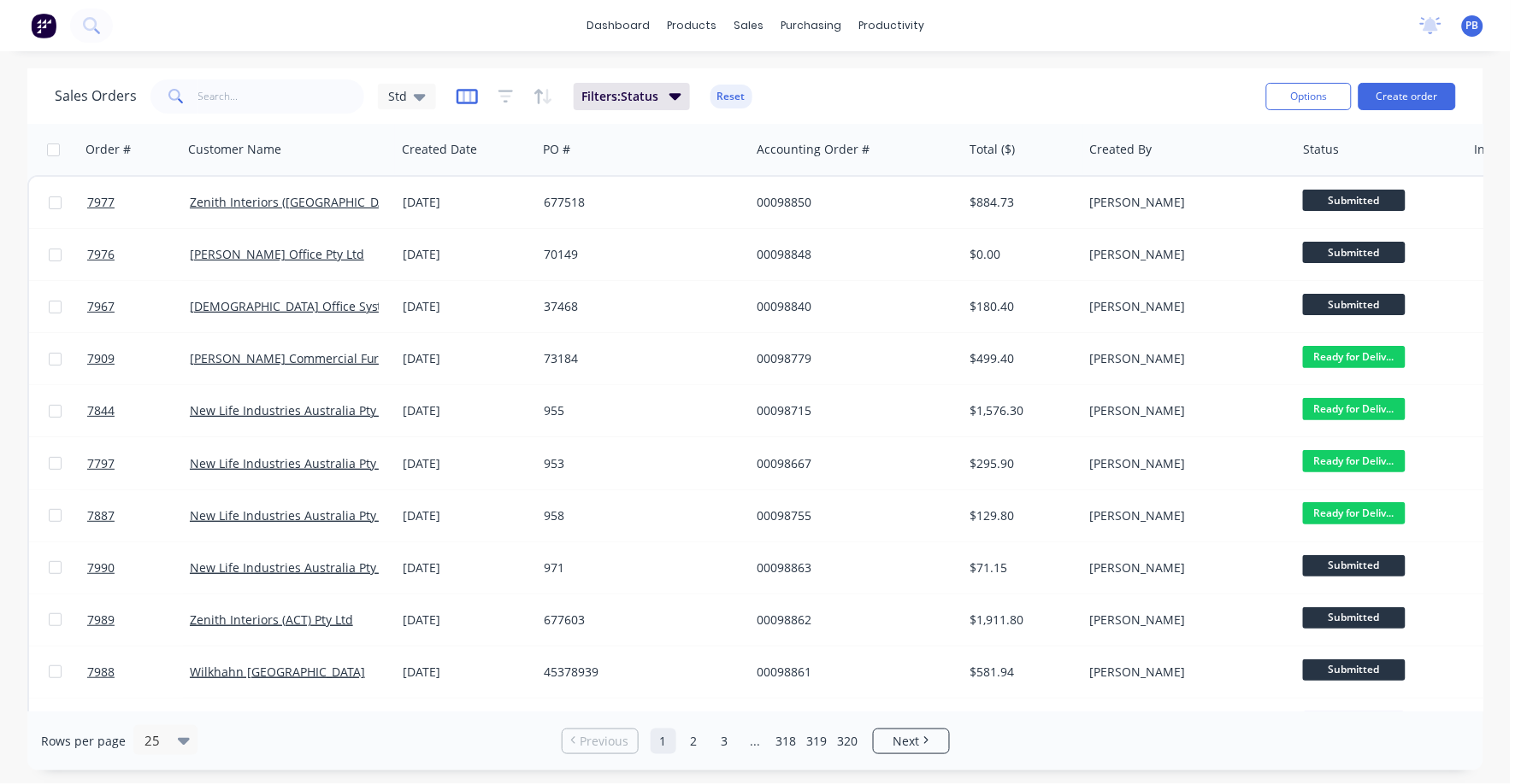
click at [467, 96] on icon "button" at bounding box center [467, 96] width 9 height 11
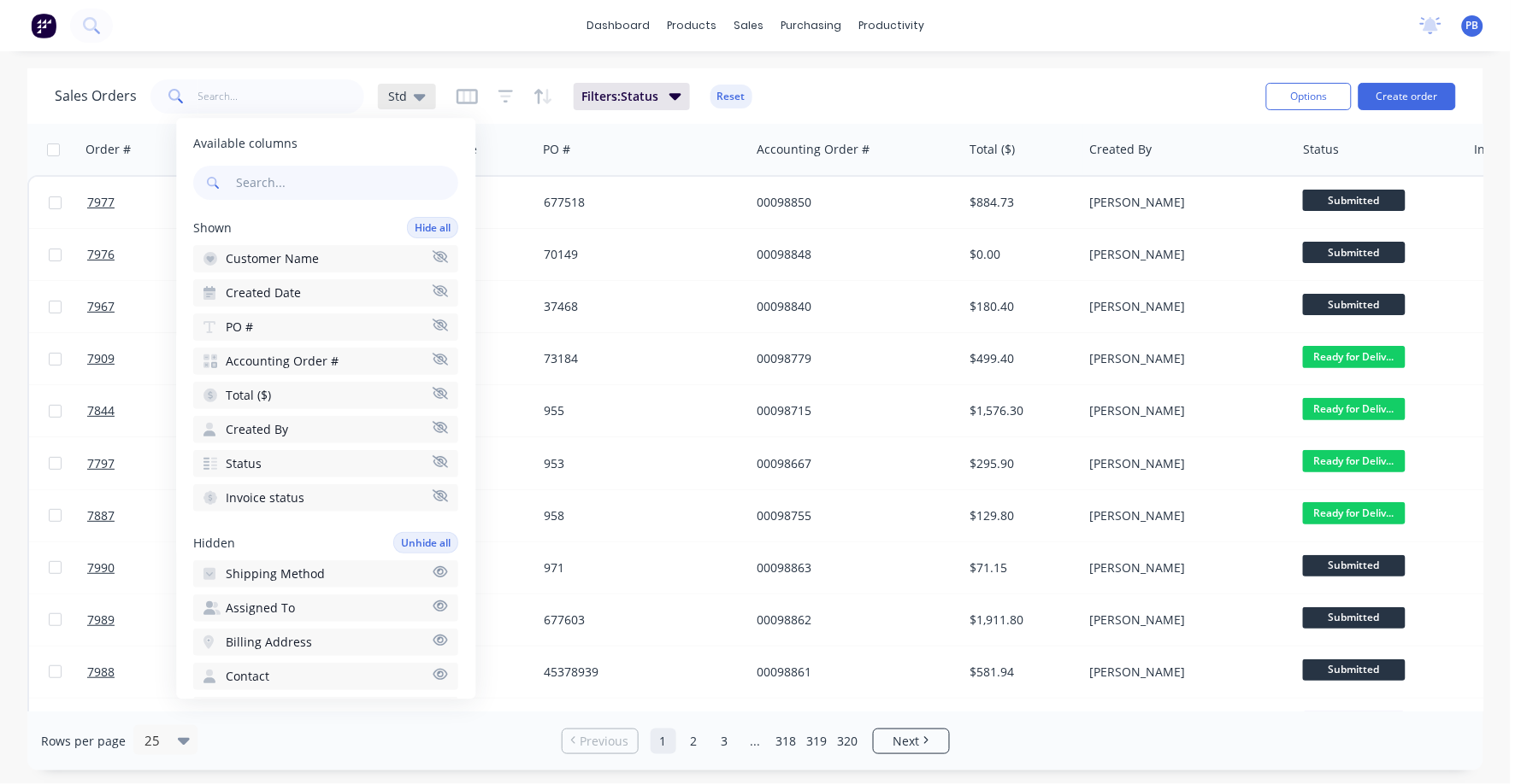
click at [417, 94] on icon at bounding box center [419, 97] width 12 height 7
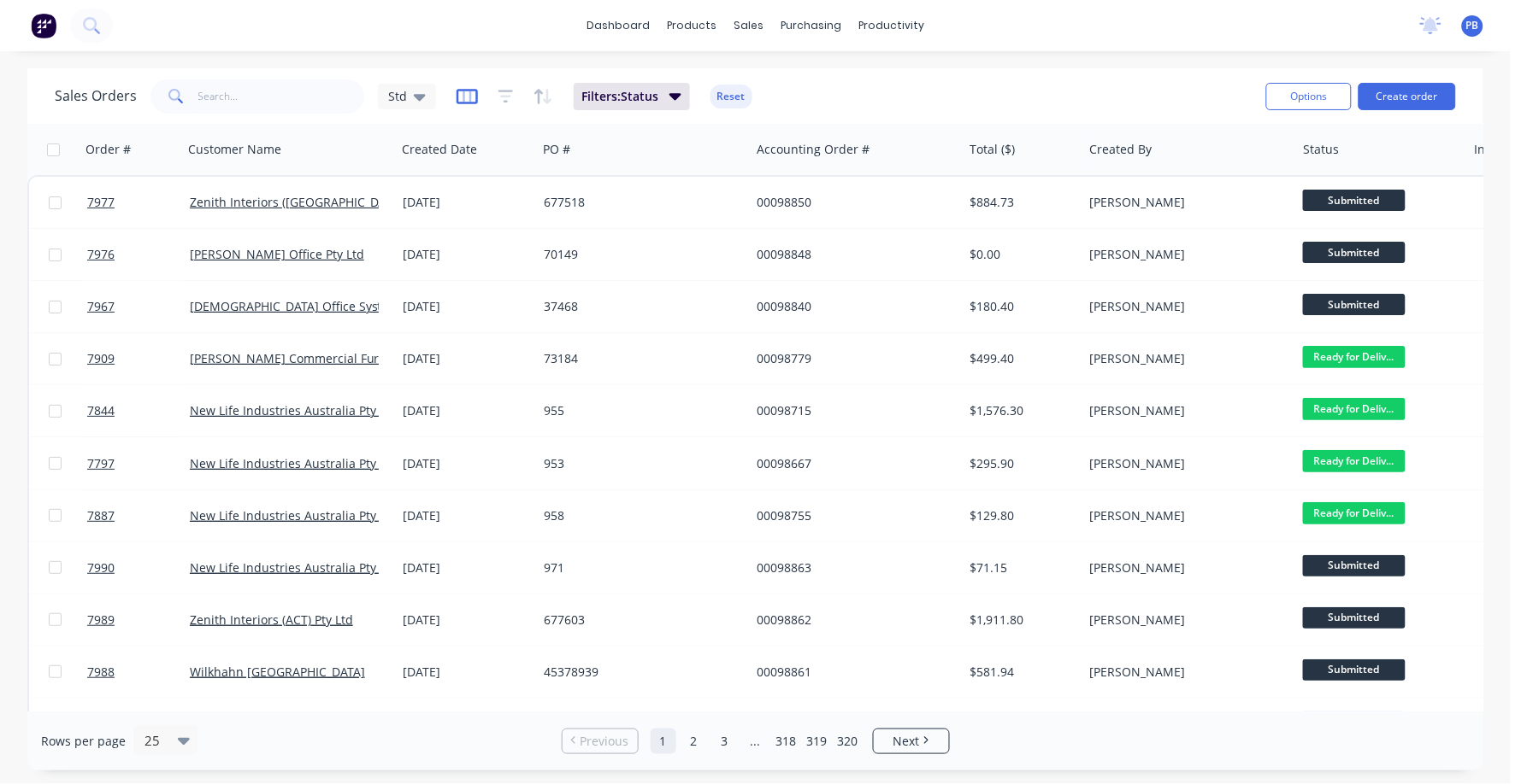
click at [463, 96] on icon "button" at bounding box center [467, 96] width 21 height 17
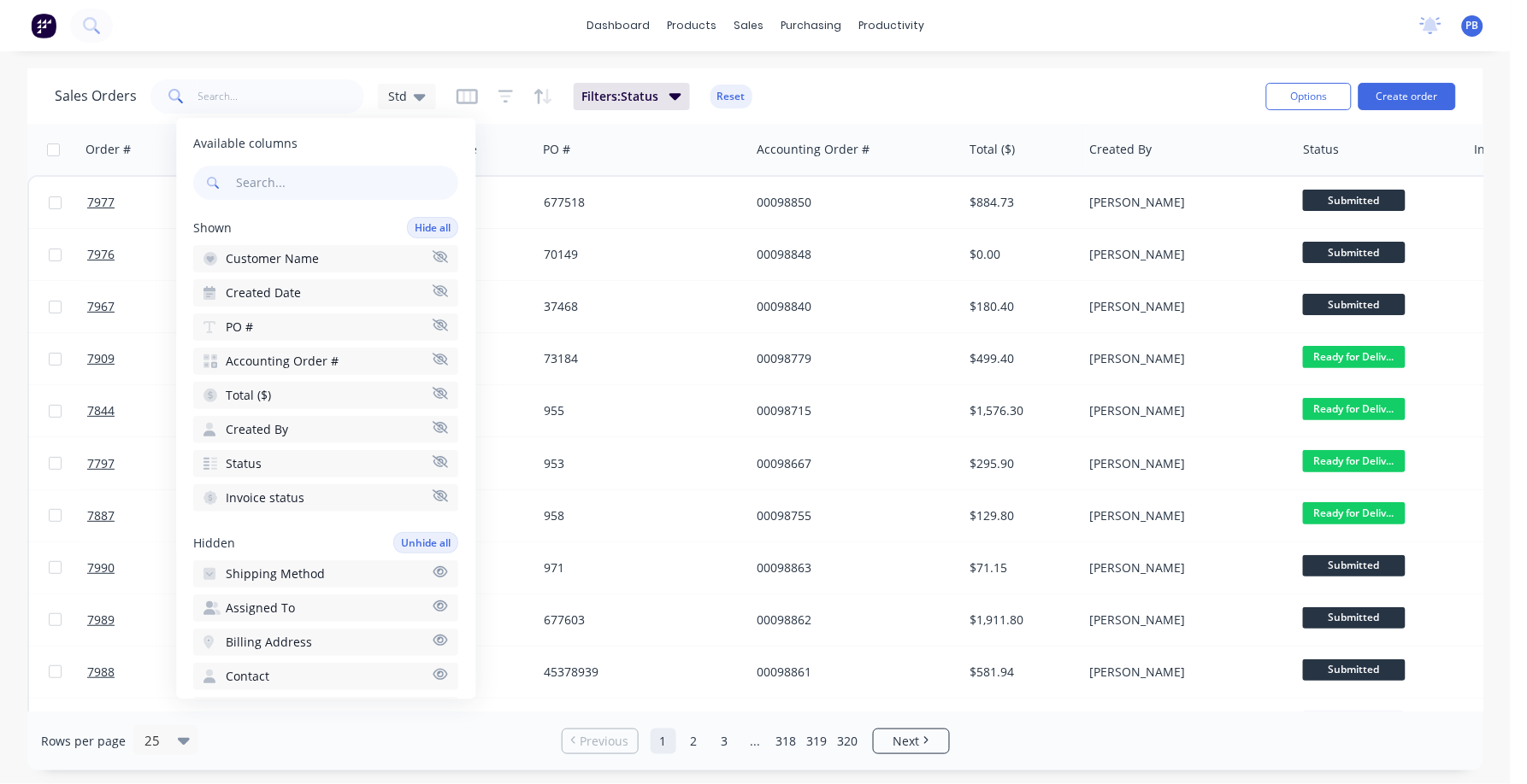
click at [310, 255] on span "Customer Name" at bounding box center [273, 258] width 93 height 17
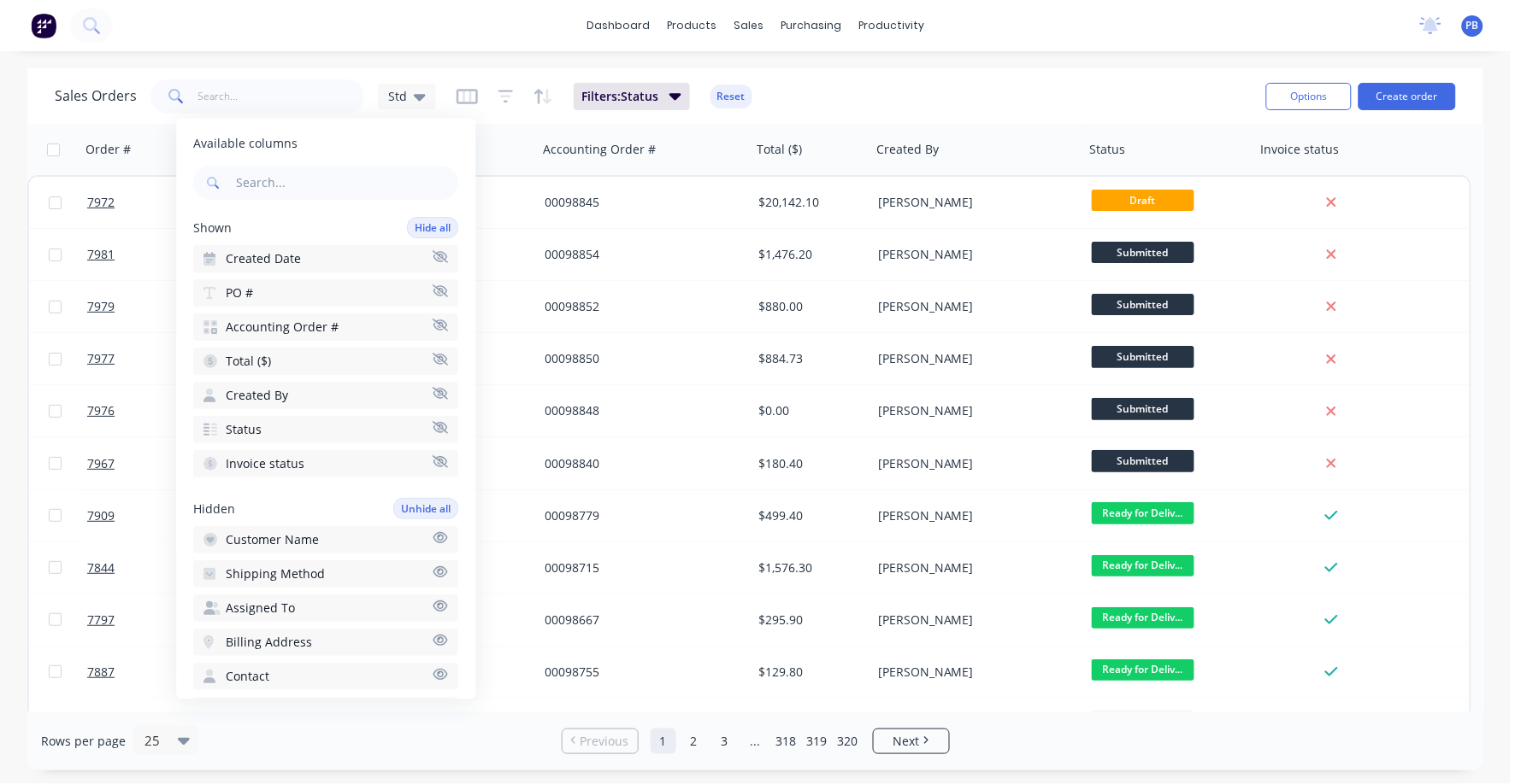
click at [851, 76] on div "Sales Orders Std Filters: Status Reset" at bounding box center [653, 96] width 1198 height 42
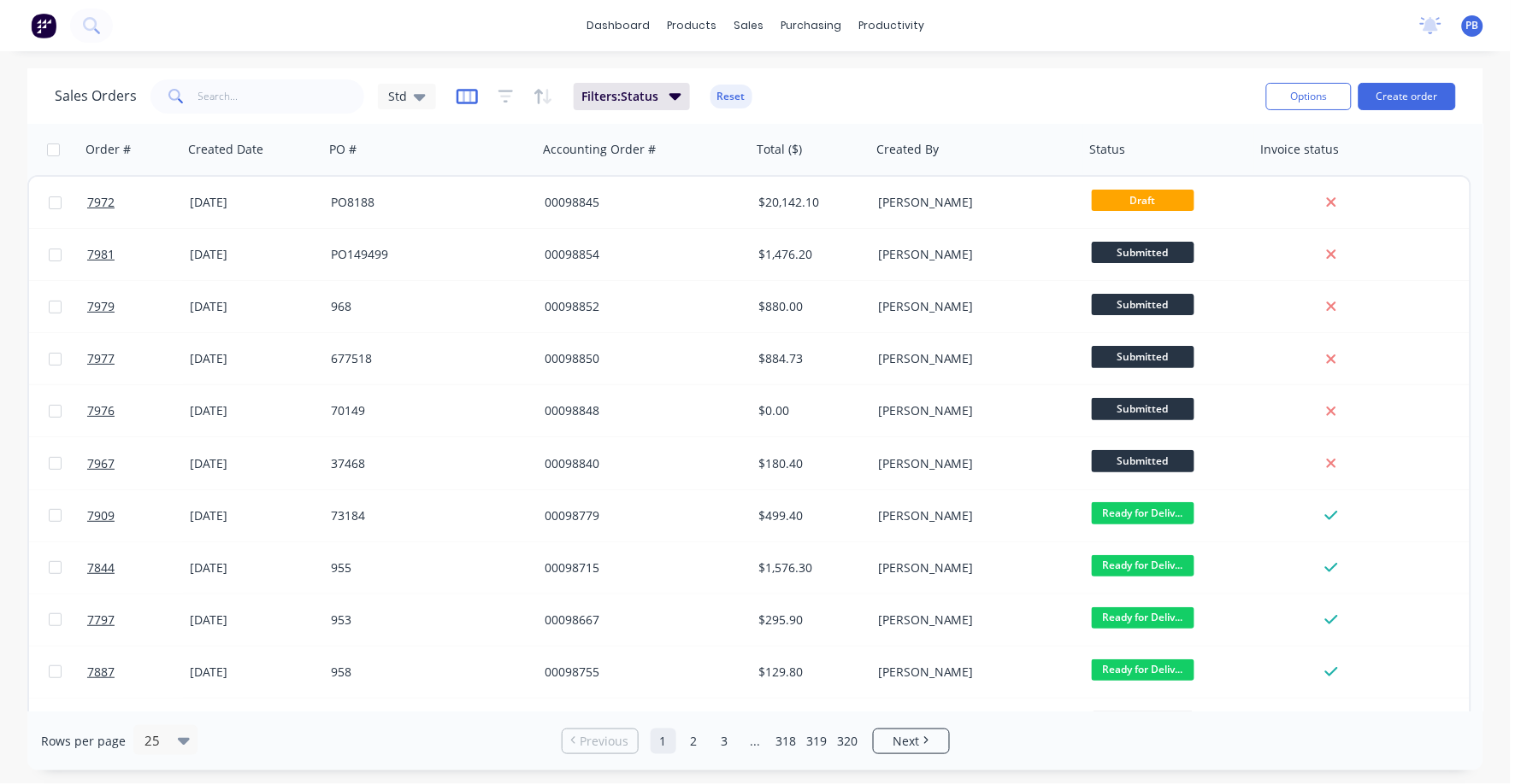
click at [459, 100] on icon "button" at bounding box center [467, 96] width 21 height 17
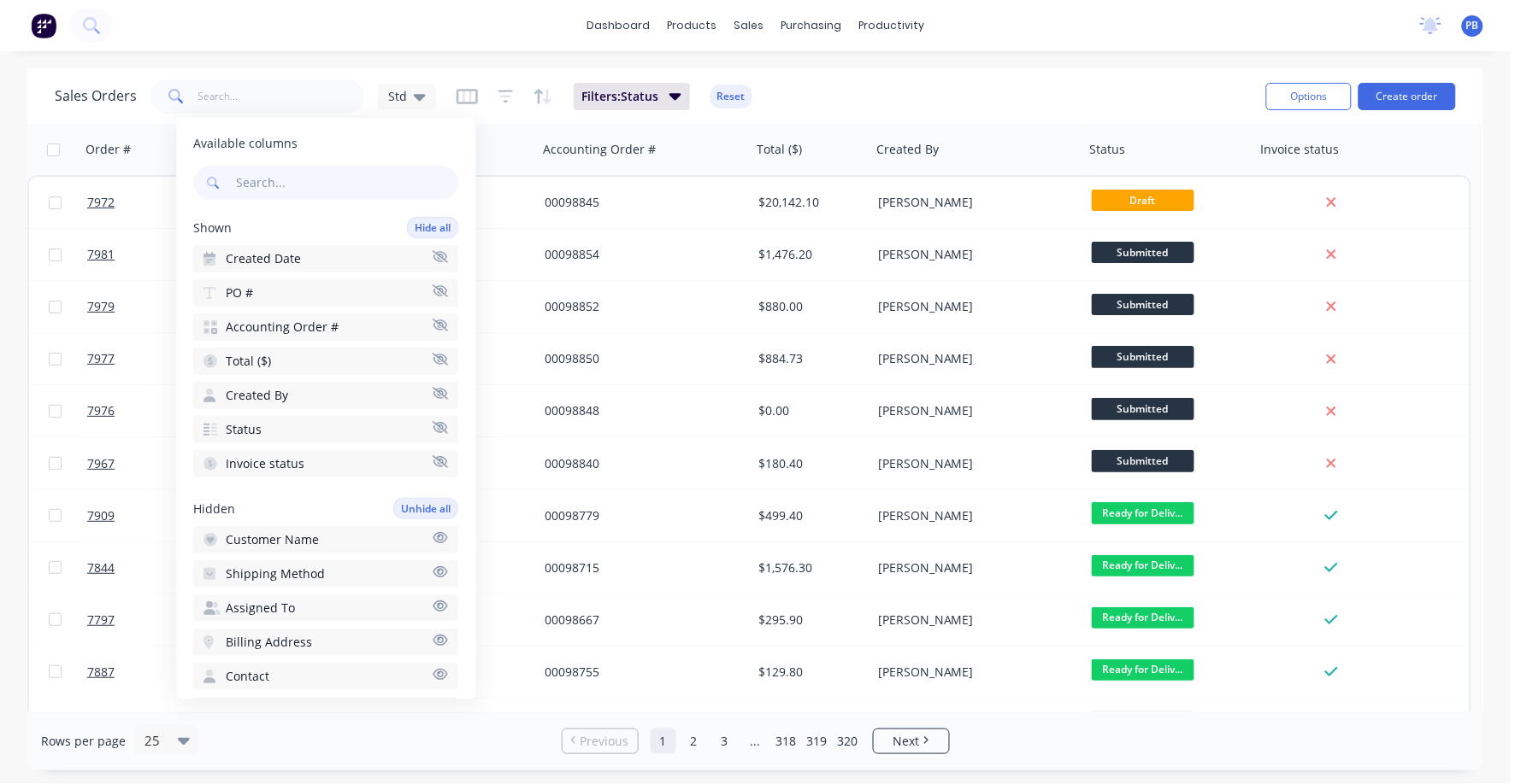
click at [736, 113] on div "Sales Orders Std Filters: Status Reset" at bounding box center [653, 96] width 1198 height 42
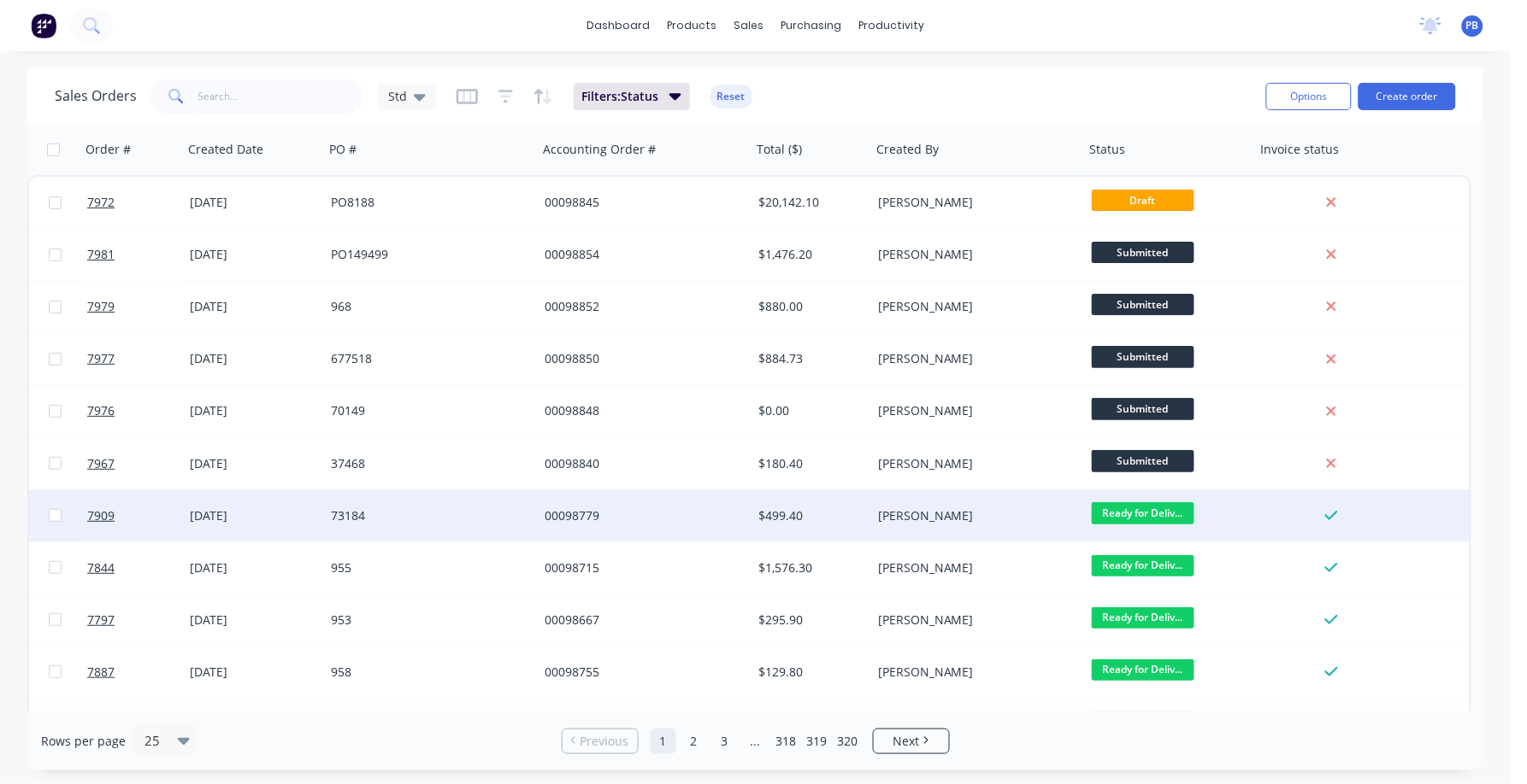
click at [1136, 514] on span "Ready for Deliv..." at bounding box center [1143, 513] width 103 height 21
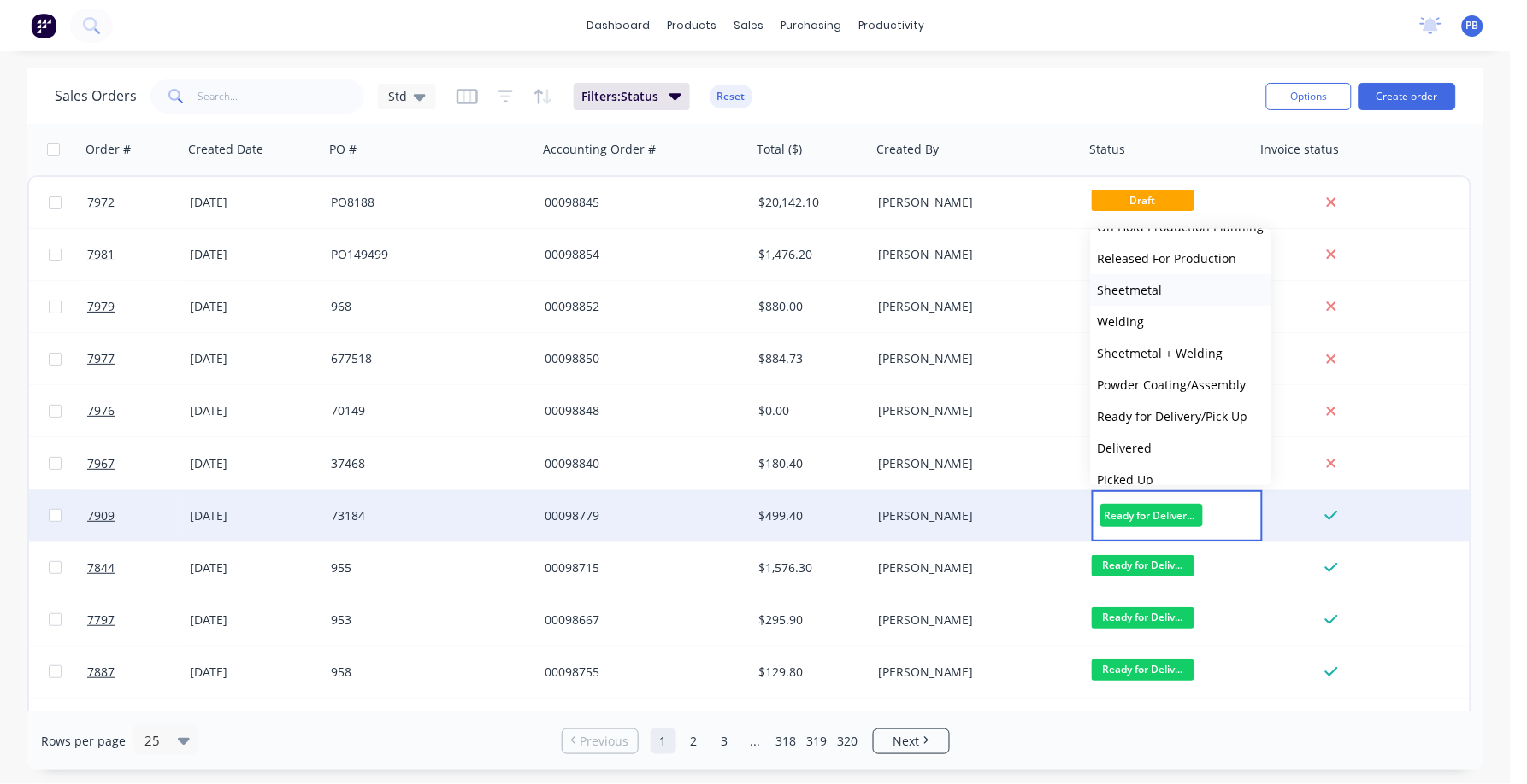
scroll to position [168, 0]
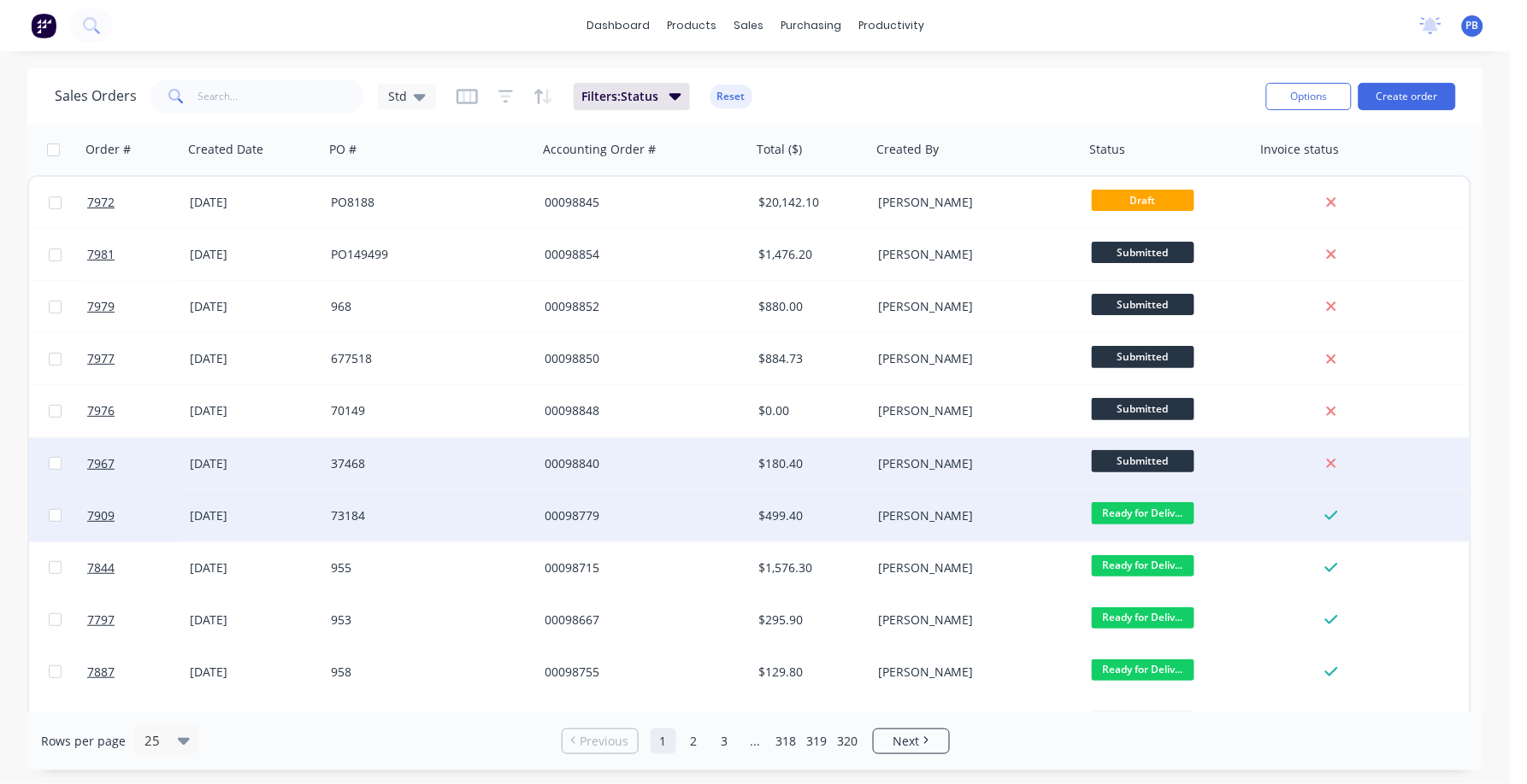
click at [1453, 462] on div "7967 [DATE] 37468 00098840 $180.40 [PERSON_NAME] Submitted" at bounding box center [750, 464] width 1440 height 52
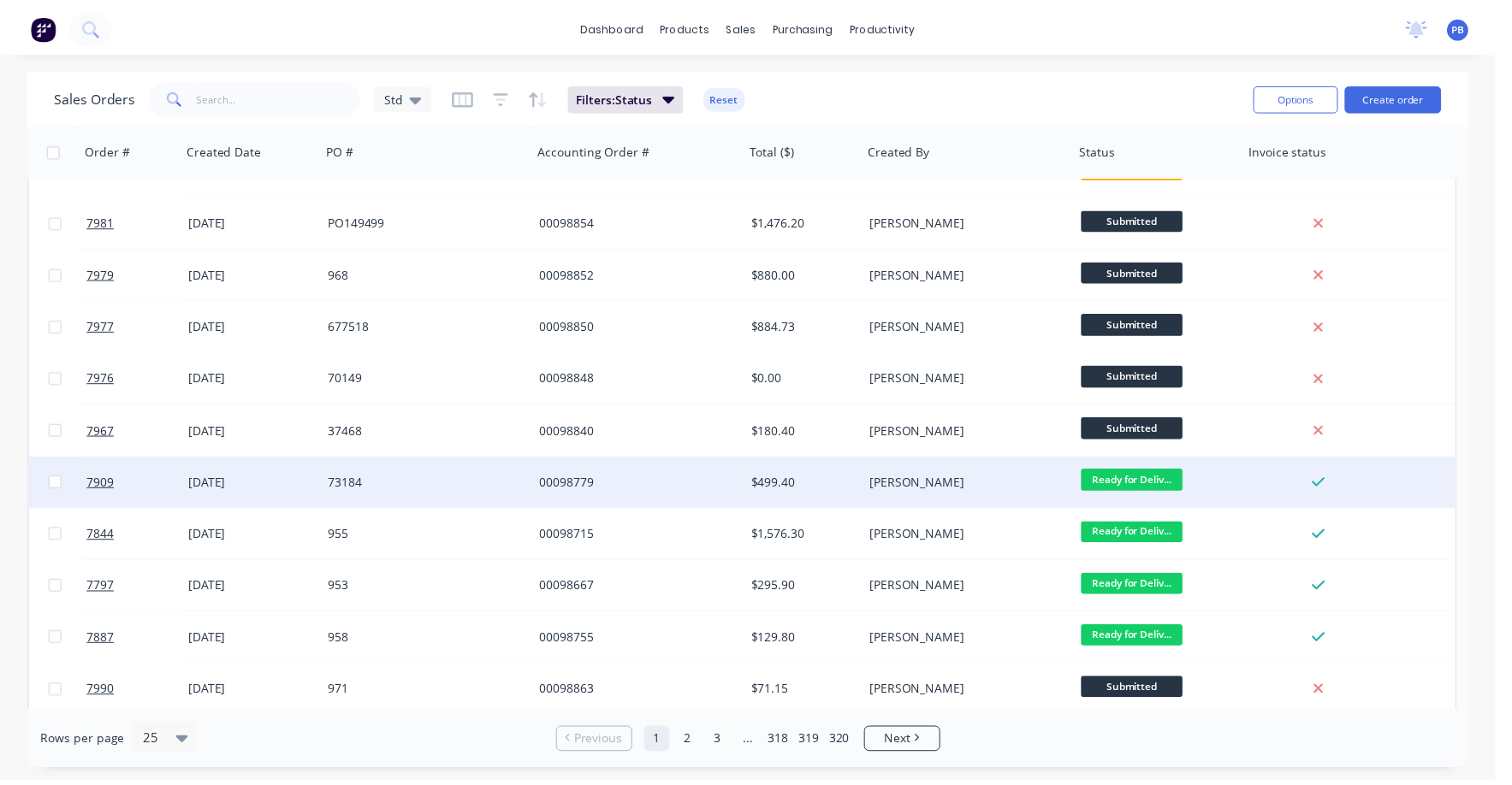
scroll to position [0, 0]
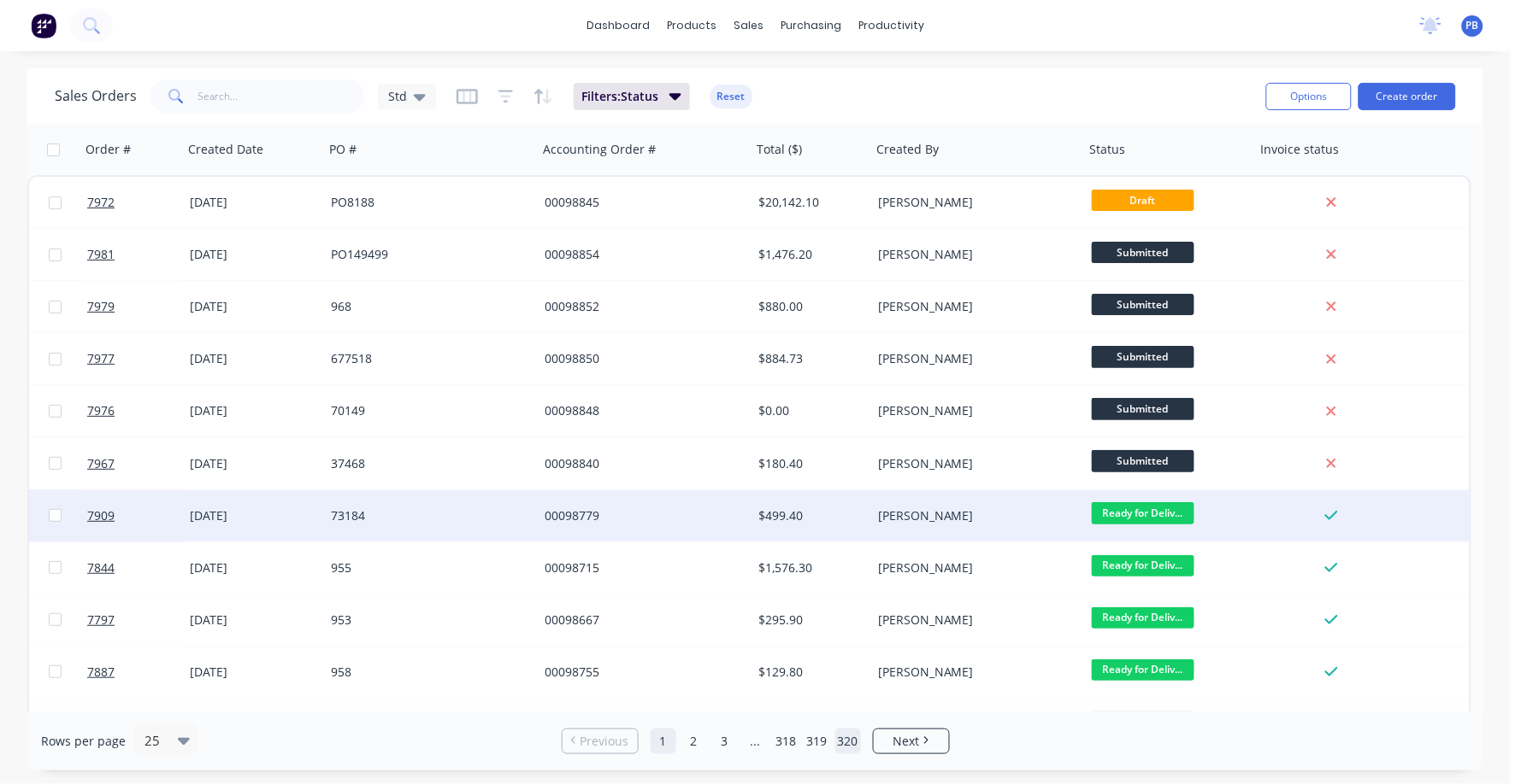
click at [851, 743] on link "320" at bounding box center [848, 741] width 26 height 26
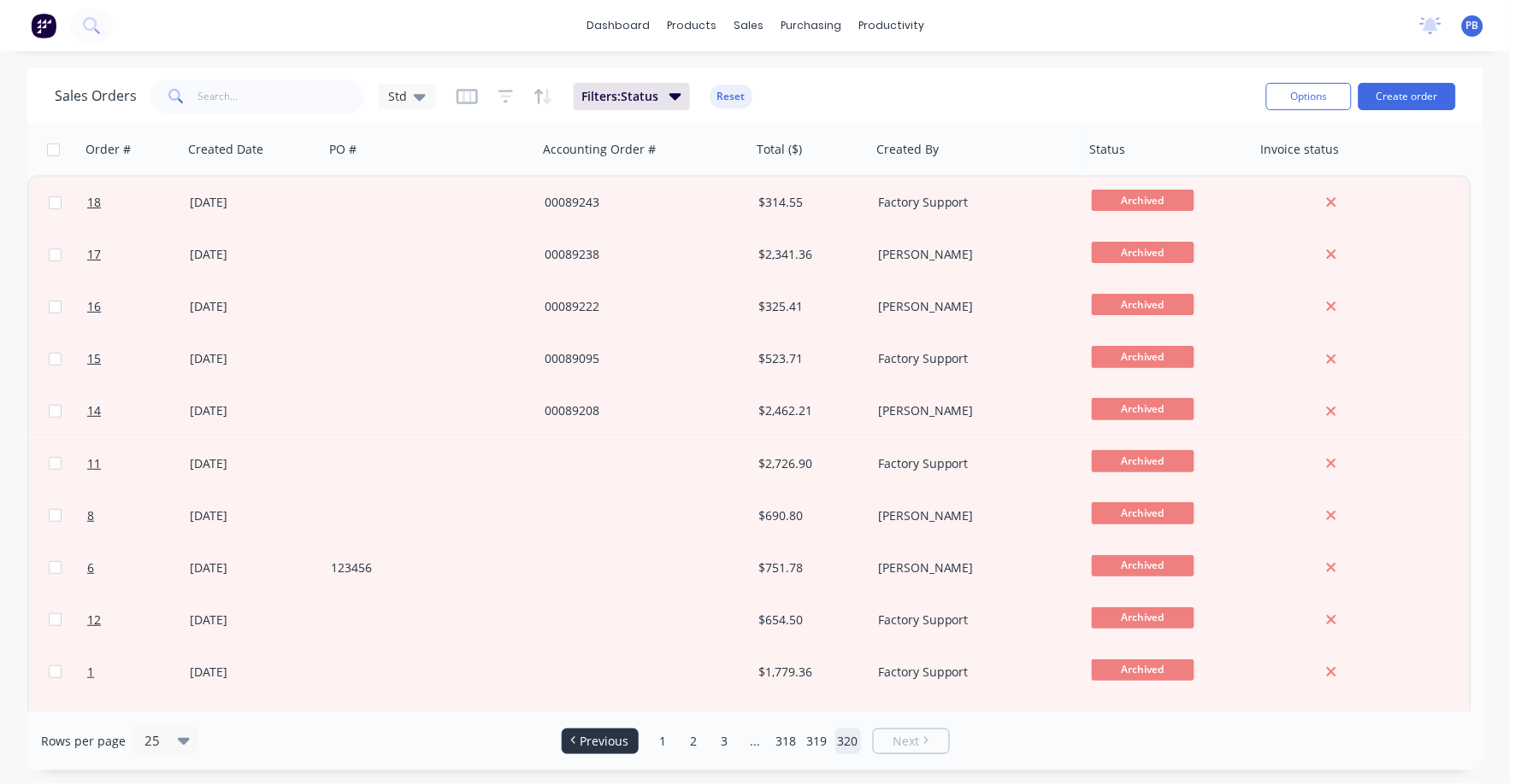
click at [594, 737] on span "Previous" at bounding box center [604, 741] width 49 height 17
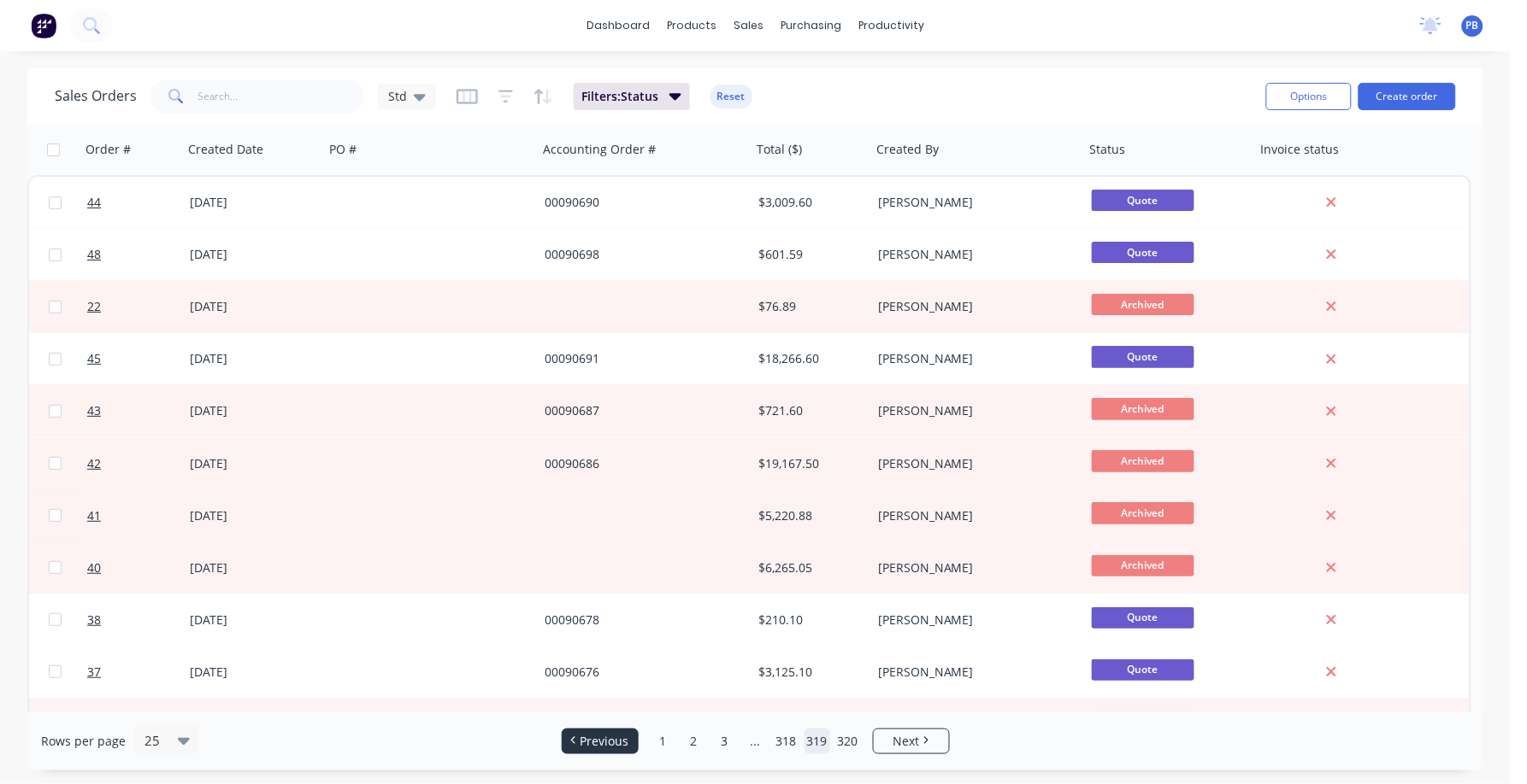
click at [599, 733] on span "Previous" at bounding box center [604, 741] width 49 height 17
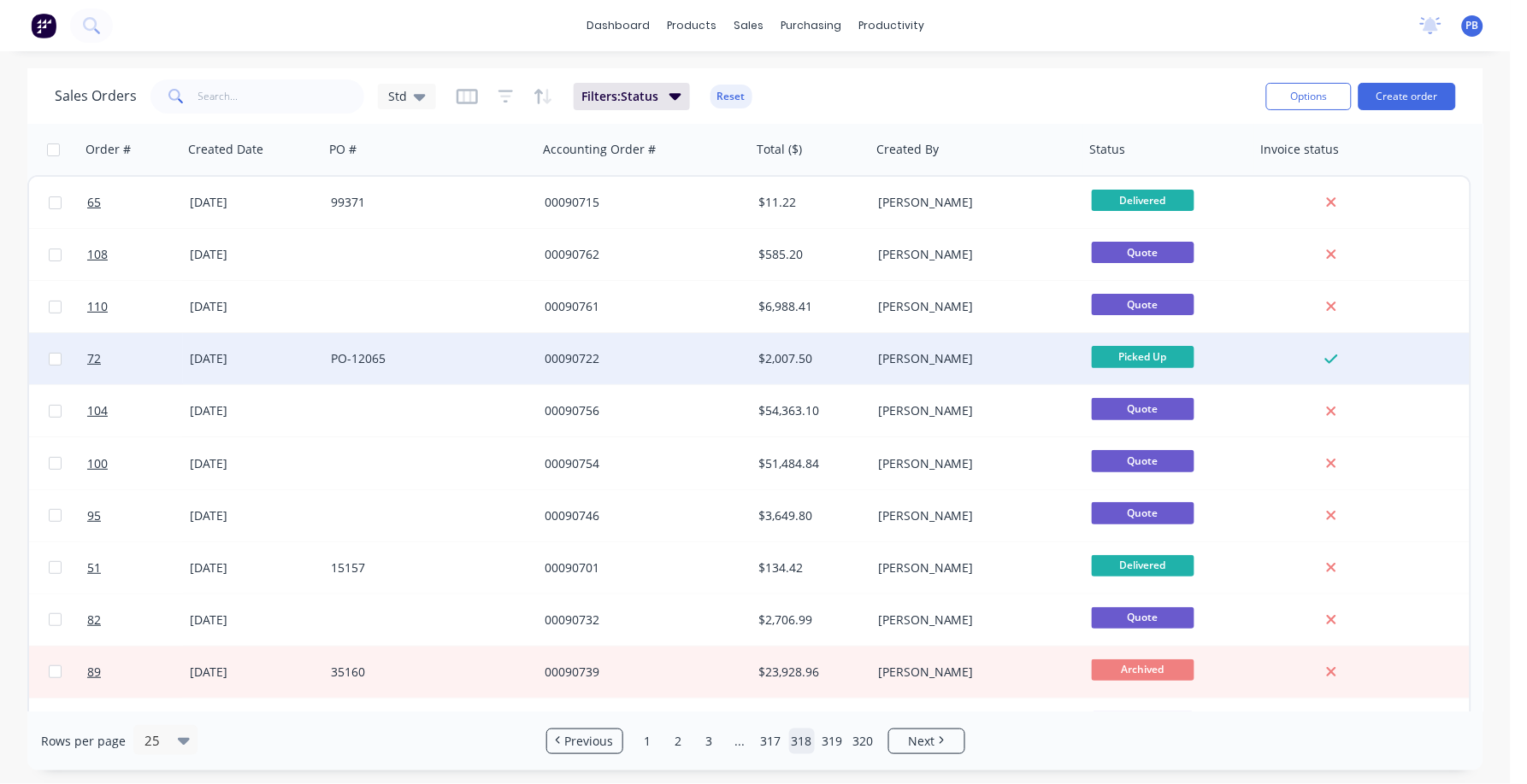
click at [1137, 352] on span "Picked Up" at bounding box center [1143, 357] width 103 height 21
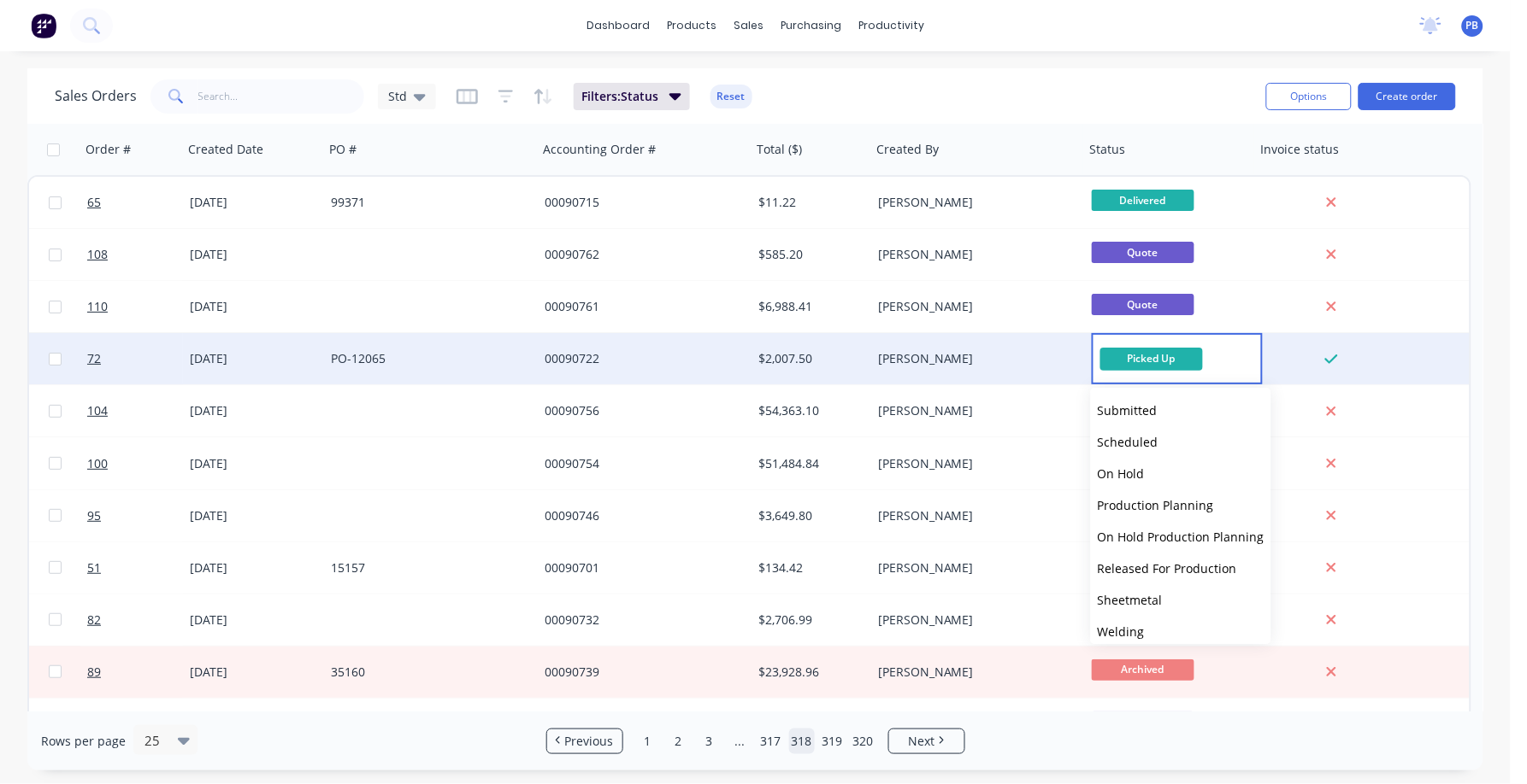
click at [778, 354] on div "$2,007.50" at bounding box center [809, 358] width 101 height 17
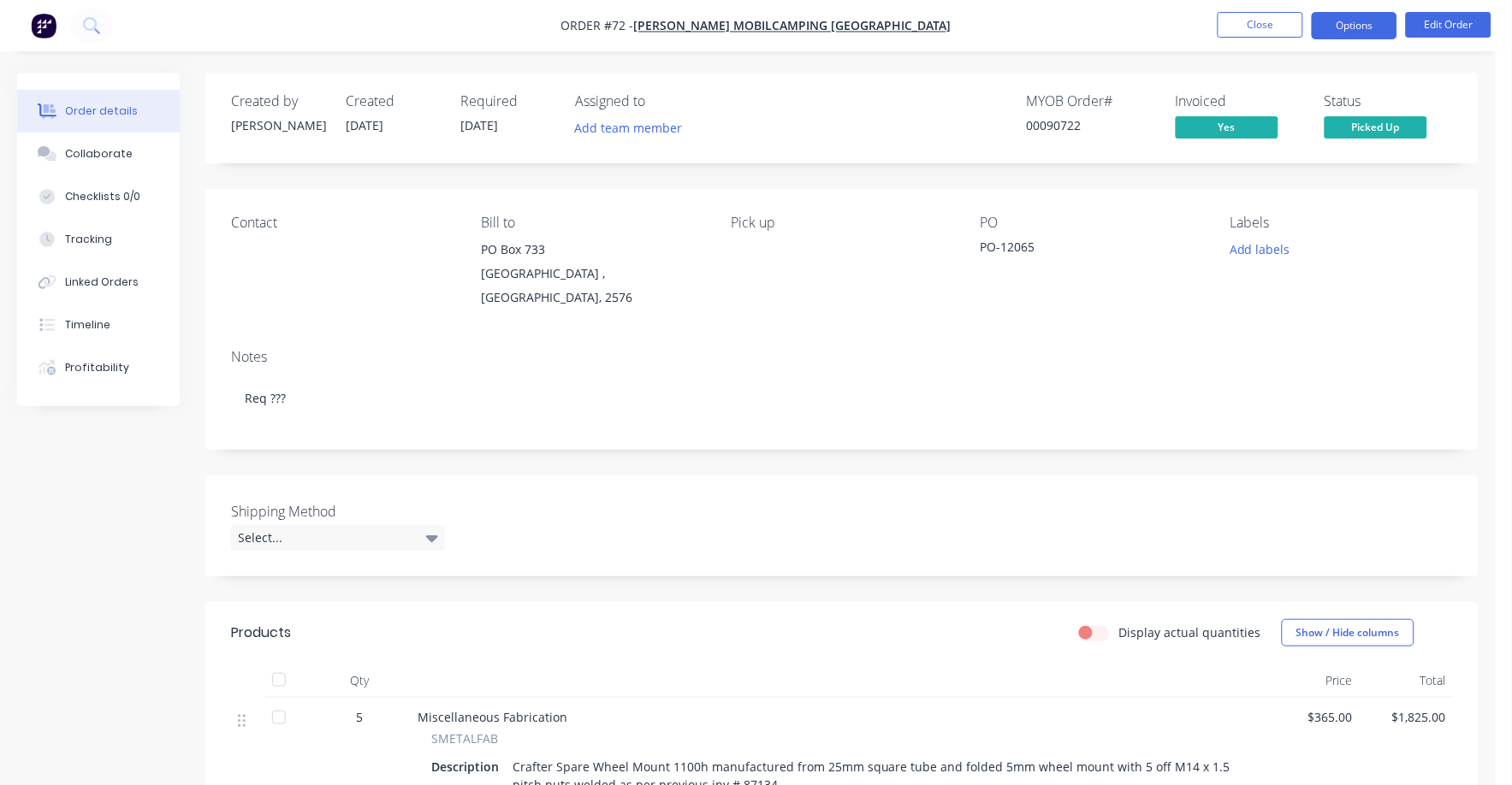
click at [1356, 22] on button "Options" at bounding box center [1355, 25] width 86 height 28
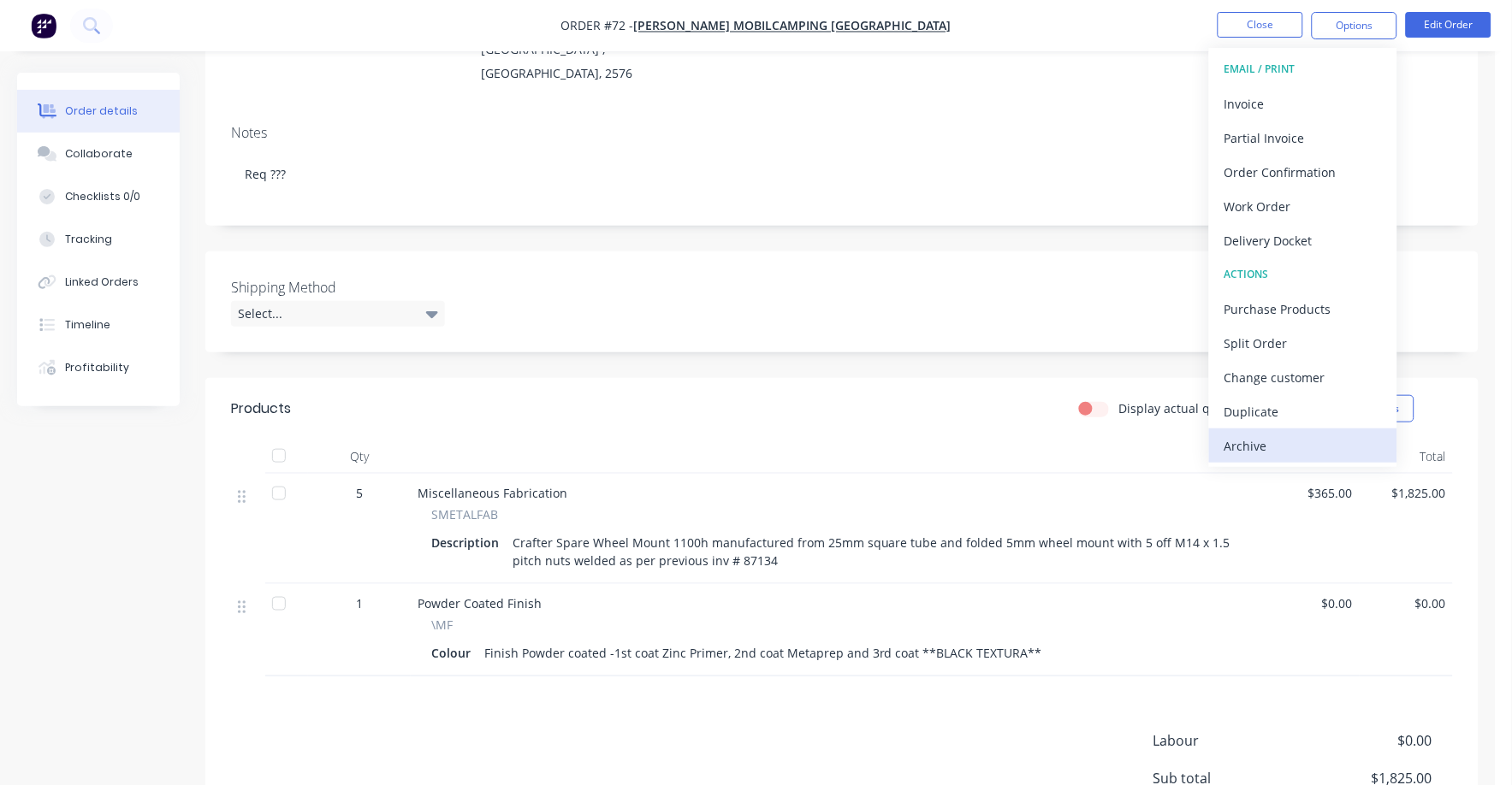
scroll to position [366, 0]
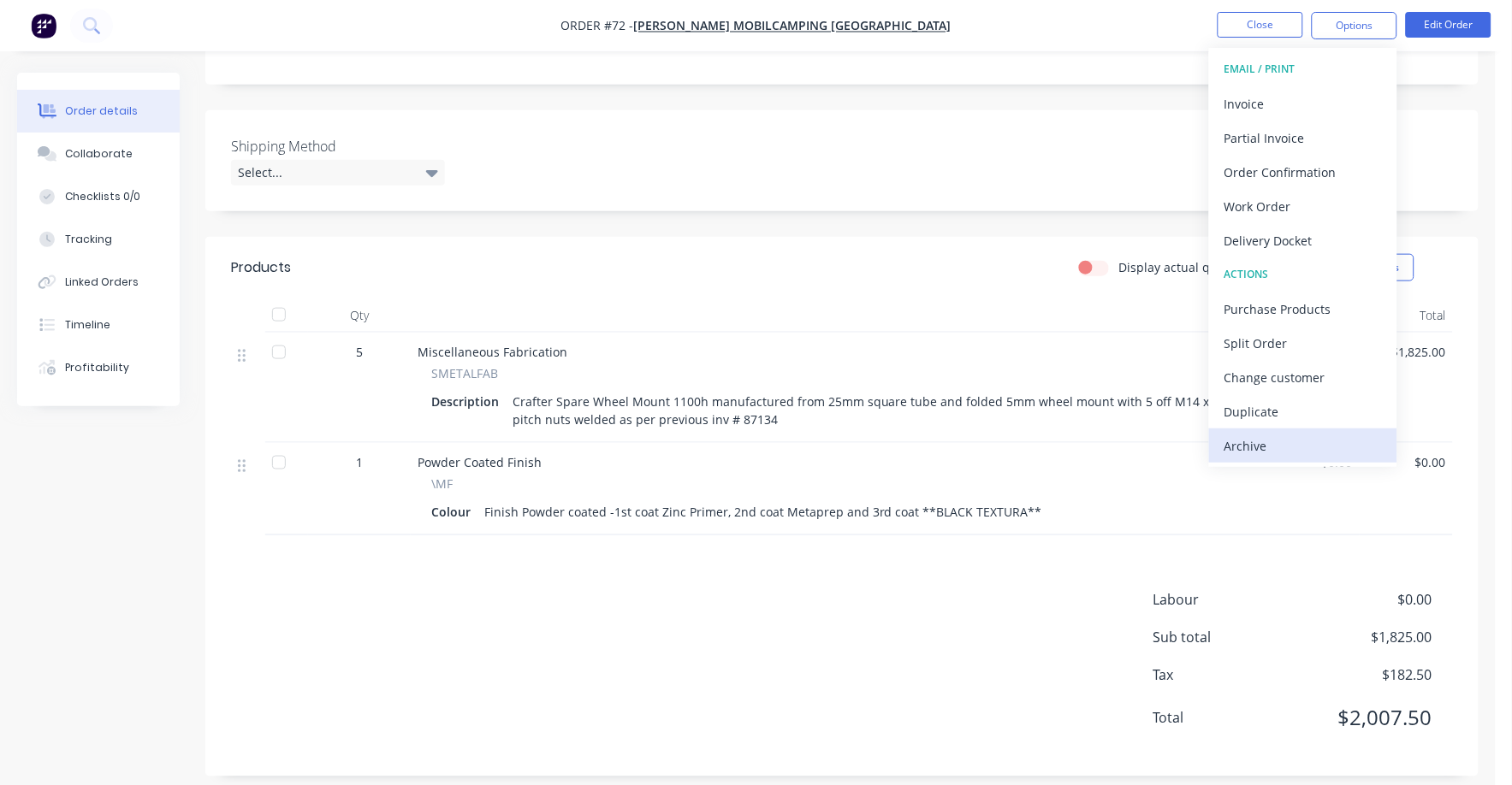
click at [1260, 446] on div "Archive" at bounding box center [1303, 446] width 157 height 25
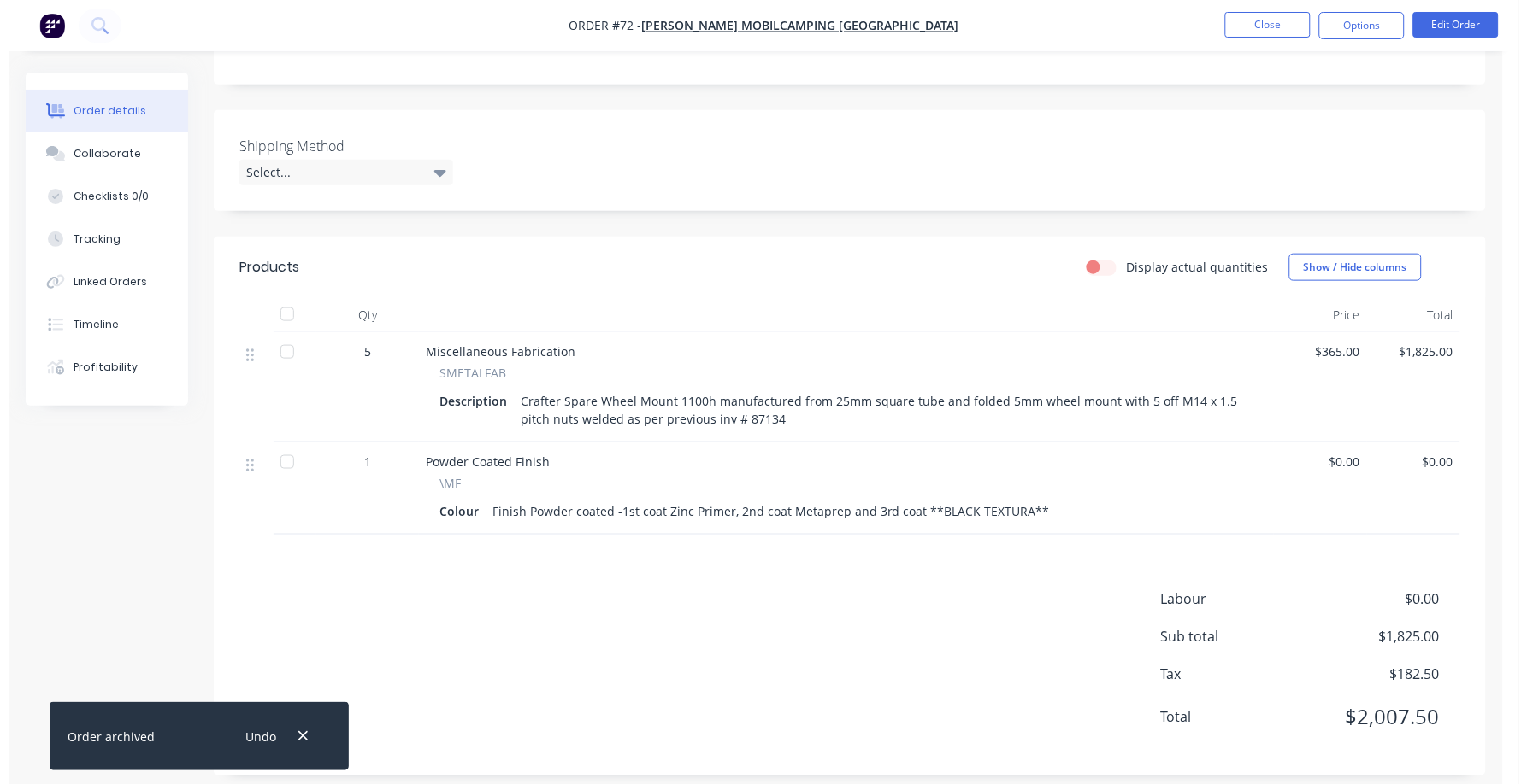
scroll to position [0, 0]
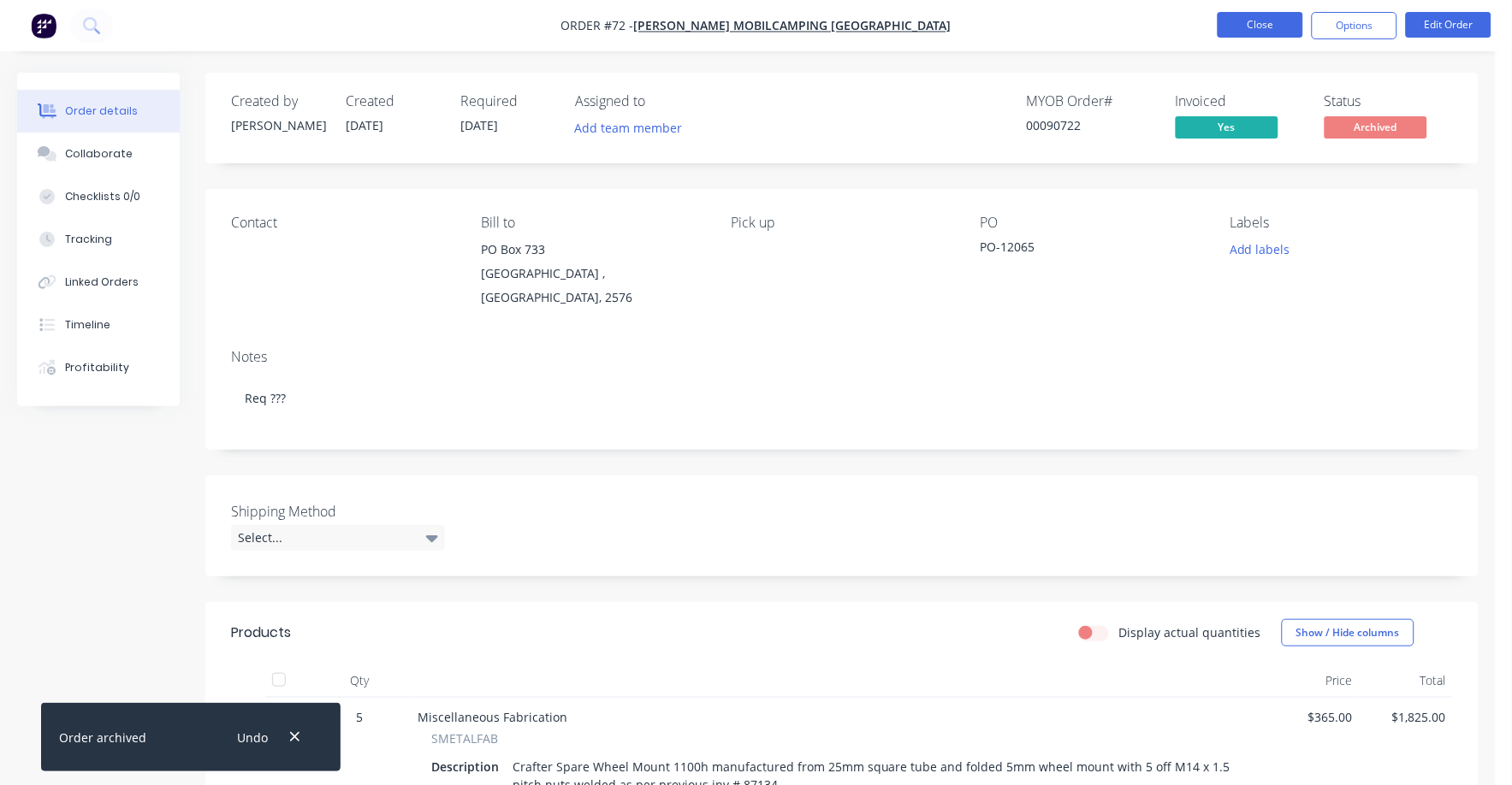
click at [1269, 21] on button "Close" at bounding box center [1261, 24] width 86 height 26
